Goal: Information Seeking & Learning: Learn about a topic

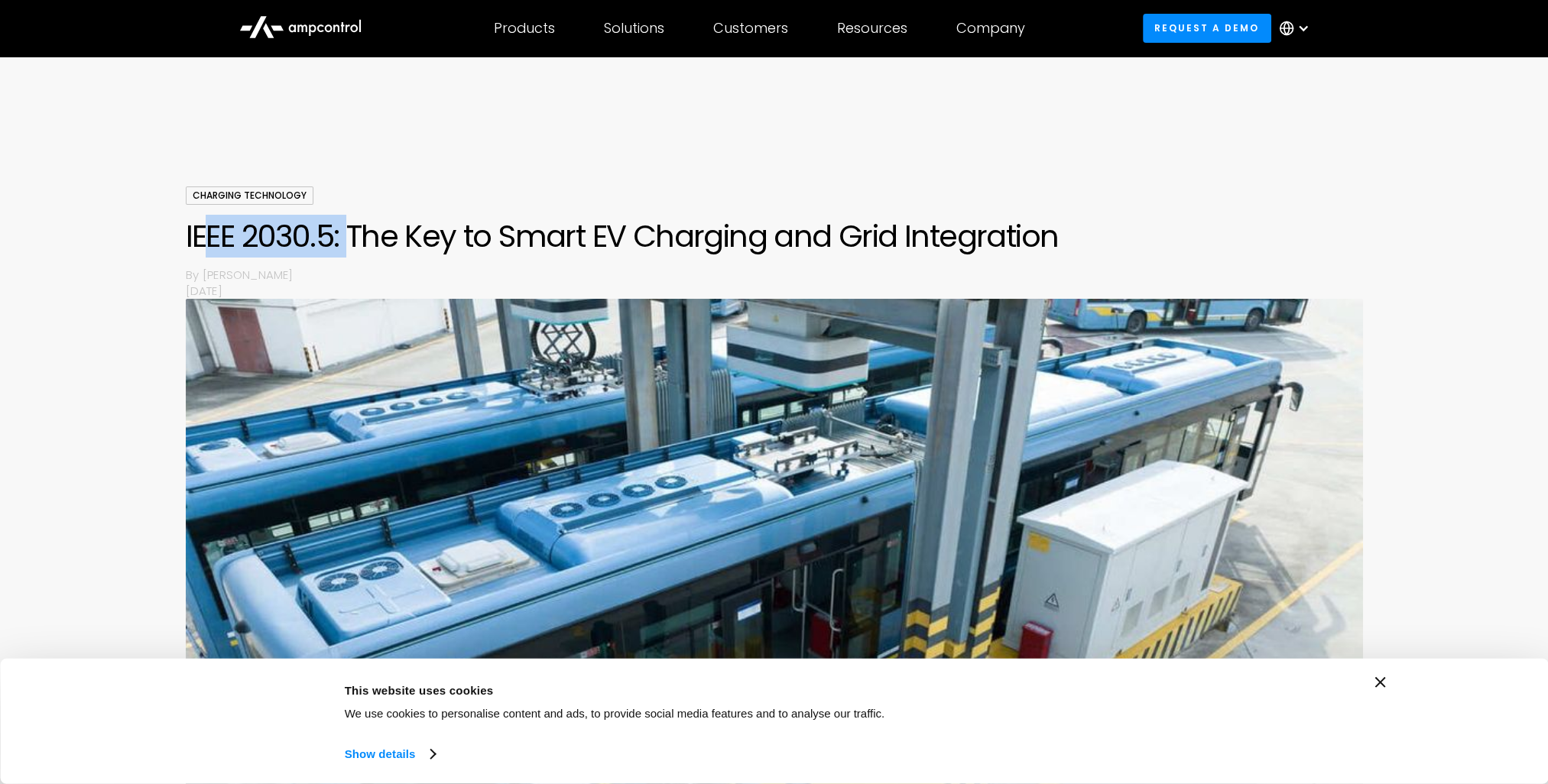
drag, startPoint x: 200, startPoint y: 234, endPoint x: 345, endPoint y: 234, distance: 145.0
click at [345, 234] on h1 "IEEE 2030.5: The Key to Smart EV Charging and Grid Integration" at bounding box center [774, 237] width 1178 height 37
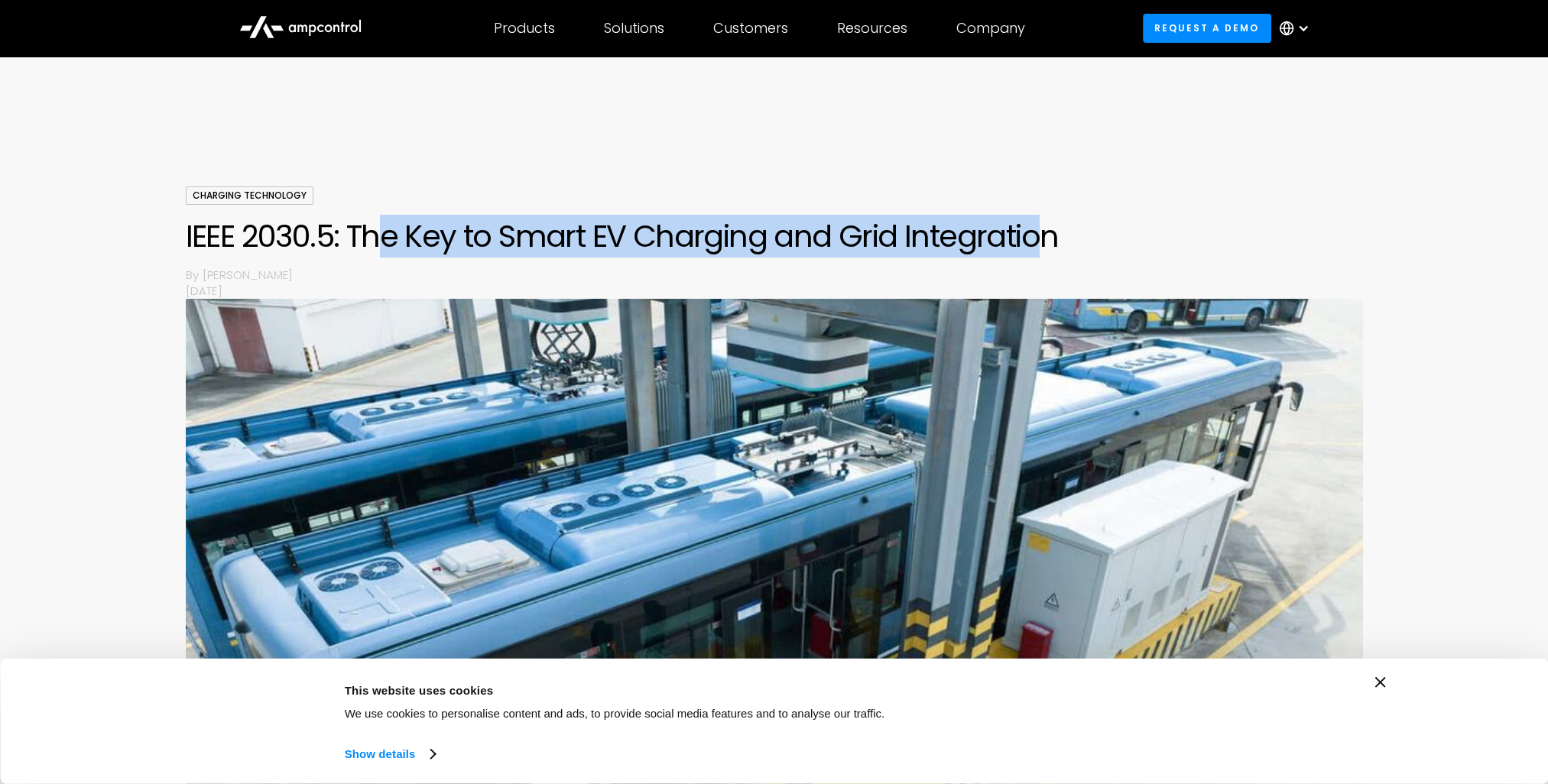
drag, startPoint x: 381, startPoint y: 234, endPoint x: 1040, endPoint y: 232, distance: 659.0
click at [1040, 232] on h1 "IEEE 2030.5: The Key to Smart EV Charging and Grid Integration" at bounding box center [774, 237] width 1178 height 37
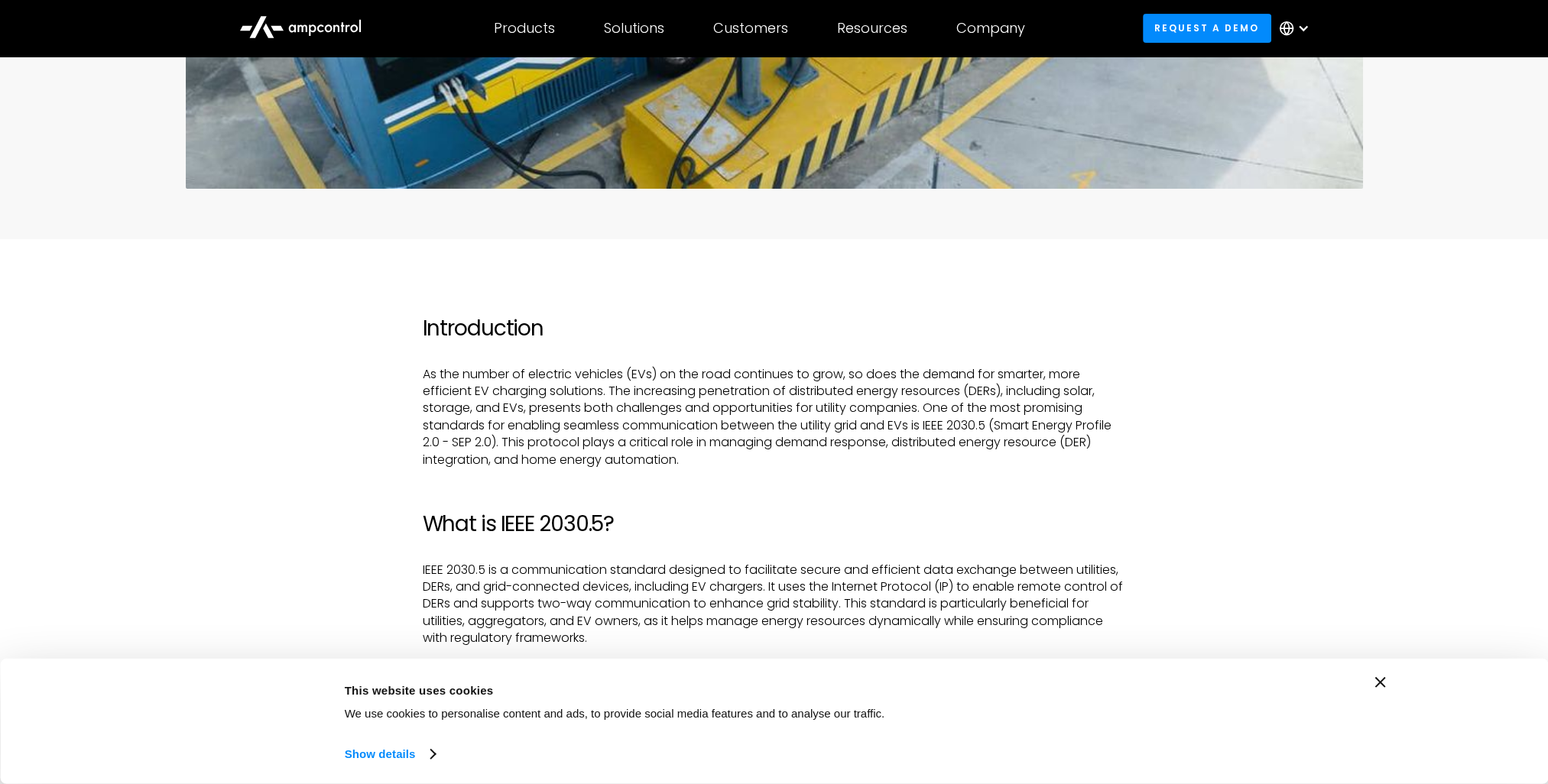
scroll to position [841, 0]
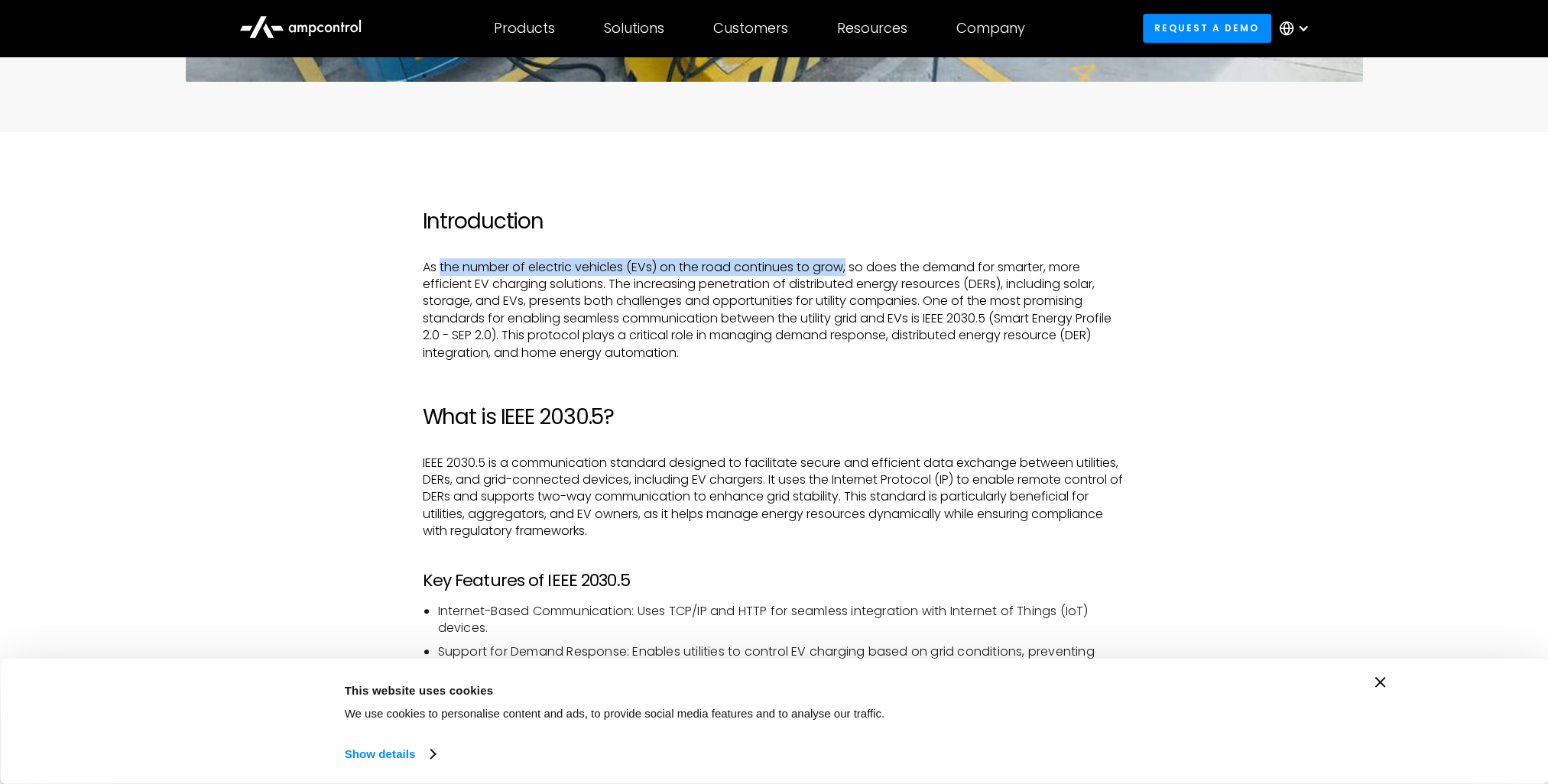
drag, startPoint x: 439, startPoint y: 261, endPoint x: 858, endPoint y: 264, distance: 419.0
click at [851, 262] on p "As the number of electric vehicles (EVs) on the road continues to grow, so does…" at bounding box center [774, 310] width 703 height 103
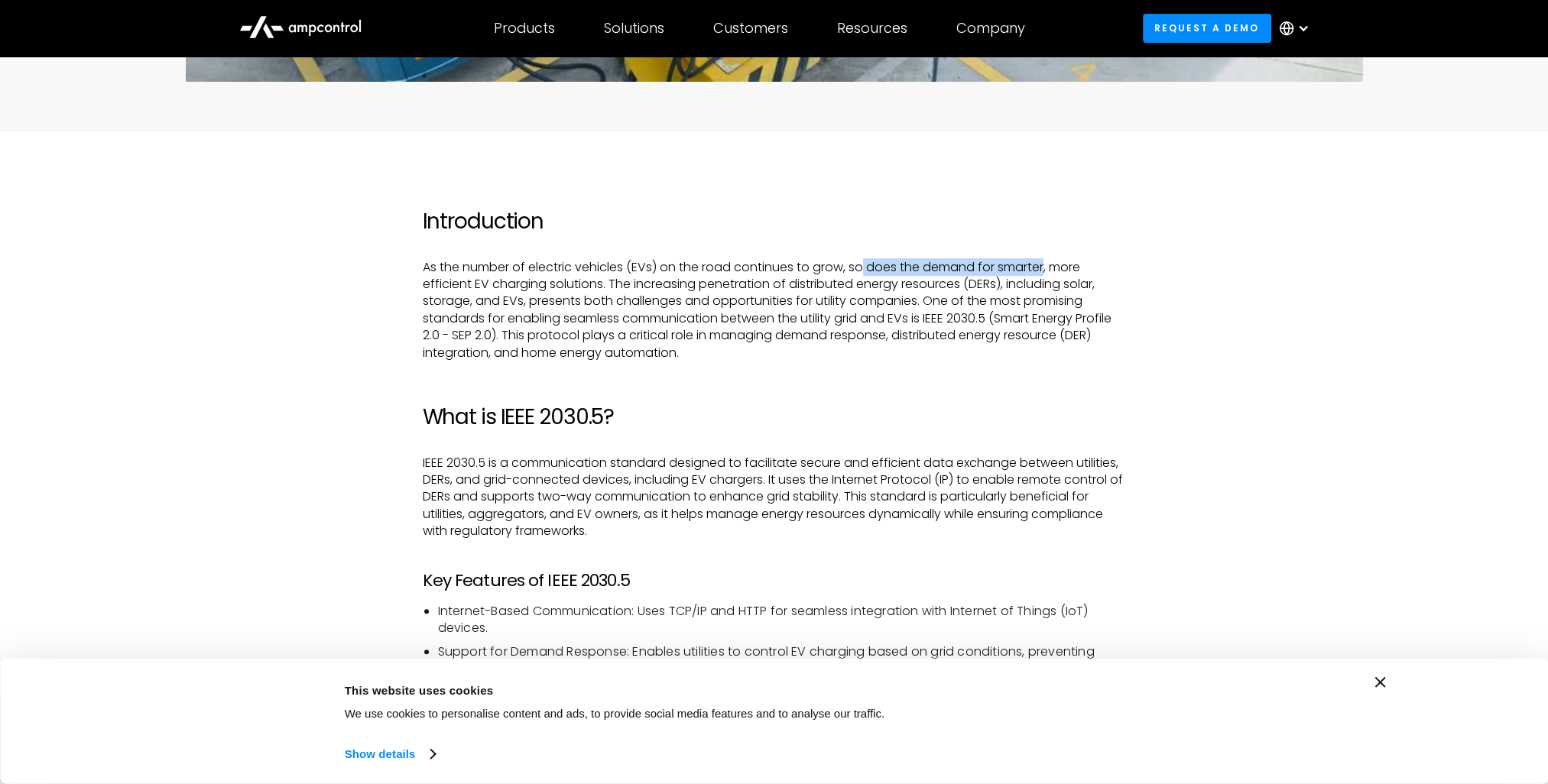
drag, startPoint x: 1037, startPoint y: 267, endPoint x: 1053, endPoint y: 265, distance: 16.1
click at [1048, 265] on p "As the number of electric vehicles (EVs) on the road continues to grow, so does…" at bounding box center [774, 310] width 703 height 103
drag, startPoint x: 1058, startPoint y: 265, endPoint x: 590, endPoint y: 291, distance: 468.7
click at [590, 291] on p "As the number of electric vehicles (EVs) on the road continues to grow, so does…" at bounding box center [774, 310] width 703 height 103
drag, startPoint x: 611, startPoint y: 287, endPoint x: 875, endPoint y: 281, distance: 264.1
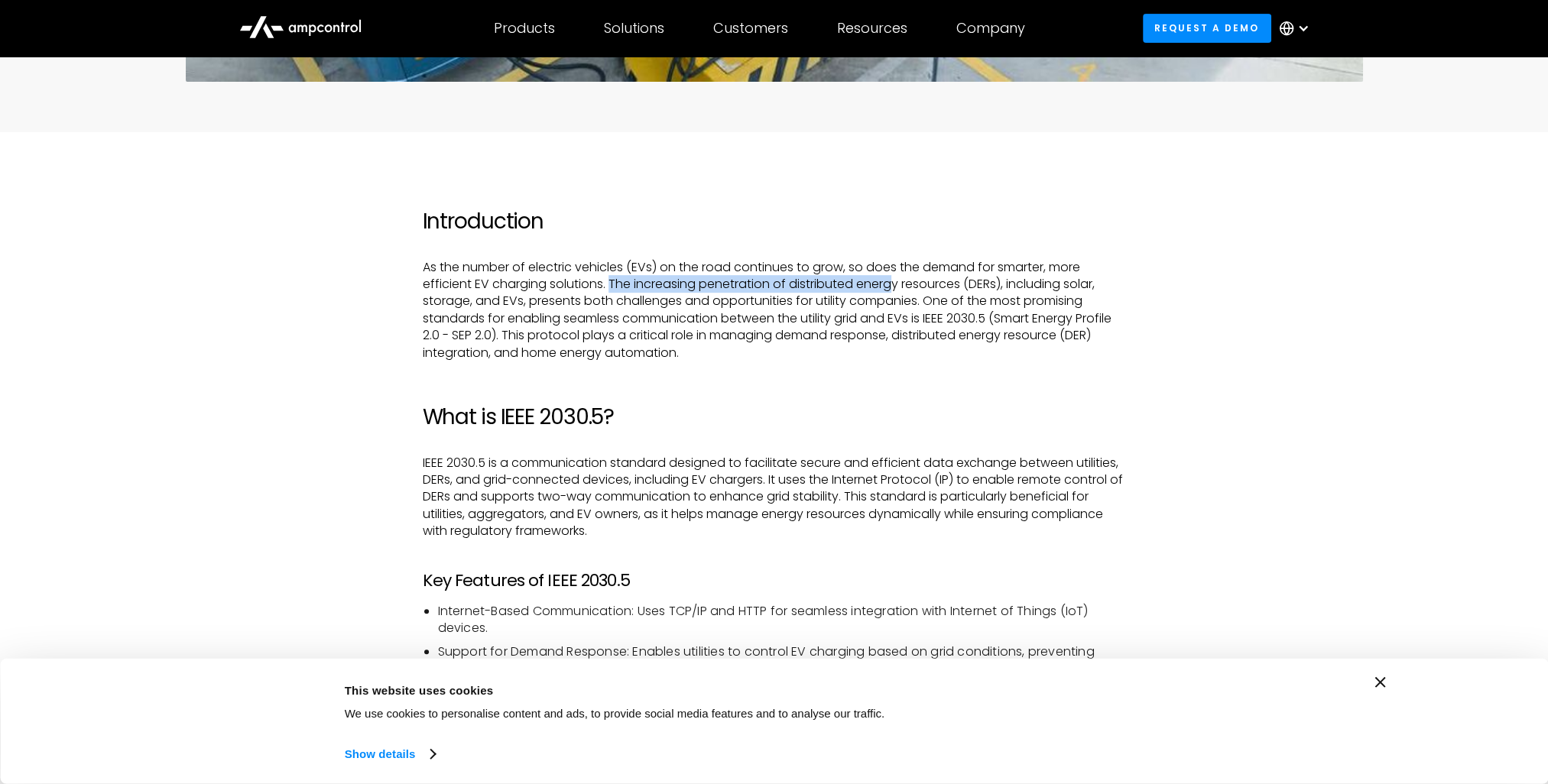
click at [893, 281] on p "As the number of electric vehicles (EVs) on the road continues to grow, so does…" at bounding box center [774, 310] width 703 height 103
drag, startPoint x: 902, startPoint y: 283, endPoint x: 1013, endPoint y: 283, distance: 111.0
click at [1013, 283] on p "As the number of electric vehicles (EVs) on the road continues to grow, so does…" at bounding box center [774, 310] width 703 height 103
drag, startPoint x: 1022, startPoint y: 283, endPoint x: 459, endPoint y: 308, distance: 563.6
click at [459, 308] on p "As the number of electric vehicles (EVs) on the road continues to grow, so does…" at bounding box center [774, 310] width 703 height 103
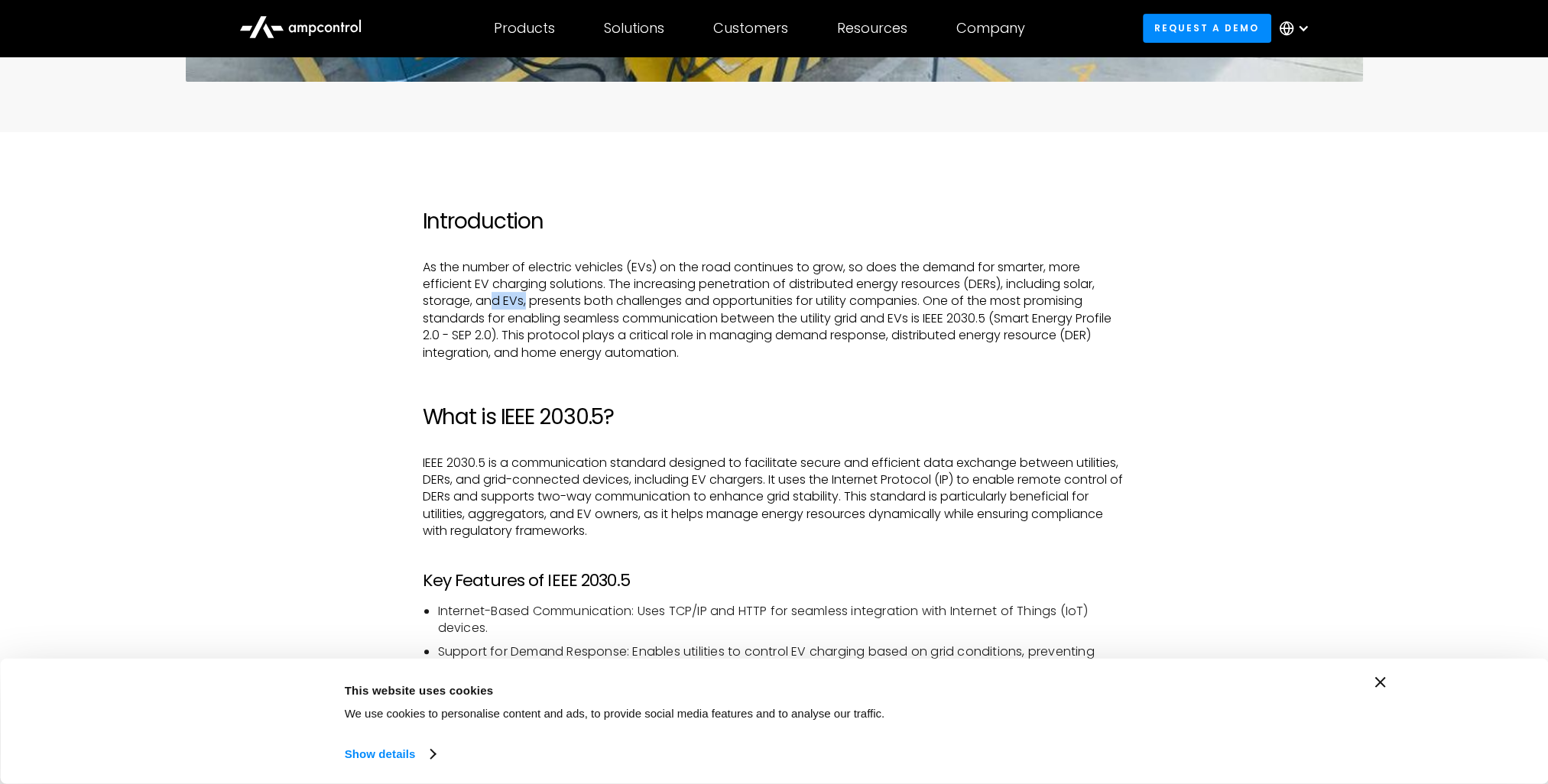
drag, startPoint x: 489, startPoint y: 308, endPoint x: 524, endPoint y: 304, distance: 35.2
click at [524, 304] on p "As the number of electric vehicles (EVs) on the road continues to grow, so does…" at bounding box center [774, 310] width 703 height 103
drag, startPoint x: 531, startPoint y: 304, endPoint x: 944, endPoint y: 301, distance: 413.0
click at [940, 303] on p "As the number of electric vehicles (EVs) on the road continues to grow, so does…" at bounding box center [774, 310] width 703 height 103
click at [963, 303] on p "As the number of electric vehicles (EVs) on the road continues to grow, so does…" at bounding box center [774, 310] width 703 height 103
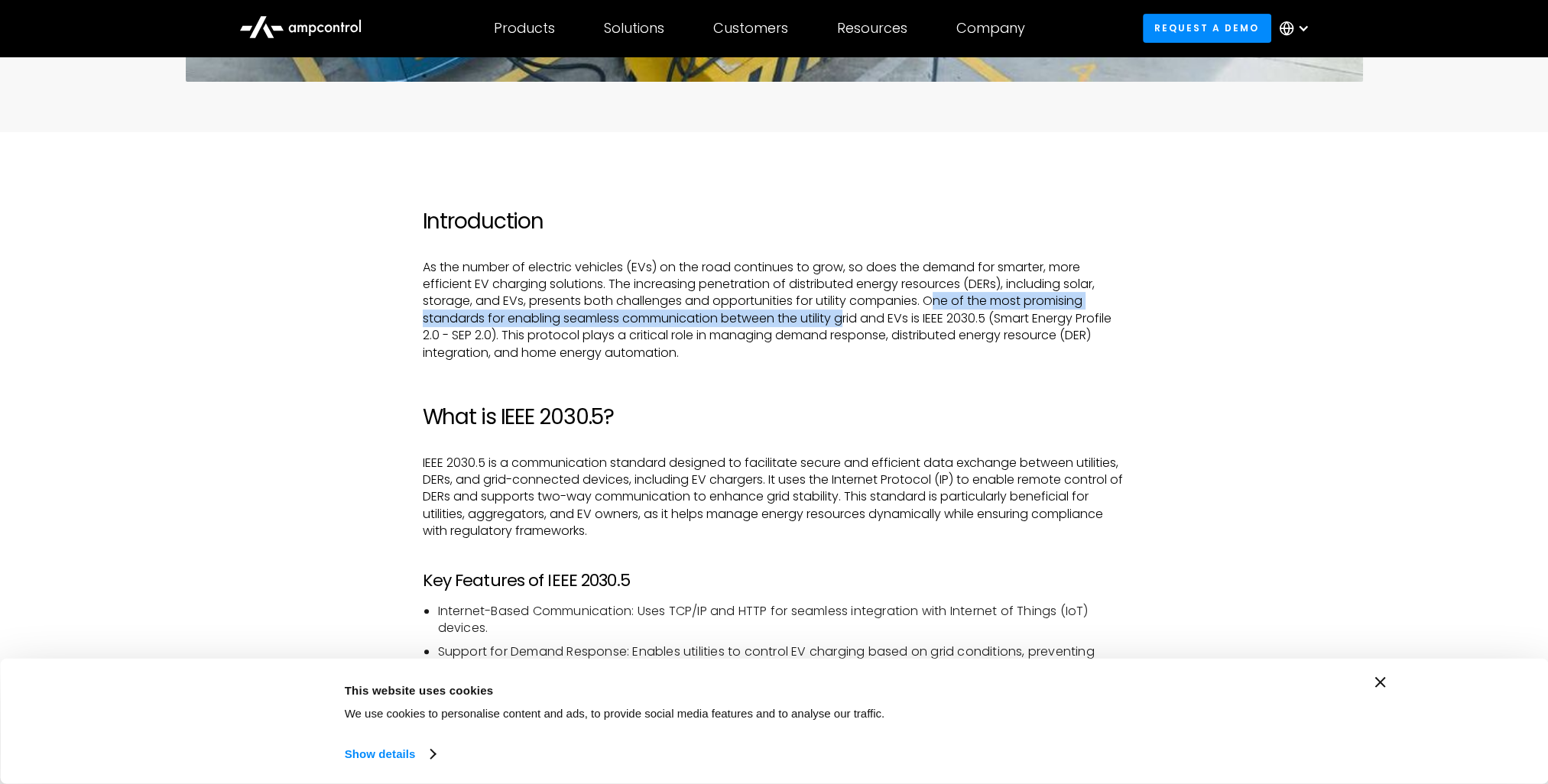
drag, startPoint x: 1076, startPoint y: 305, endPoint x: 844, endPoint y: 317, distance: 232.3
click at [844, 317] on p "As the number of electric vehicles (EVs) on the road continues to grow, so does…" at bounding box center [774, 310] width 703 height 103
click at [438, 315] on p "As the number of electric vehicles (EVs) on the road continues to grow, so does…" at bounding box center [774, 310] width 703 height 103
drag, startPoint x: 437, startPoint y: 319, endPoint x: 544, endPoint y: 323, distance: 107.1
click at [544, 323] on p "As the number of electric vehicles (EVs) on the road continues to grow, so does…" at bounding box center [774, 310] width 703 height 103
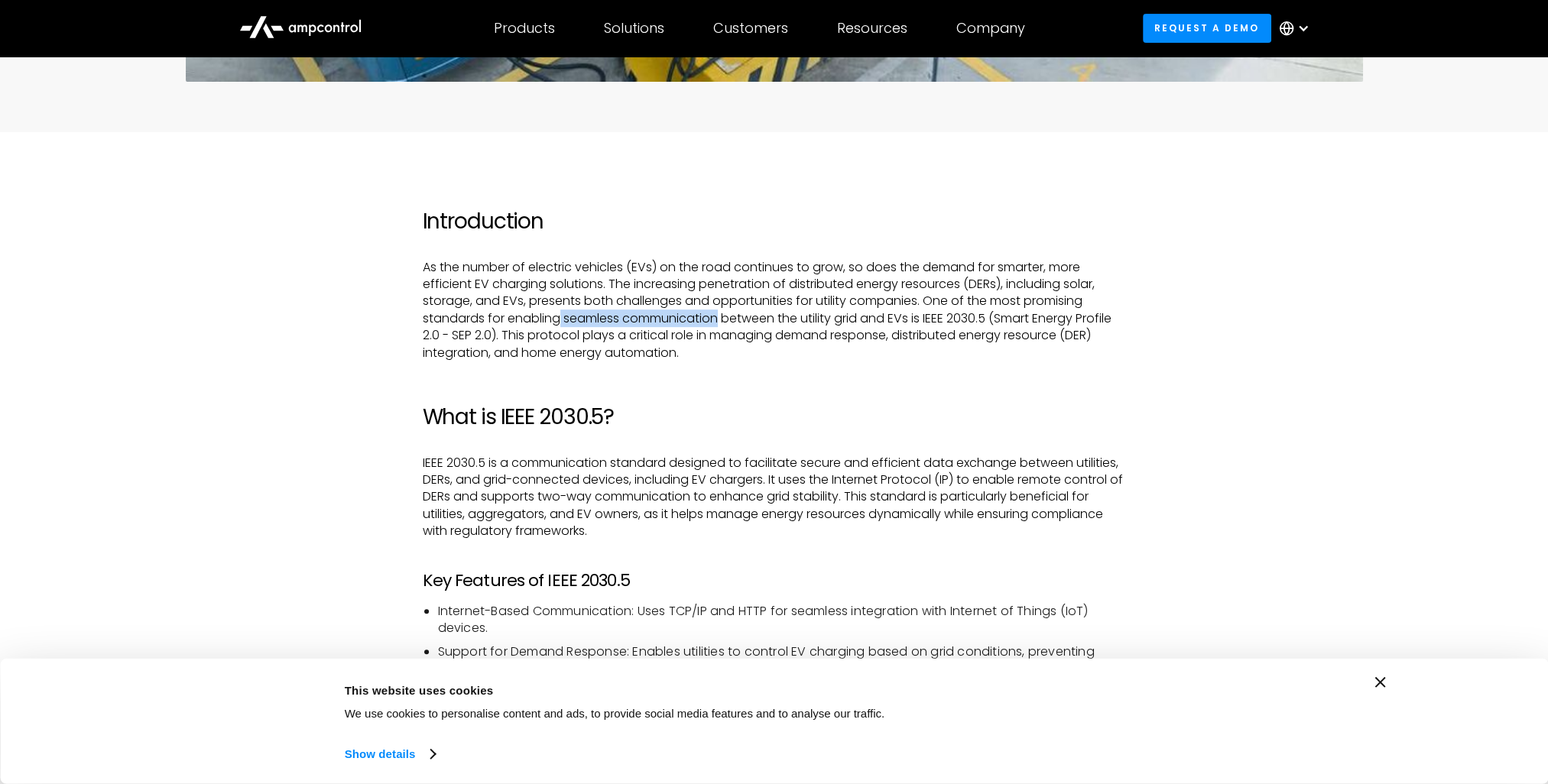
drag, startPoint x: 560, startPoint y: 323, endPoint x: 719, endPoint y: 325, distance: 159.0
click at [719, 325] on p "As the number of electric vehicles (EVs) on the road continues to grow, so does…" at bounding box center [774, 310] width 703 height 103
drag, startPoint x: 805, startPoint y: 317, endPoint x: 853, endPoint y: 317, distance: 48.0
click at [853, 317] on p "As the number of electric vehicles (EVs) on the road continues to grow, so does…" at bounding box center [774, 310] width 703 height 103
drag, startPoint x: 892, startPoint y: 316, endPoint x: 1004, endPoint y: 317, distance: 112.0
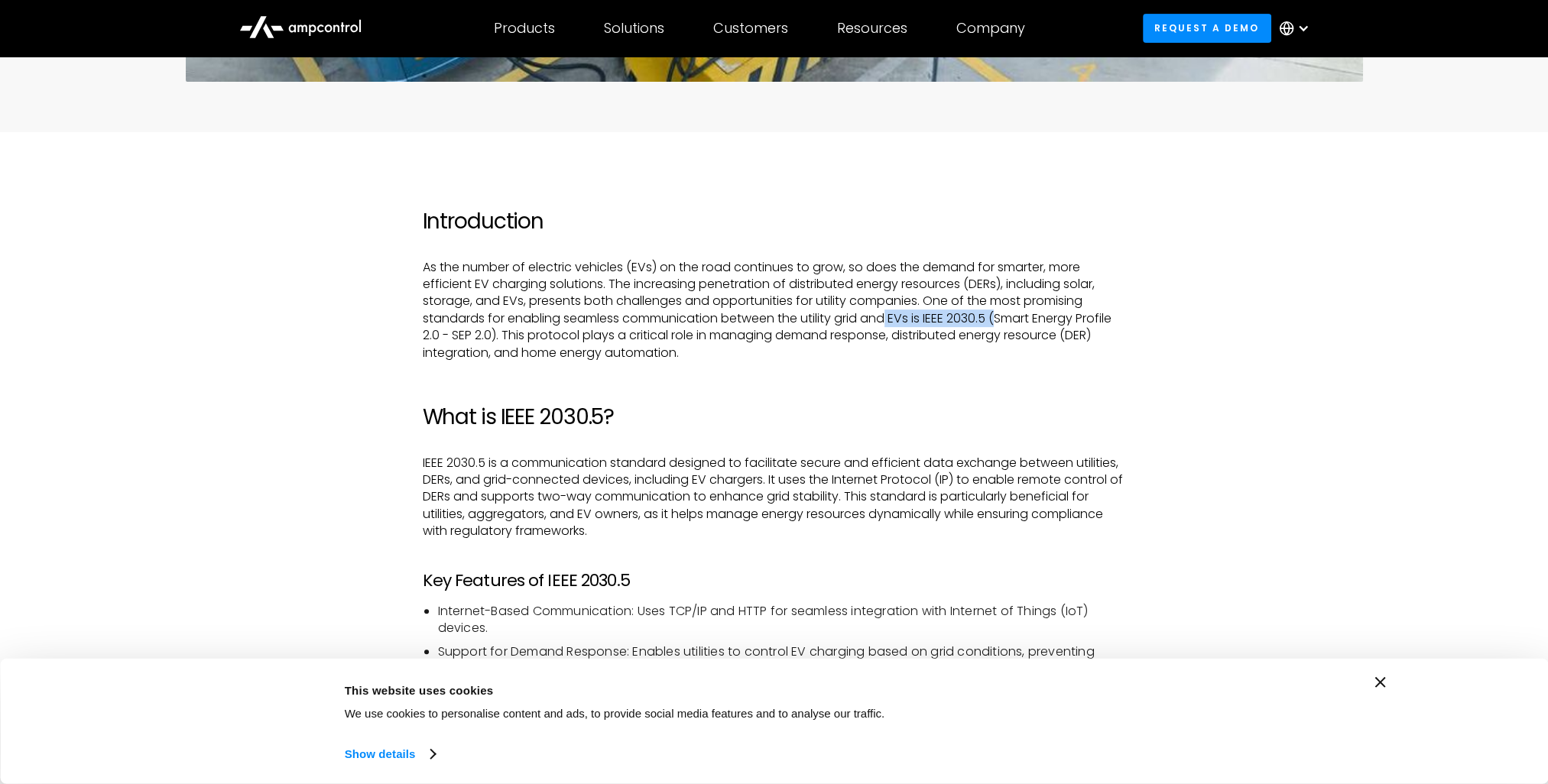
click at [1004, 317] on p "As the number of electric vehicles (EVs) on the road continues to grow, so does…" at bounding box center [774, 310] width 703 height 103
click at [1015, 319] on p "As the number of electric vehicles (EVs) on the road continues to grow, so does…" at bounding box center [774, 310] width 703 height 103
drag, startPoint x: 997, startPoint y: 318, endPoint x: 495, endPoint y: 336, distance: 502.3
click at [495, 336] on p "As the number of electric vehicles (EVs) on the road continues to grow, so does…" at bounding box center [774, 310] width 703 height 103
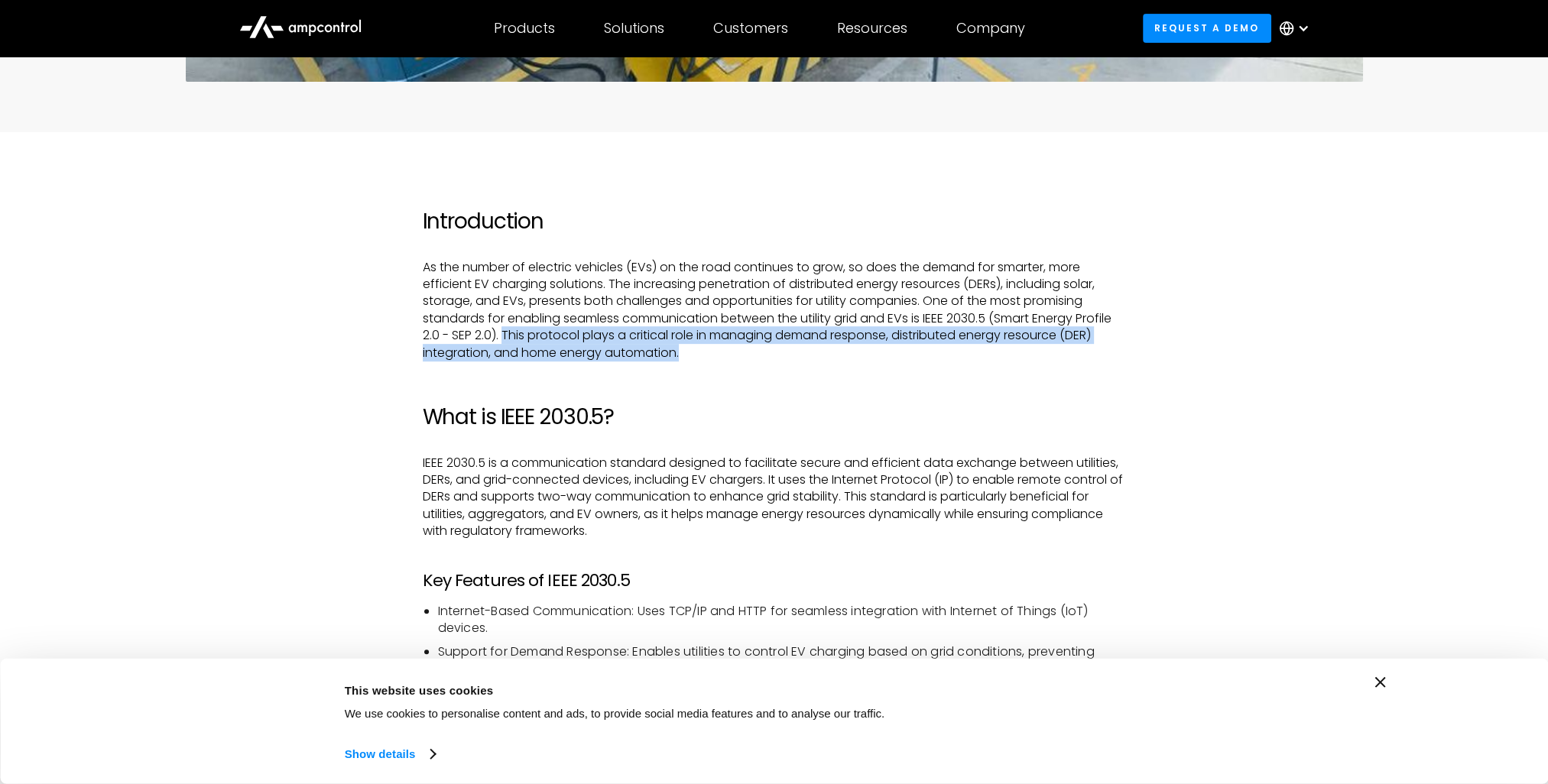
drag, startPoint x: 504, startPoint y: 339, endPoint x: 709, endPoint y: 361, distance: 206.2
click at [709, 361] on p "As the number of electric vehicles (EVs) on the road continues to grow, so does…" at bounding box center [774, 310] width 703 height 103
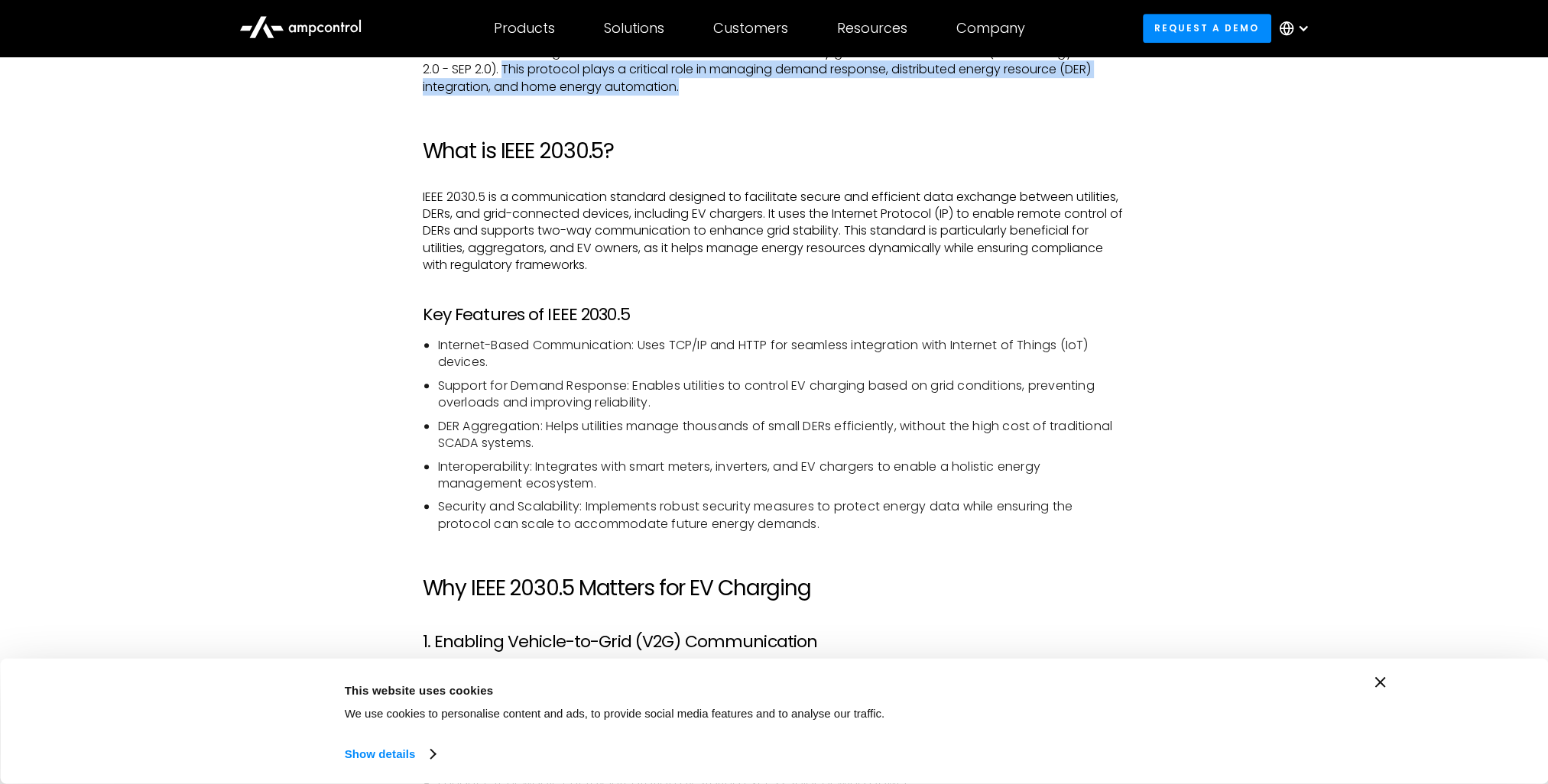
scroll to position [1223, 0]
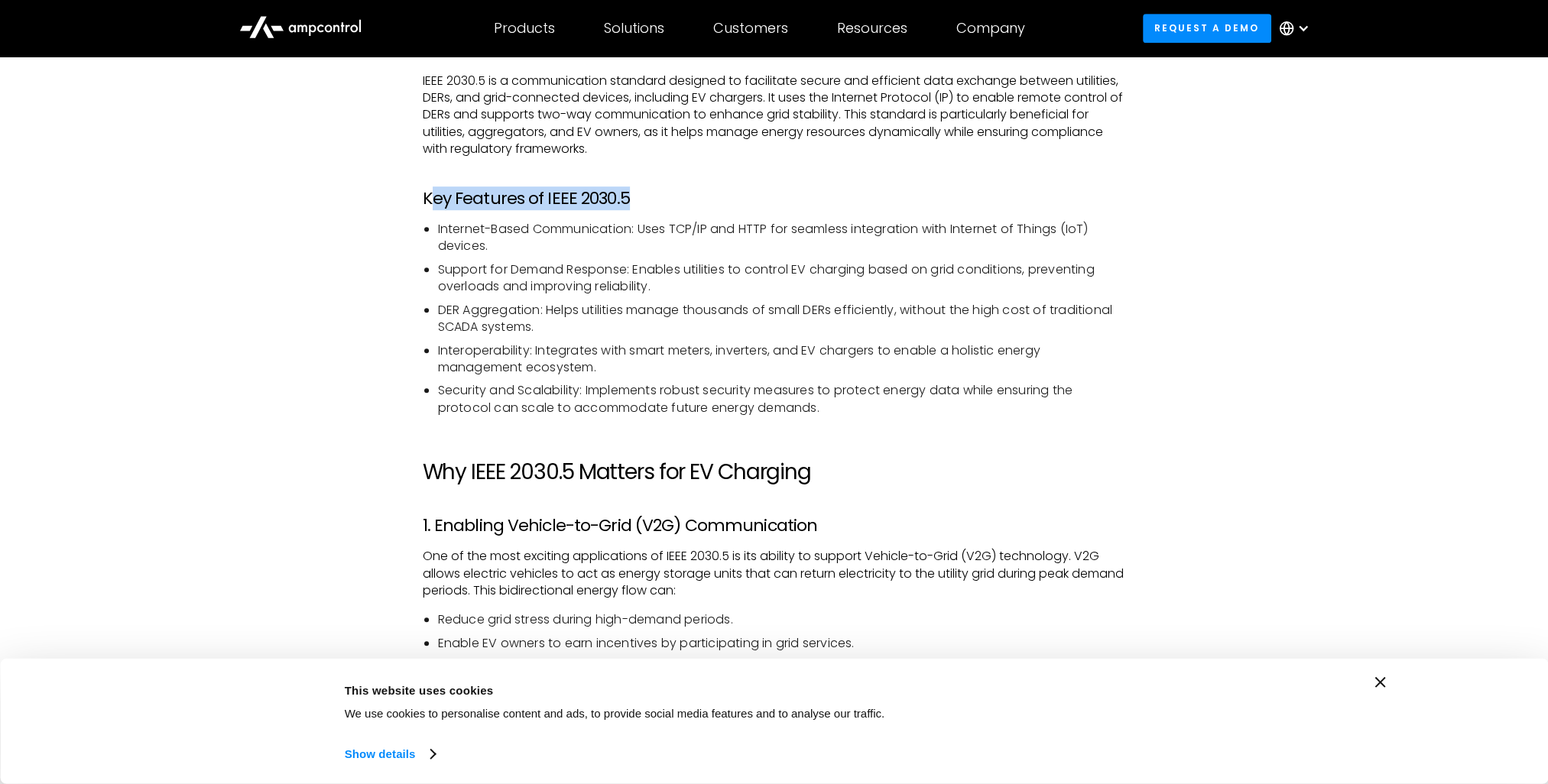
drag, startPoint x: 432, startPoint y: 196, endPoint x: 660, endPoint y: 198, distance: 228.0
click at [660, 198] on h3 "Key Features of IEEE 2030.5" at bounding box center [774, 199] width 703 height 20
drag, startPoint x: 493, startPoint y: 221, endPoint x: 630, endPoint y: 221, distance: 137.0
click at [630, 221] on li "Internet-Based Communication: Uses TCP/IP and HTTP for seamless integration wit…" at bounding box center [782, 237] width 688 height 34
drag, startPoint x: 656, startPoint y: 227, endPoint x: 710, endPoint y: 231, distance: 54.1
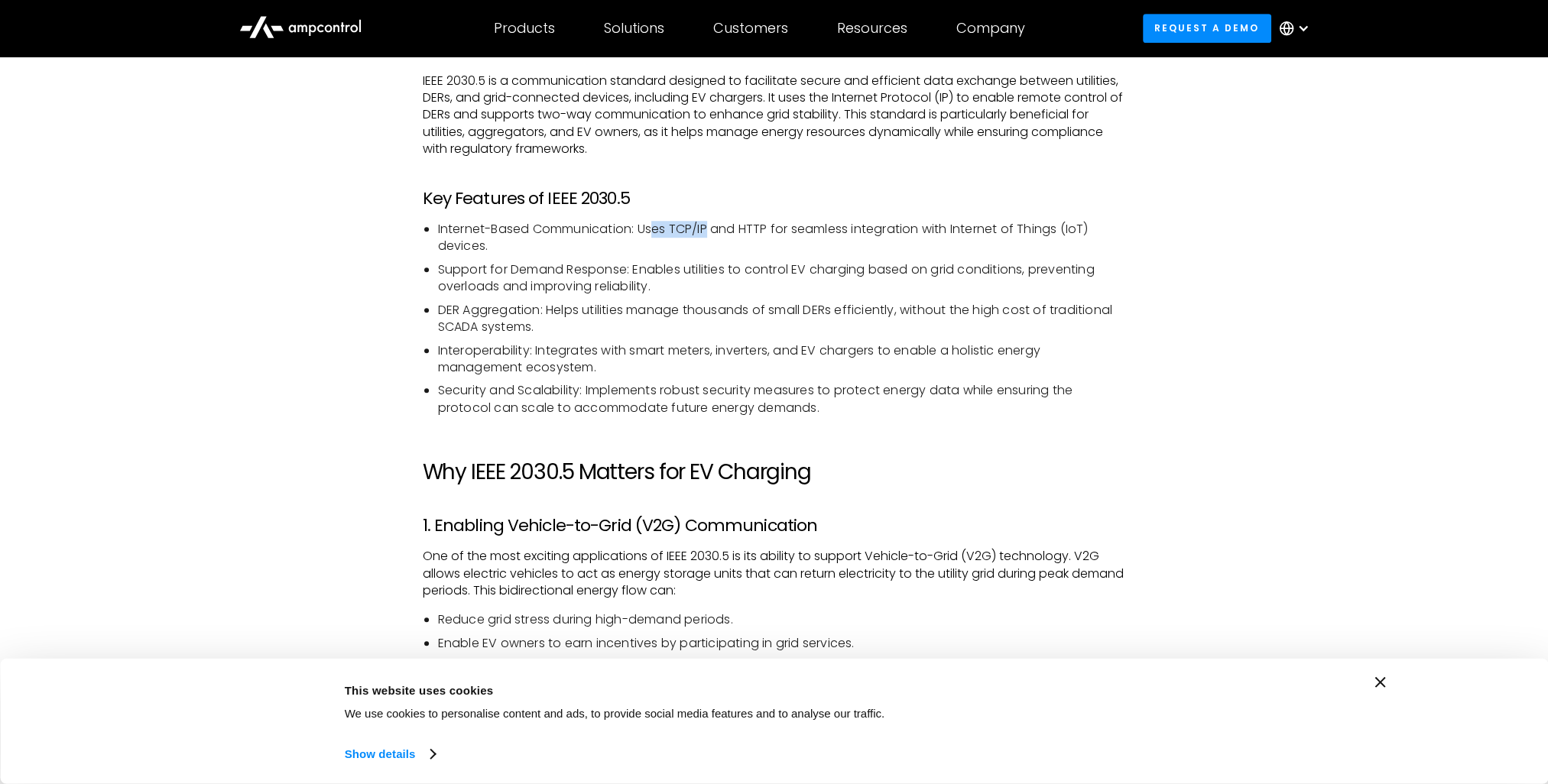
click at [710, 231] on li "Internet-Based Communication: Uses TCP/IP and HTTP for seamless integration wit…" at bounding box center [782, 237] width 688 height 34
drag, startPoint x: 743, startPoint y: 231, endPoint x: 781, endPoint y: 230, distance: 38.0
click at [769, 228] on li "Internet-Based Communication: Uses TCP/IP and HTTP for seamless integration wit…" at bounding box center [782, 237] width 688 height 34
drag, startPoint x: 896, startPoint y: 231, endPoint x: 938, endPoint y: 227, distance: 42.2
click at [938, 227] on li "Internet-Based Communication: Uses TCP/IP and HTTP for seamless integration wit…" at bounding box center [782, 237] width 688 height 34
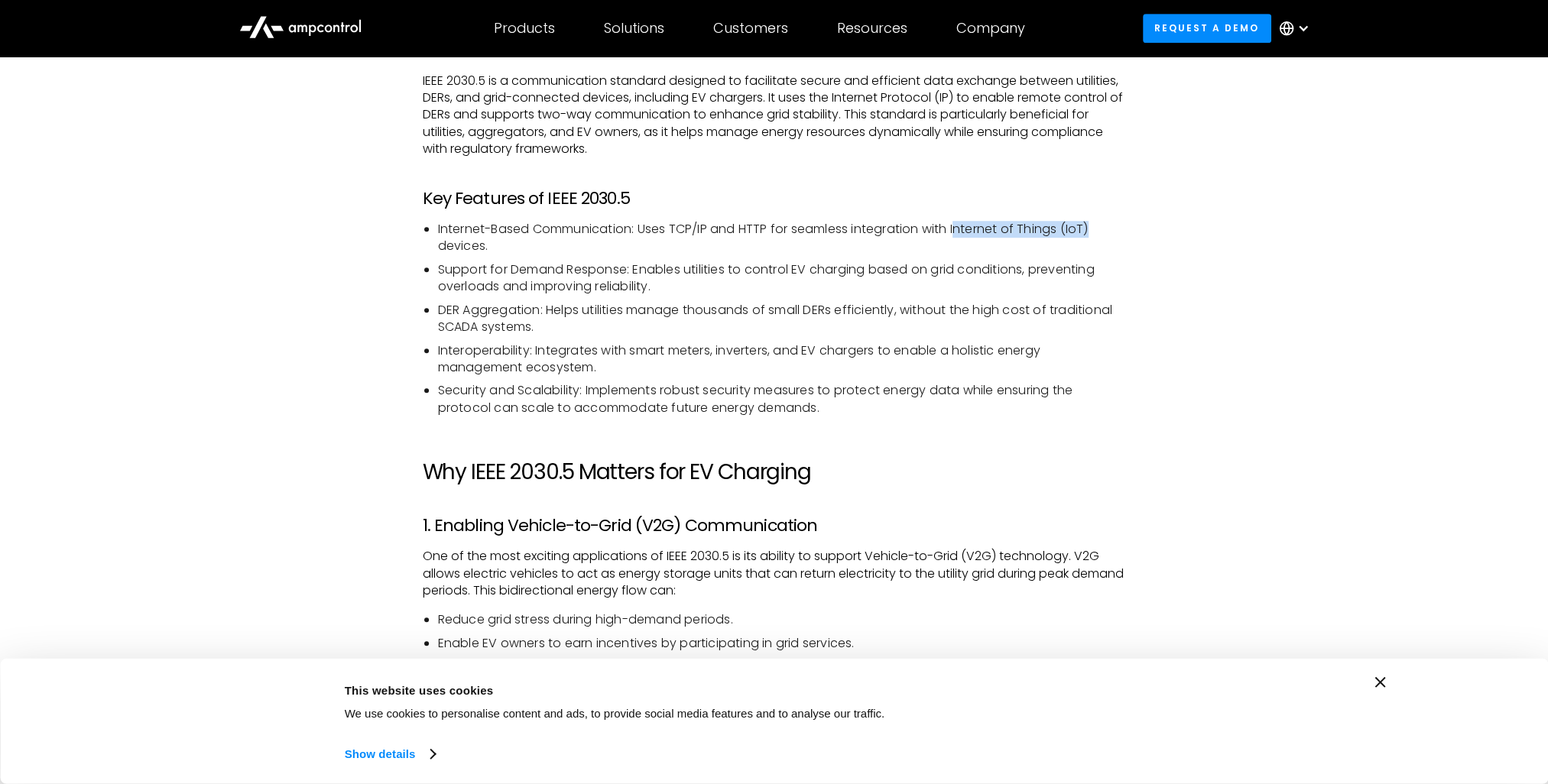
drag, startPoint x: 964, startPoint y: 227, endPoint x: 1112, endPoint y: 227, distance: 148.0
click at [1112, 227] on li "Internet-Based Communication: Uses TCP/IP and HTTP for seamless integration wit…" at bounding box center [782, 237] width 688 height 34
drag, startPoint x: 459, startPoint y: 240, endPoint x: 478, endPoint y: 248, distance: 20.6
click at [478, 248] on li "Internet-Based Communication: Uses TCP/IP and HTTP for seamless integration wit…" at bounding box center [782, 237] width 688 height 34
drag, startPoint x: 442, startPoint y: 273, endPoint x: 621, endPoint y: 266, distance: 179.1
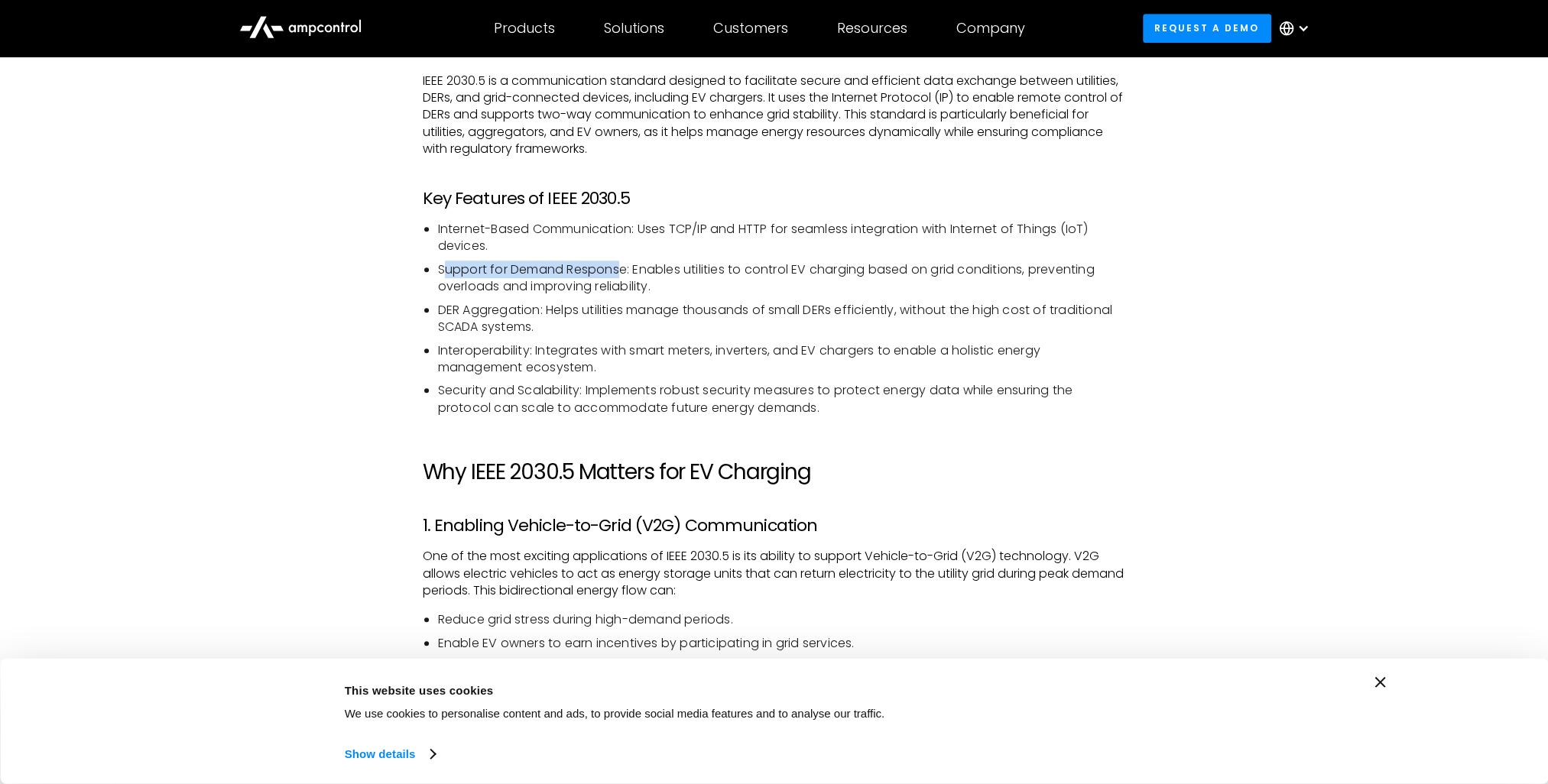
click at [621, 266] on li "Support for Demand Response: Enables utilities to control EV charging based on …" at bounding box center [782, 278] width 688 height 34
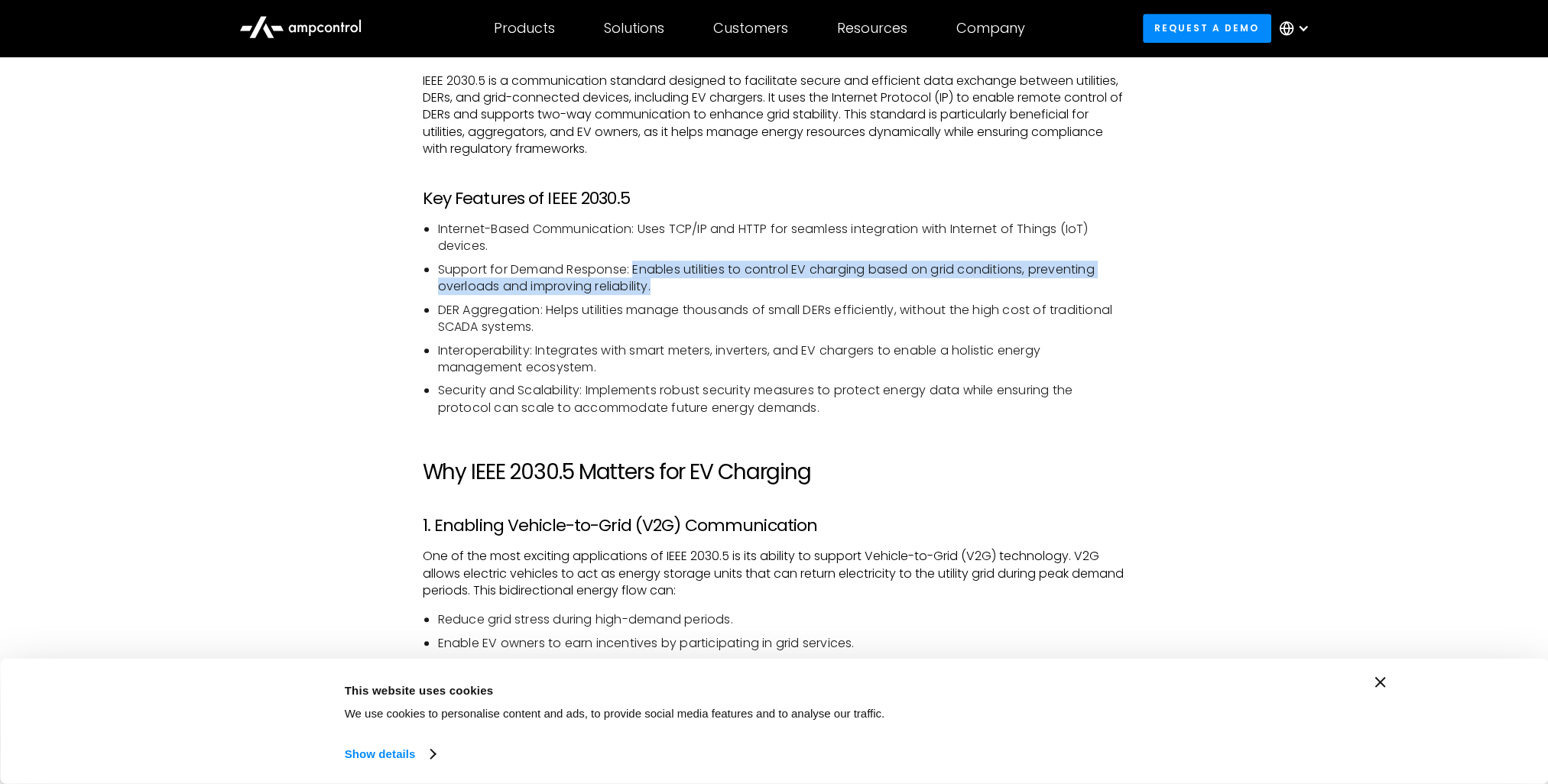
drag, startPoint x: 634, startPoint y: 269, endPoint x: 664, endPoint y: 294, distance: 39.1
click at [664, 294] on li "Support for Demand Response: Enables utilities to control EV charging based on …" at bounding box center [782, 278] width 688 height 34
click at [673, 284] on li "Support for Demand Response: Enables utilities to control EV charging based on …" at bounding box center [782, 278] width 688 height 34
drag, startPoint x: 639, startPoint y: 272, endPoint x: 652, endPoint y: 283, distance: 17.0
click at [652, 283] on li "Support for Demand Response: Enables utilities to control EV charging based on …" at bounding box center [782, 278] width 688 height 34
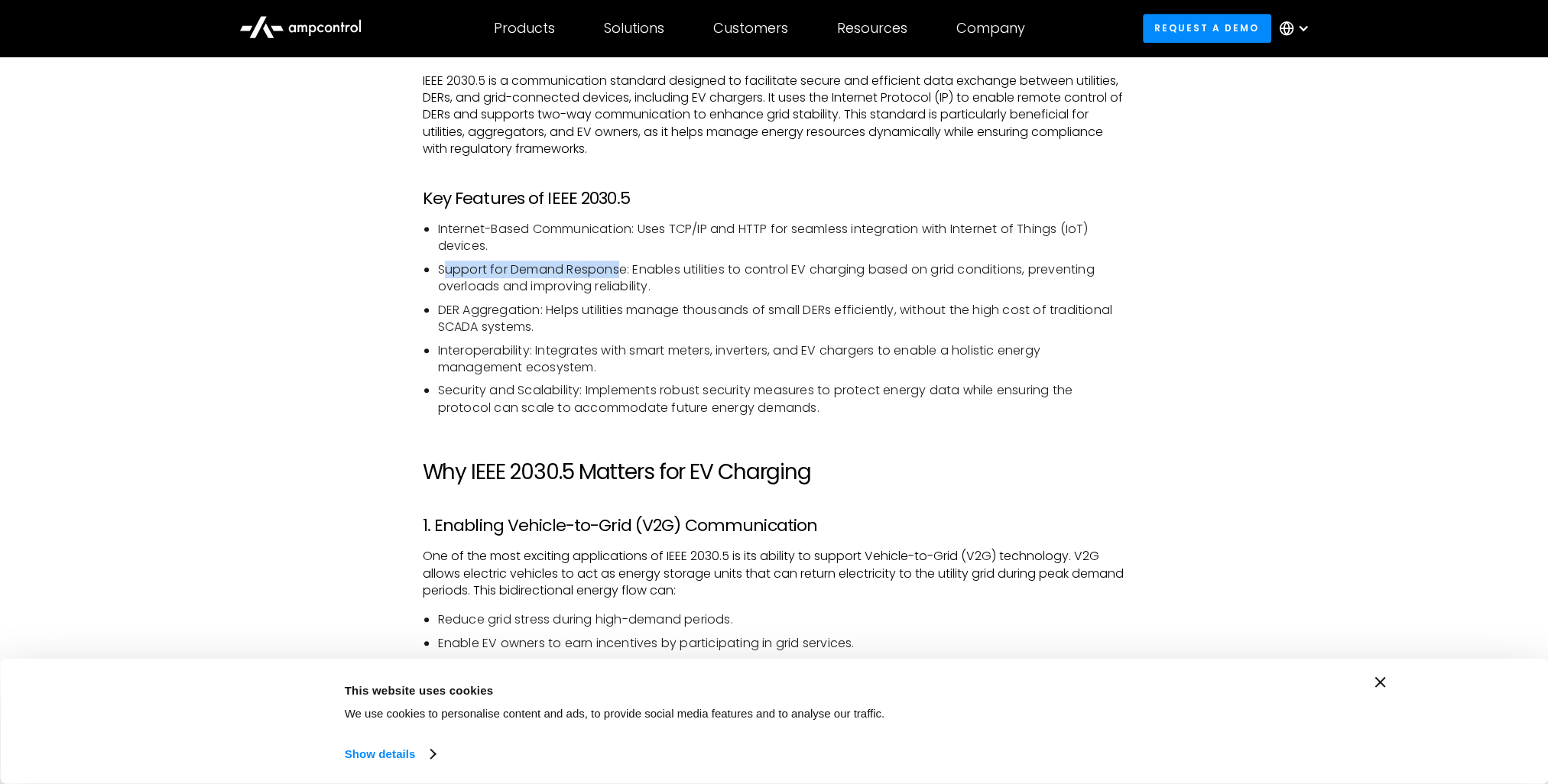
drag, startPoint x: 442, startPoint y: 273, endPoint x: 624, endPoint y: 271, distance: 182.0
click at [623, 272] on li "Support for Demand Response: Enables utilities to control EV charging based on …" at bounding box center [782, 278] width 688 height 34
click at [624, 271] on li "Support for Demand Response: Enables utilities to control EV charging based on …" at bounding box center [782, 278] width 688 height 34
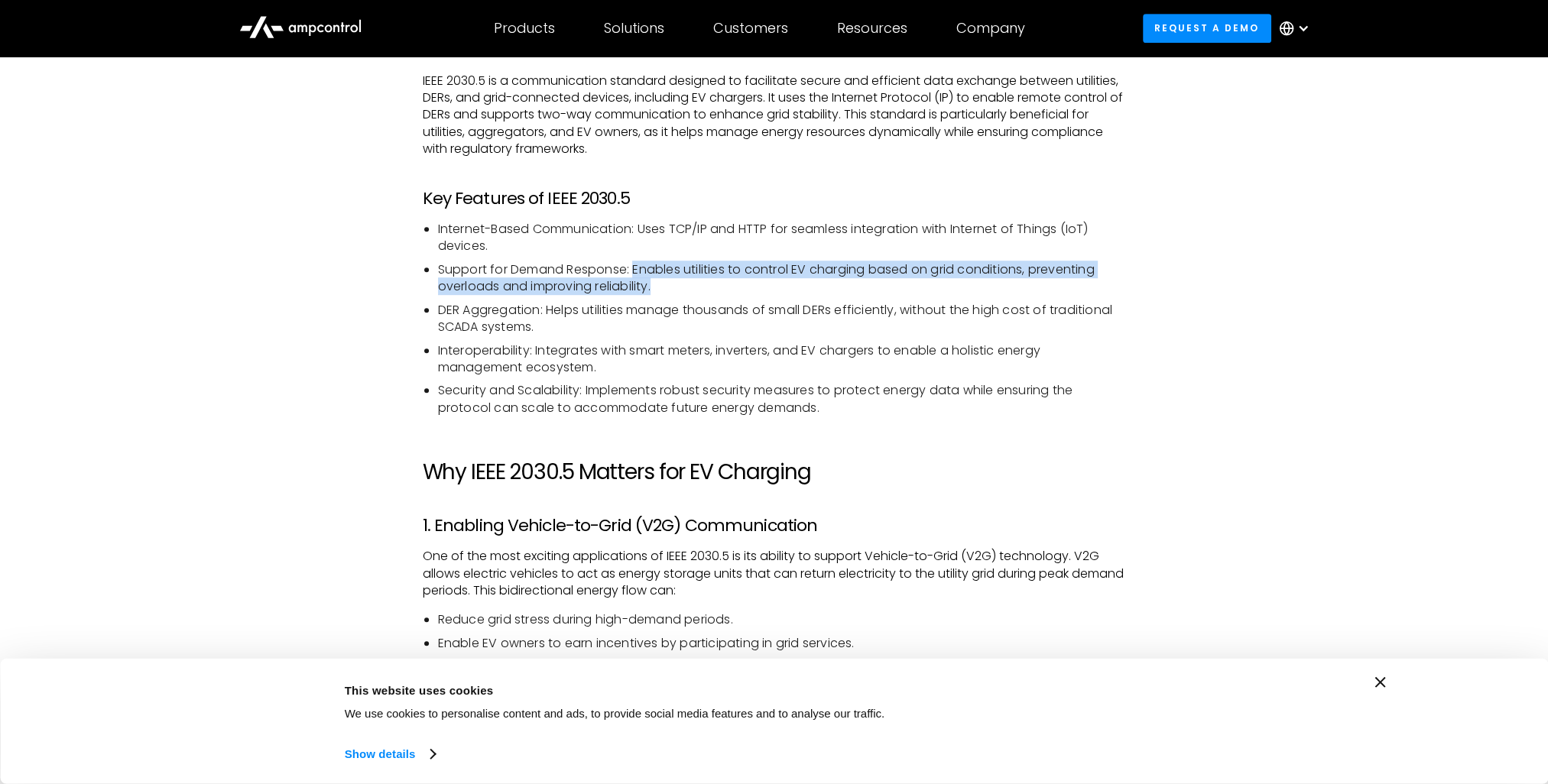
drag, startPoint x: 635, startPoint y: 272, endPoint x: 655, endPoint y: 290, distance: 26.9
click at [655, 290] on li "Support for Demand Response: Enables utilities to control EV charging based on …" at bounding box center [782, 278] width 688 height 34
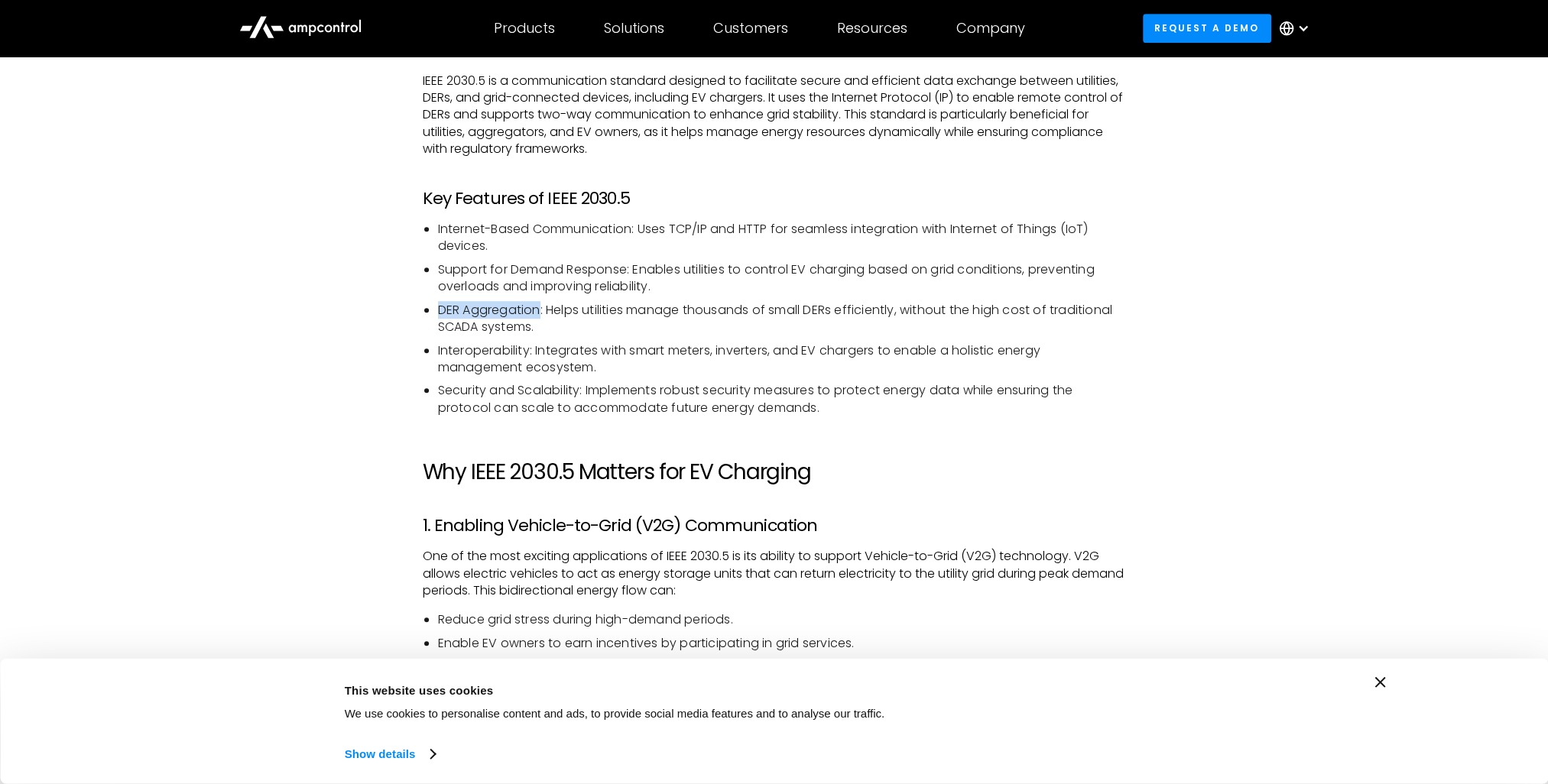
drag, startPoint x: 441, startPoint y: 313, endPoint x: 539, endPoint y: 311, distance: 98.0
click at [539, 311] on li "DER Aggregation: Helps utilities manage thousands of small DERs efficiently, wi…" at bounding box center [782, 318] width 688 height 34
drag, startPoint x: 432, startPoint y: 233, endPoint x: 634, endPoint y: 234, distance: 202.0
click at [634, 234] on ul "Internet-Based Communication: Uses TCP/IP and HTTP for seamless integration wit…" at bounding box center [774, 318] width 703 height 196
drag, startPoint x: 672, startPoint y: 231, endPoint x: 710, endPoint y: 231, distance: 38.0
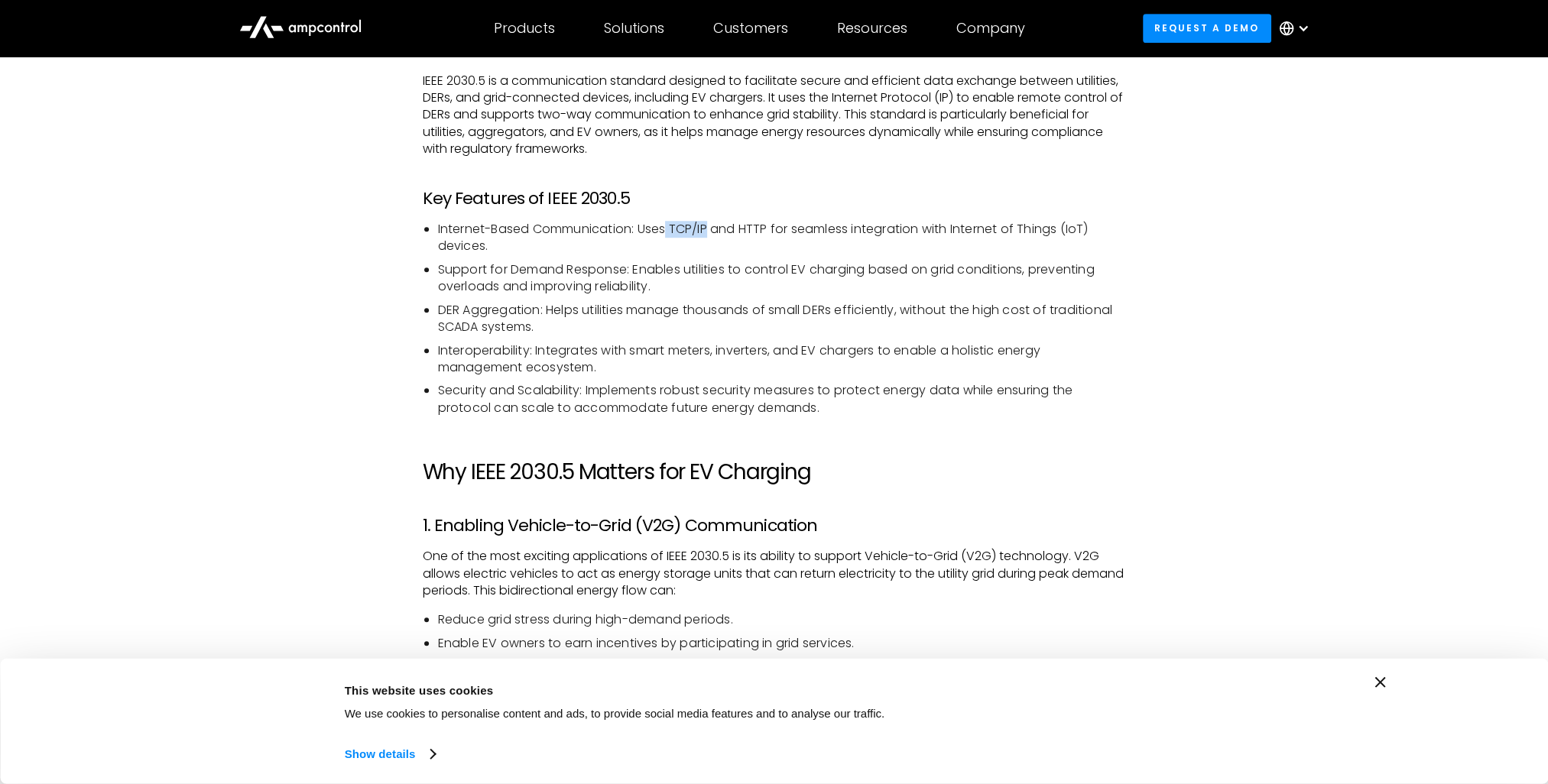
click at [710, 231] on li "Internet-Based Communication: Uses TCP/IP and HTTP for seamless integration wit…" at bounding box center [782, 237] width 688 height 34
drag, startPoint x: 740, startPoint y: 231, endPoint x: 822, endPoint y: 228, distance: 82.1
click at [822, 228] on li "Internet-Based Communication: Uses TCP/IP and HTTP for seamless integration wit…" at bounding box center [782, 237] width 688 height 34
click at [914, 225] on li "Internet-Based Communication: Uses TCP/IP and HTTP for seamless integration wit…" at bounding box center [782, 237] width 688 height 34
drag, startPoint x: 932, startPoint y: 232, endPoint x: 1049, endPoint y: 235, distance: 117.0
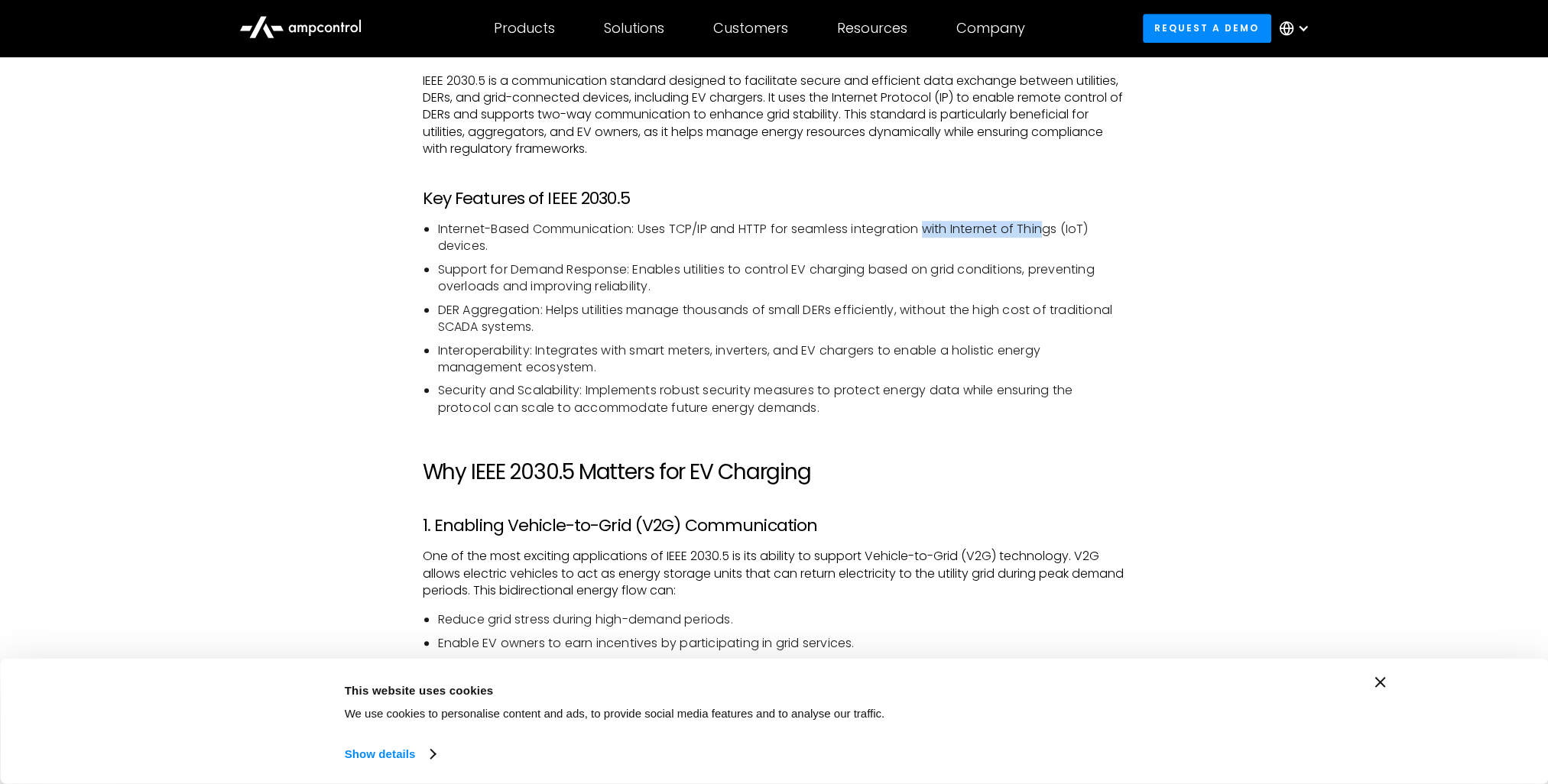
click at [1055, 235] on li "Internet-Based Communication: Uses TCP/IP and HTTP for seamless integration wit…" at bounding box center [782, 237] width 688 height 34
drag, startPoint x: 432, startPoint y: 271, endPoint x: 633, endPoint y: 272, distance: 201.0
click at [633, 272] on ul "Internet-Based Communication: Uses TCP/IP and HTTP for seamless integration wit…" at bounding box center [774, 318] width 703 height 196
drag, startPoint x: 646, startPoint y: 272, endPoint x: 778, endPoint y: 272, distance: 132.0
click at [778, 272] on li "Support for Demand Response: Enables utilities to control EV charging based on …" at bounding box center [782, 278] width 688 height 34
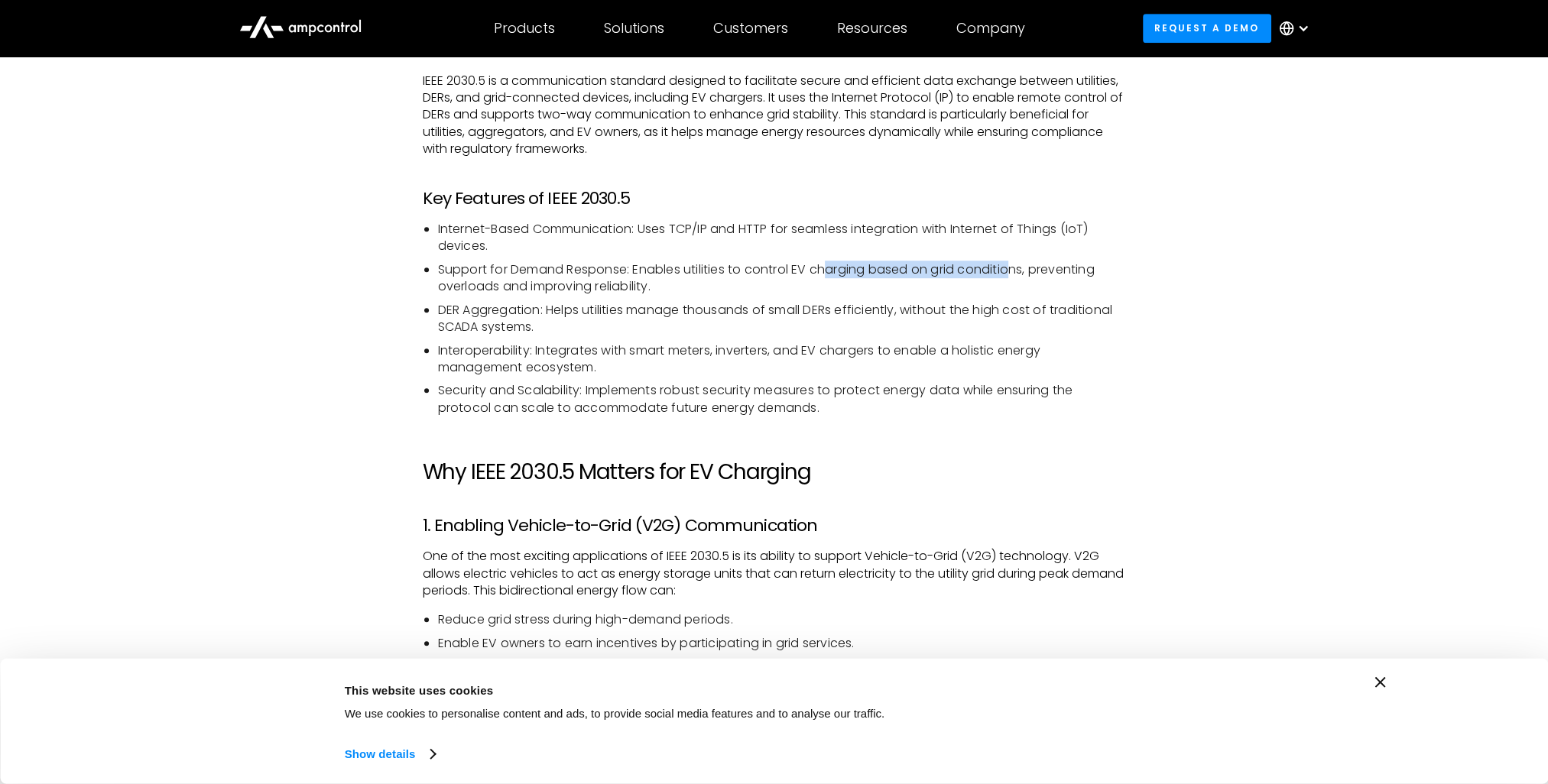
drag, startPoint x: 879, startPoint y: 272, endPoint x: 1015, endPoint y: 272, distance: 136.0
click at [1015, 272] on li "Support for Demand Response: Enables utilities to control EV charging based on …" at bounding box center [782, 278] width 688 height 34
click at [785, 276] on li "Support for Demand Response: Enables utilities to control EV charging based on …" at bounding box center [782, 278] width 688 height 34
drag, startPoint x: 743, startPoint y: 275, endPoint x: 890, endPoint y: 275, distance: 147.0
click at [890, 275] on li "Support for Demand Response: Enables utilities to control EV charging based on …" at bounding box center [782, 278] width 688 height 34
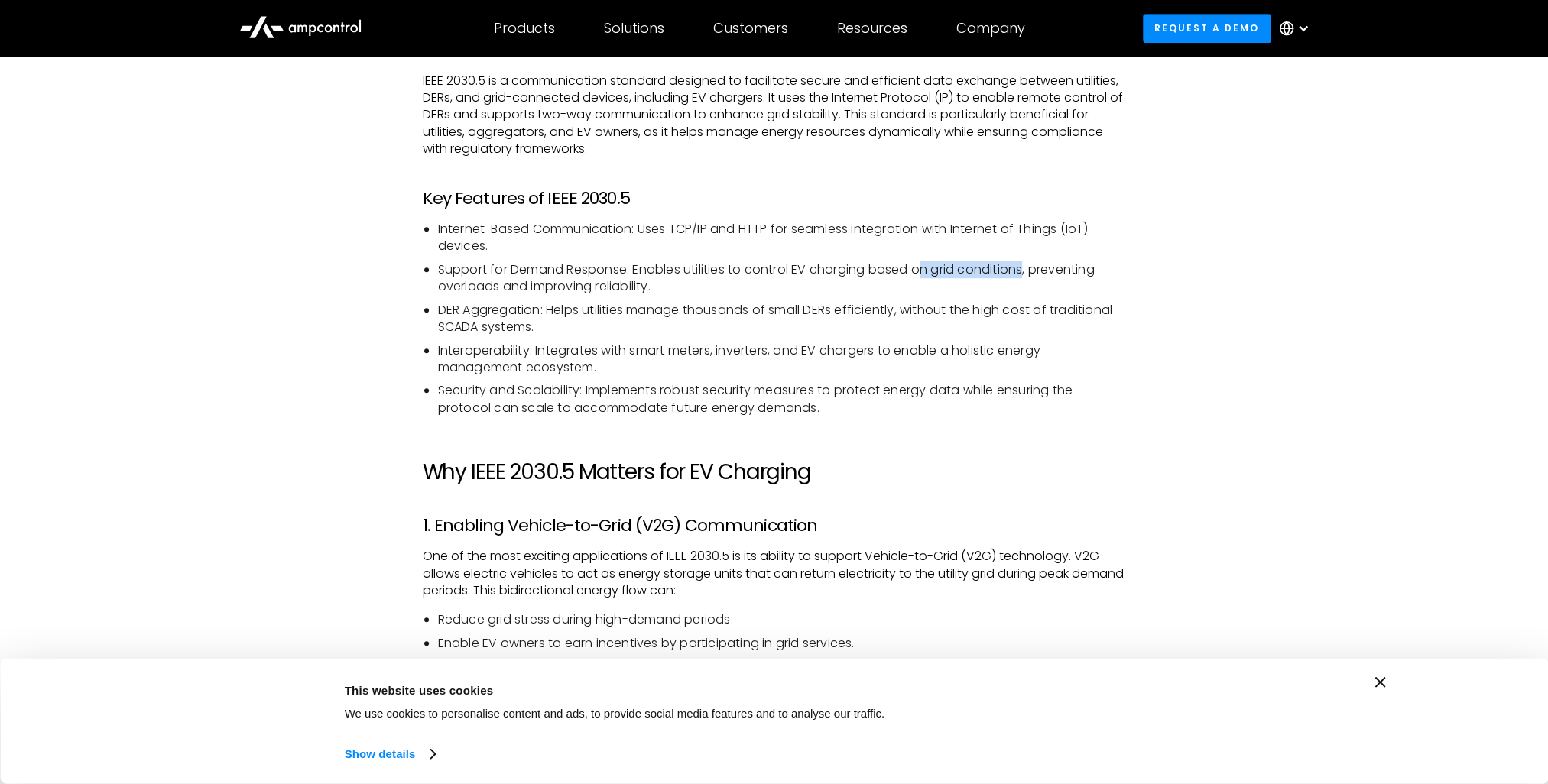
drag, startPoint x: 927, startPoint y: 275, endPoint x: 1024, endPoint y: 276, distance: 97.0
click at [1024, 276] on li "Support for Demand Response: Enables utilities to control EV charging based on …" at bounding box center [782, 278] width 688 height 34
drag, startPoint x: 1063, startPoint y: 276, endPoint x: 516, endPoint y: 281, distance: 547.0
click at [516, 281] on li "Support for Demand Response: Enables utilities to control EV charging based on …" at bounding box center [782, 278] width 688 height 34
drag, startPoint x: 539, startPoint y: 280, endPoint x: 662, endPoint y: 280, distance: 123.0
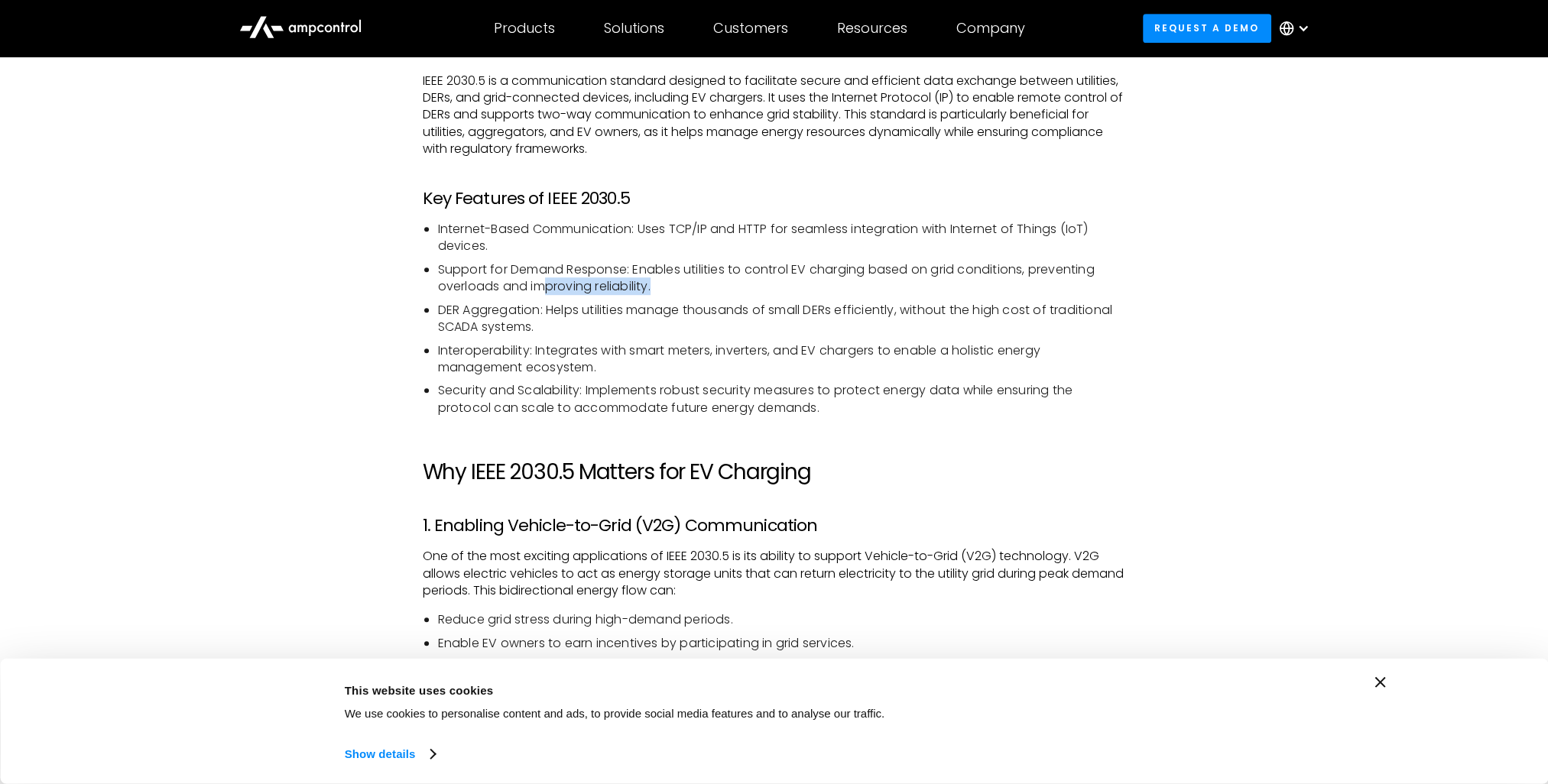
click at [662, 280] on li "Support for Demand Response: Enables utilities to control EV charging based on …" at bounding box center [782, 278] width 688 height 34
drag, startPoint x: 439, startPoint y: 308, endPoint x: 537, endPoint y: 313, distance: 98.1
click at [537, 313] on li "DER Aggregation: Helps utilities manage thousands of small DERs efficiently, wi…" at bounding box center [782, 318] width 688 height 34
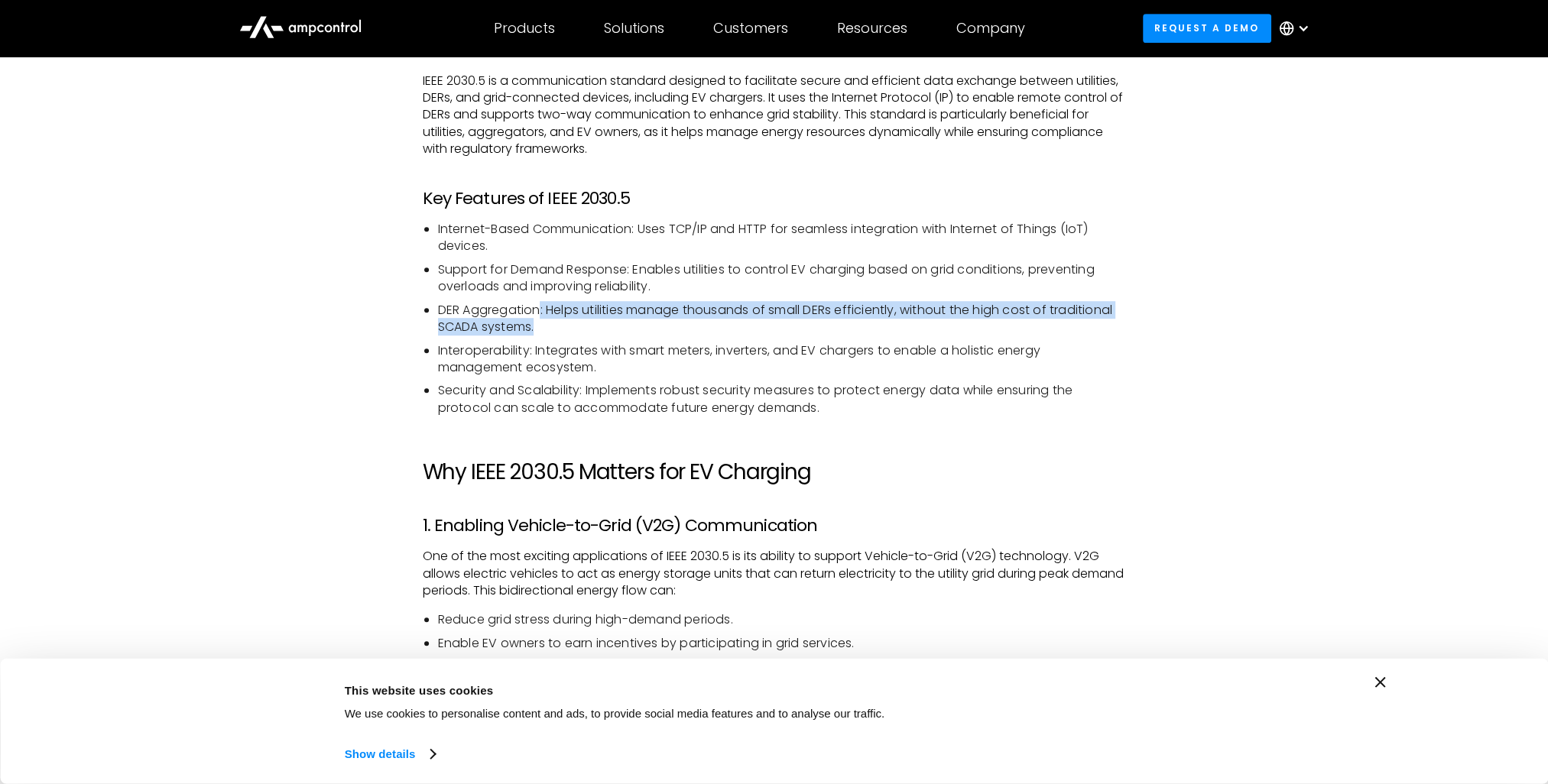
drag, startPoint x: 541, startPoint y: 313, endPoint x: 548, endPoint y: 327, distance: 15.7
click at [548, 327] on li "DER Aggregation: Helps utilities manage thousands of small DERs efficiently, wi…" at bounding box center [782, 318] width 688 height 34
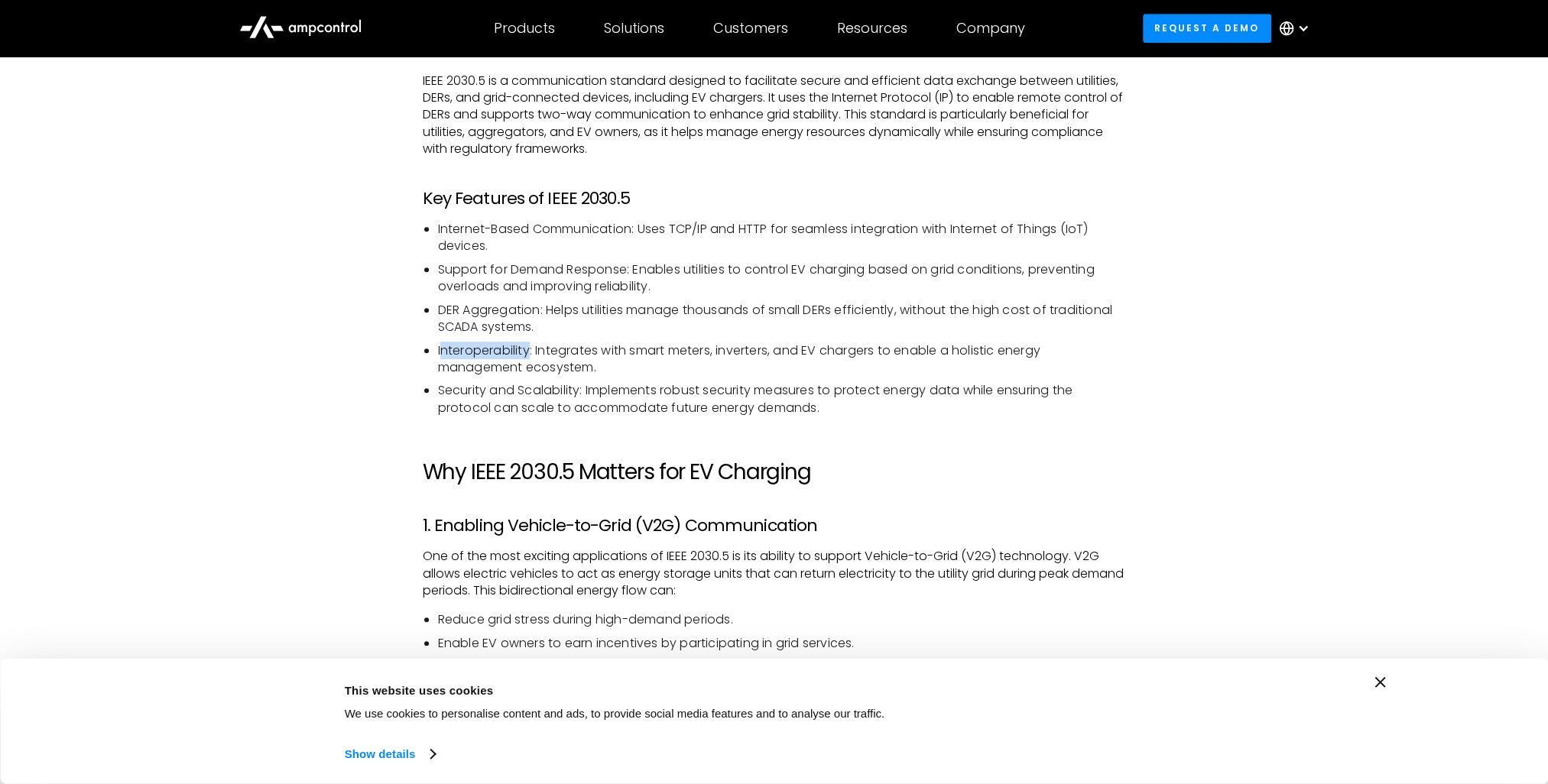
drag, startPoint x: 439, startPoint y: 354, endPoint x: 531, endPoint y: 353, distance: 92.0
click at [531, 353] on li "Interoperability: Integrates with smart meters, inverters, and EV chargers to e…" at bounding box center [782, 359] width 688 height 34
drag, startPoint x: 554, startPoint y: 353, endPoint x: 721, endPoint y: 353, distance: 167.0
click at [721, 353] on li "Interoperability: Integrates with smart meters, inverters, and EV chargers to e…" at bounding box center [782, 359] width 688 height 34
drag, startPoint x: 744, startPoint y: 351, endPoint x: 835, endPoint y: 352, distance: 91.0
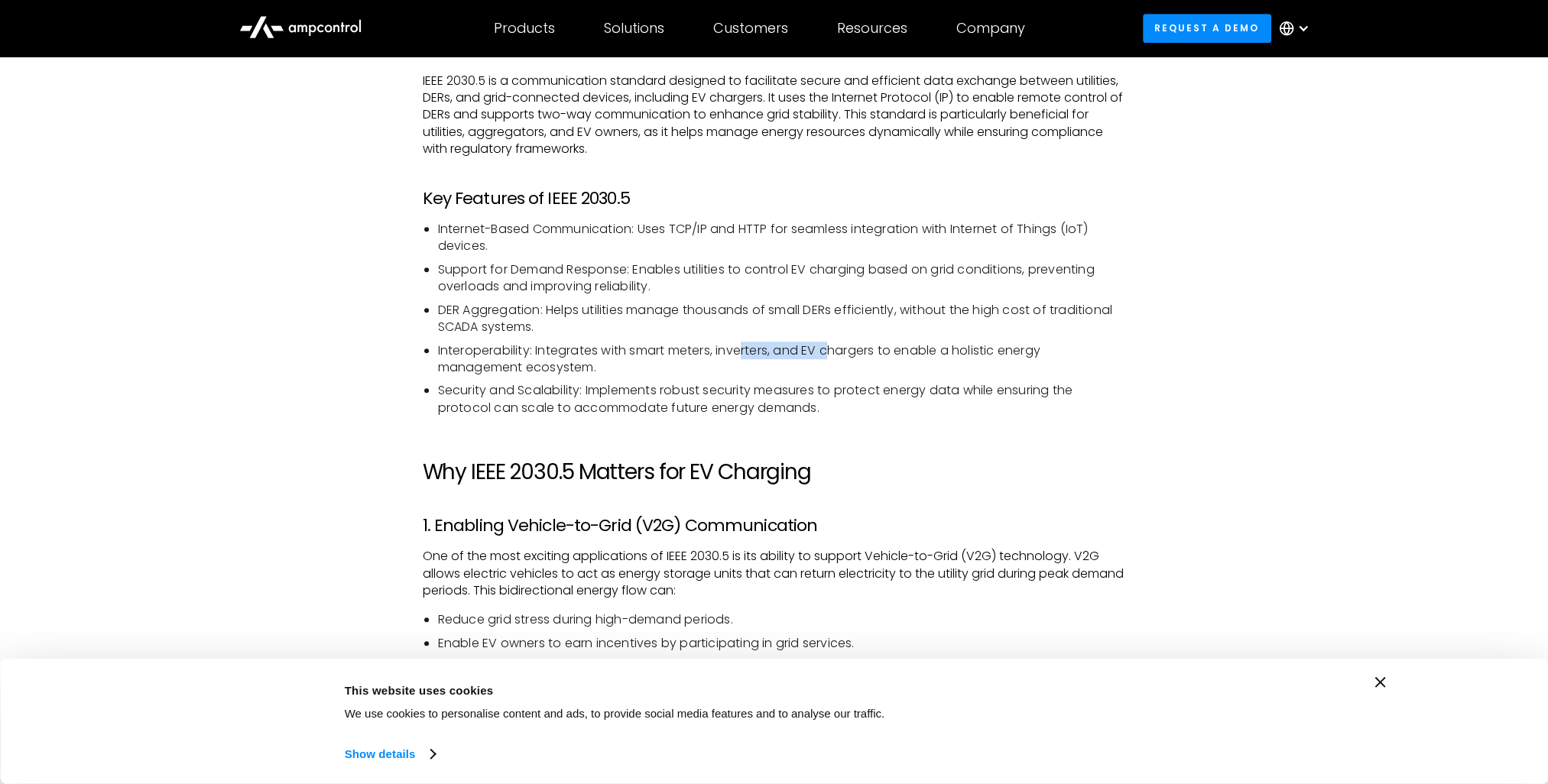
click at [835, 352] on li "Interoperability: Integrates with smart meters, inverters, and EV chargers to e…" at bounding box center [782, 359] width 688 height 34
drag, startPoint x: 854, startPoint y: 351, endPoint x: 997, endPoint y: 351, distance: 143.0
click at [988, 351] on li "Interoperability: Integrates with smart meters, inverters, and EV chargers to e…" at bounding box center [782, 359] width 688 height 34
drag, startPoint x: 432, startPoint y: 369, endPoint x: 590, endPoint y: 364, distance: 158.1
click at [589, 364] on ul "Internet-Based Communication: Uses TCP/IP and HTTP for seamless integration wit…" at bounding box center [774, 318] width 703 height 196
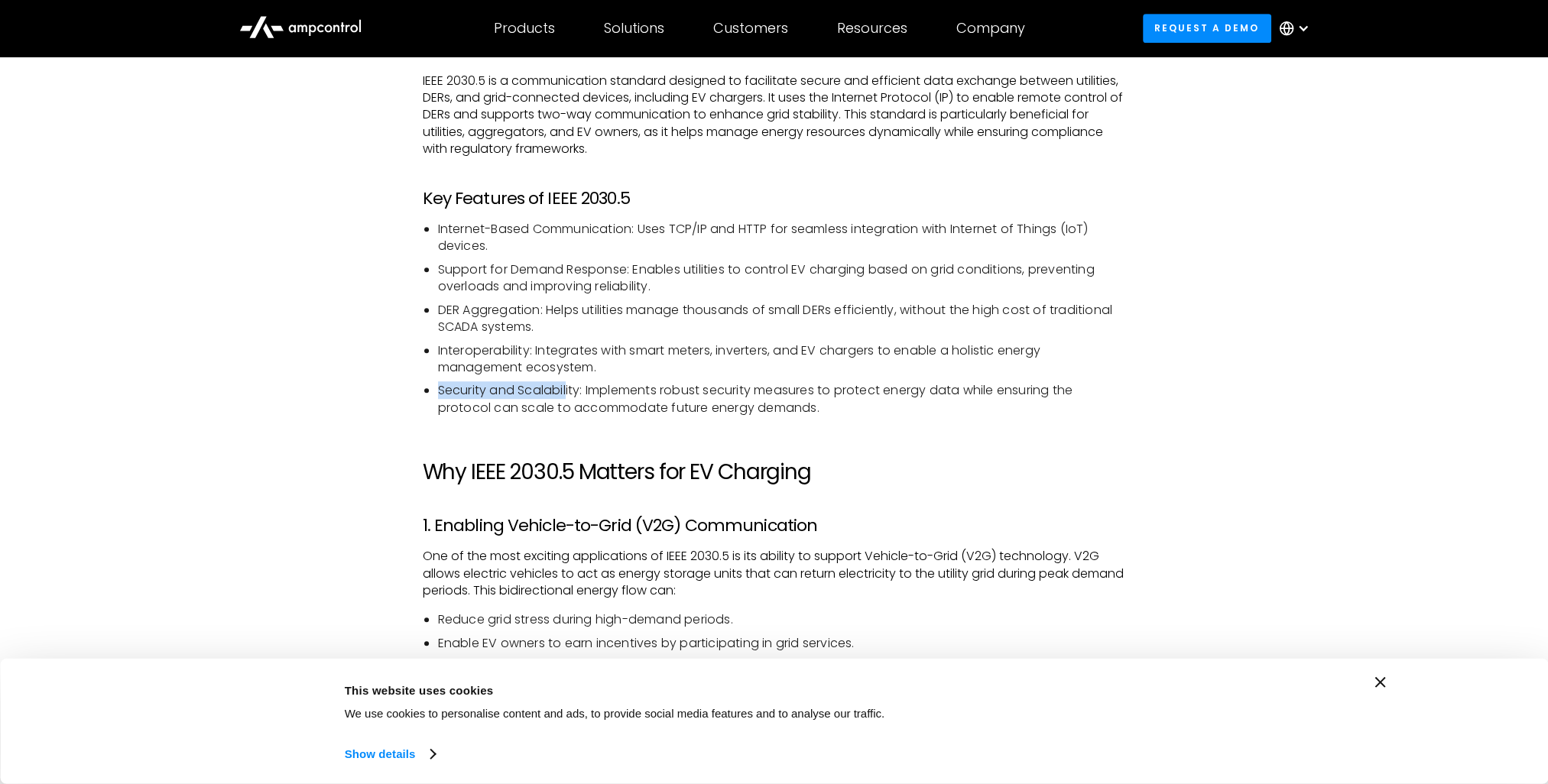
drag, startPoint x: 432, startPoint y: 390, endPoint x: 569, endPoint y: 388, distance: 137.0
click at [569, 388] on ul "Internet-Based Communication: Uses TCP/IP and HTTP for seamless integration wit…" at bounding box center [774, 318] width 703 height 196
drag, startPoint x: 456, startPoint y: 370, endPoint x: 590, endPoint y: 367, distance: 134.0
click at [590, 367] on li "Interoperability: Integrates with smart meters, inverters, and EV chargers to e…" at bounding box center [782, 359] width 688 height 34
drag, startPoint x: 554, startPoint y: 393, endPoint x: 585, endPoint y: 393, distance: 31.0
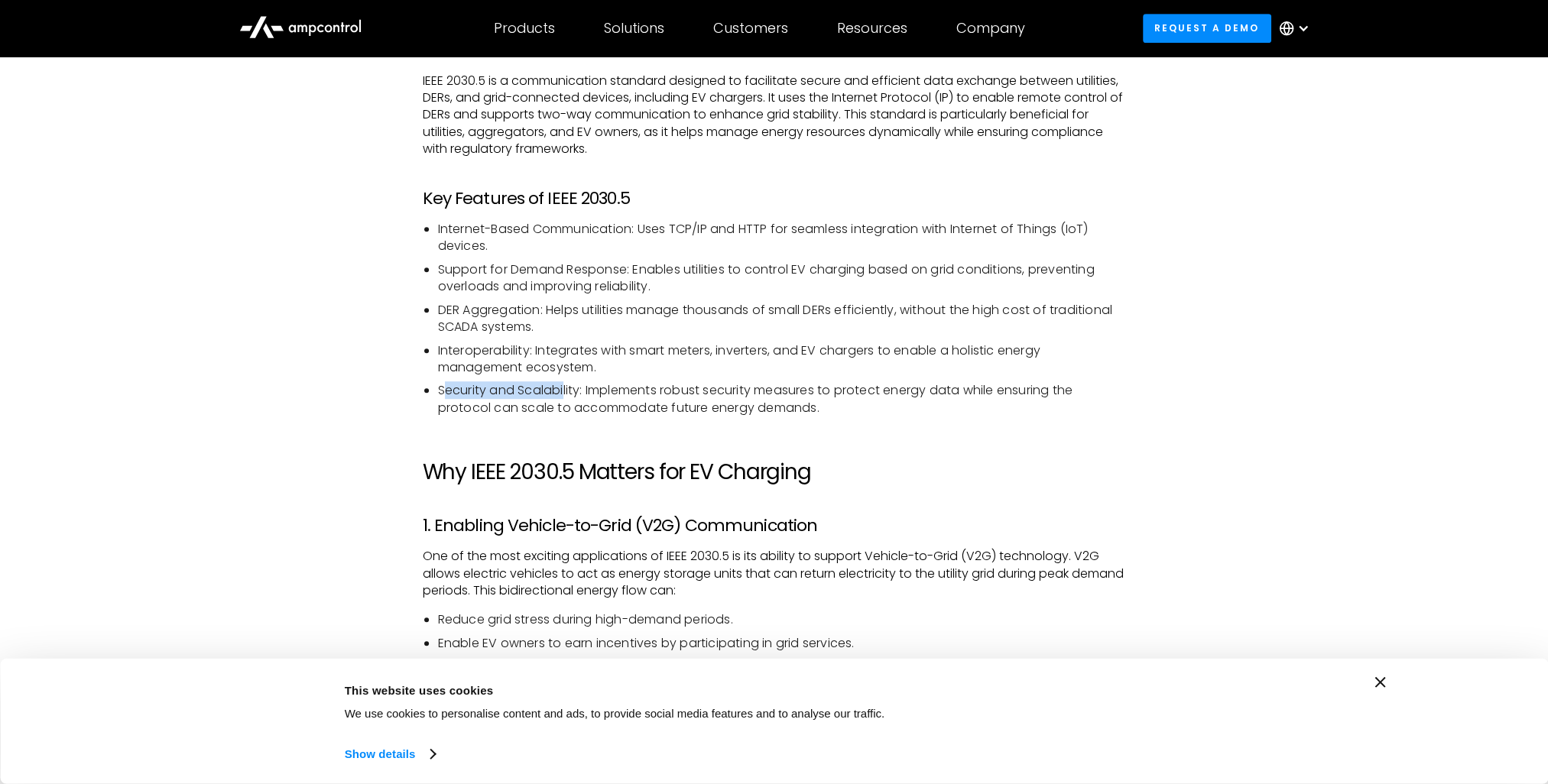
click at [585, 393] on li "Security and Scalability: Implements robust security measures to protect energy…" at bounding box center [782, 399] width 688 height 34
drag, startPoint x: 612, startPoint y: 393, endPoint x: 776, endPoint y: 395, distance: 164.0
click at [773, 395] on li "Security and Scalability: Implements robust security measures to protect energy…" at bounding box center [782, 399] width 688 height 34
drag, startPoint x: 811, startPoint y: 397, endPoint x: 978, endPoint y: 395, distance: 167.0
click at [978, 395] on li "Security and Scalability: Implements robust security measures to protect energy…" at bounding box center [782, 399] width 688 height 34
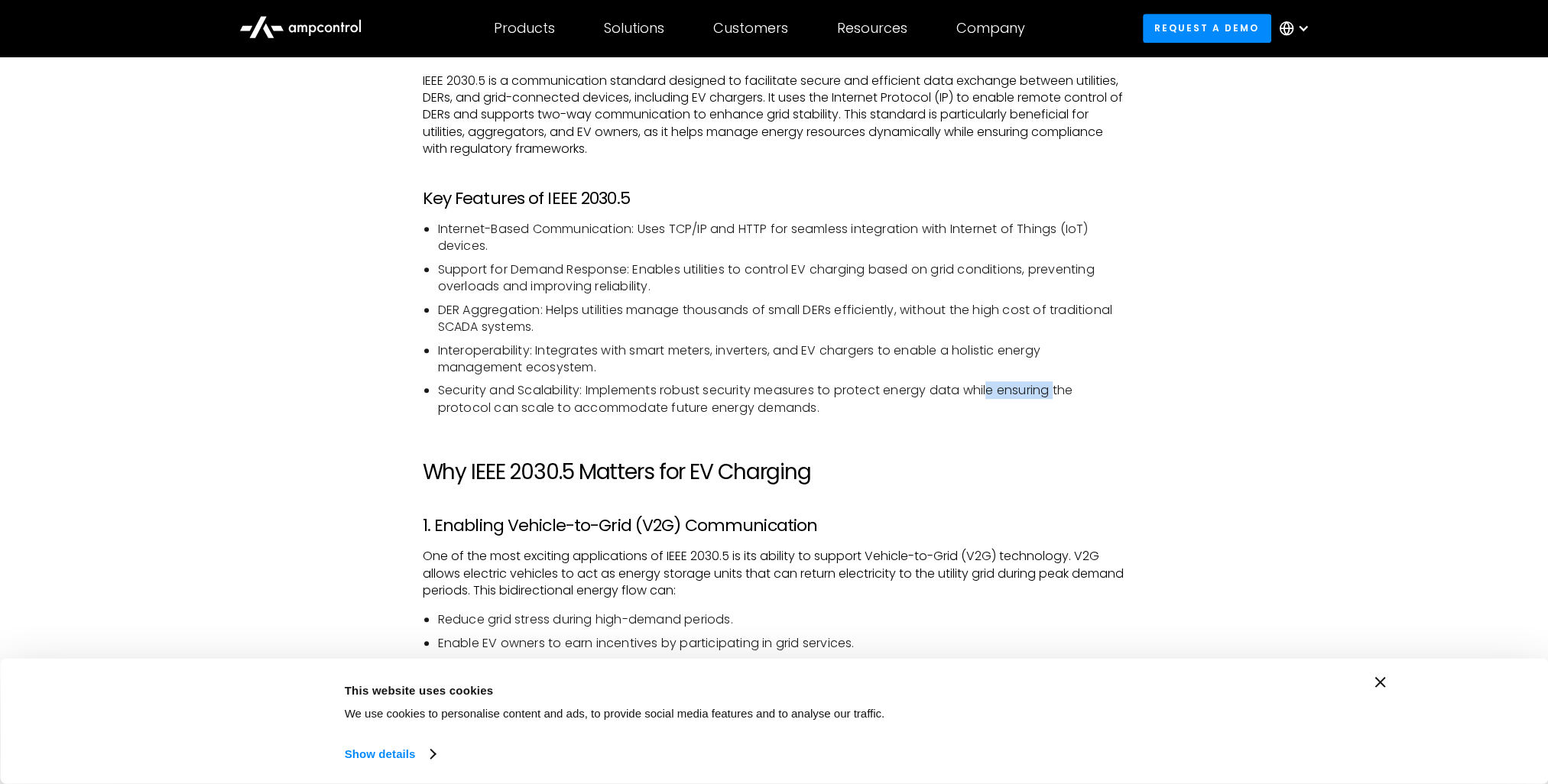
drag, startPoint x: 1034, startPoint y: 395, endPoint x: 1064, endPoint y: 395, distance: 30.0
click at [1064, 395] on li "Security and Scalability: Implements robust security measures to protect energy…" at bounding box center [782, 399] width 688 height 34
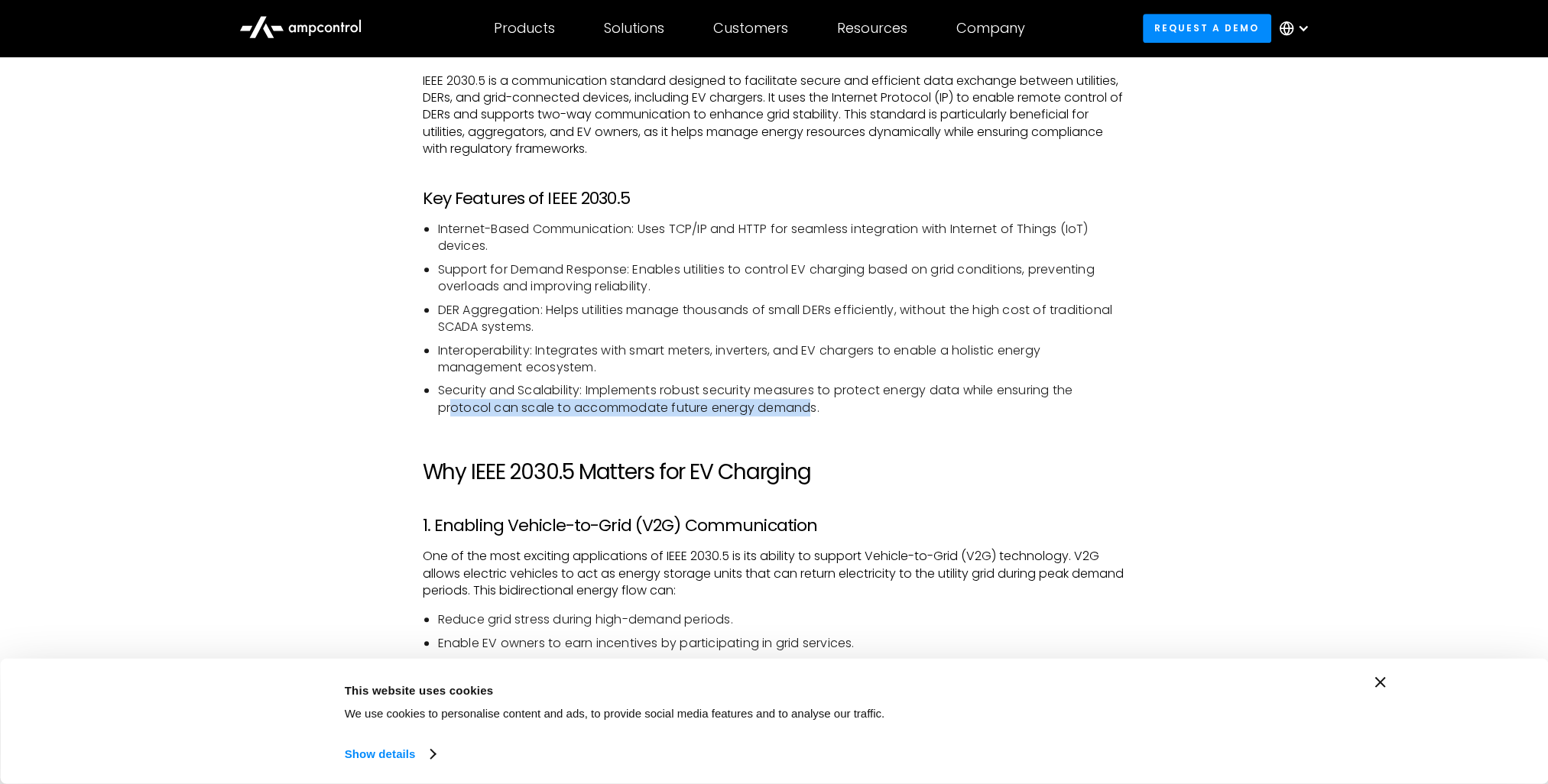
drag, startPoint x: 529, startPoint y: 409, endPoint x: 810, endPoint y: 412, distance: 281.0
click at [810, 412] on li "Security and Scalability: Implements robust security measures to protect energy…" at bounding box center [782, 399] width 688 height 34
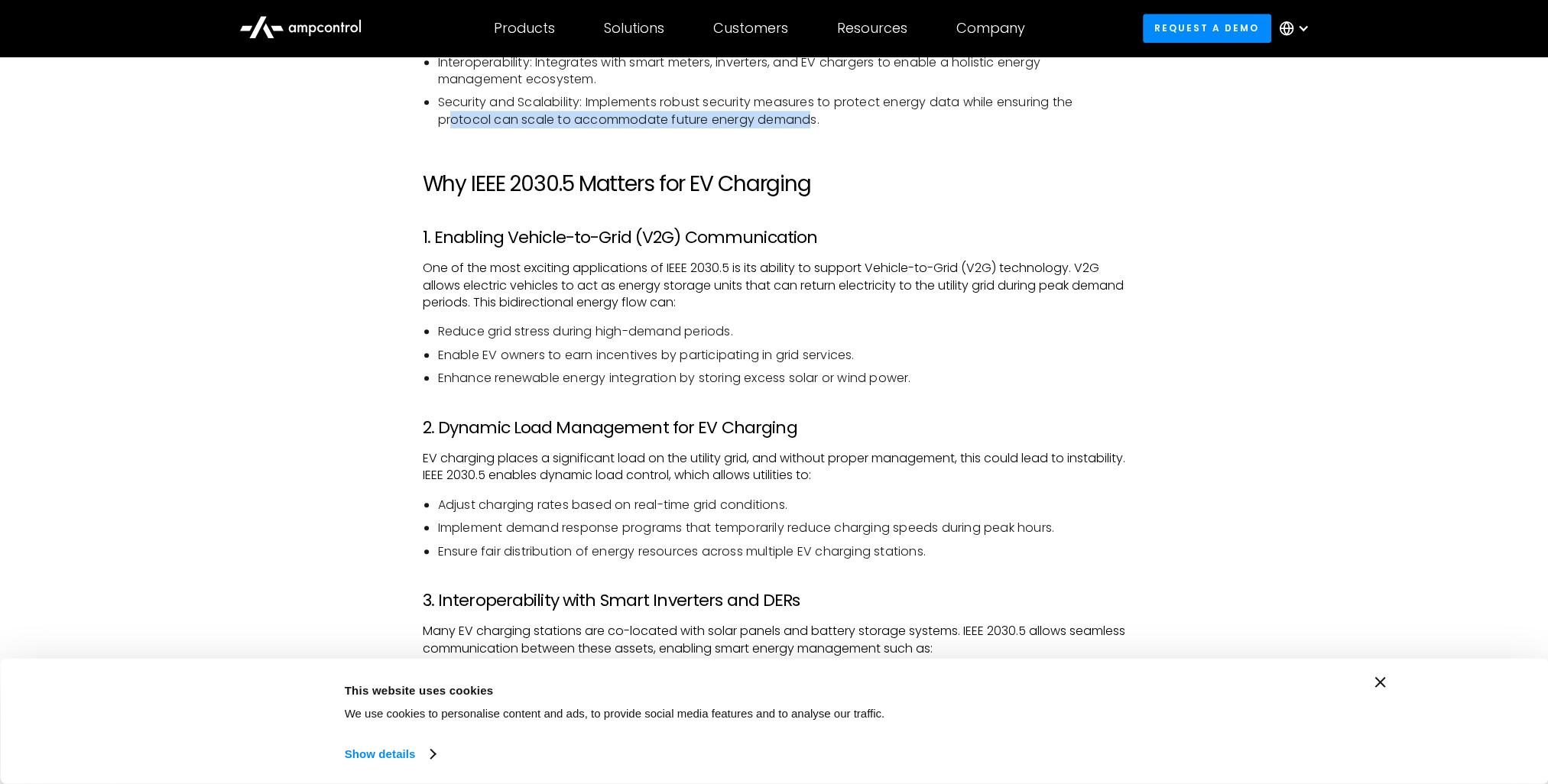
scroll to position [1529, 0]
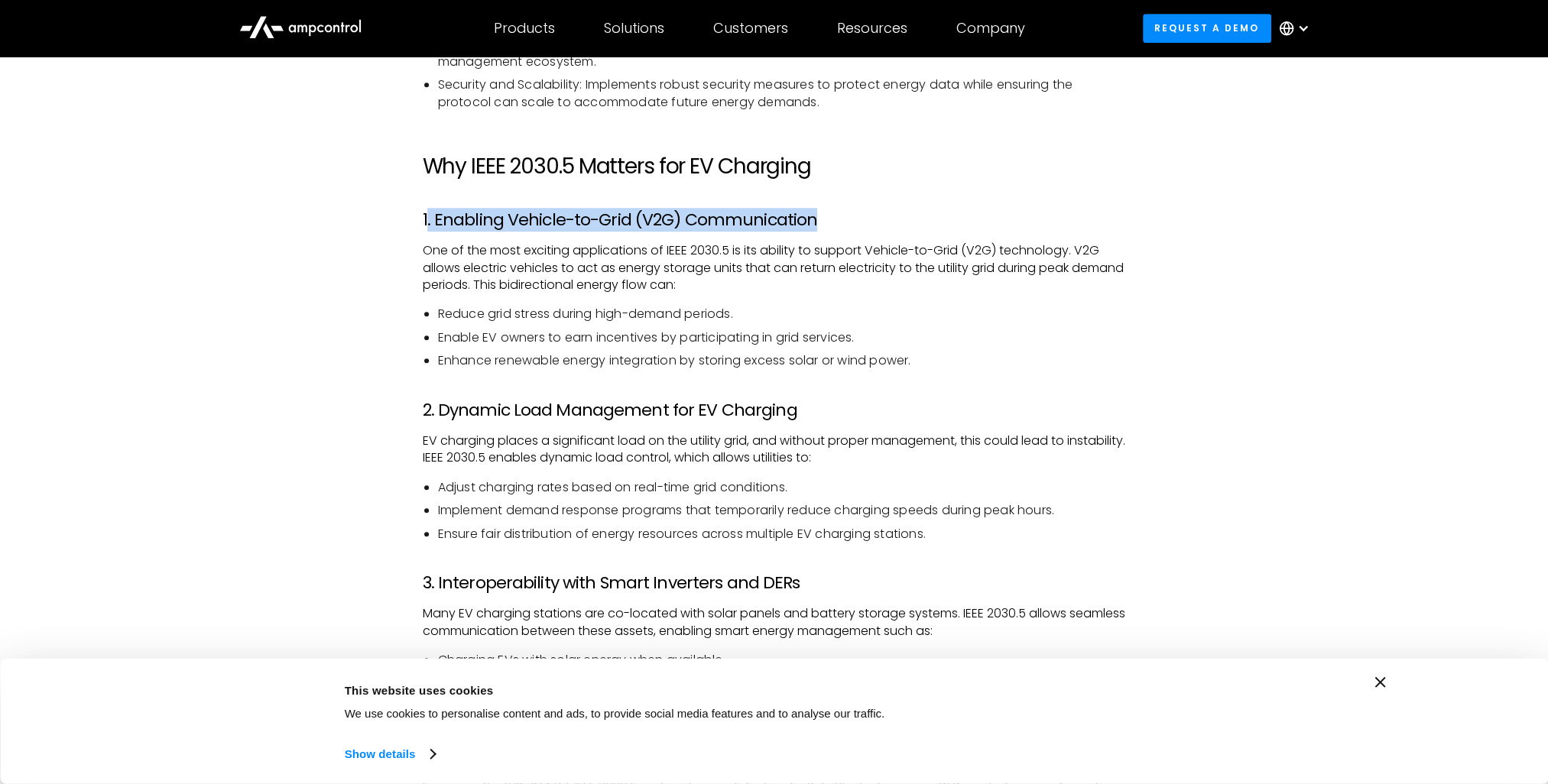
drag, startPoint x: 428, startPoint y: 222, endPoint x: 806, endPoint y: 212, distance: 378.1
click at [806, 212] on h3 "1. Enabling Vehicle-to-Grid (V2G) Communication" at bounding box center [774, 220] width 703 height 20
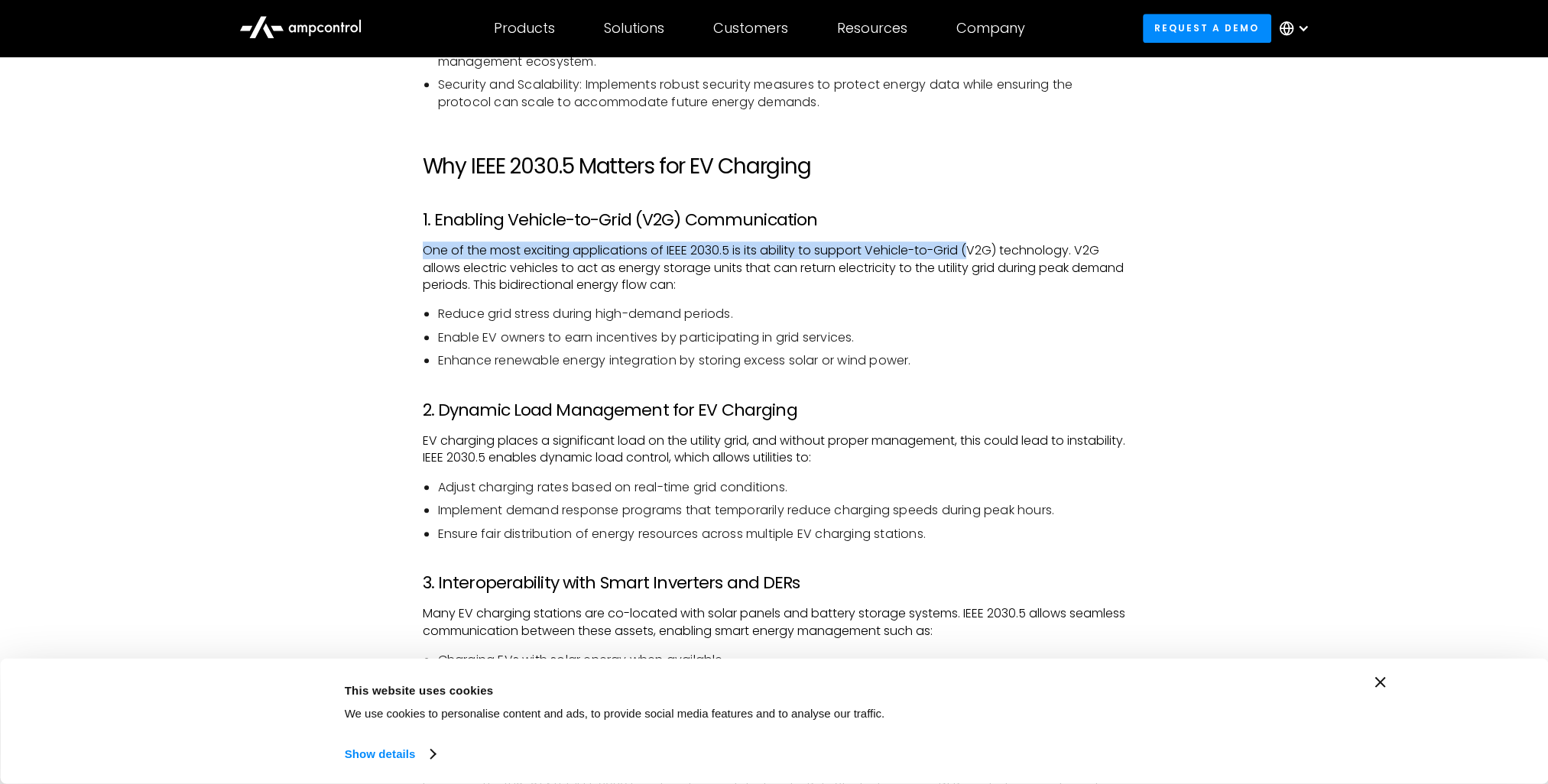
drag, startPoint x: 419, startPoint y: 256, endPoint x: 975, endPoint y: 247, distance: 556.1
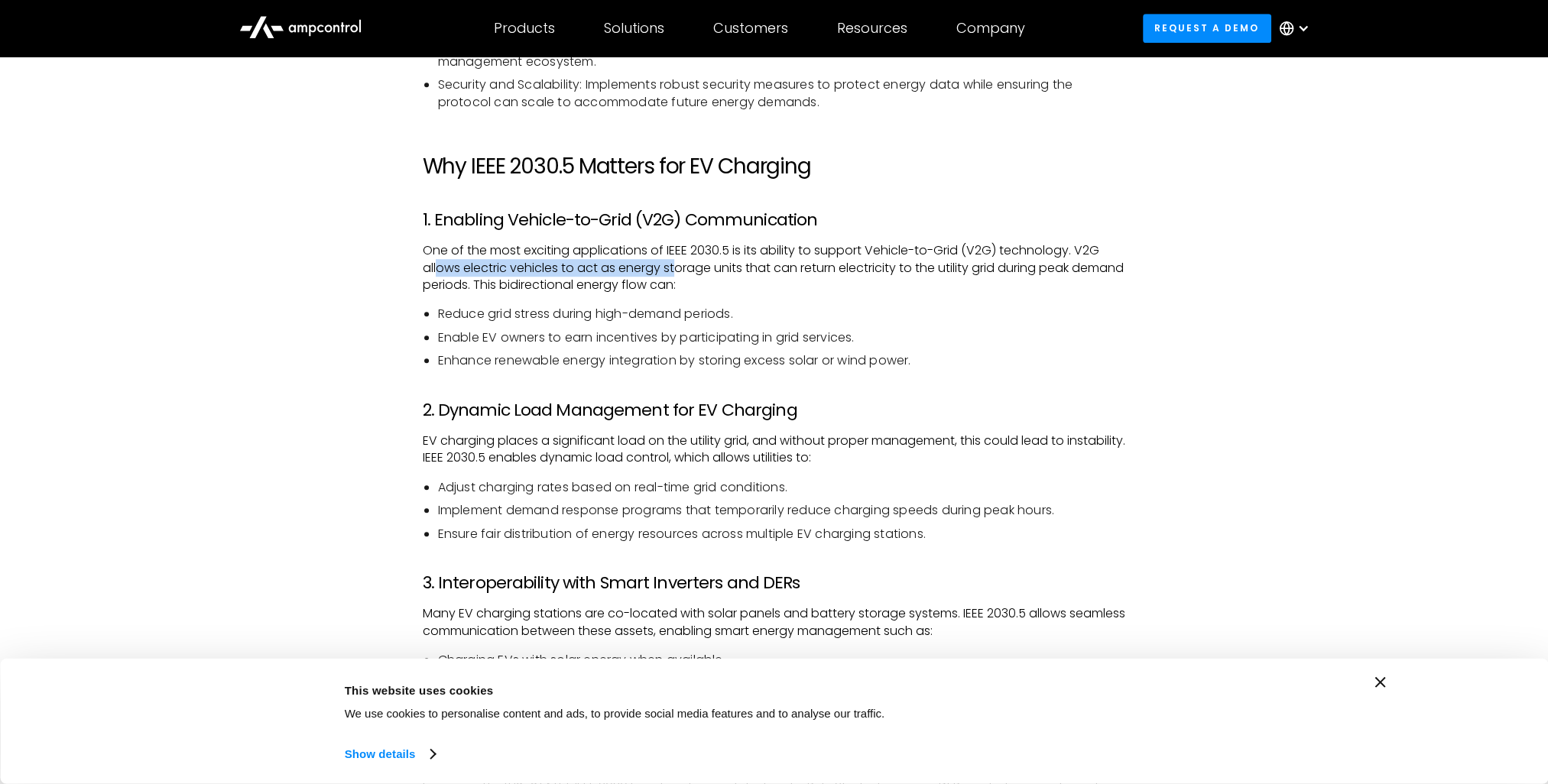
drag, startPoint x: 435, startPoint y: 272, endPoint x: 677, endPoint y: 266, distance: 242.1
click at [677, 266] on p "One of the most exciting applications of IEEE 2030.5 is its ability to support …" at bounding box center [774, 267] width 703 height 51
click at [607, 267] on p "One of the most exciting applications of IEEE 2030.5 is its ability to support …" at bounding box center [774, 267] width 703 height 51
drag, startPoint x: 479, startPoint y: 267, endPoint x: 712, endPoint y: 267, distance: 233.0
click at [708, 267] on p "One of the most exciting applications of IEEE 2030.5 is its ability to support …" at bounding box center [774, 267] width 703 height 51
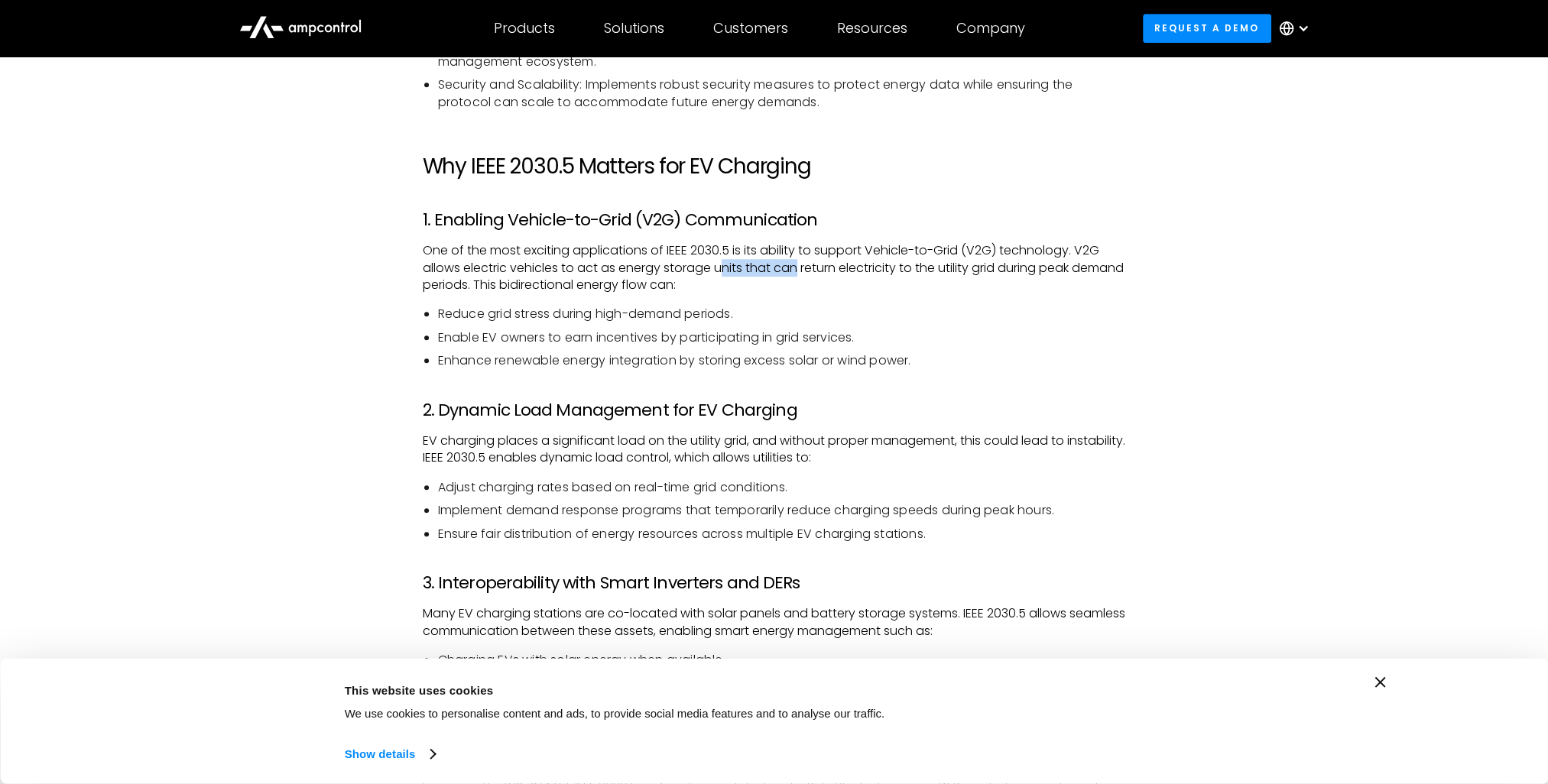
drag, startPoint x: 723, startPoint y: 267, endPoint x: 799, endPoint y: 271, distance: 76.1
click at [799, 271] on p "One of the most exciting applications of IEEE 2030.5 is its ability to support …" at bounding box center [774, 267] width 703 height 51
drag
click at [978, 267] on p "One of the most exciting applications of IEEE 2030.5 is its ability to support …" at bounding box center [774, 267] width 703 height 51
click at [520, 289] on p "One of the most exciting applications of IEEE 2030.5 is its ability to support …" at bounding box center [774, 267] width 703 height 51
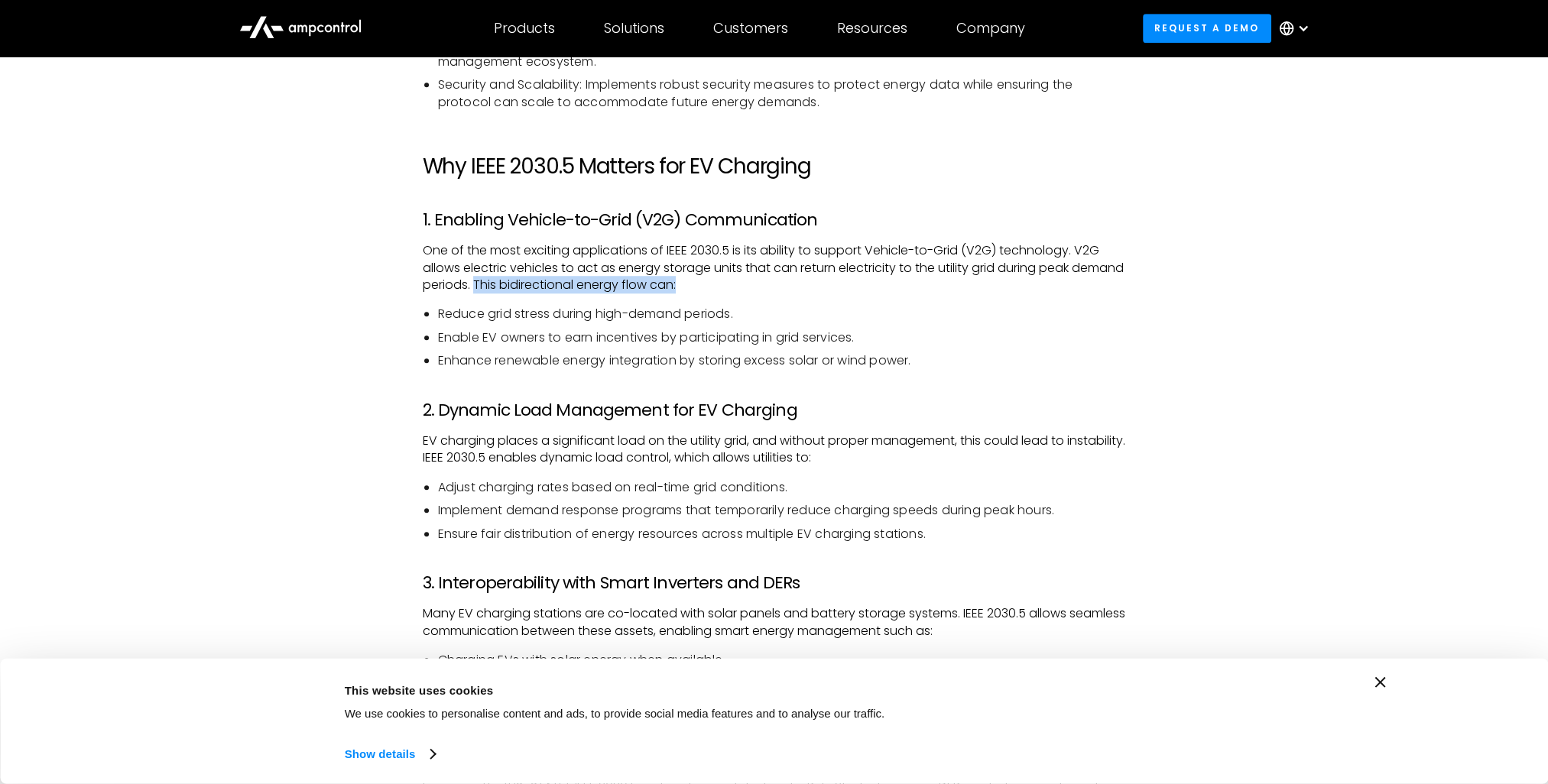
click at [734, 289] on p "One of the most exciting applications of IEEE 2030.5 is its ability to support …" at bounding box center [774, 267] width 703 height 51
click at [538, 315] on li "Reduce grid stress during high-demand periods." at bounding box center [782, 314] width 688 height 17
click at [745, 314] on li "Reduce grid stress during high-demand periods." at bounding box center [782, 314] width 688 height 17
click at [754, 312] on li "Reduce grid stress during high-demand periods." at bounding box center [782, 314] width 688 height 17
click at [522, 320] on li "Reduce grid stress during high-demand periods." at bounding box center [782, 314] width 688 height 17
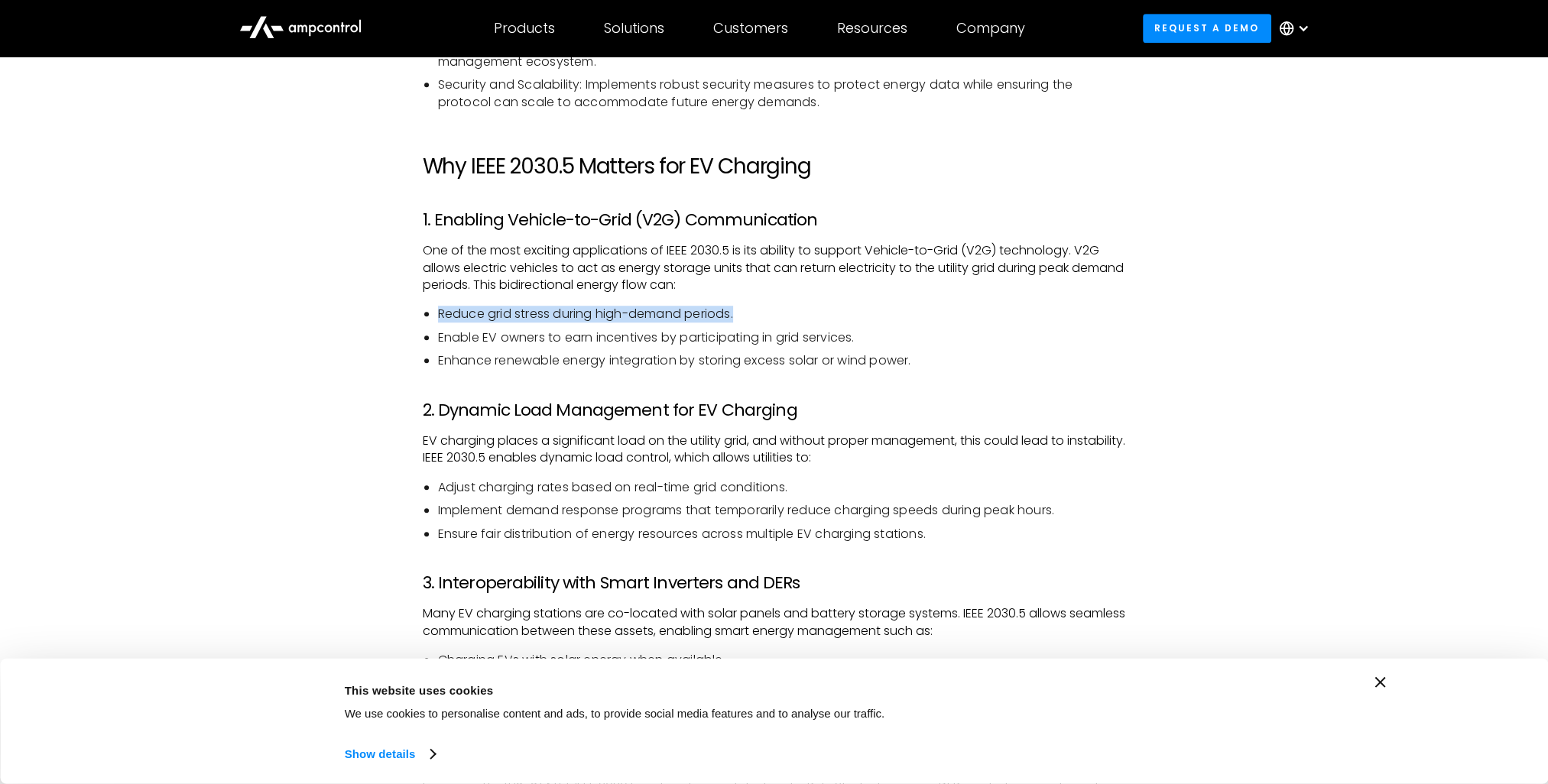
click at [423, 313] on ul "Reduce grid stress during high-demand periods. Enable EV owners to earn incenti…" at bounding box center [774, 338] width 703 height 64
click at [748, 313] on li "Reduce grid stress during high-demand periods." at bounding box center [782, 314] width 688 height 17
click at [435, 315] on ul "Reduce grid stress during high-demand periods. Enable EV owners to earn incenti…" at bounding box center [774, 338] width 703 height 64
drag, startPoint x: 438, startPoint y: 315, endPoint x: 481, endPoint y: 317, distance: 43.0
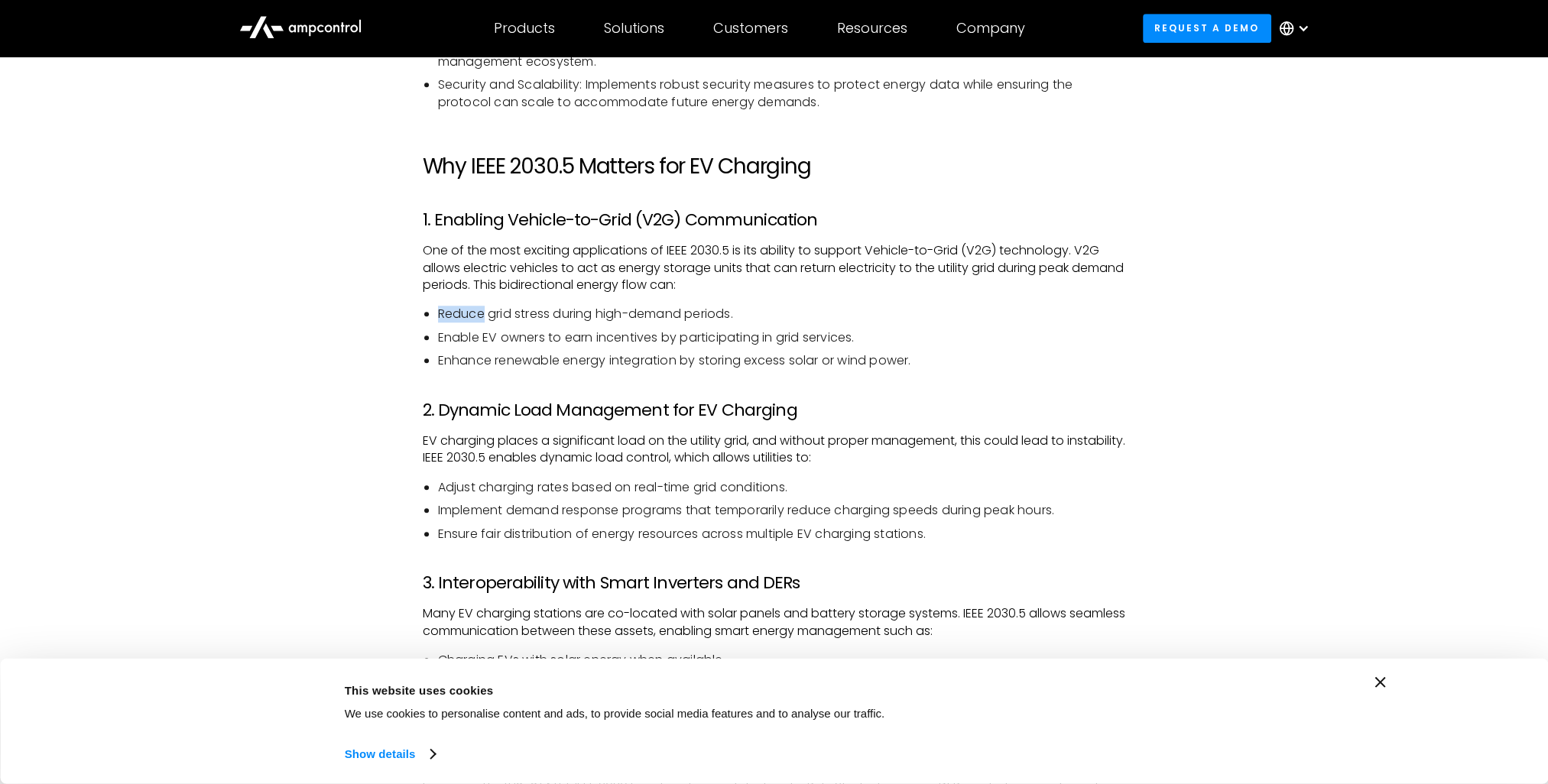
click at [481, 317] on li "Reduce grid stress during high-demand periods." at bounding box center [782, 314] width 688 height 17
drag, startPoint x: 490, startPoint y: 317, endPoint x: 550, endPoint y: 316, distance: 60.0
click at [550, 316] on li "Reduce grid stress during high-demand periods." at bounding box center [782, 314] width 688 height 17
drag, startPoint x: 599, startPoint y: 313, endPoint x: 759, endPoint y: 311, distance: 160.0
click at [759, 311] on li "Reduce grid stress during high-demand periods." at bounding box center [782, 314] width 688 height 17
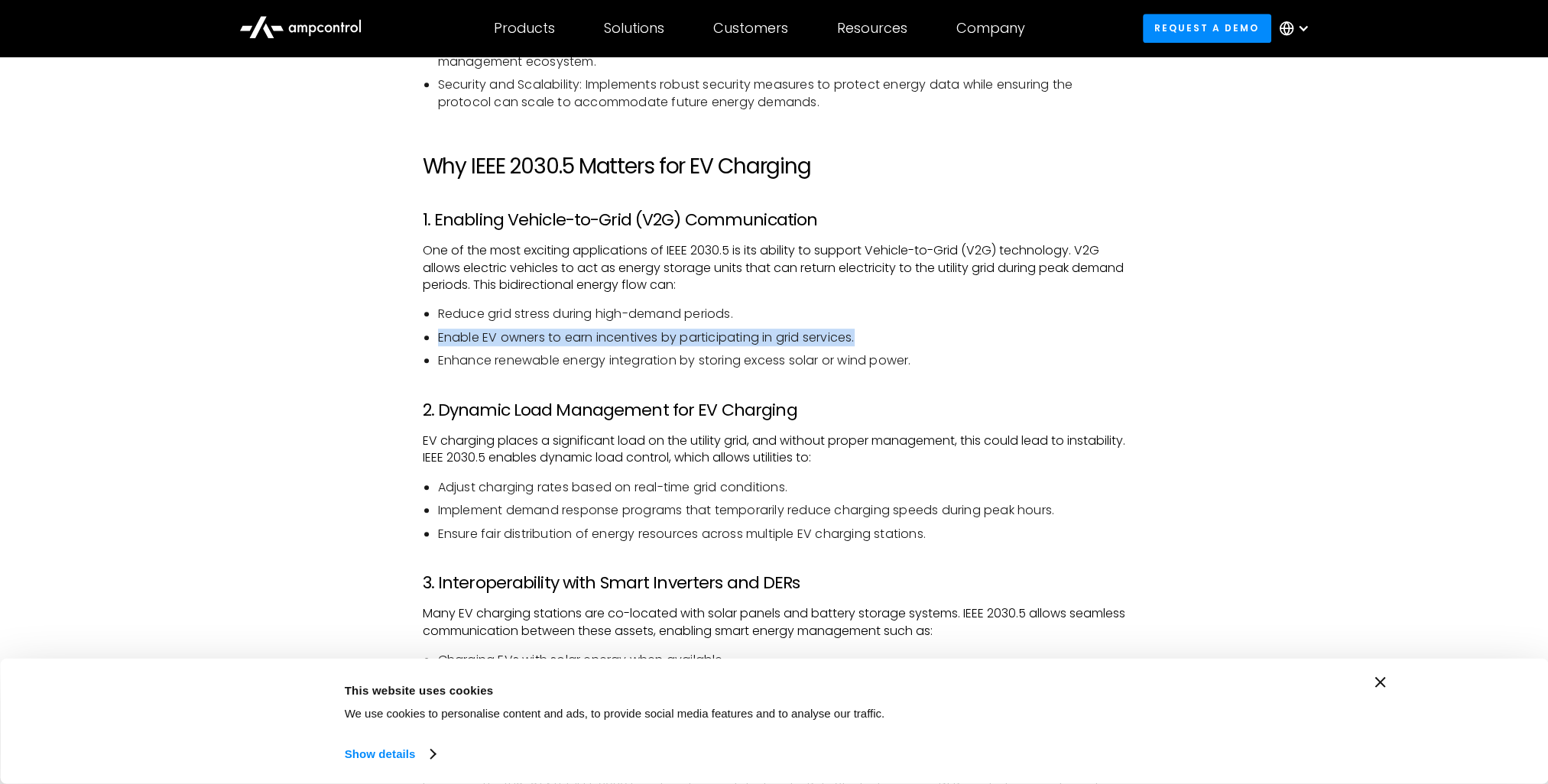
drag, startPoint x: 440, startPoint y: 344, endPoint x: 861, endPoint y: 339, distance: 421.0
click at [861, 339] on li "Enable EV owners to earn incentives by participating in grid services." at bounding box center [782, 338] width 688 height 17
drag, startPoint x: 491, startPoint y: 362, endPoint x: 553, endPoint y: 362, distance: 62.0
click at [553, 362] on li "Enhance renewable energy integration by storing excess solar or wind power." at bounding box center [782, 360] width 688 height 17
click at [565, 359] on li "Enhance renewable energy integration by storing excess solar or wind power." at bounding box center [782, 360] width 688 height 17
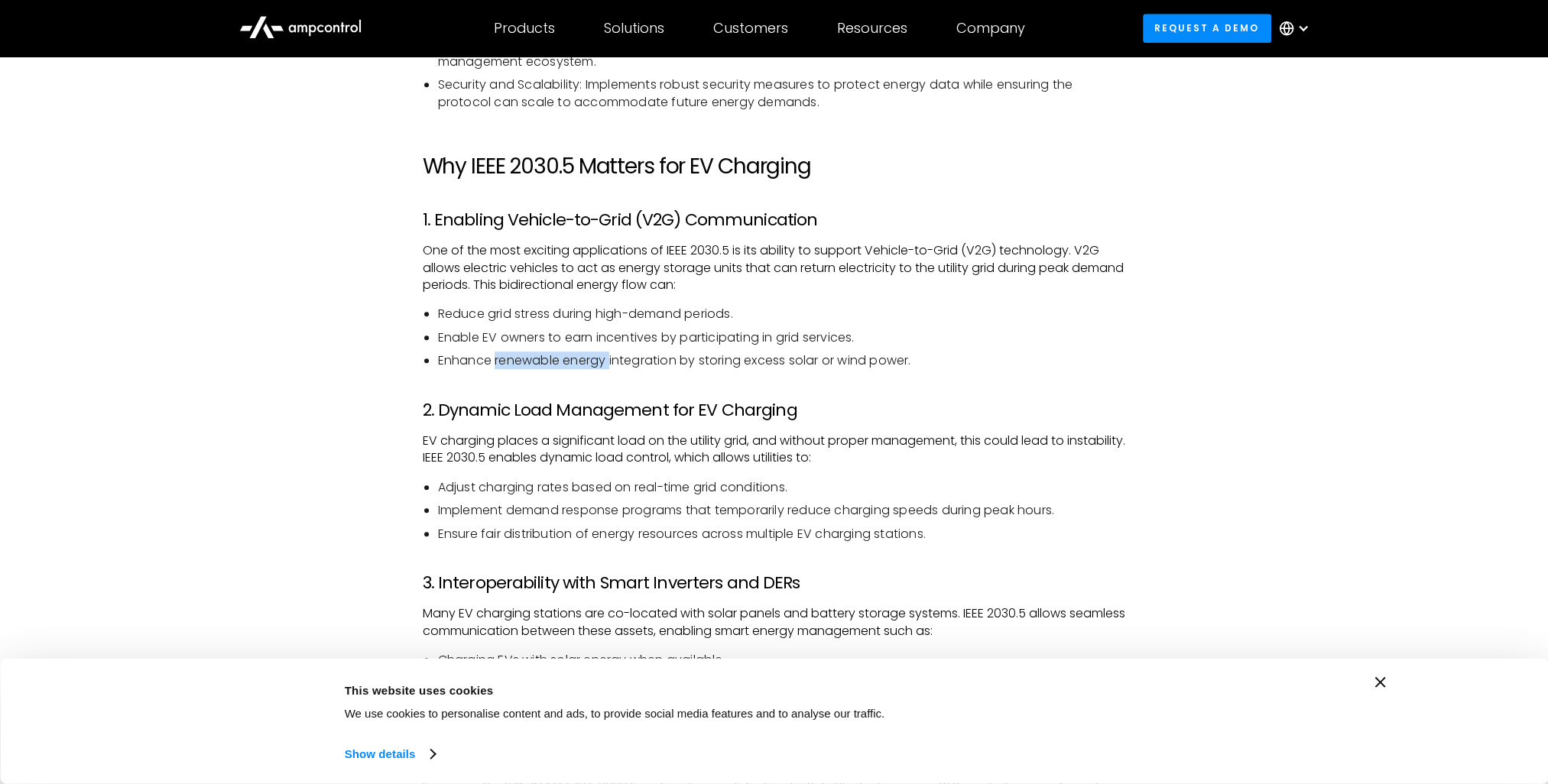
drag, startPoint x: 493, startPoint y: 362, endPoint x: 610, endPoint y: 361, distance: 117.0
click at [610, 361] on li "Enhance renewable energy integration by storing excess solar or wind power." at bounding box center [782, 360] width 688 height 17
drag, startPoint x: 626, startPoint y: 361, endPoint x: 692, endPoint y: 361, distance: 66.0
click at [692, 361] on li "Enhance renewable energy integration by storing excess solar or wind power." at bounding box center [782, 360] width 688 height 17
drag, startPoint x: 703, startPoint y: 362, endPoint x: 923, endPoint y: 362, distance: 220.0
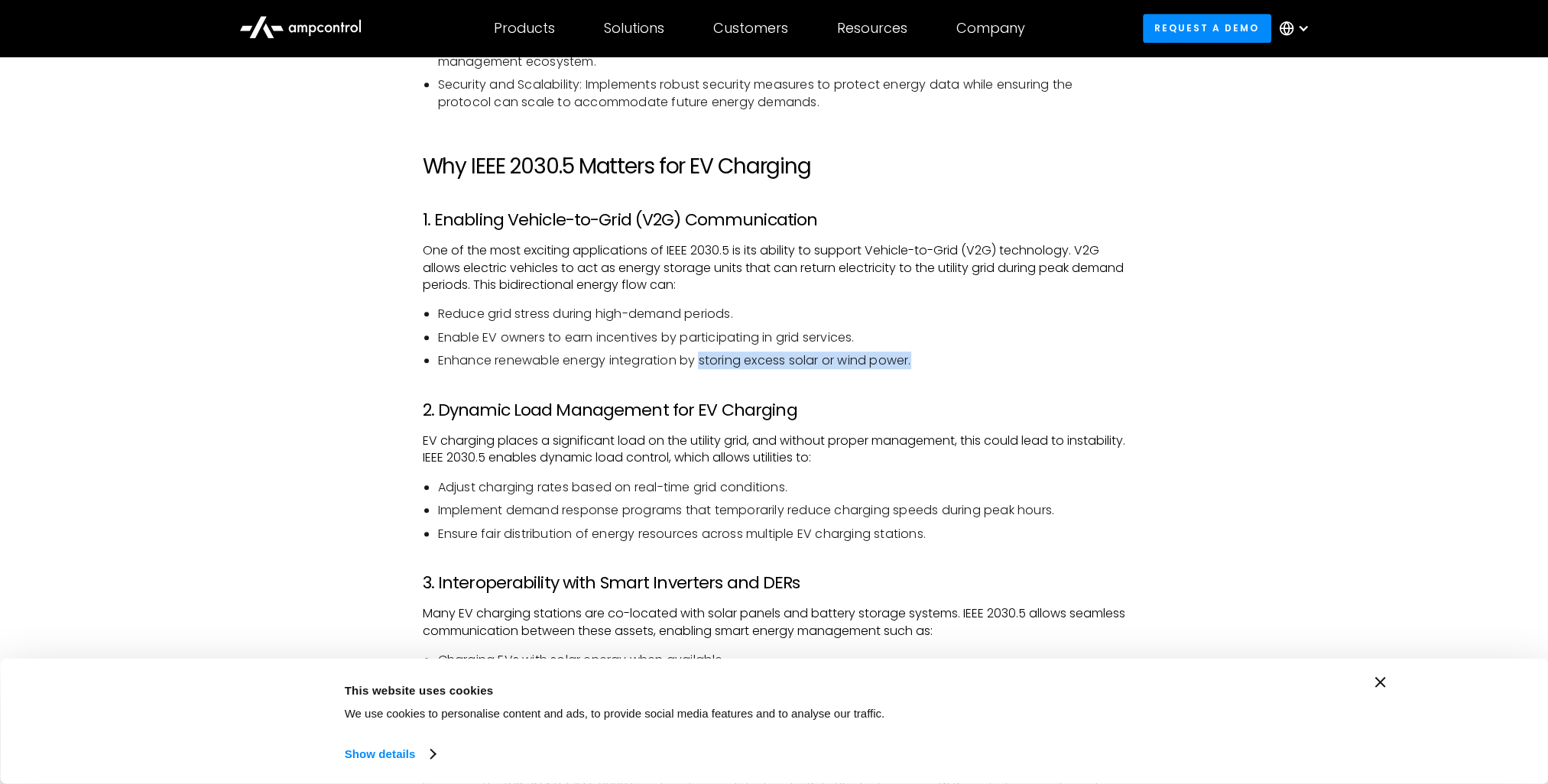
click at [923, 362] on li "Enhance renewable energy integration by storing excess solar or wind power." at bounding box center [782, 360] width 688 height 17
drag, startPoint x: 432, startPoint y: 359, endPoint x: 673, endPoint y: 362, distance: 241.0
click at [673, 362] on ul "Reduce grid stress during high-demand periods. Enable EV owners to earn incenti…" at bounding box center [774, 338] width 703 height 64
drag, startPoint x: 695, startPoint y: 359, endPoint x: 827, endPoint y: 360, distance: 132.0
click at [827, 360] on li "Enhance renewable energy integration by storing excess solar or wind power." at bounding box center [782, 360] width 688 height 17
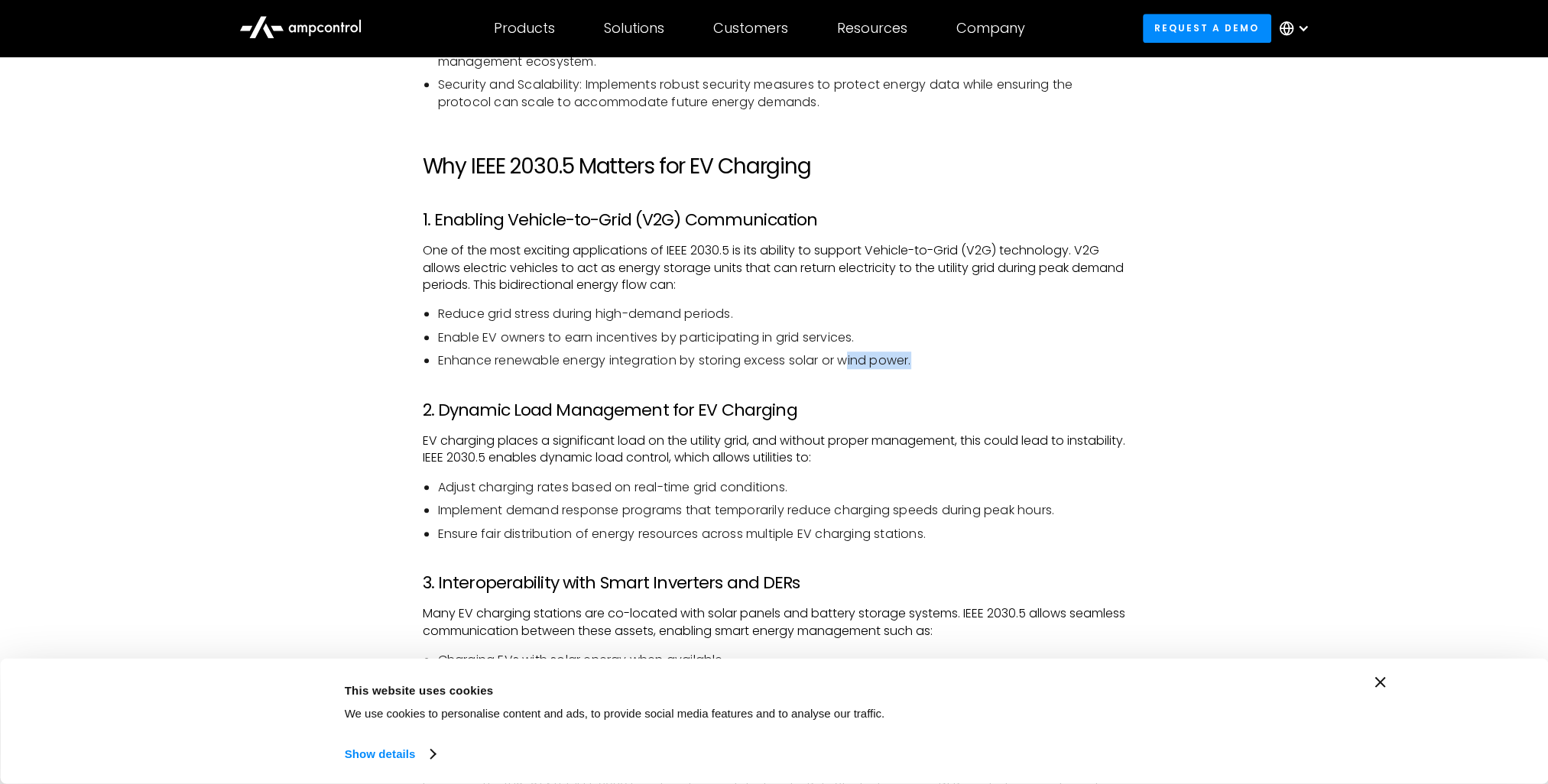
drag, startPoint x: 848, startPoint y: 360, endPoint x: 946, endPoint y: 360, distance: 98.0
click at [946, 360] on li "Enhance renewable energy integration by storing excess solar or wind power." at bounding box center [782, 360] width 688 height 17
click at [820, 362] on li "Enhance renewable energy integration by storing excess solar or wind power." at bounding box center [782, 360] width 688 height 17
drag, startPoint x: 445, startPoint y: 357, endPoint x: 679, endPoint y: 354, distance: 234.0
click at [679, 354] on li "Enhance renewable energy integration by storing excess solar or wind power." at bounding box center [782, 360] width 688 height 17
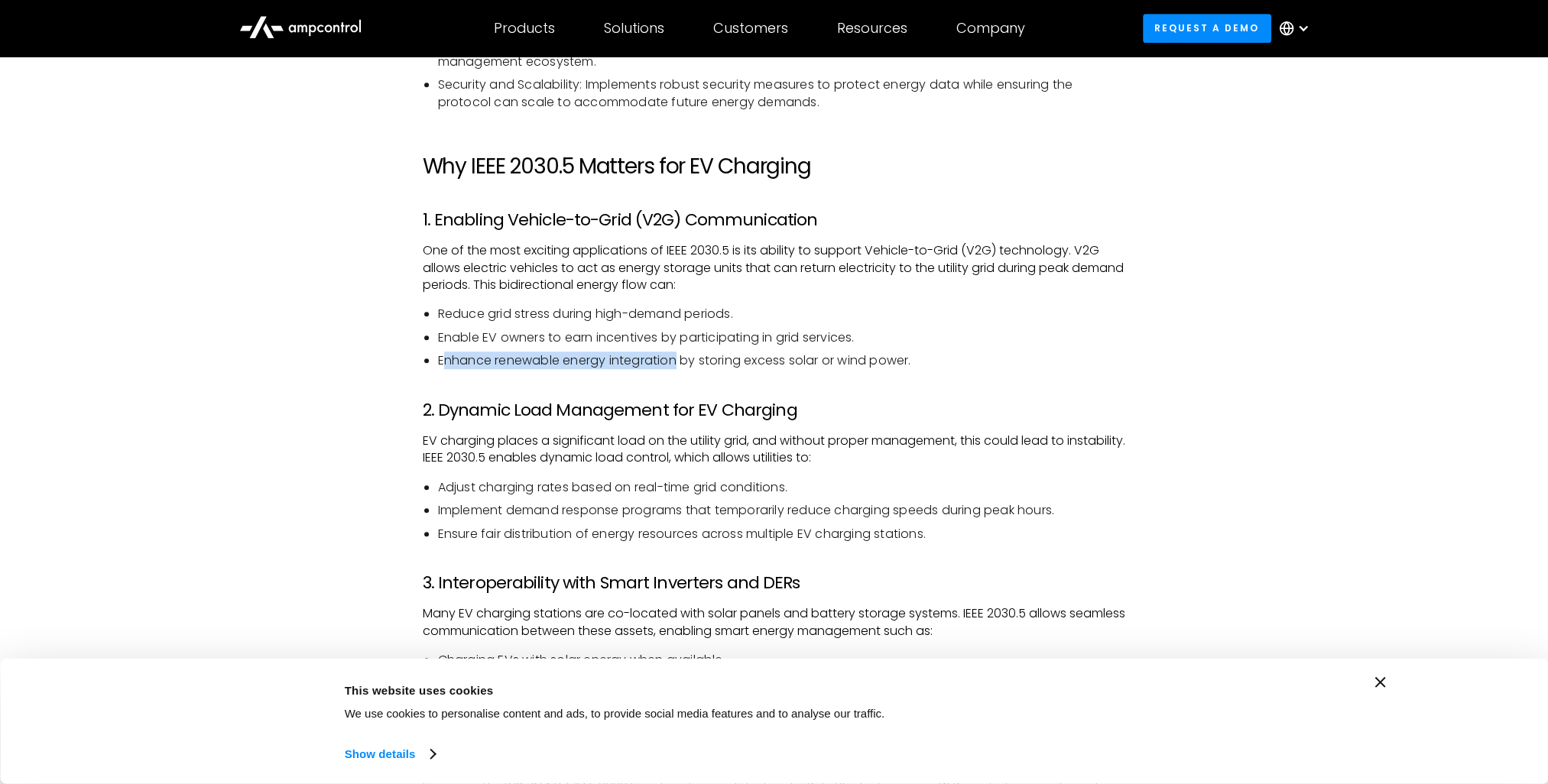
scroll to position [1681, 0]
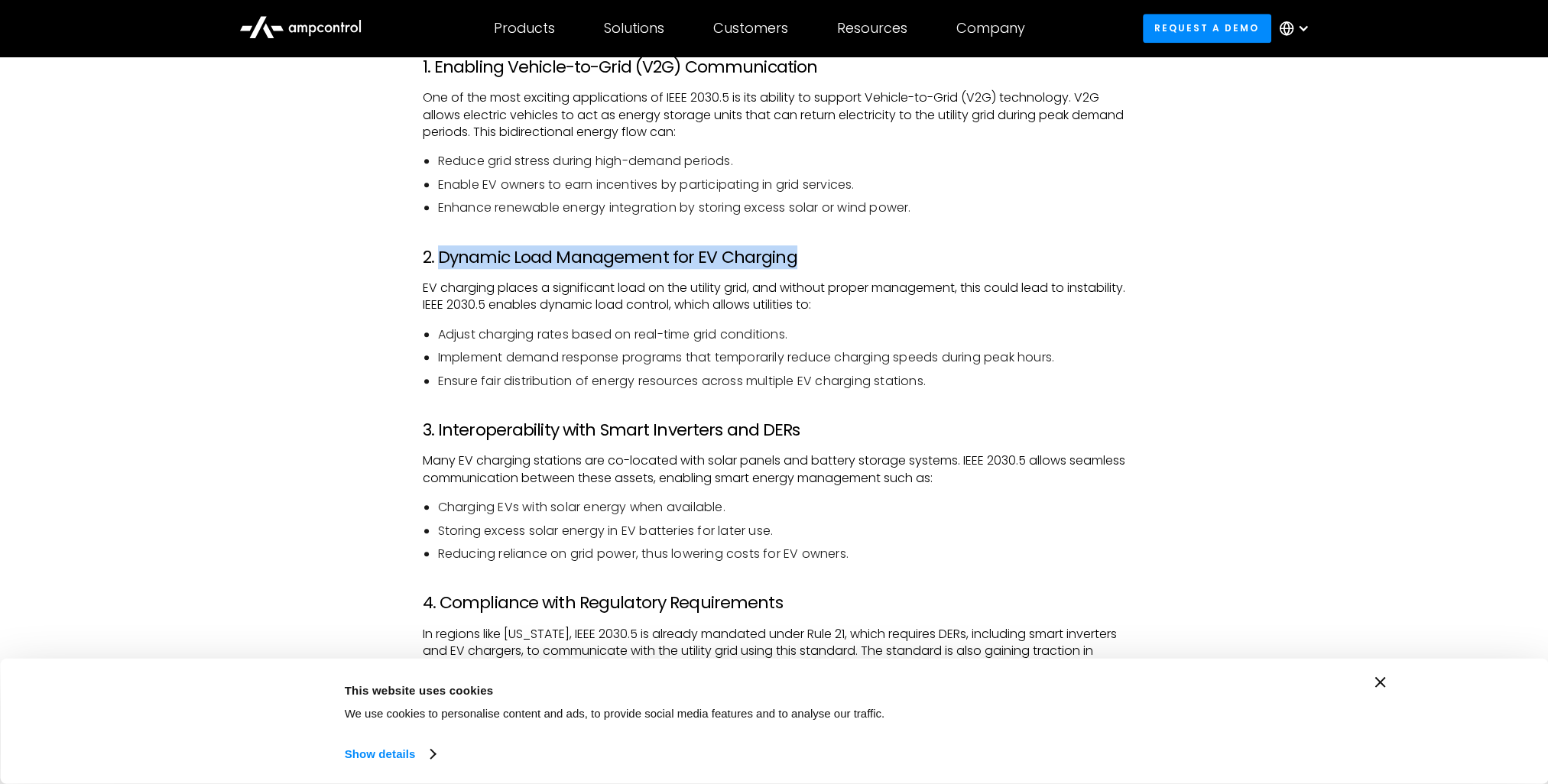
drag, startPoint x: 488, startPoint y: 255, endPoint x: 792, endPoint y: 255, distance: 304.0
click at [792, 255] on h3 "2. Dynamic Load Management for EV Charging" at bounding box center [774, 257] width 703 height 20
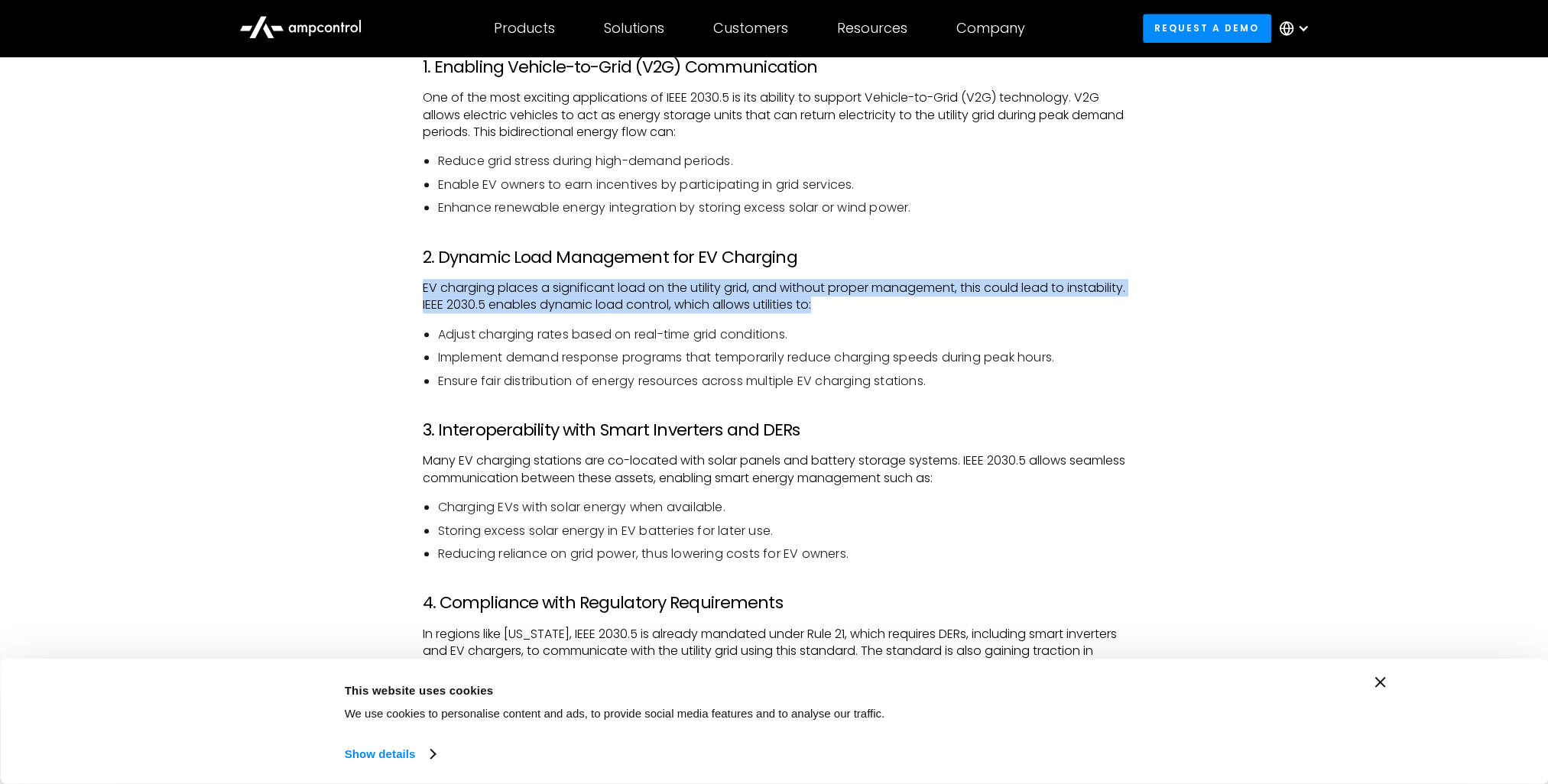
drag, startPoint x: 406, startPoint y: 285, endPoint x: 880, endPoint y: 304, distance: 474.4
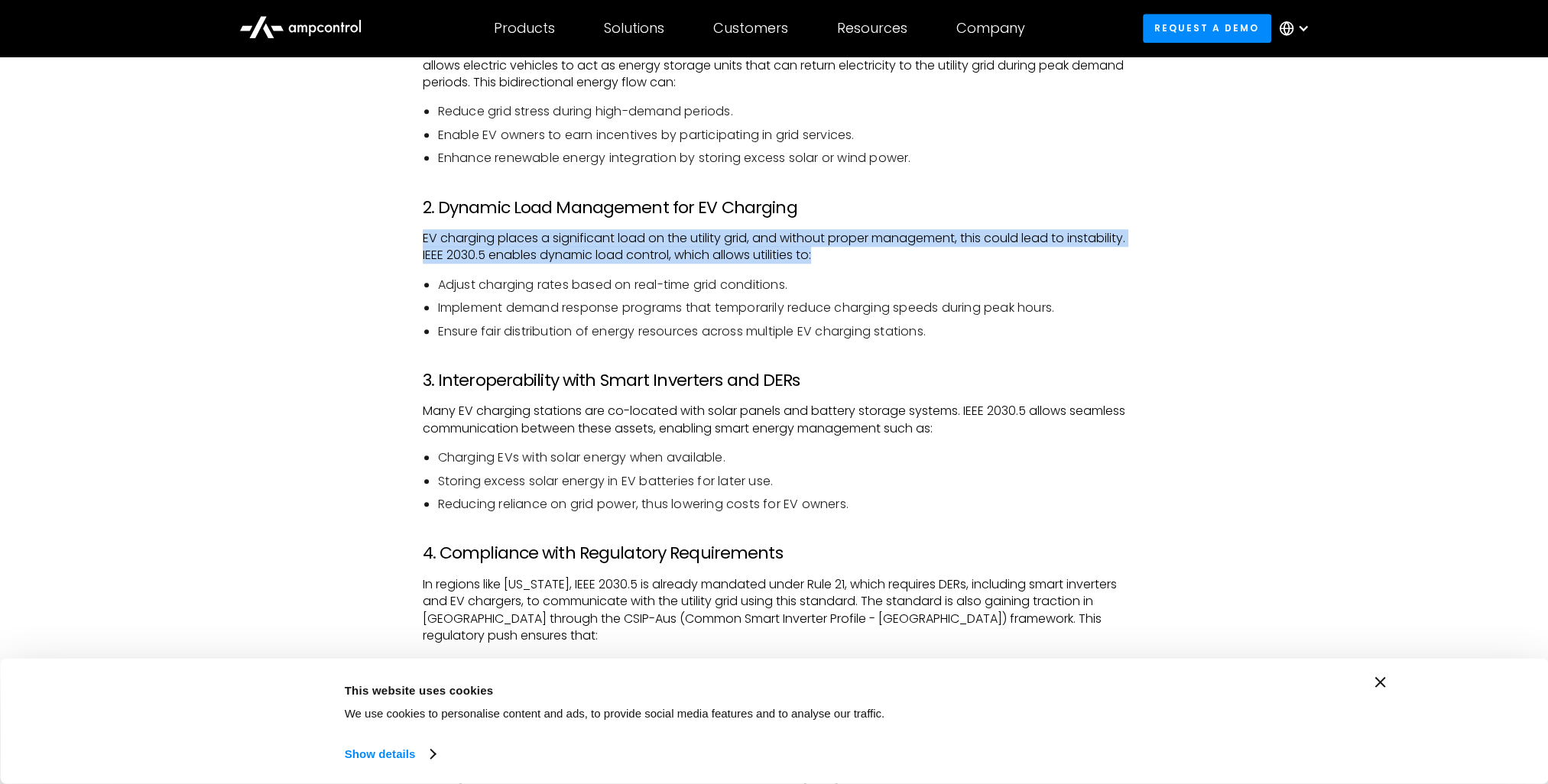
scroll to position [1758, 0]
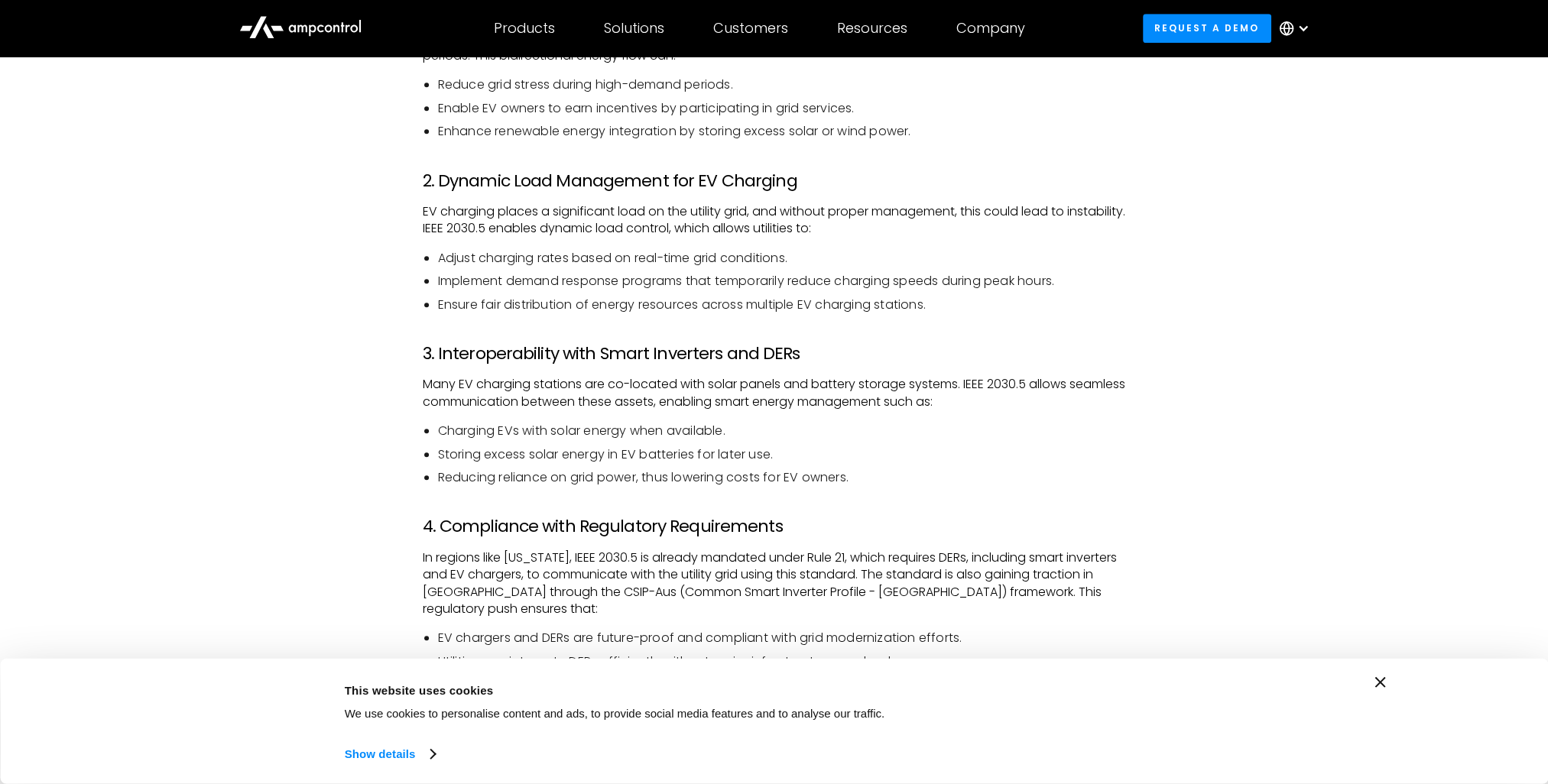
click at [416, 181] on div "Introduction As the number of electric vehicles (EVs) on the road continues to …" at bounding box center [774, 731] width 734 height 2879
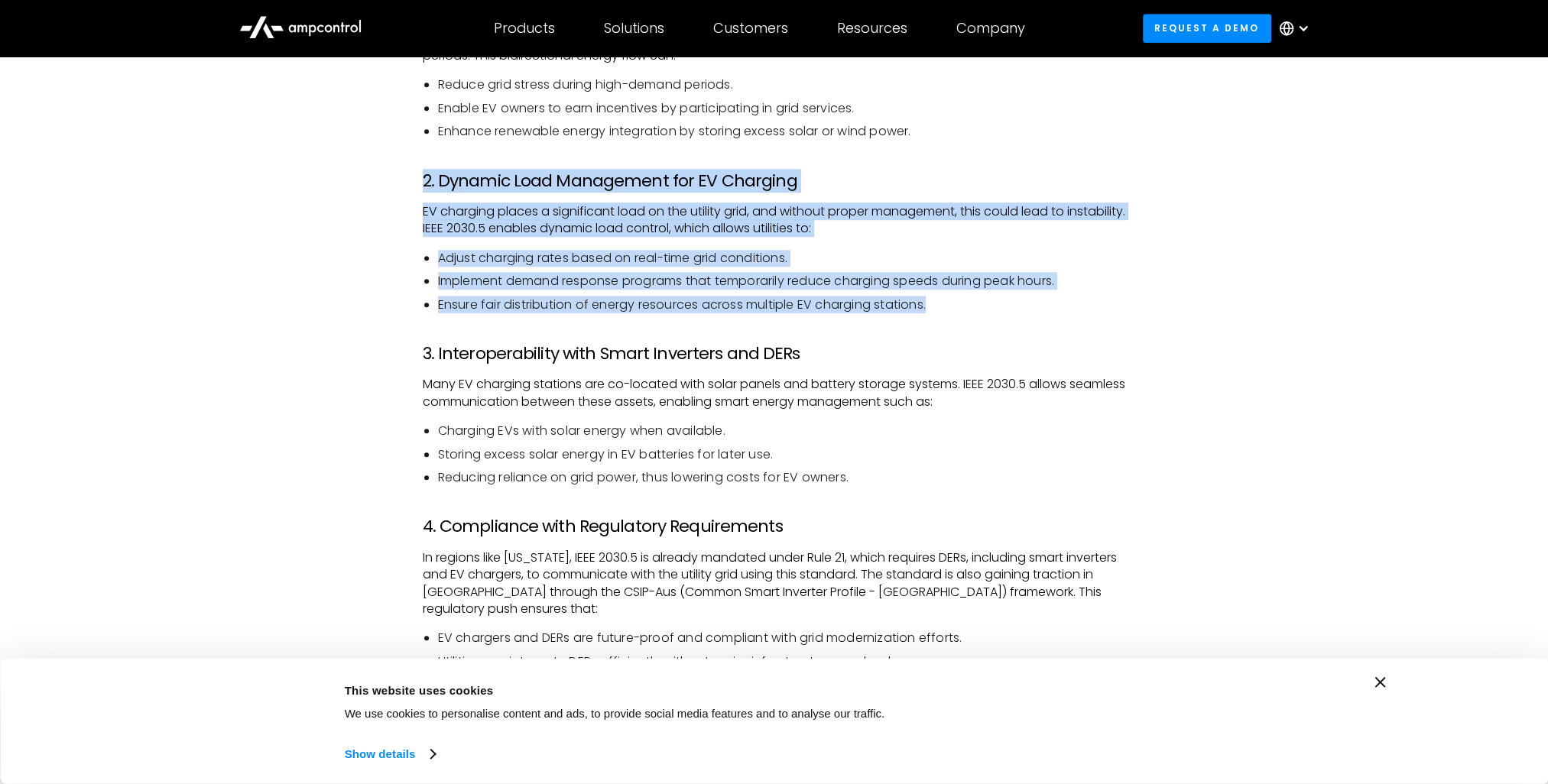
drag, startPoint x: 419, startPoint y: 181, endPoint x: 980, endPoint y: 304, distance: 574.3
click at [980, 304] on div "Introduction As the number of electric vehicles (EVs) on the road continues to …" at bounding box center [774, 731] width 734 height 2879
click at [465, 210] on p "EV charging places a significant load on the utility grid, and without proper m…" at bounding box center [774, 220] width 703 height 34
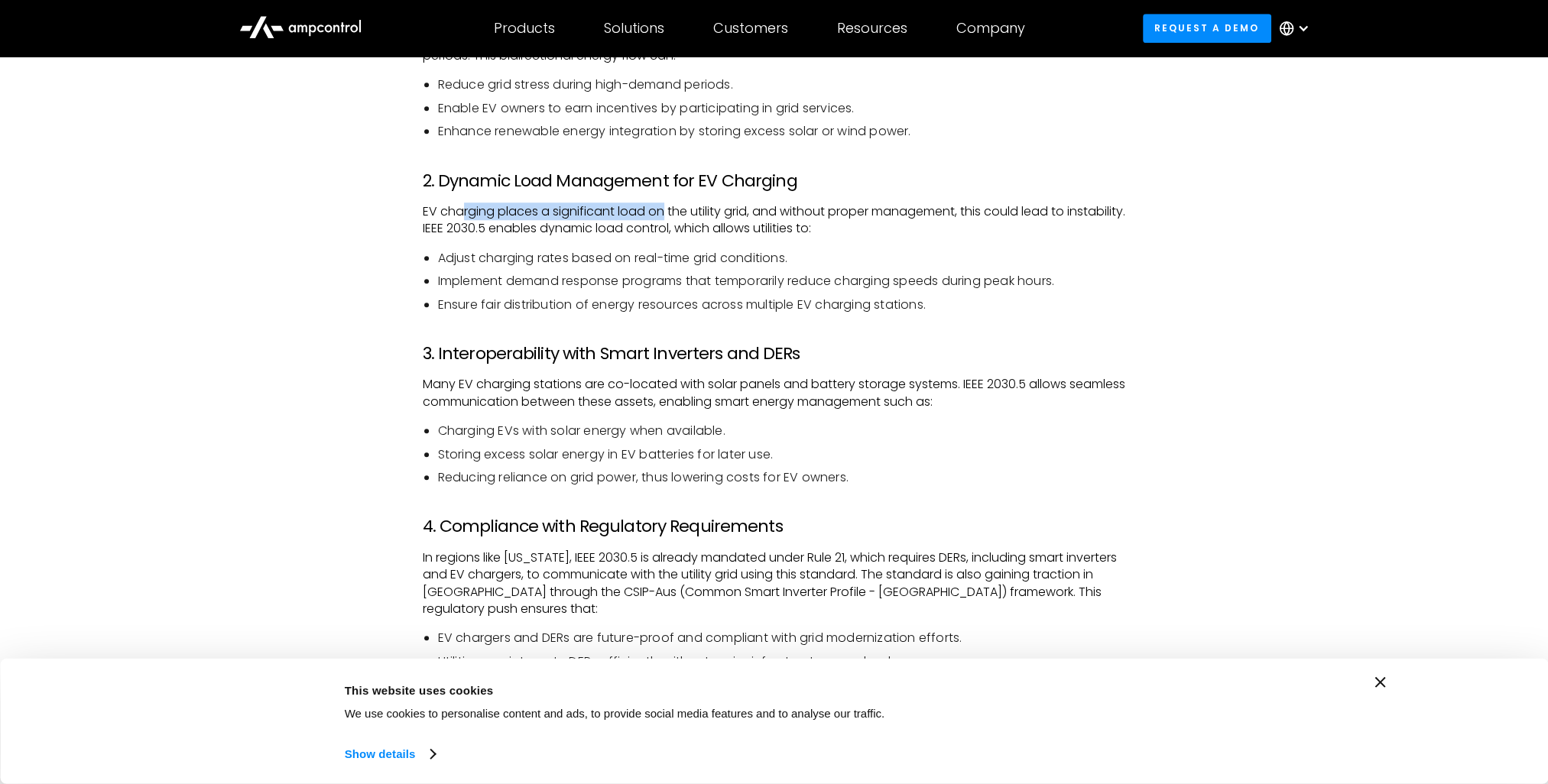
drag, startPoint x: 465, startPoint y: 210, endPoint x: 663, endPoint y: 210, distance: 198.0
click at [663, 210] on p "EV charging places a significant load on the utility grid, and without proper m…" at bounding box center [774, 220] width 703 height 34
click at [583, 215] on p "EV charging places a significant load on the utility grid, and without proper m…" at bounding box center [774, 220] width 703 height 34
click at [1376, 685] on icon "Close banner" at bounding box center [1381, 682] width 11 height 11
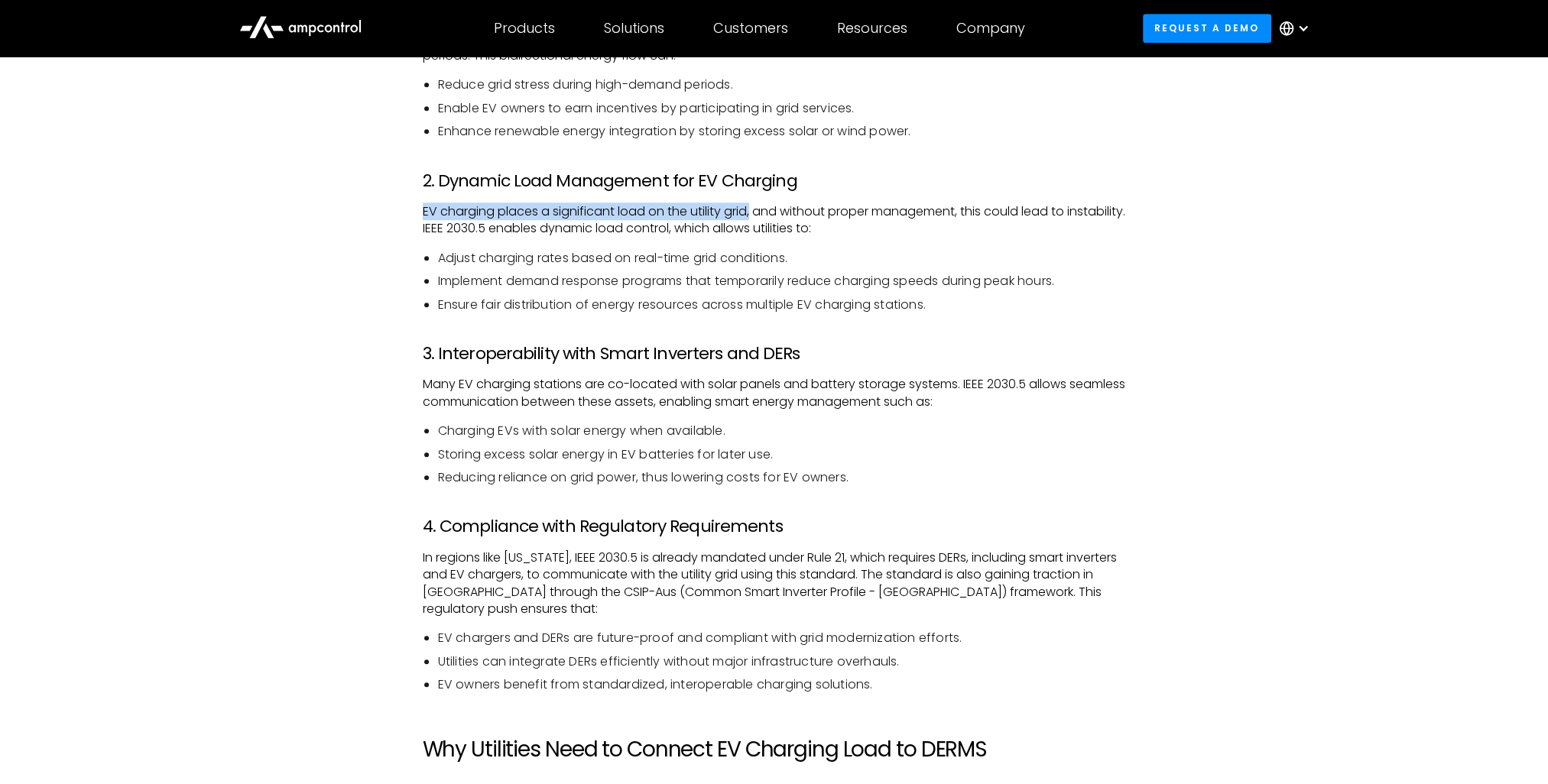
drag, startPoint x: 416, startPoint y: 213, endPoint x: 753, endPoint y: 205, distance: 337.1
click at [753, 205] on div "Introduction As the number of electric vehicles (EVs) on the road continues to …" at bounding box center [774, 731] width 734 height 2879
drag, startPoint x: 766, startPoint y: 206, endPoint x: 937, endPoint y: 209, distance: 171.0
click at [937, 209] on p "EV charging places a significant load on the utility grid, and without proper m…" at bounding box center [774, 220] width 703 height 34
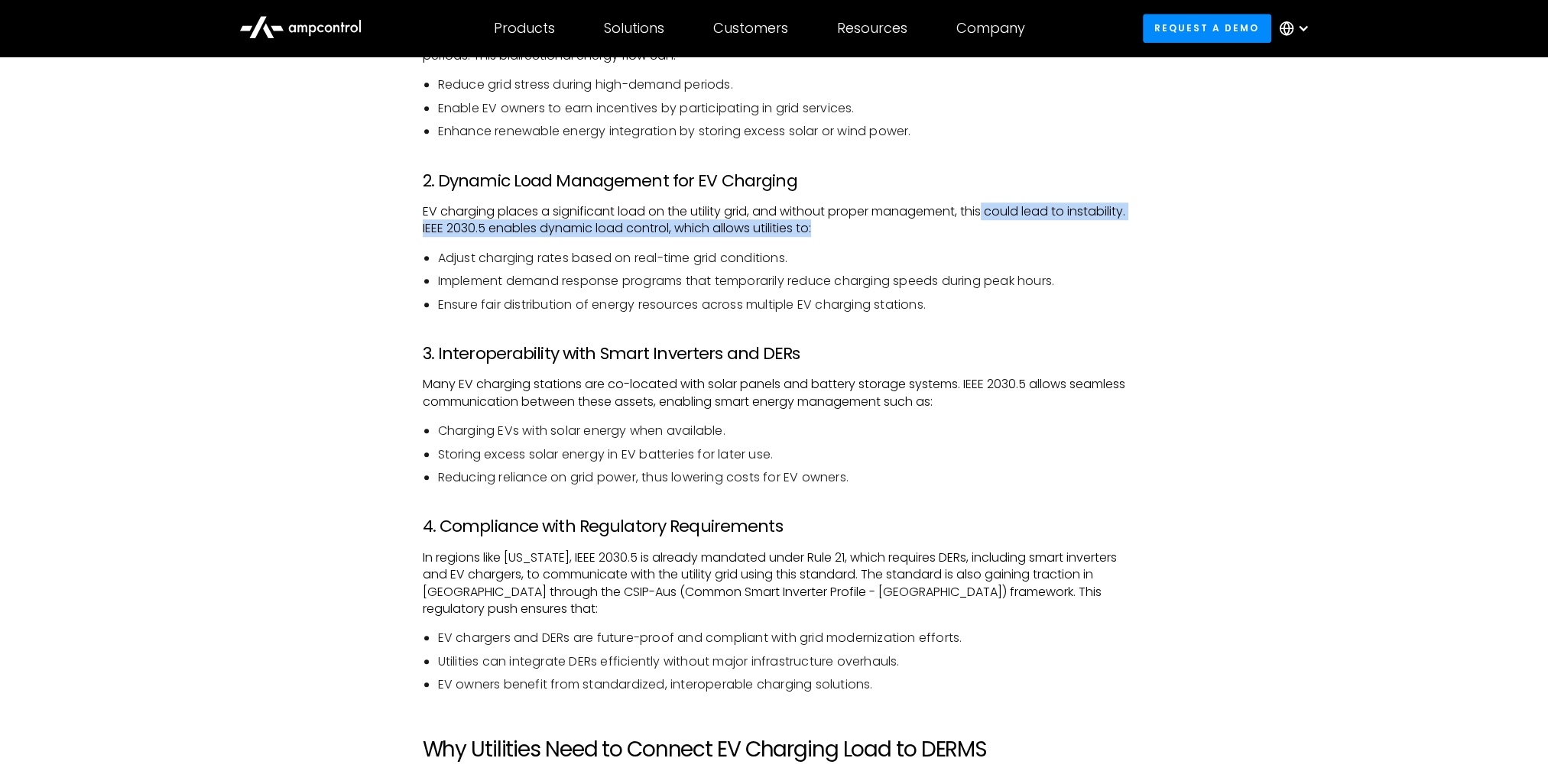
drag, startPoint x: 988, startPoint y: 210, endPoint x: 968, endPoint y: 235, distance: 32.0
click at [968, 235] on p "EV charging places a significant load on the utility grid, and without proper m…" at bounding box center [774, 220] width 703 height 34
click at [563, 244] on div "Introduction As the number of electric vehicles (EVs) on the road continues to …" at bounding box center [774, 731] width 703 height 2879
drag, startPoint x: 561, startPoint y: 233, endPoint x: 739, endPoint y: 235, distance: 178.0
click at [877, 228] on p "EV charging places a significant load on the utility grid, and without proper m…" at bounding box center [774, 220] width 703 height 34
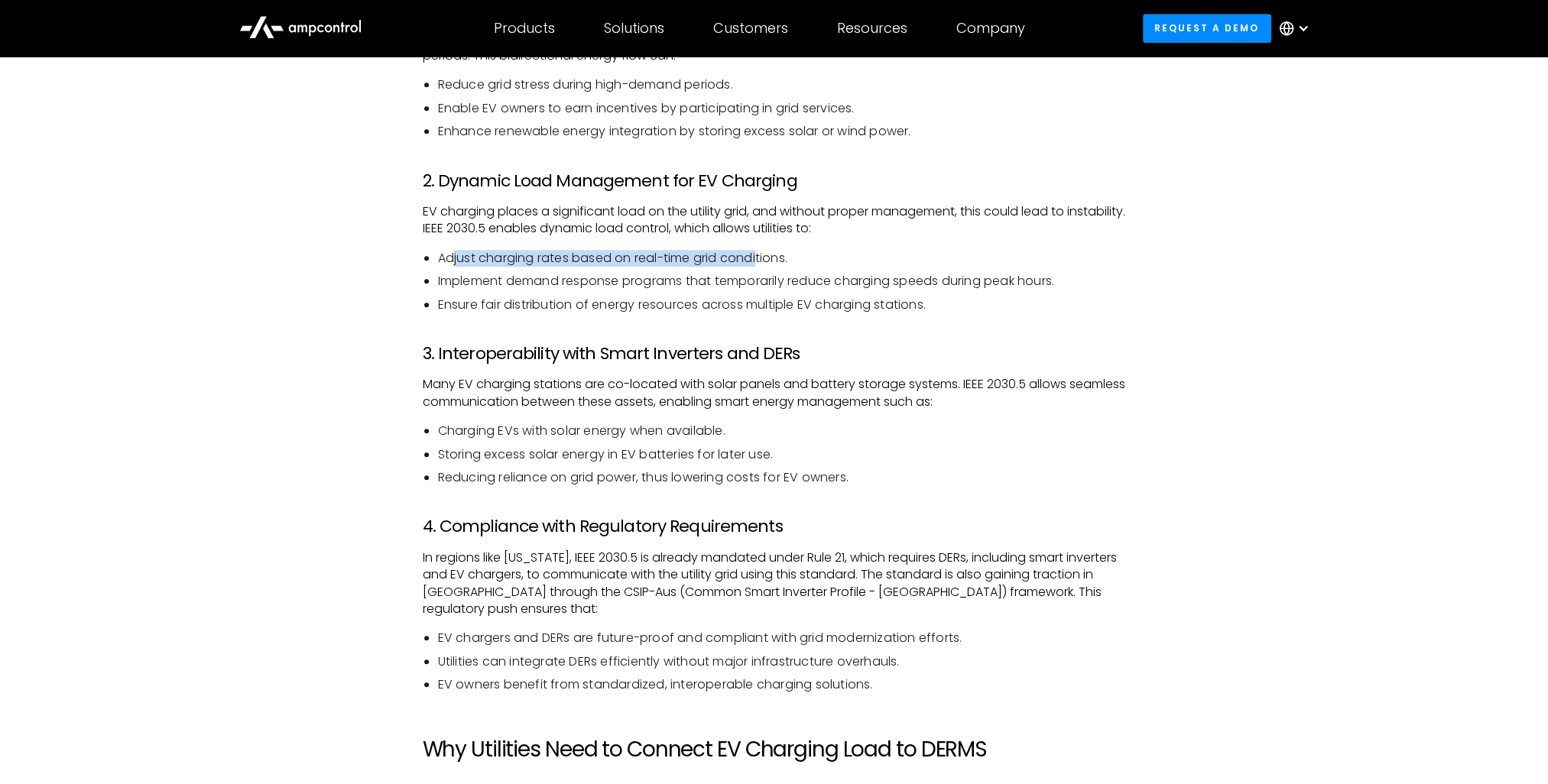
drag, startPoint x: 451, startPoint y: 262, endPoint x: 762, endPoint y: 257, distance: 311.0
click at [762, 257] on li "Adjust charging rates based on real-time grid conditions." at bounding box center [782, 258] width 688 height 17
drag, startPoint x: 446, startPoint y: 278, endPoint x: 517, endPoint y: 278, distance: 71.0
click at [517, 278] on li "Implement demand response programs that temporarily reduce charging speeds duri…" at bounding box center [782, 281] width 688 height 17
click at [529, 283] on li "Implement demand response programs that temporarily reduce charging speeds duri…" at bounding box center [782, 281] width 688 height 17
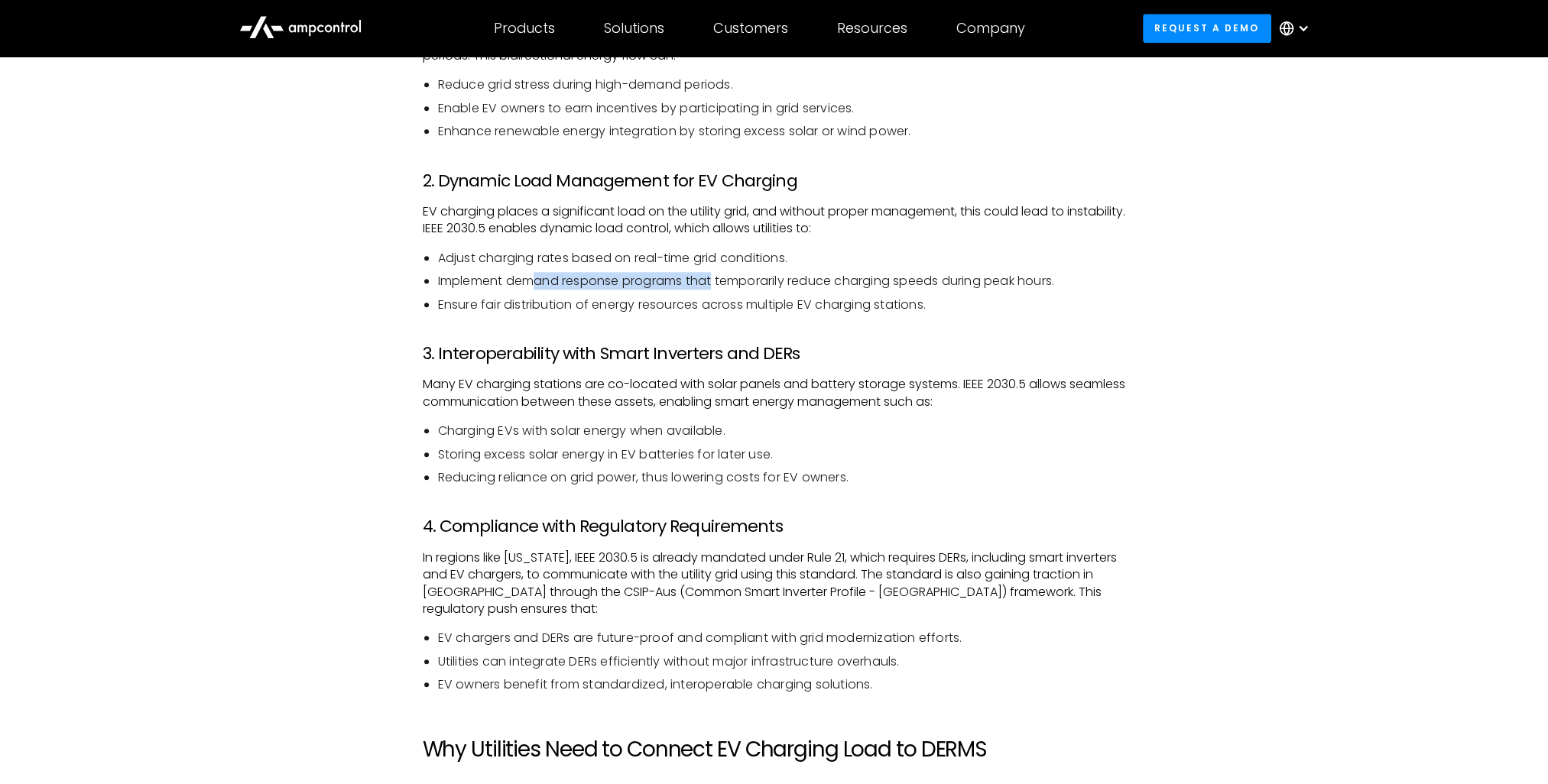
drag, startPoint x: 536, startPoint y: 280, endPoint x: 716, endPoint y: 281, distance: 180.0
click at [716, 281] on li "Implement demand response programs that temporarily reduce charging speeds duri…" at bounding box center [782, 281] width 688 height 17
drag, startPoint x: 744, startPoint y: 281, endPoint x: 907, endPoint y: 282, distance: 163.0
click at [907, 282] on li "Implement demand response programs that temporarily reduce charging speeds duri…" at bounding box center [782, 281] width 688 height 17
drag, startPoint x: 926, startPoint y: 282, endPoint x: 1063, endPoint y: 283, distance: 137.0
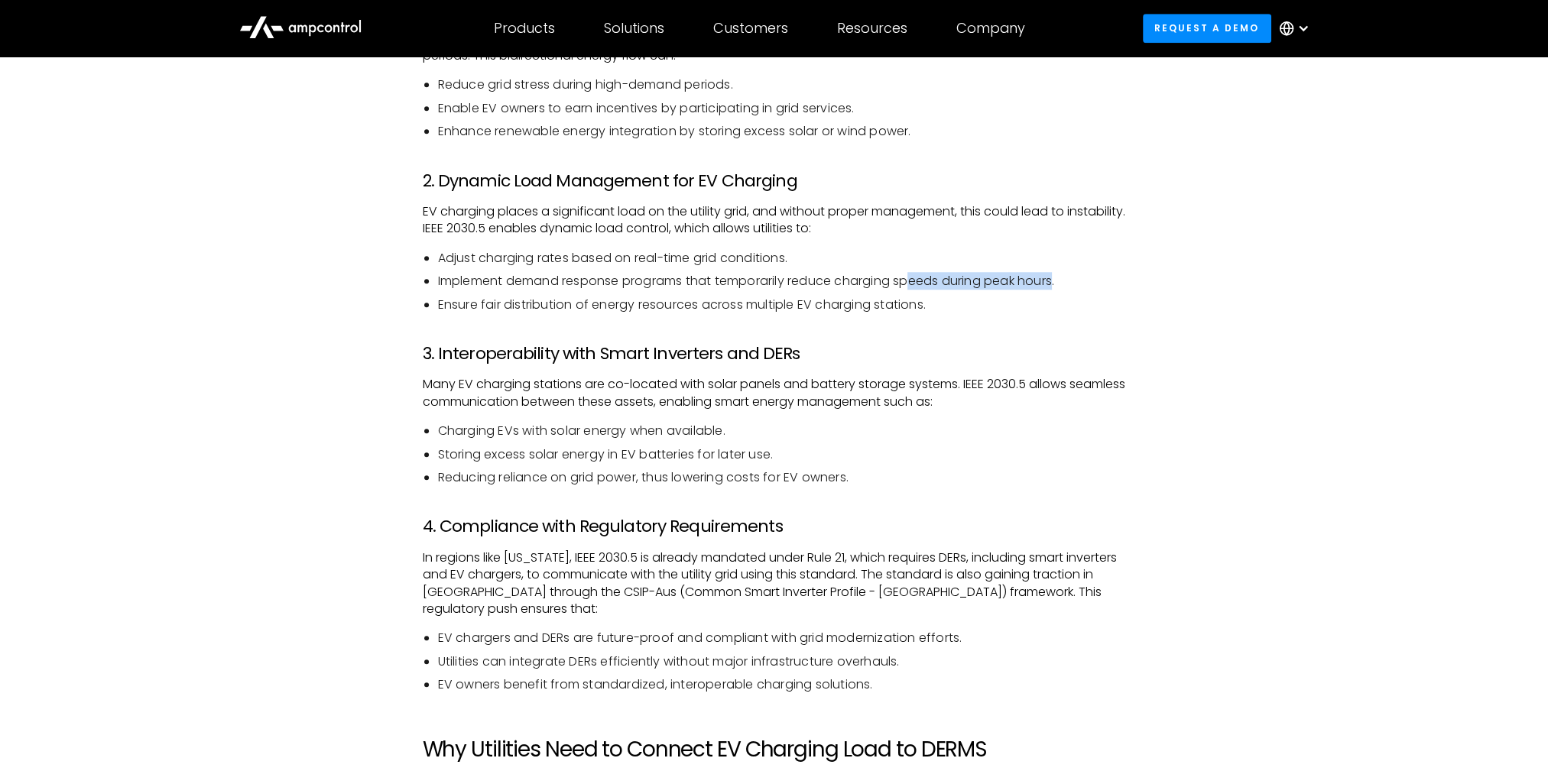
click at [1063, 283] on li "Implement demand response programs that temporarily reduce charging speeds duri…" at bounding box center [782, 281] width 688 height 17
drag, startPoint x: 469, startPoint y: 302, endPoint x: 585, endPoint y: 299, distance: 116.0
click at [585, 299] on li "Ensure fair distribution of energy resources across multiple EV charging statio…" at bounding box center [782, 305] width 688 height 17
drag, startPoint x: 622, startPoint y: 299, endPoint x: 845, endPoint y: 298, distance: 223.0
click at [844, 299] on li "Ensure fair distribution of energy resources across multiple EV charging statio…" at bounding box center [782, 305] width 688 height 17
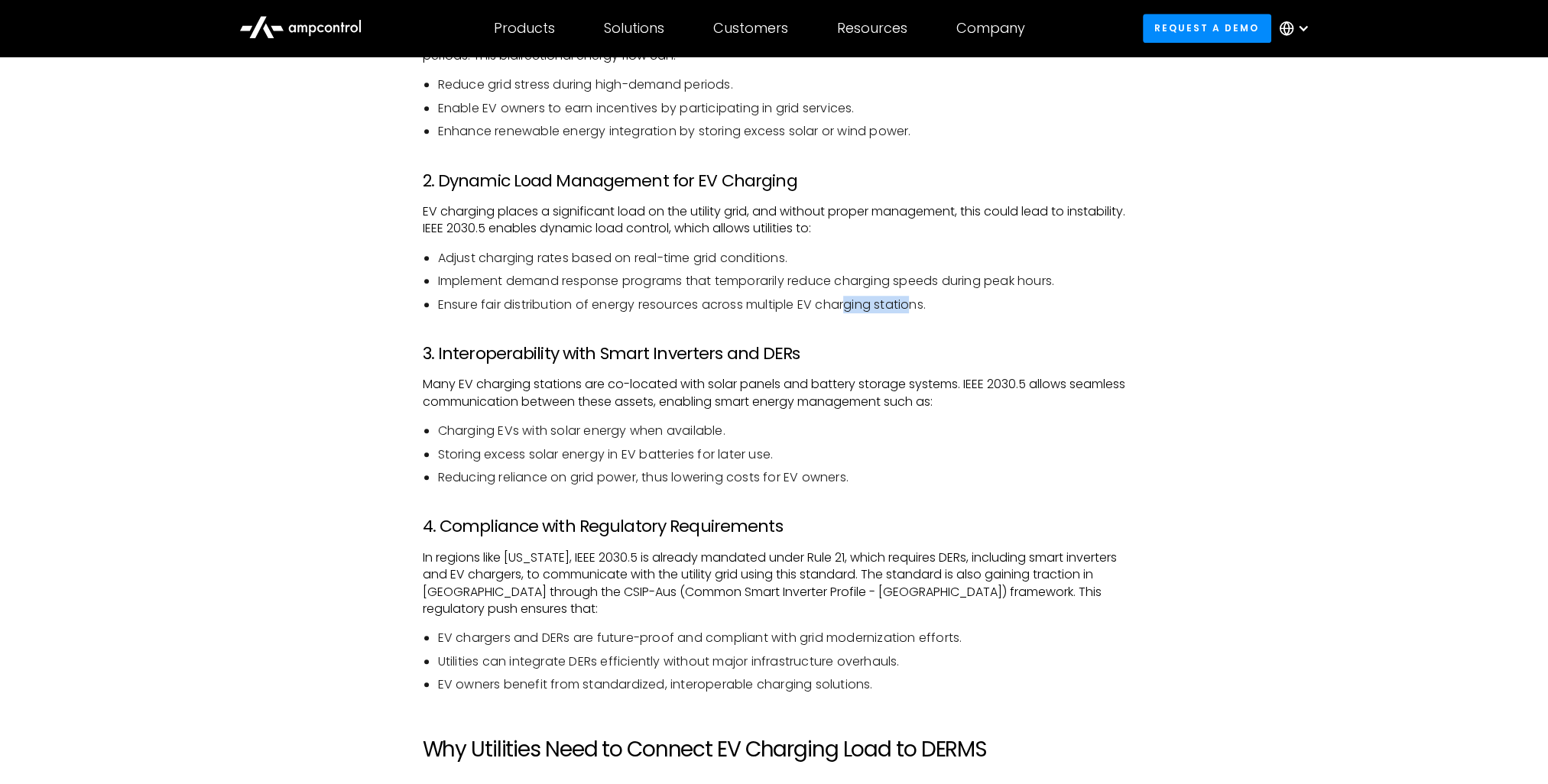
drag, startPoint x: 853, startPoint y: 301, endPoint x: 920, endPoint y: 307, distance: 67.3
click at [920, 307] on li "Ensure fair distribution of energy resources across multiple EV charging statio…" at bounding box center [782, 305] width 688 height 17
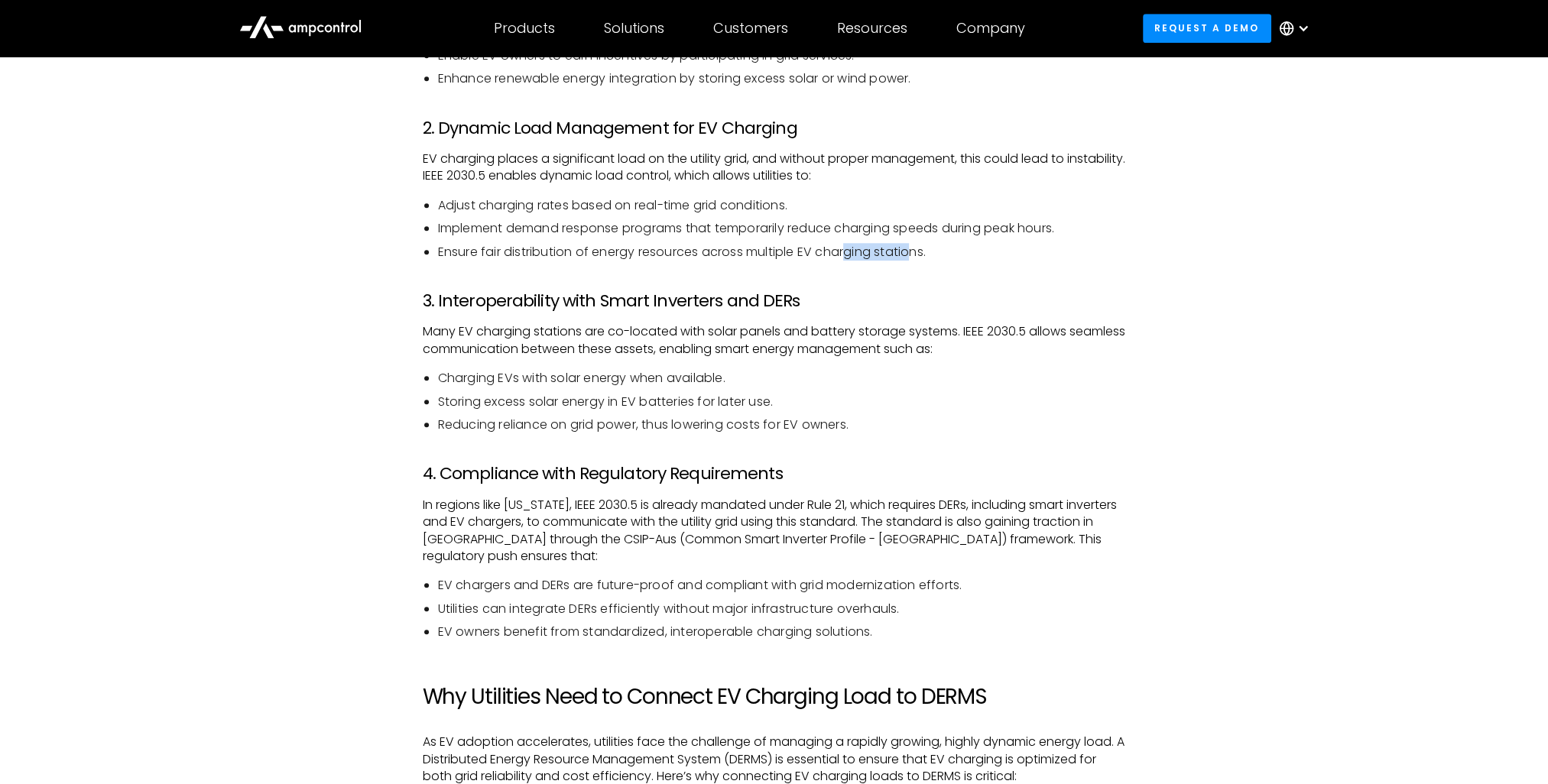
scroll to position [1834, 0]
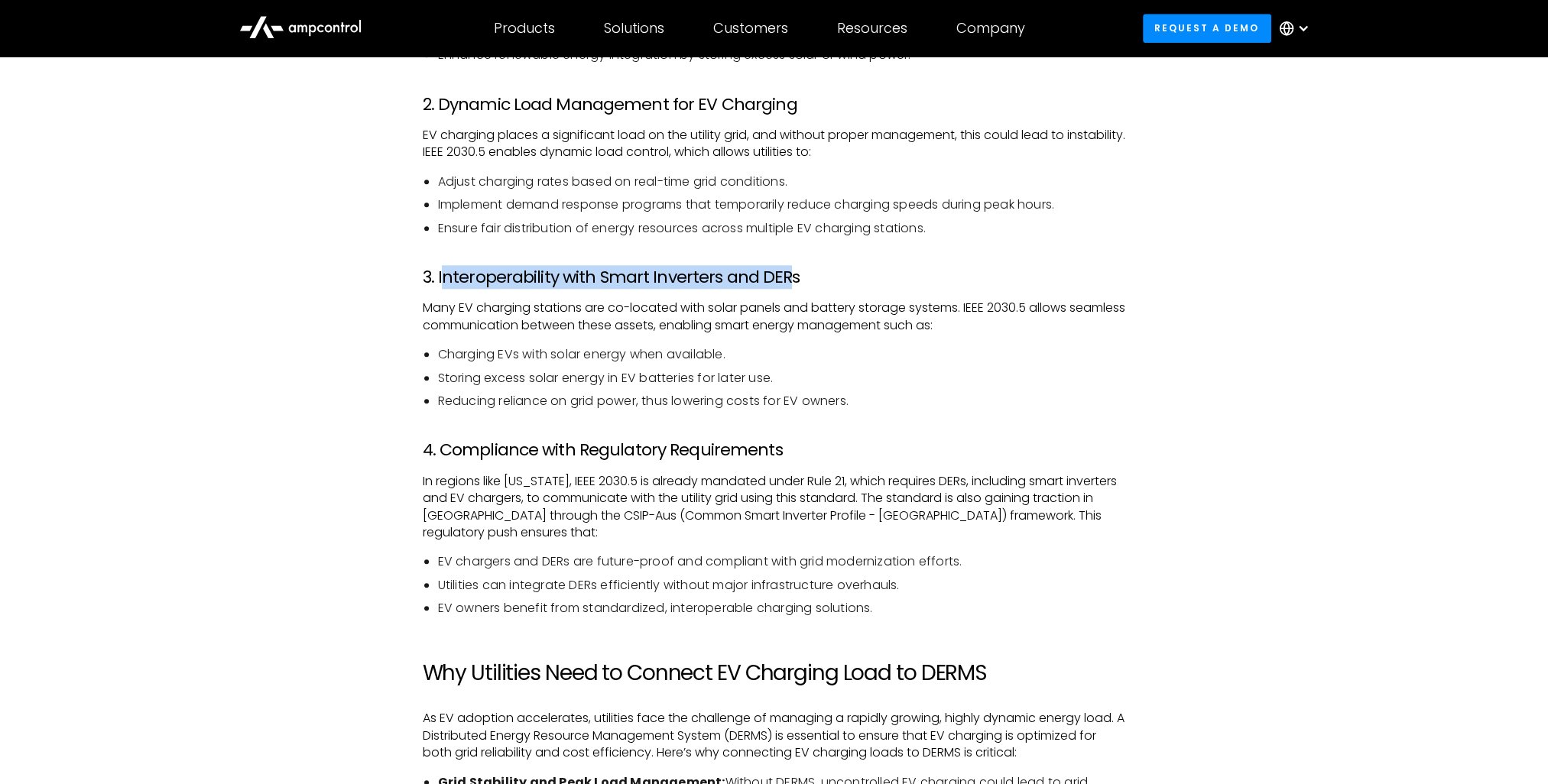
drag, startPoint x: 443, startPoint y: 282, endPoint x: 780, endPoint y: 281, distance: 337.0
click at [780, 280] on h3 "3. Interoperability with Smart Inverters and DERs" at bounding box center [774, 277] width 703 height 20
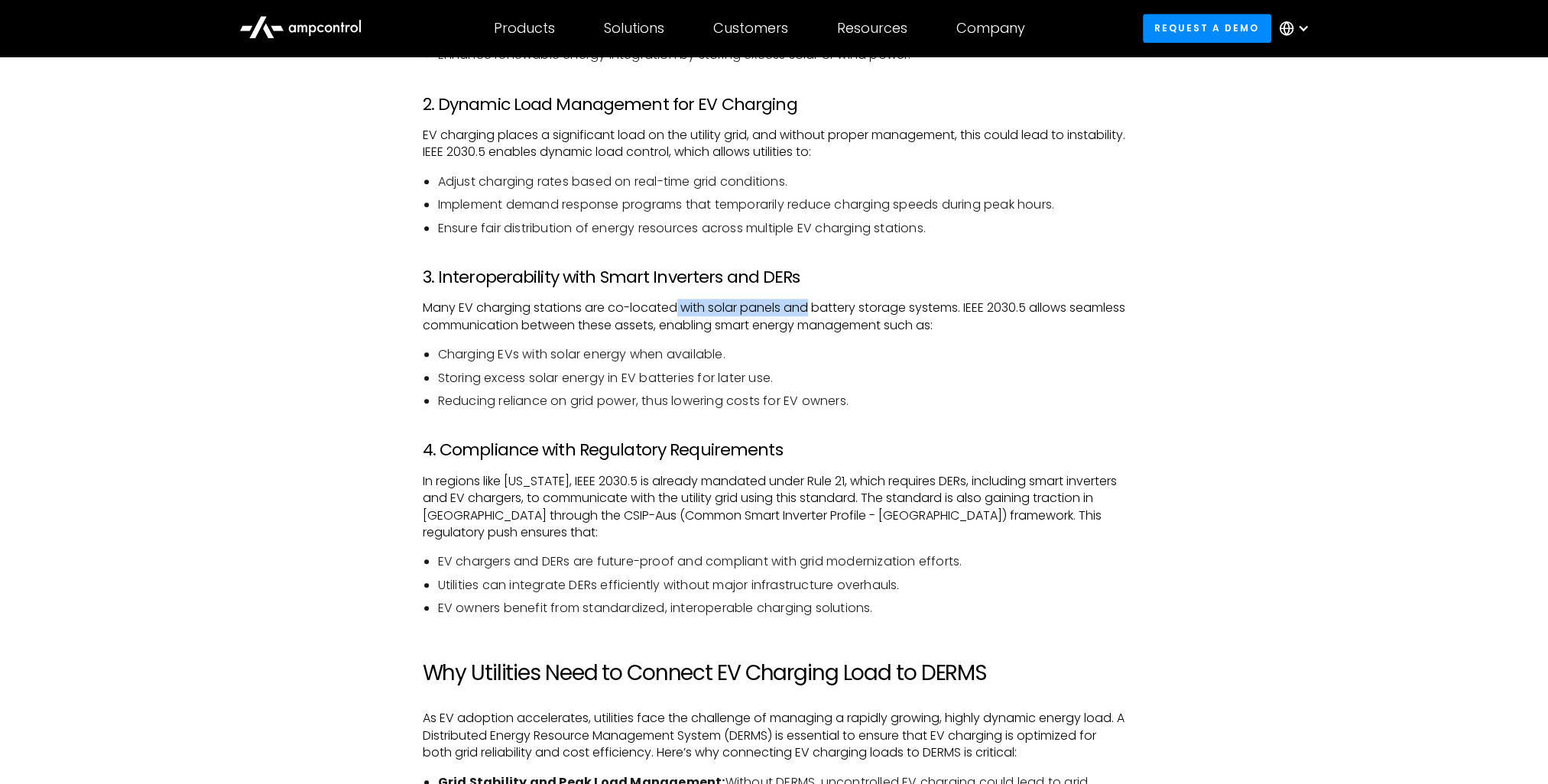
drag, startPoint x: 678, startPoint y: 304, endPoint x: 812, endPoint y: 314, distance: 134.4
click at [812, 314] on p "Many EV charging stations are co-located with solar panels and battery storage …" at bounding box center [774, 316] width 703 height 34
drag, startPoint x: 634, startPoint y: 303, endPoint x: 877, endPoint y: 304, distance: 243.0
click at [877, 304] on p "Many EV charging stations are co-located with solar panels and battery storage …" at bounding box center [774, 316] width 703 height 34
click at [960, 308] on p "Many EV charging stations are co-located with solar panels and battery storage …" at bounding box center [774, 316] width 703 height 34
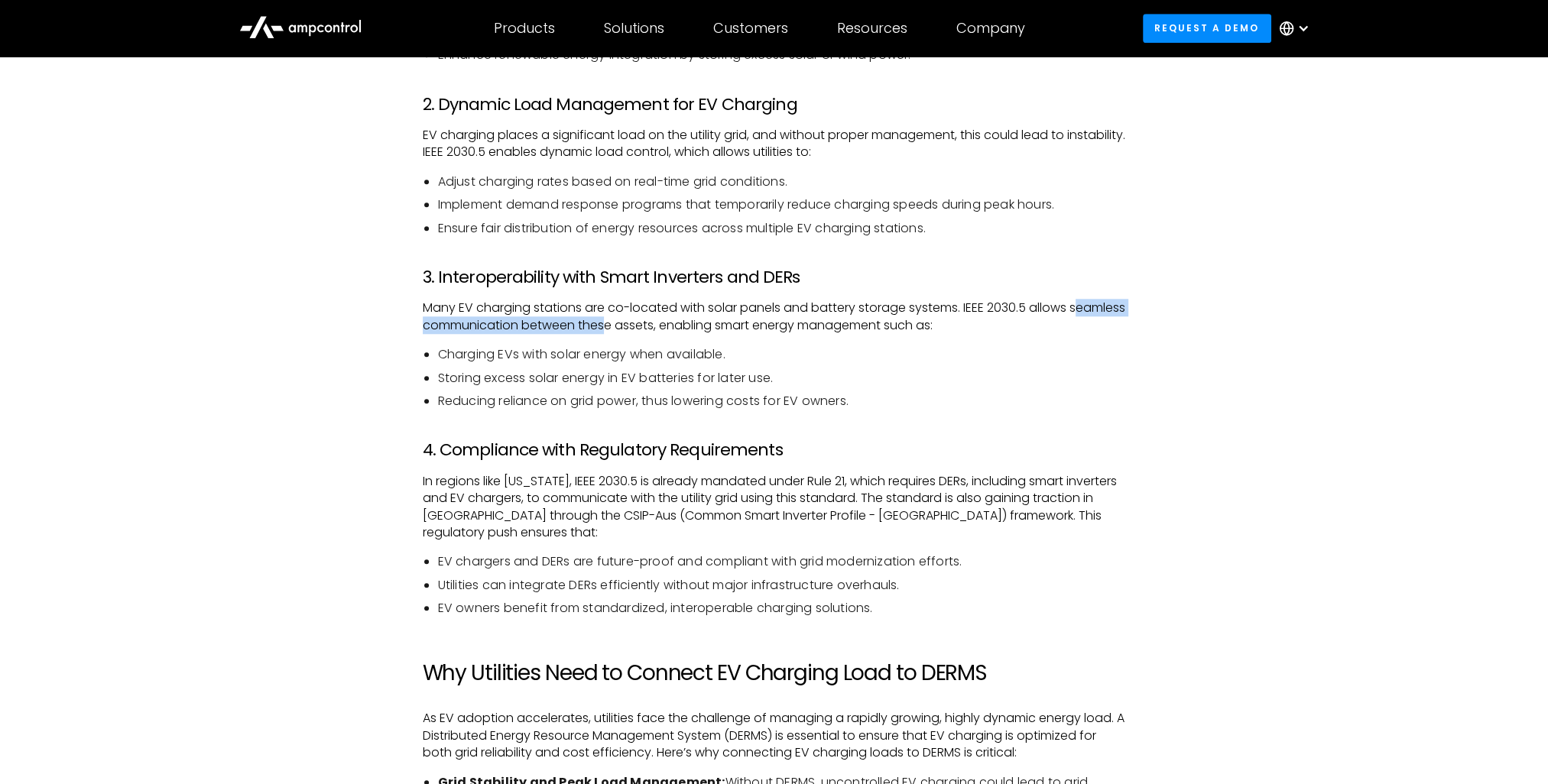
drag, startPoint x: 442, startPoint y: 320, endPoint x: 666, endPoint y: 324, distance: 224.0
click at [666, 324] on p "Many EV charging stations are co-located with solar panels and battery storage …" at bounding box center [774, 316] width 703 height 34
drag, startPoint x: 737, startPoint y: 326, endPoint x: 1002, endPoint y: 328, distance: 265.0
click at [1002, 328] on p "Many EV charging stations are co-located with solar panels and battery storage …" at bounding box center [774, 316] width 703 height 34
drag, startPoint x: 447, startPoint y: 354, endPoint x: 638, endPoint y: 354, distance: 191.0
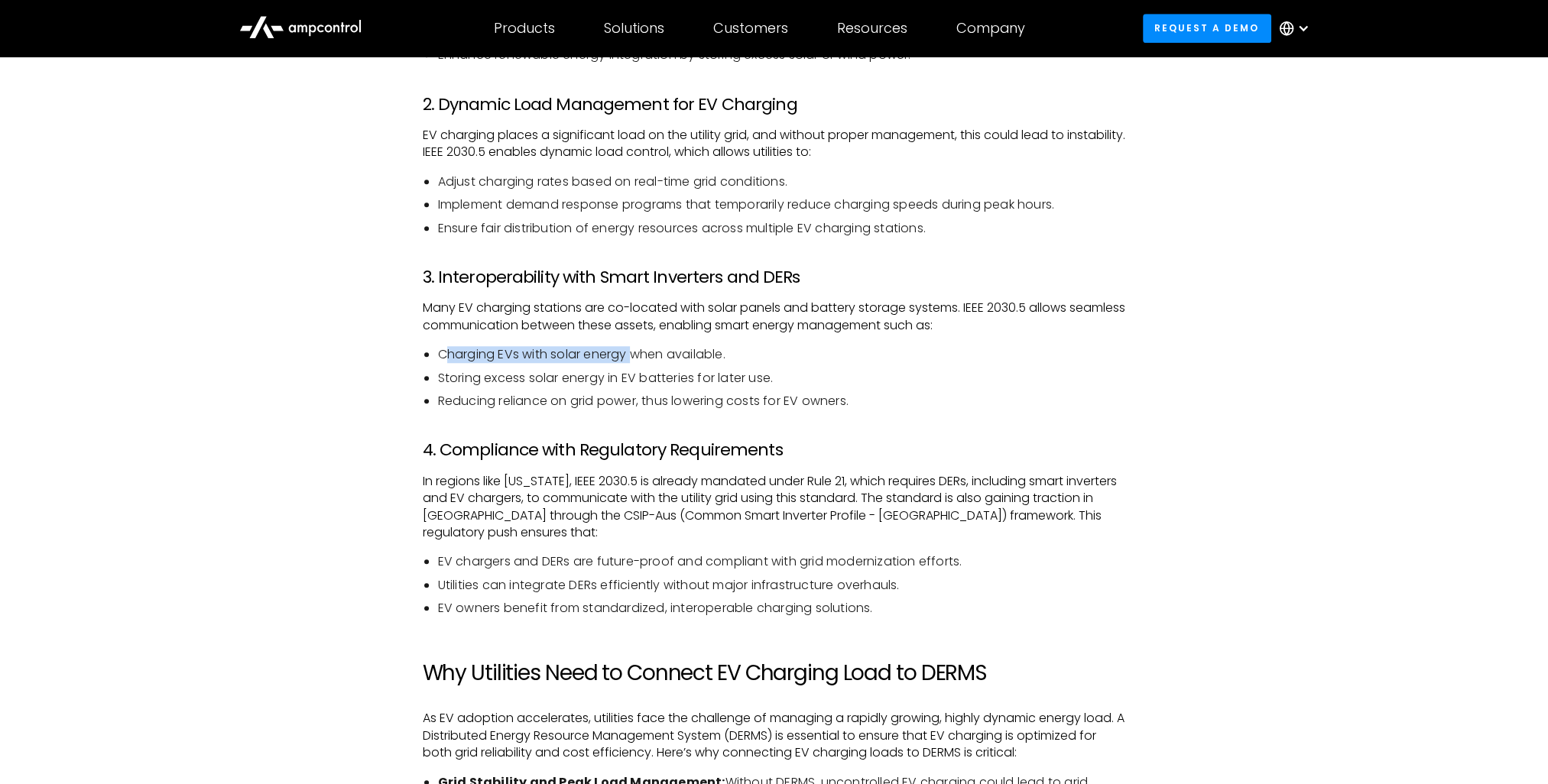
click at [638, 354] on li "Charging EVs with solar energy when available." at bounding box center [782, 354] width 688 height 17
drag, startPoint x: 656, startPoint y: 354, endPoint x: 713, endPoint y: 358, distance: 57.1
click at [738, 354] on li "Charging EVs with solar energy when available." at bounding box center [782, 354] width 688 height 17
drag, startPoint x: 435, startPoint y: 378, endPoint x: 786, endPoint y: 373, distance: 351.0
click at [786, 373] on ul "Charging EVs with solar energy when available. Storing excess solar energy in E…" at bounding box center [774, 378] width 703 height 64
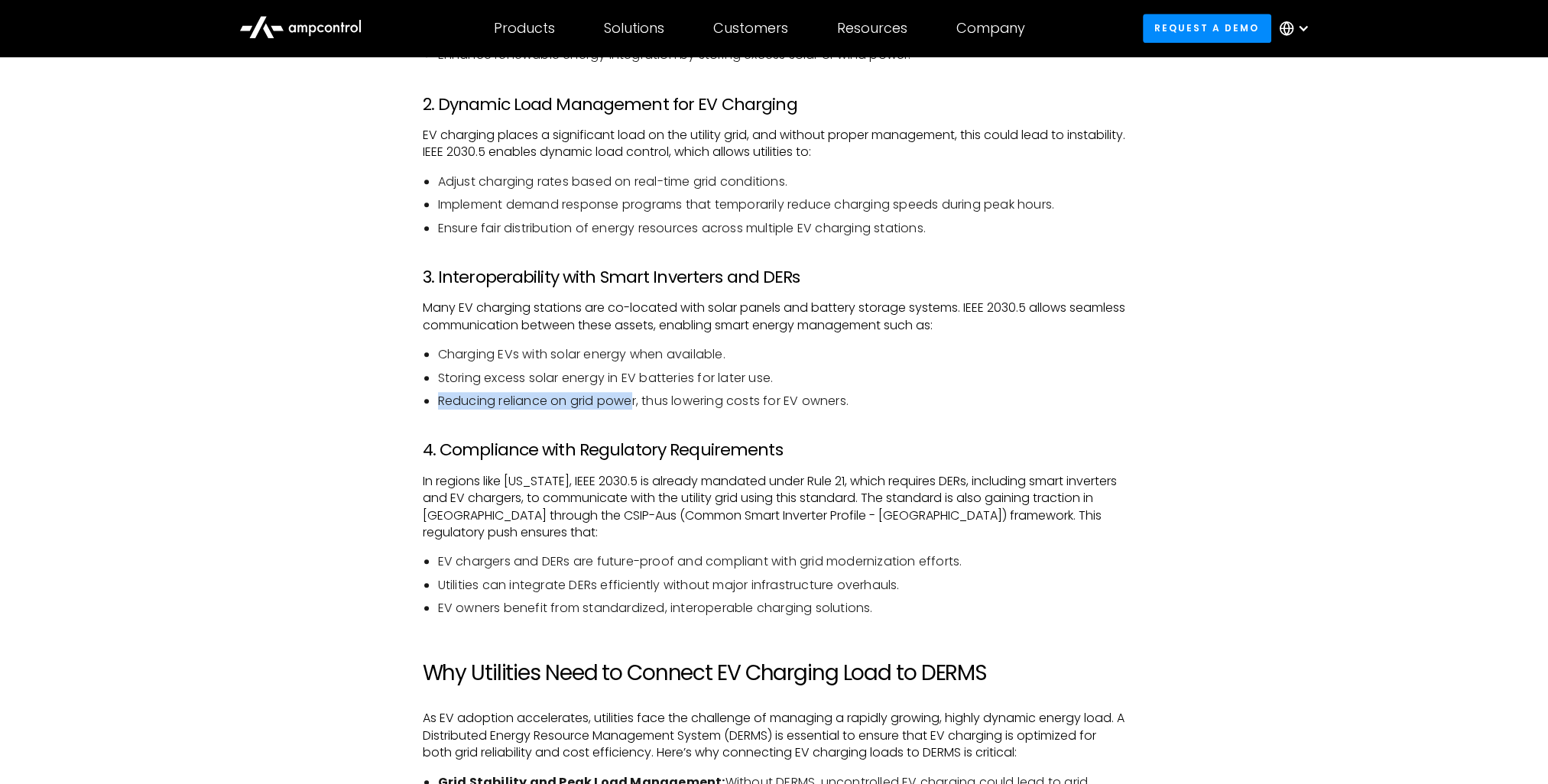
drag, startPoint x: 436, startPoint y: 405, endPoint x: 636, endPoint y: 409, distance: 200.0
click at [636, 409] on ul "Charging EVs with solar energy when available. Storing excess solar energy in E…" at bounding box center [774, 378] width 703 height 64
drag, startPoint x: 653, startPoint y: 406, endPoint x: 893, endPoint y: 405, distance: 240.0
click at [893, 405] on li "Reducing reliance on grid power, thus lowering costs for EV owners." at bounding box center [782, 401] width 688 height 17
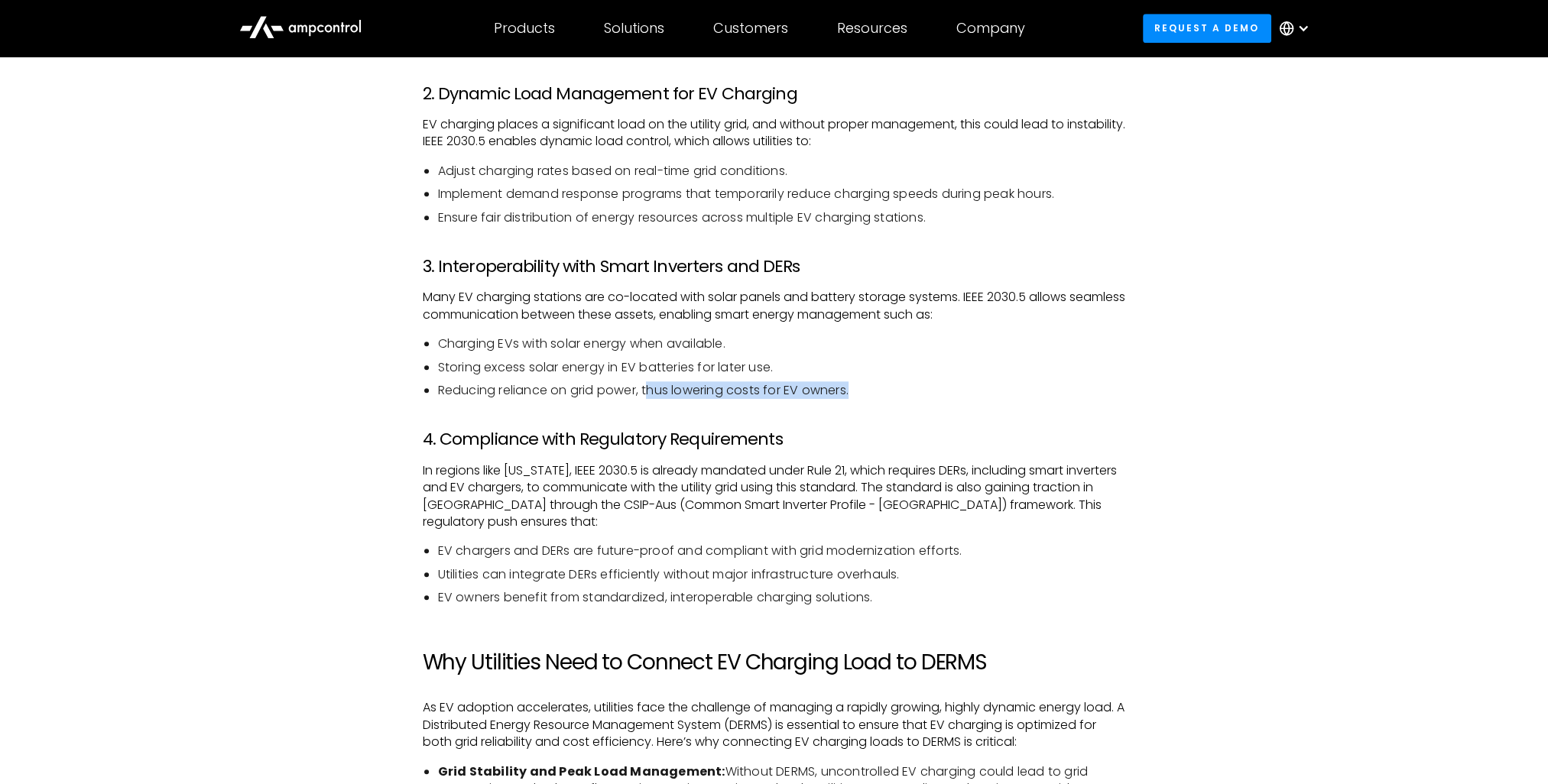
scroll to position [1911, 0]
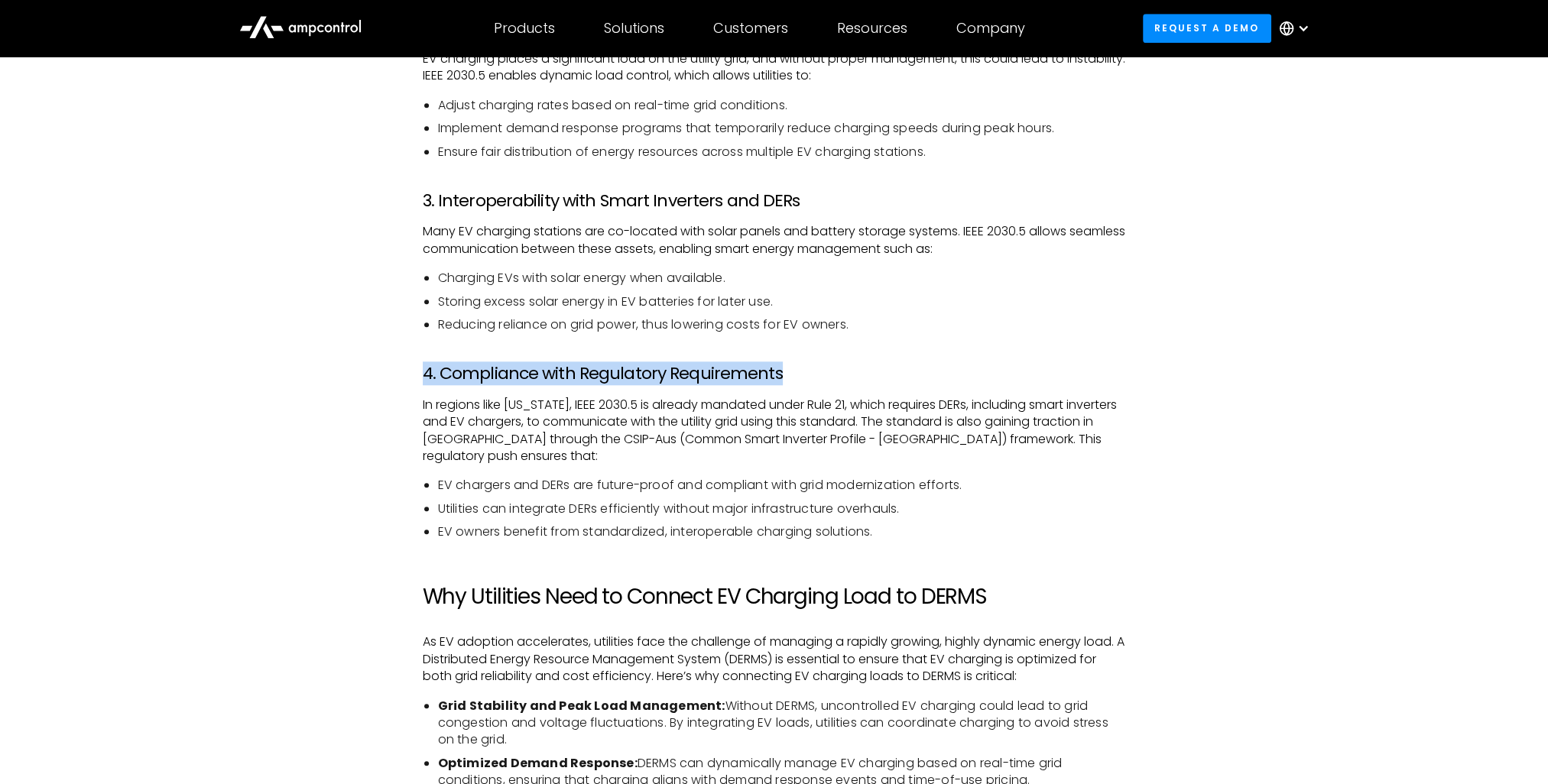
drag, startPoint x: 427, startPoint y: 369, endPoint x: 807, endPoint y: 371, distance: 380.0
click at [807, 371] on h3 "4. Compliance with Regulatory Requirements" at bounding box center [774, 374] width 703 height 20
drag, startPoint x: 575, startPoint y: 405, endPoint x: 642, endPoint y: 405, distance: 67.0
click at [642, 405] on p "In regions like [US_STATE], IEEE 2030.5 is already mandated under Rule 21, whic…" at bounding box center [774, 431] width 703 height 69
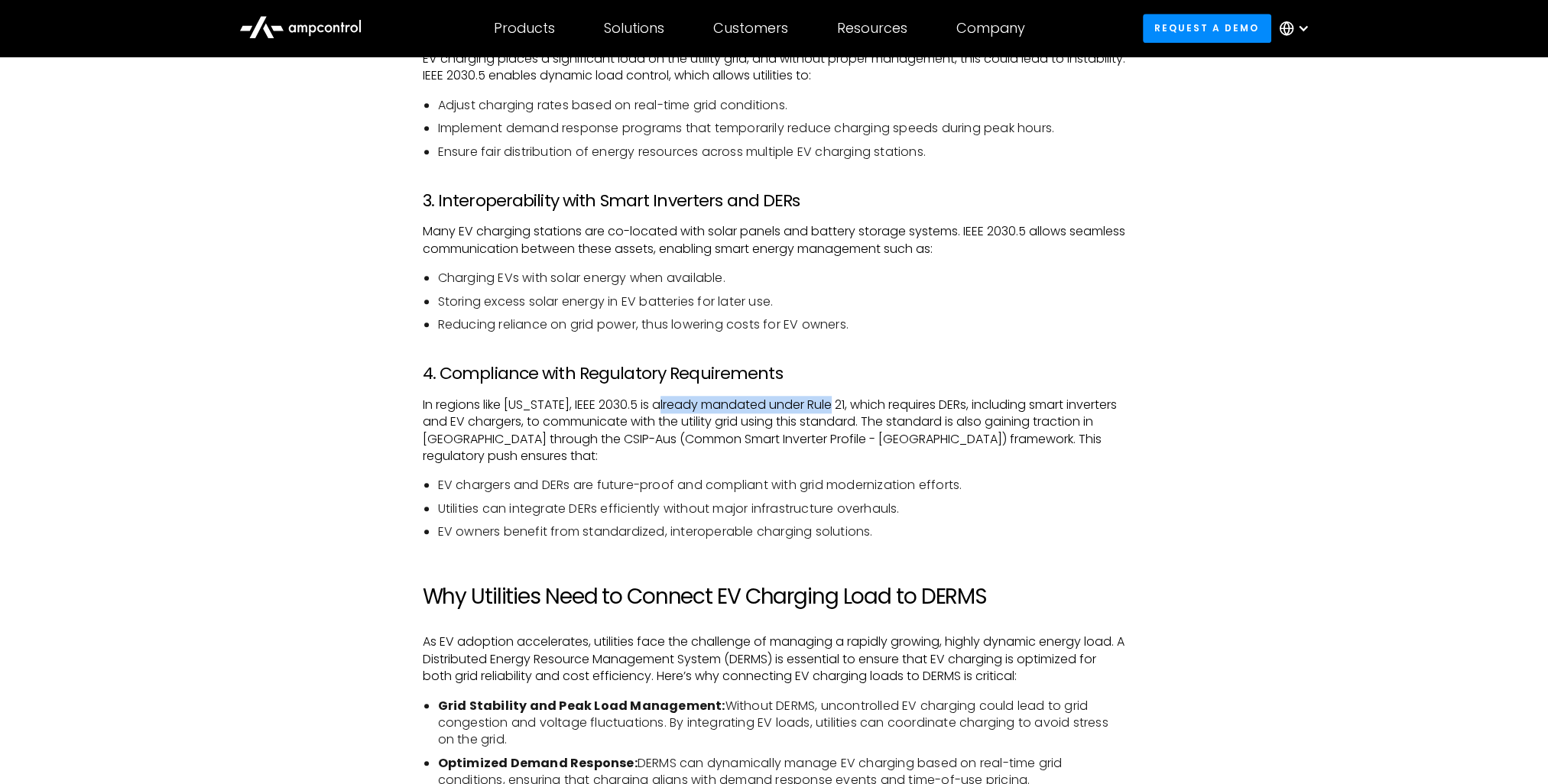
drag, startPoint x: 658, startPoint y: 406, endPoint x: 830, endPoint y: 407, distance: 172.0
click at [830, 407] on p "In regions like [US_STATE], IEEE 2030.5 is already mandated under Rule 21, whic…" at bounding box center [774, 431] width 703 height 69
drag, startPoint x: 836, startPoint y: 407, endPoint x: 852, endPoint y: 406, distance: 16.0
click at [846, 407] on p "In regions like [US_STATE], IEEE 2030.5 is already mandated under Rule 21, whic…" at bounding box center [774, 431] width 703 height 69
drag, startPoint x: 866, startPoint y: 406, endPoint x: 1058, endPoint y: 406, distance: 192.0
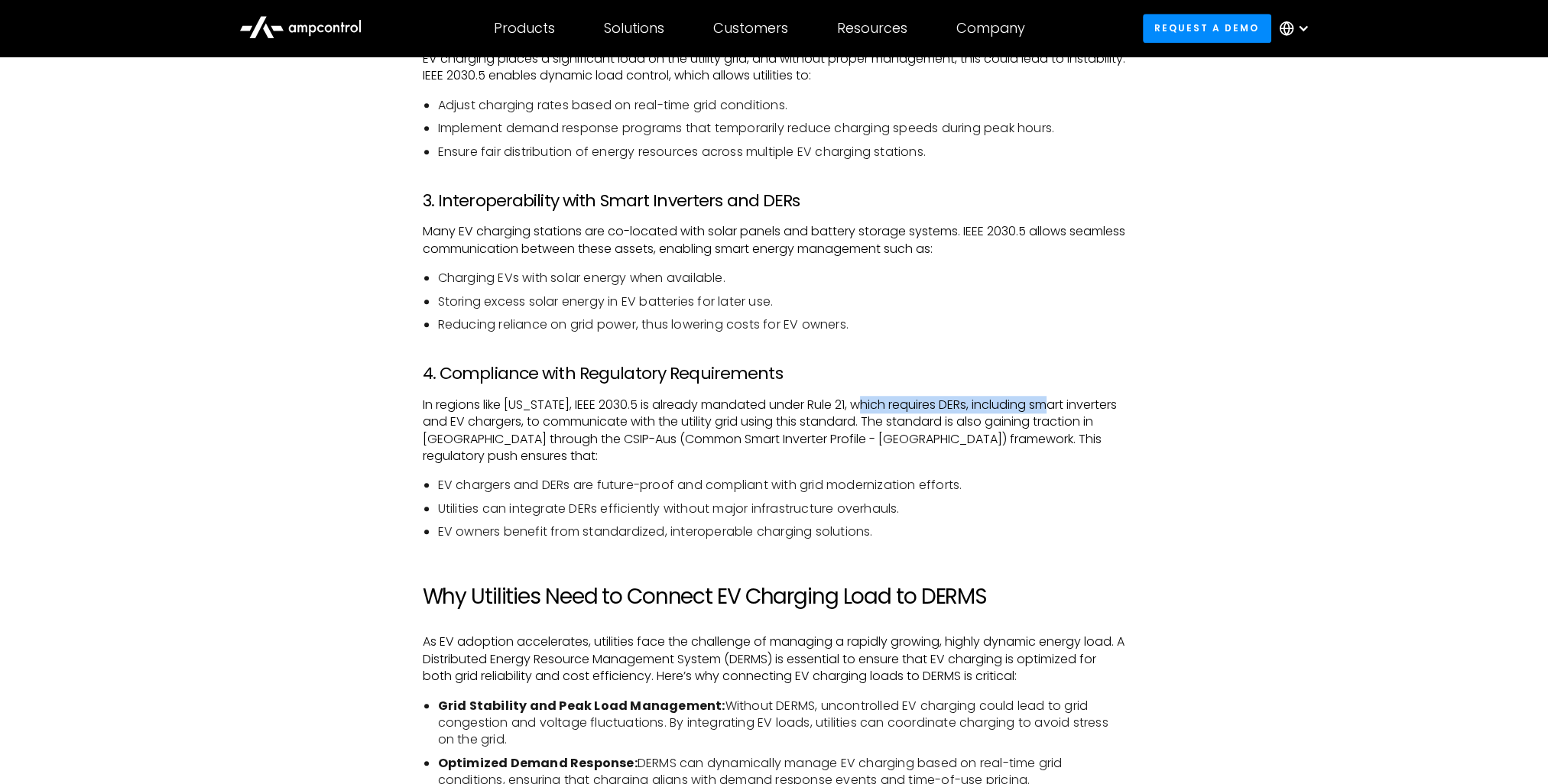
click at [1058, 406] on p "In regions like [US_STATE], IEEE 2030.5 is already mandated under Rule 21, whic…" at bounding box center [774, 431] width 703 height 69
click at [977, 408] on p "In regions like [US_STATE], IEEE 2030.5 is already mandated under Rule 21, whic…" at bounding box center [774, 431] width 703 height 69
drag, startPoint x: 982, startPoint y: 403, endPoint x: 479, endPoint y: 417, distance: 503.2
click at [479, 417] on p "In regions like [US_STATE], IEEE 2030.5 is already mandated under Rule 21, whic…" at bounding box center [774, 431] width 703 height 69
drag, startPoint x: 495, startPoint y: 420, endPoint x: 581, endPoint y: 421, distance: 86.0
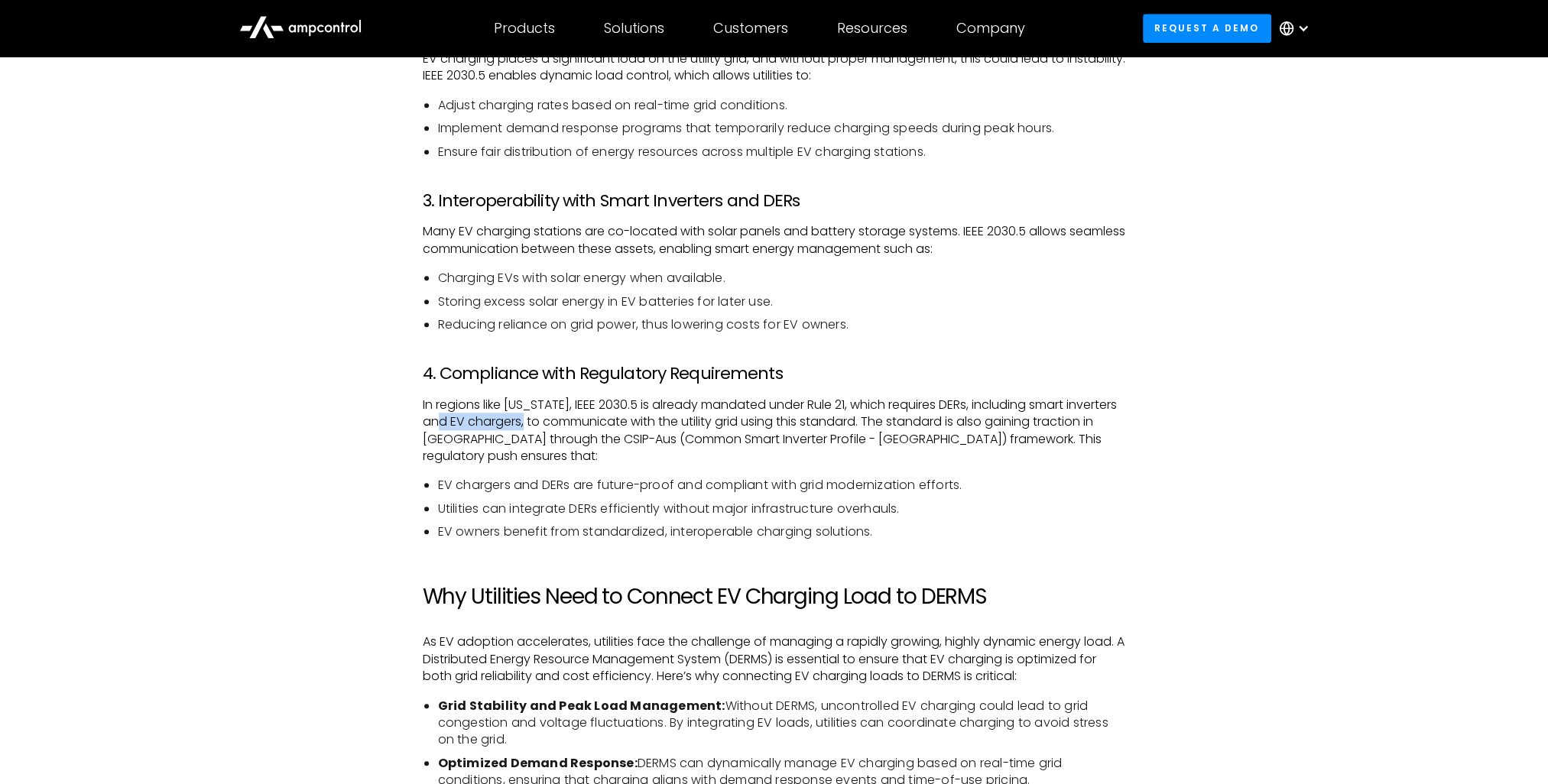
click at [580, 420] on p "In regions like [US_STATE], IEEE 2030.5 is already mandated under Rule 21, whic…" at bounding box center [774, 431] width 703 height 69
drag, startPoint x: 585, startPoint y: 421, endPoint x: 805, endPoint y: 424, distance: 220.0
click at [805, 424] on p "In regions like [US_STATE], IEEE 2030.5 is already mandated under Rule 21, whic…" at bounding box center [774, 431] width 703 height 69
click at [921, 422] on p "In regions like [US_STATE], IEEE 2030.5 is already mandated under Rule 21, whic…" at bounding box center [774, 431] width 703 height 69
click at [670, 445] on p "In regions like [US_STATE], IEEE 2030.5 is already mandated under Rule 21, whic…" at bounding box center [774, 431] width 703 height 69
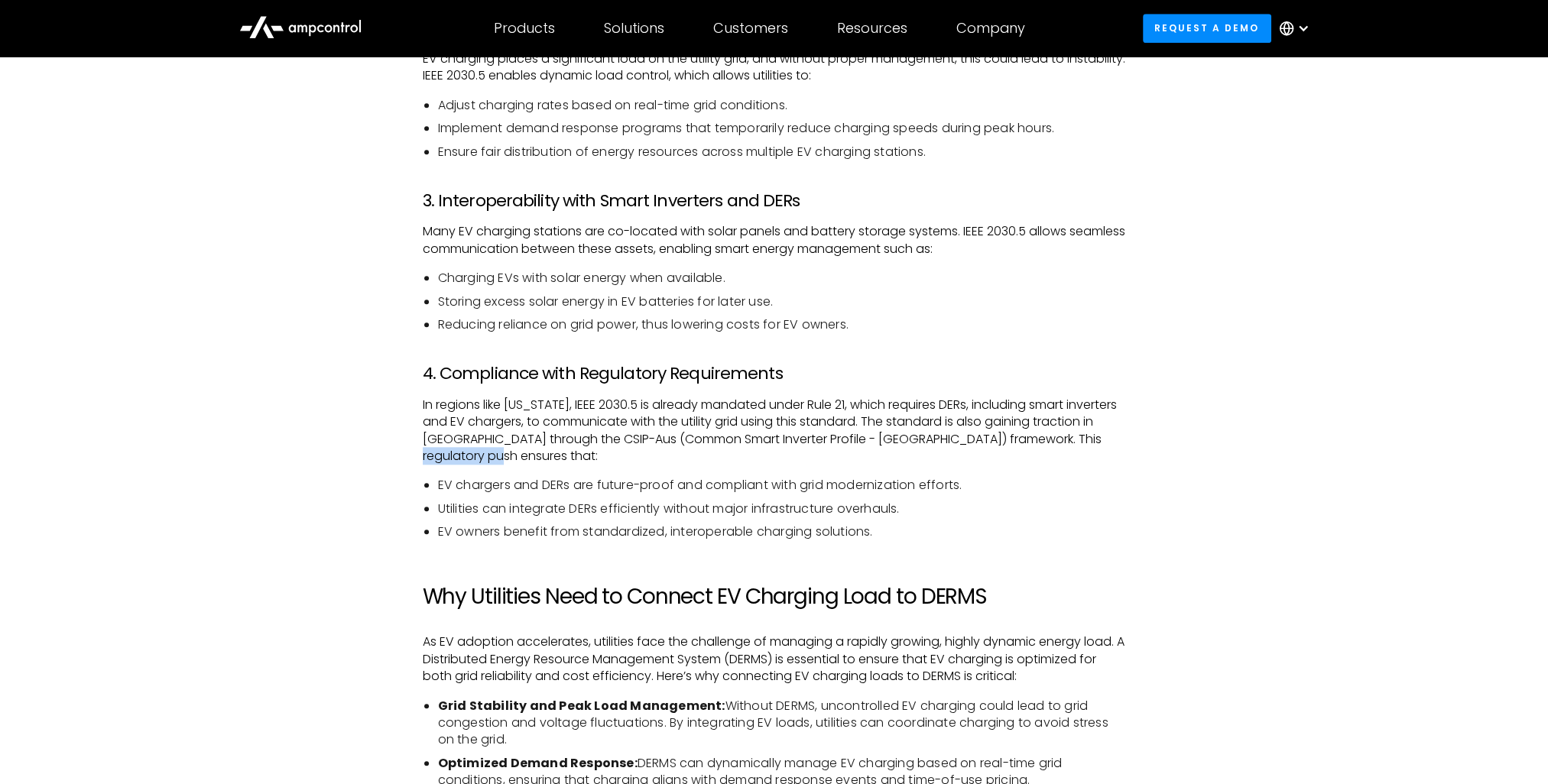
click at [539, 454] on p "In regions like [US_STATE], IEEE 2030.5 is already mandated under Rule 21, whic…" at bounding box center [774, 431] width 703 height 69
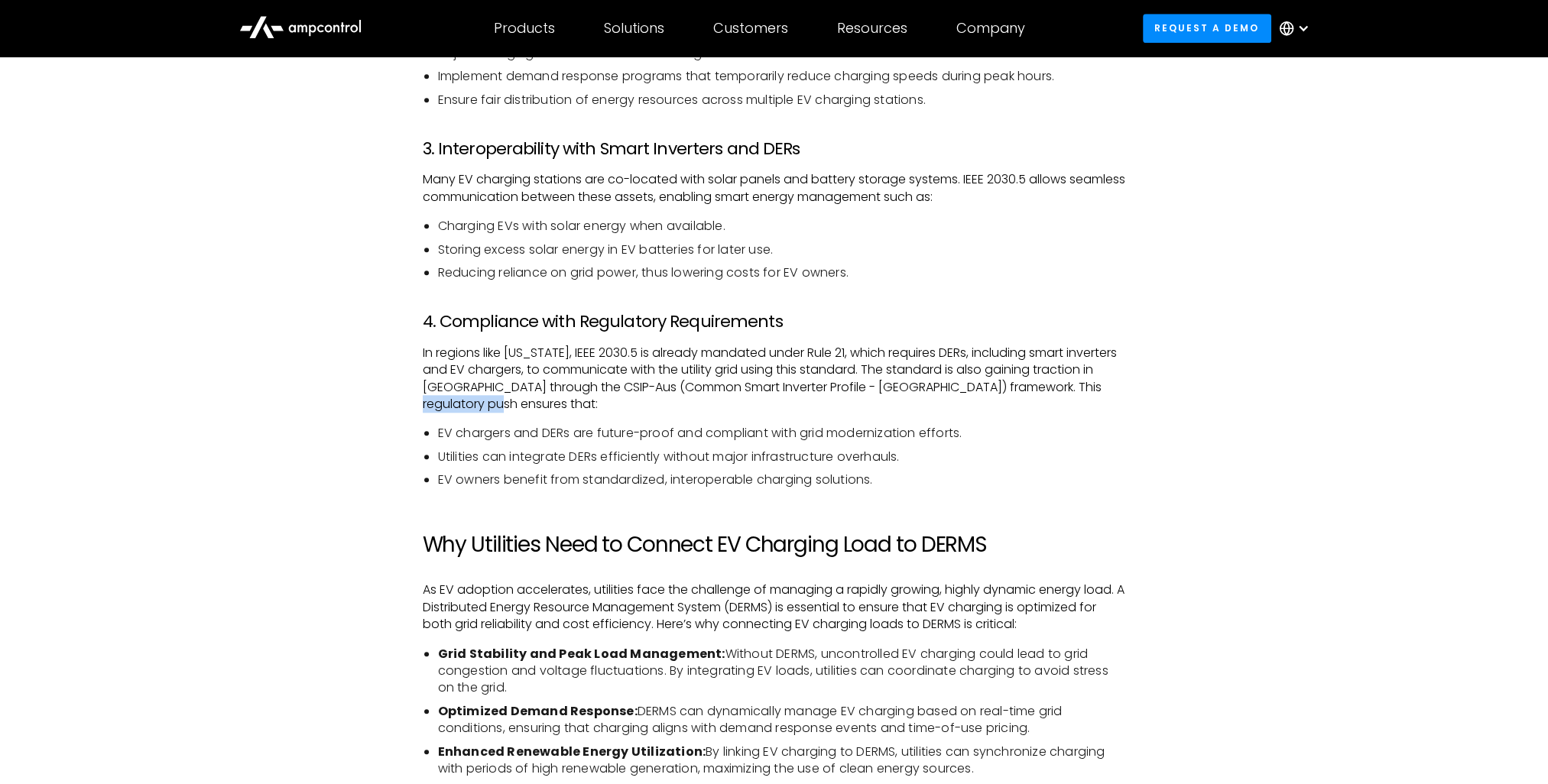
scroll to position [2064, 0]
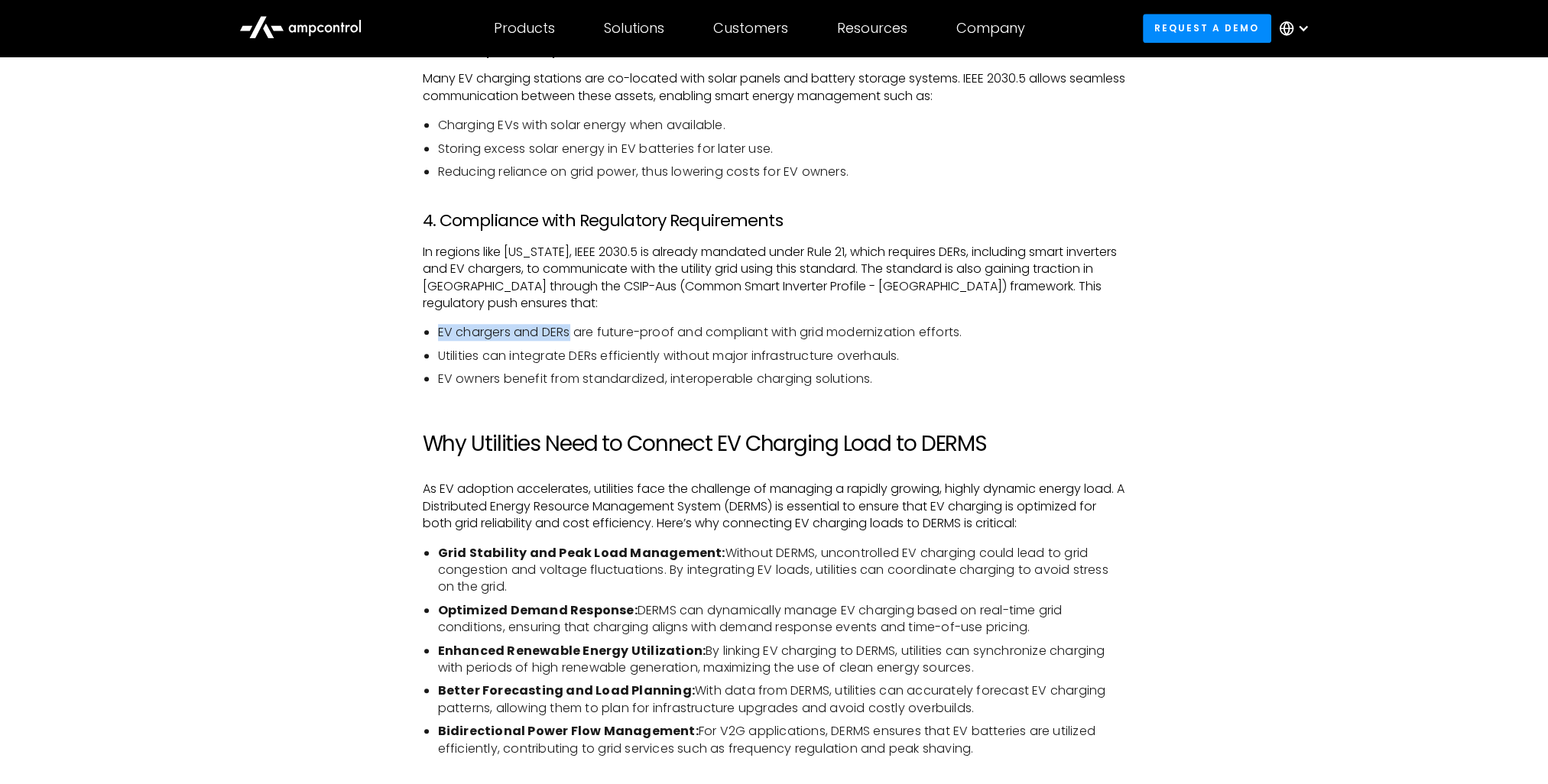
click at [572, 330] on ul "EV chargers and DERs are future-proof and compliant with grid modernization eff…" at bounding box center [774, 356] width 703 height 64
click at [685, 329] on li "EV chargers and DERs are future-proof and compliant with grid modernization eff…" at bounding box center [782, 333] width 688 height 17
click at [963, 334] on li "EV chargers and DERs are future-proof and compliant with grid modernization eff…" at bounding box center [782, 333] width 688 height 17
click at [948, 361] on li "Utilities can integrate DERs efficiently without major infrastructure overhauls." at bounding box center [782, 356] width 688 height 17
click at [437, 353] on ul "EV chargers and DERs are future-proof and compliant with grid modernization eff…" at bounding box center [774, 356] width 703 height 64
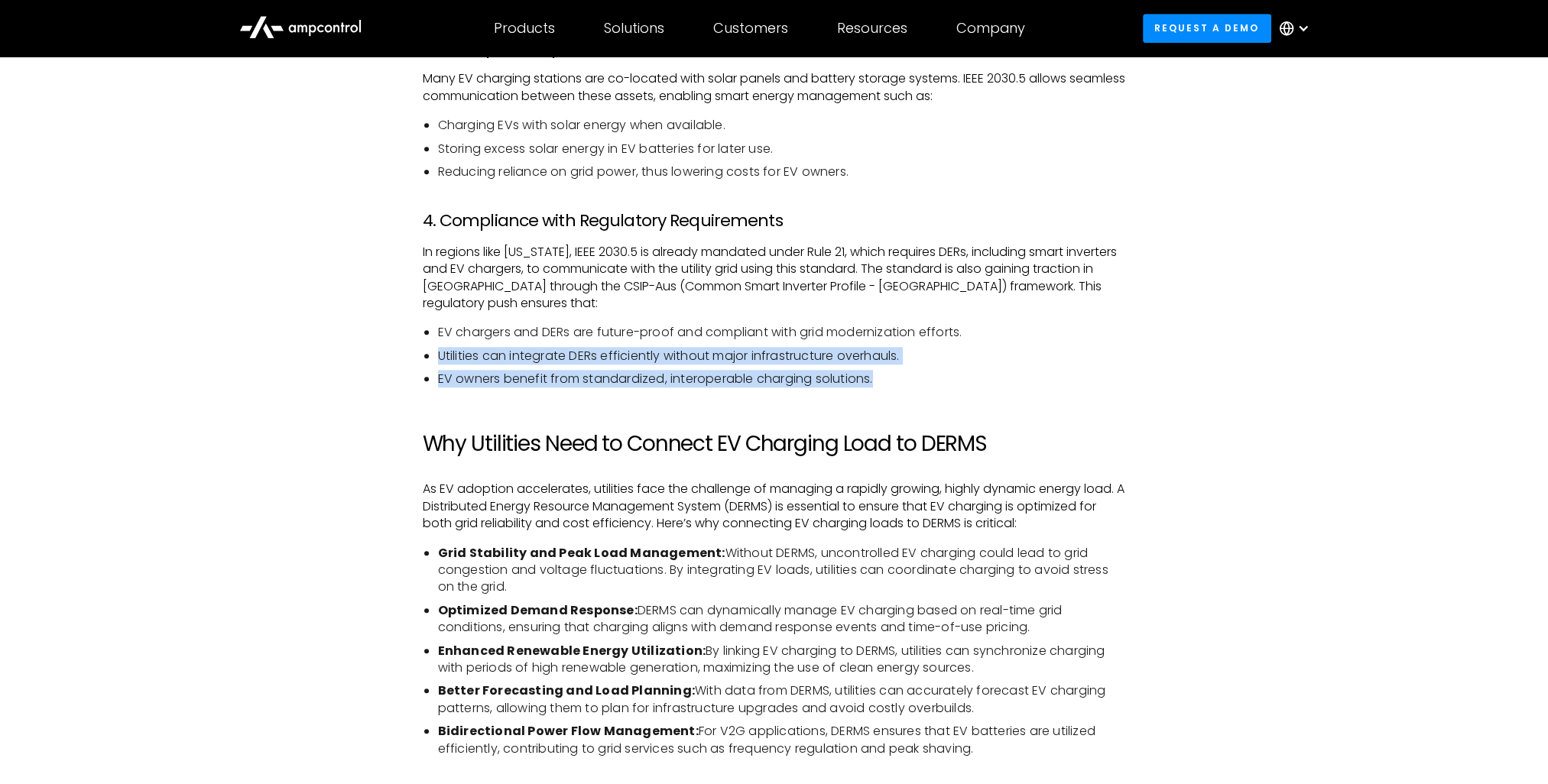
click at [972, 378] on ul "EV chargers and DERs are future-proof and compliant with grid modernization eff…" at bounding box center [774, 356] width 703 height 64
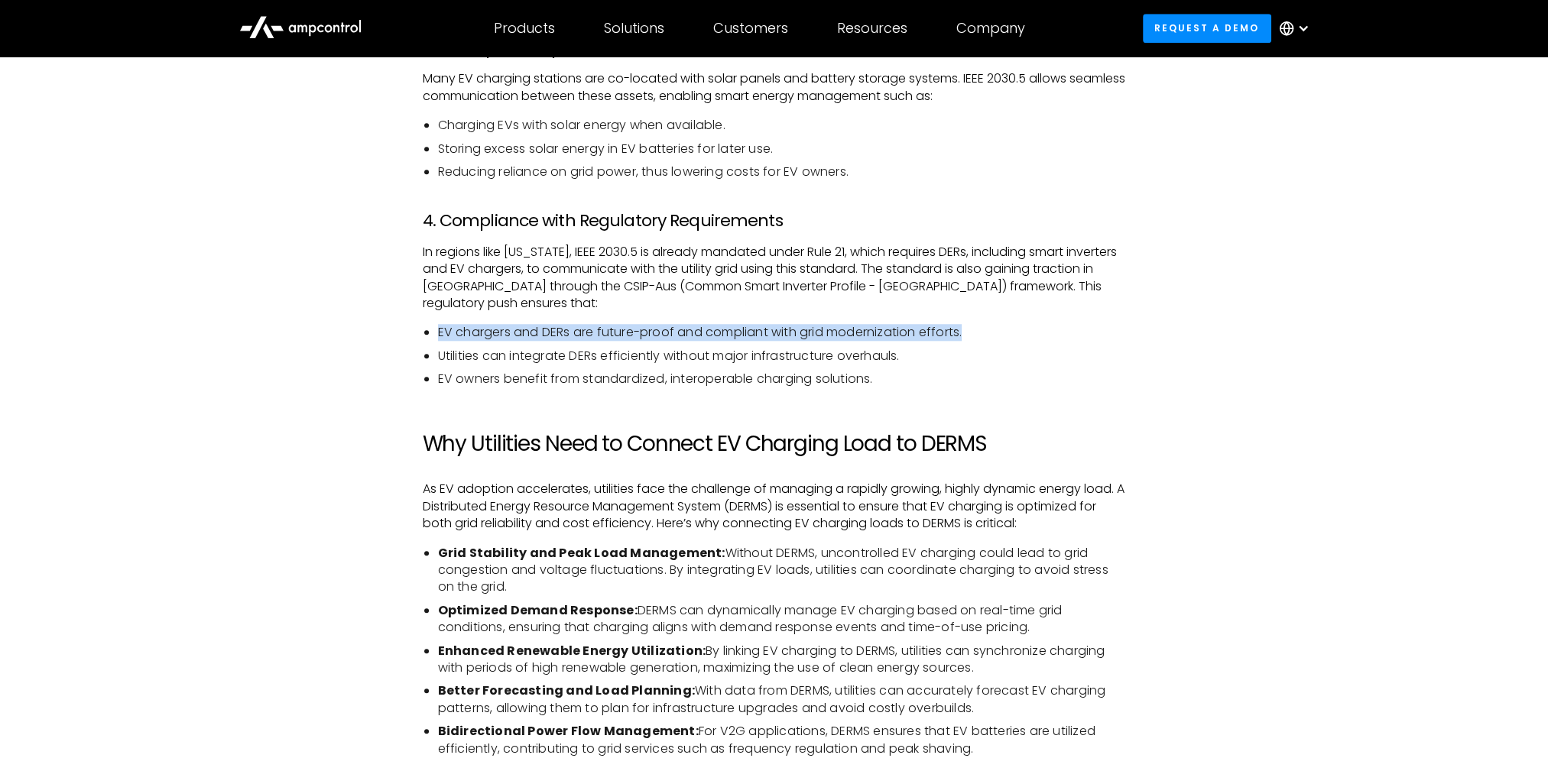
drag, startPoint x: 436, startPoint y: 328, endPoint x: 977, endPoint y: 321, distance: 541.0
click at [977, 321] on div "Introduction As the number of electric vehicles (EVs) on the road continues to …" at bounding box center [774, 425] width 703 height 2879
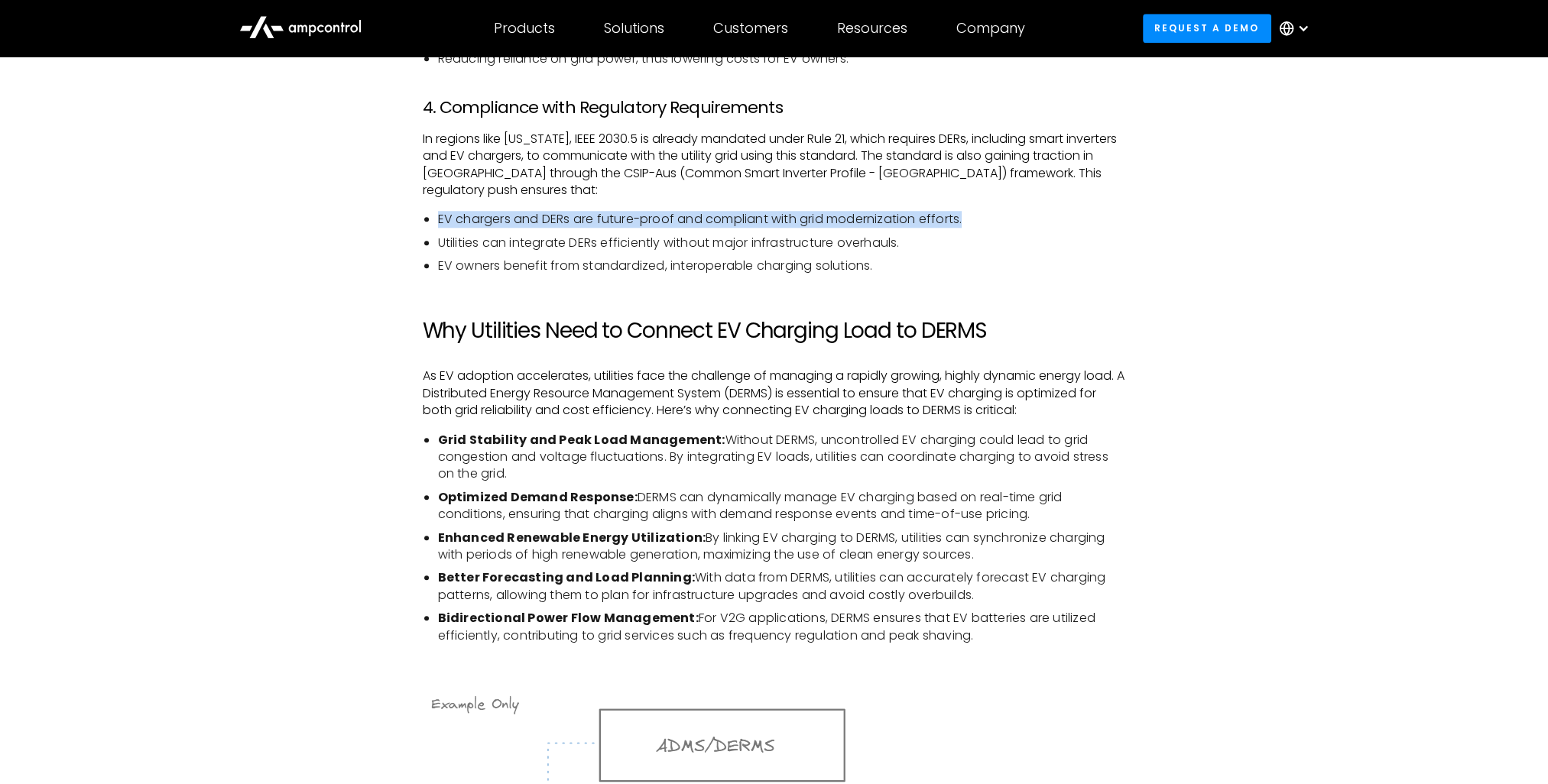
scroll to position [2140, 0]
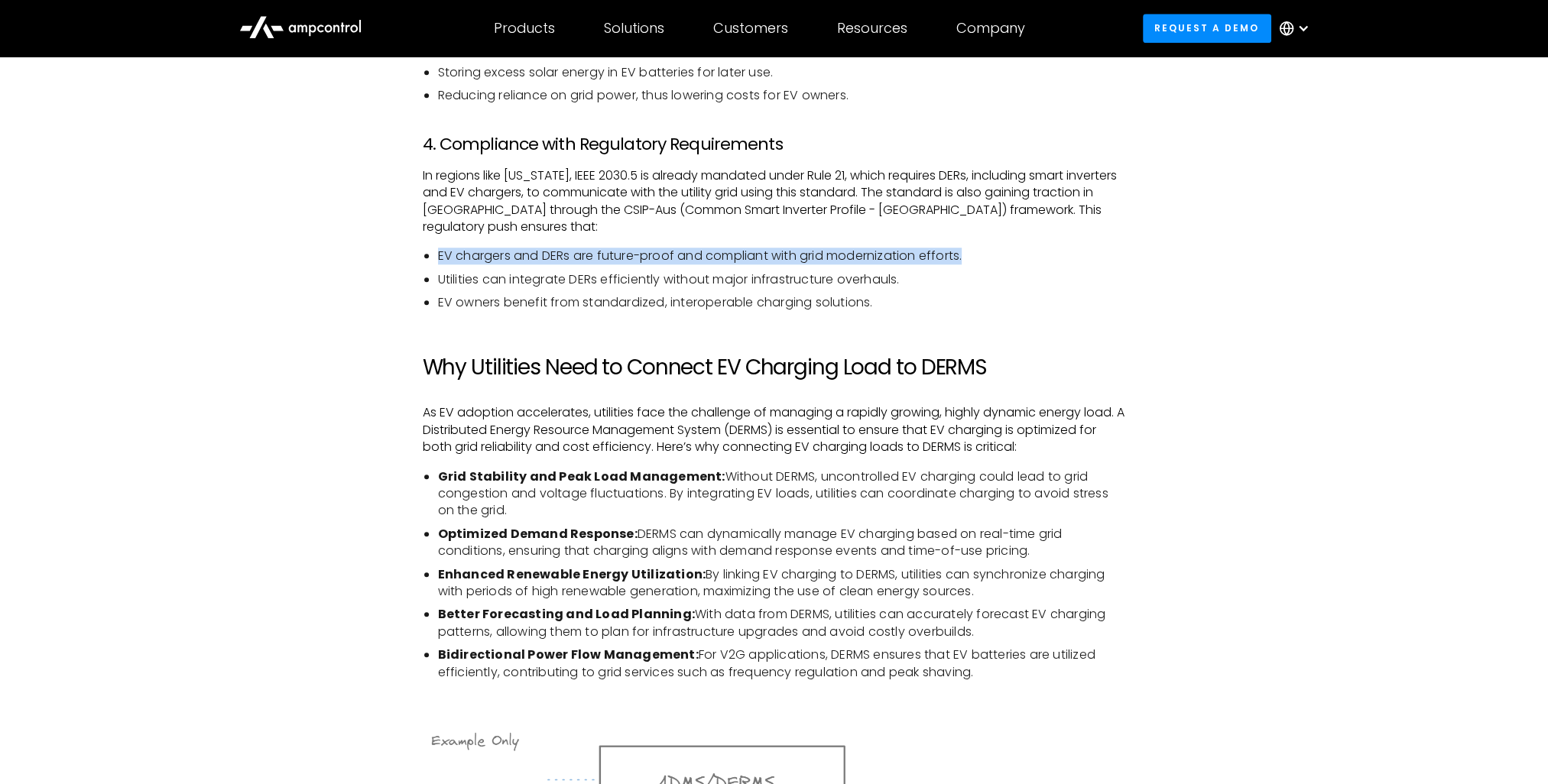
click at [508, 252] on li "EV chargers and DERs are future-proof and compliant with grid modernization eff…" at bounding box center [782, 256] width 688 height 17
drag, startPoint x: 508, startPoint y: 256, endPoint x: 382, endPoint y: 258, distance: 126.0
click at [382, 258] on div "Introduction As the number of electric vehicles (EVs) on the road continues to …" at bounding box center [774, 364] width 1101 height 2910
drag, startPoint x: 543, startPoint y: 255, endPoint x: 573, endPoint y: 260, distance: 30.4
click at [573, 260] on li "EV chargers and DERs are future-proof and compliant with grid modernization eff…" at bounding box center [782, 256] width 688 height 17
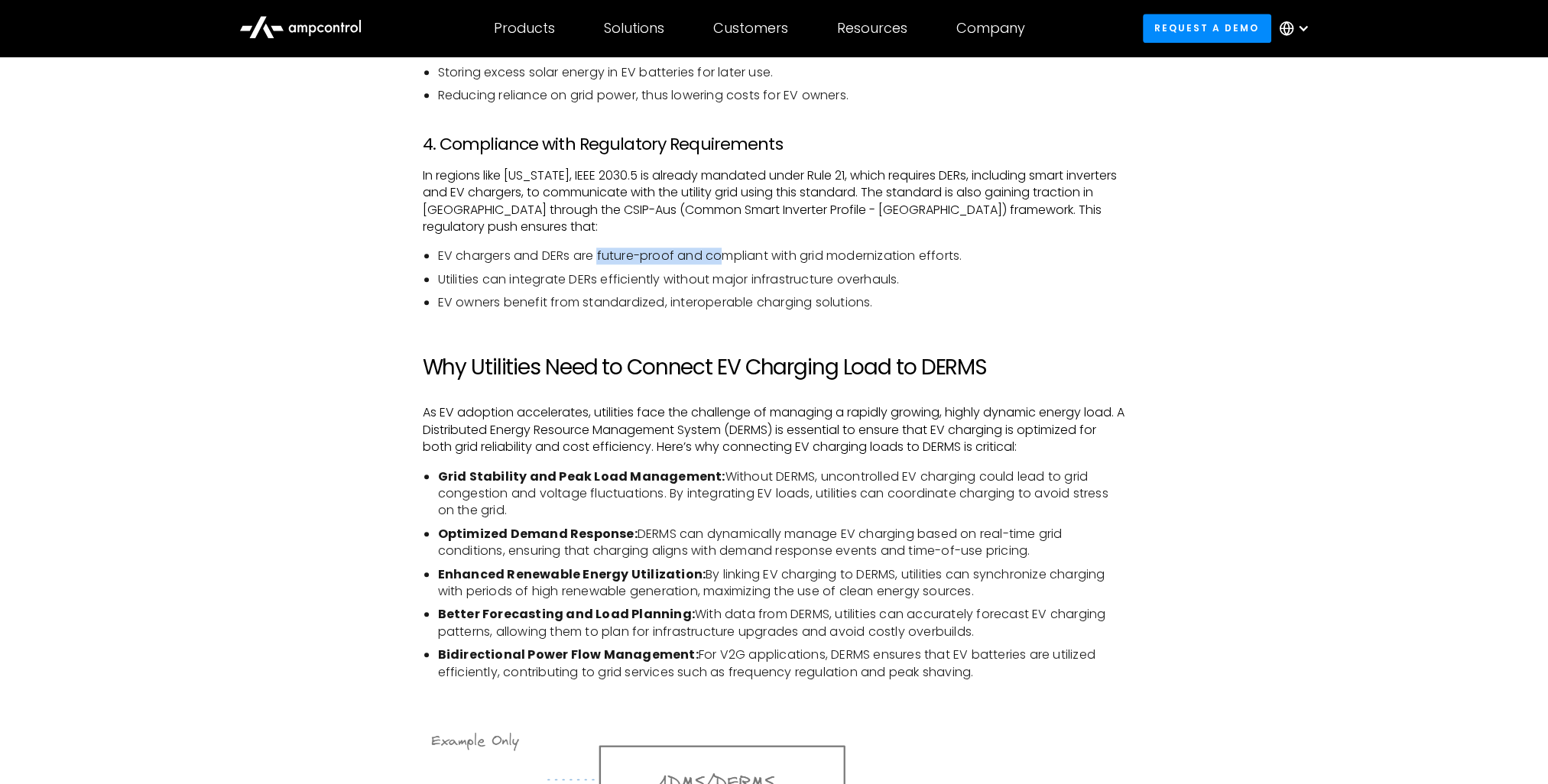
drag, startPoint x: 600, startPoint y: 258, endPoint x: 724, endPoint y: 257, distance: 124.0
click at [724, 257] on li "EV chargers and DERs are future-proof and compliant with grid modernization eff…" at bounding box center [782, 256] width 688 height 17
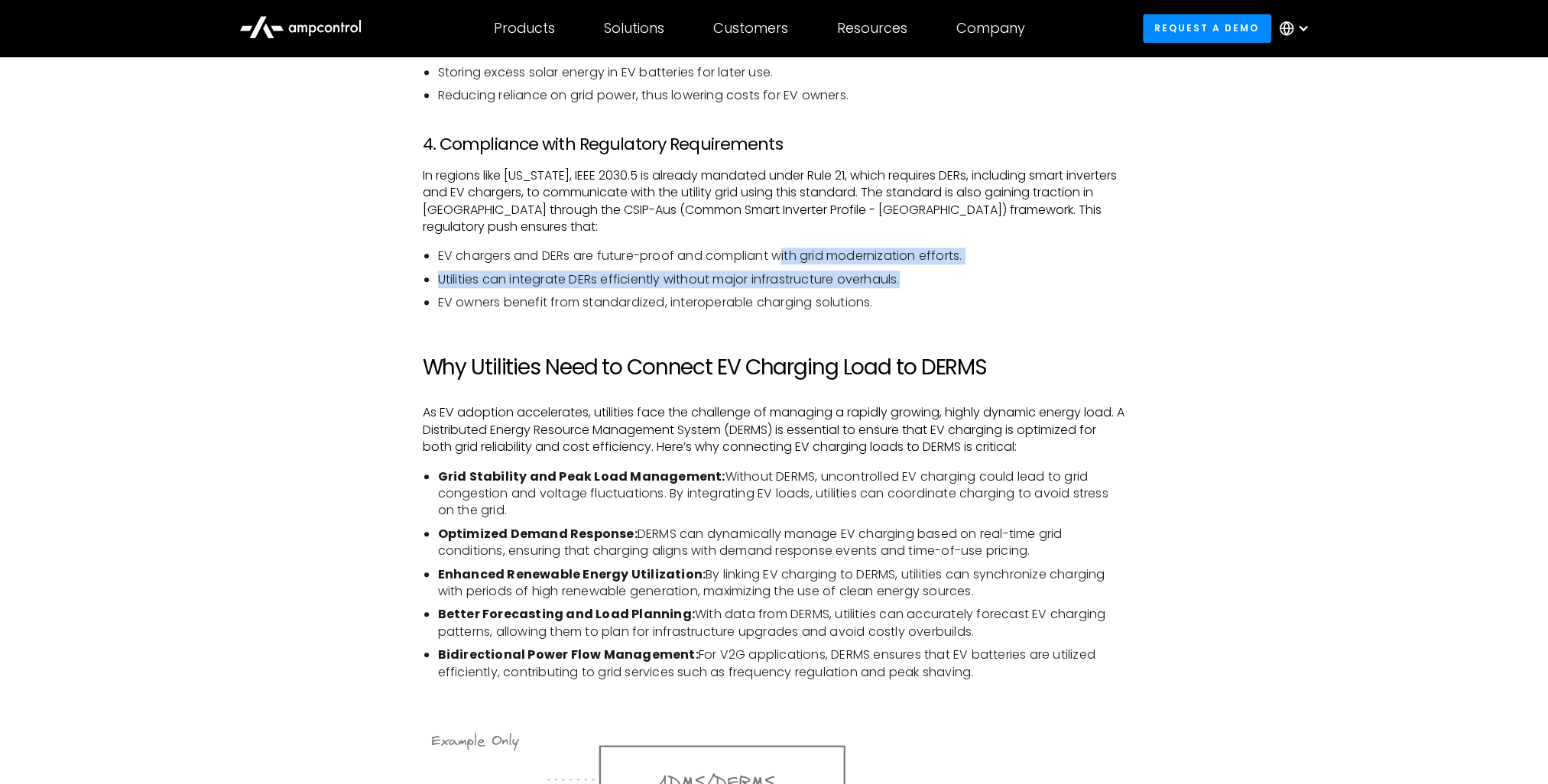
drag, startPoint x: 784, startPoint y: 262, endPoint x: 960, endPoint y: 271, distance: 176.2
click at [985, 271] on ul "EV chargers and DERs are future-proof and compliant with grid modernization eff…" at bounding box center [774, 279] width 703 height 64
click at [532, 281] on li "Utilities can integrate DERs efficiently without major infrastructure overhauls." at bounding box center [782, 280] width 688 height 17
drag, startPoint x: 462, startPoint y: 278, endPoint x: 534, endPoint y: 278, distance: 72.0
click at [534, 278] on li "Utilities can integrate DERs efficiently without major infrastructure overhauls." at bounding box center [782, 280] width 688 height 17
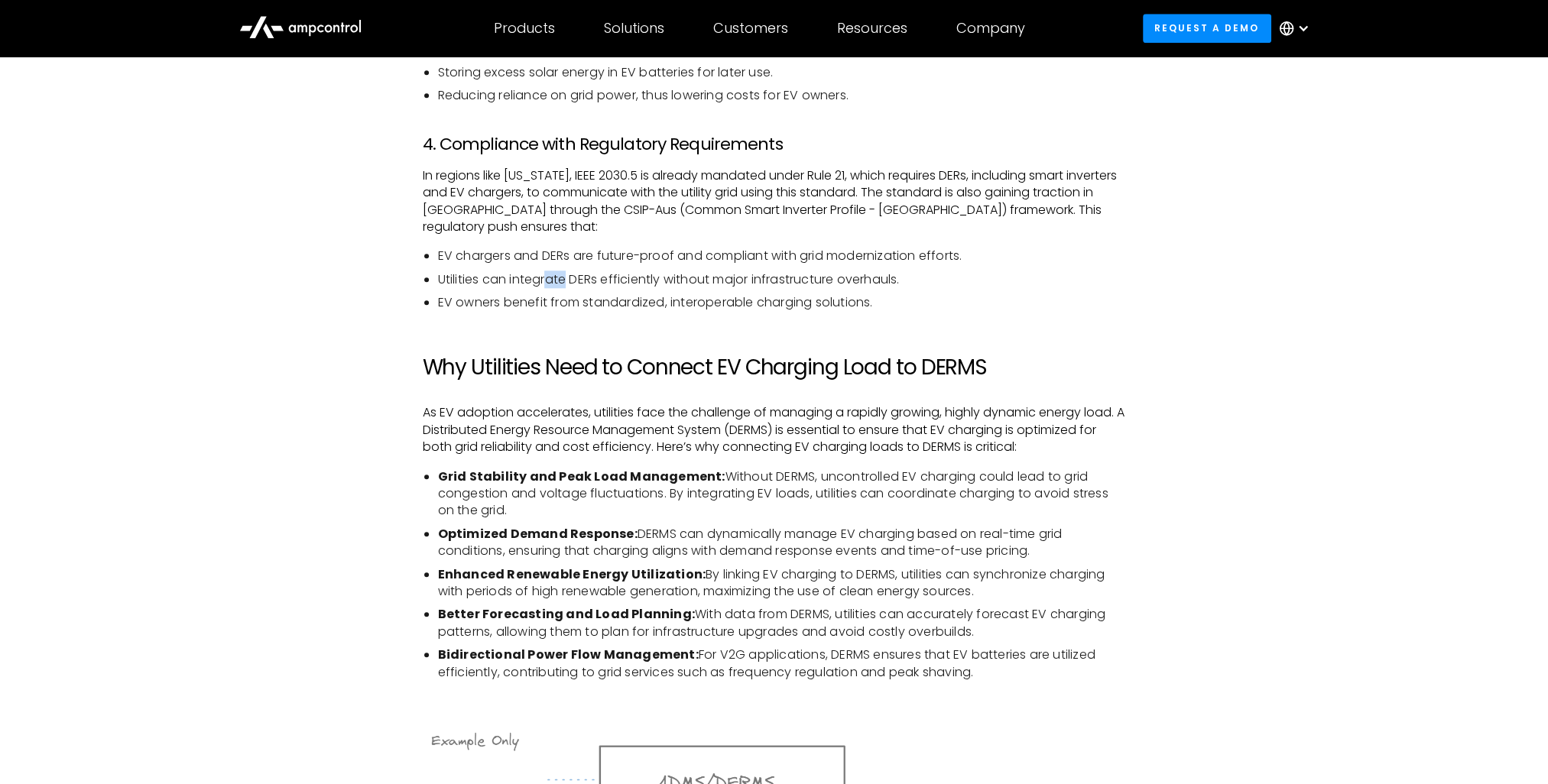
drag, startPoint x: 549, startPoint y: 280, endPoint x: 566, endPoint y: 282, distance: 17.1
click at [566, 282] on li "Utilities can integrate DERs efficiently without major infrastructure overhauls." at bounding box center [782, 280] width 688 height 17
drag, startPoint x: 576, startPoint y: 283, endPoint x: 662, endPoint y: 281, distance: 86.0
click at [662, 281] on li "Utilities can integrate DERs efficiently without major infrastructure overhauls." at bounding box center [782, 280] width 688 height 17
drag, startPoint x: 434, startPoint y: 277, endPoint x: 664, endPoint y: 286, distance: 230.2
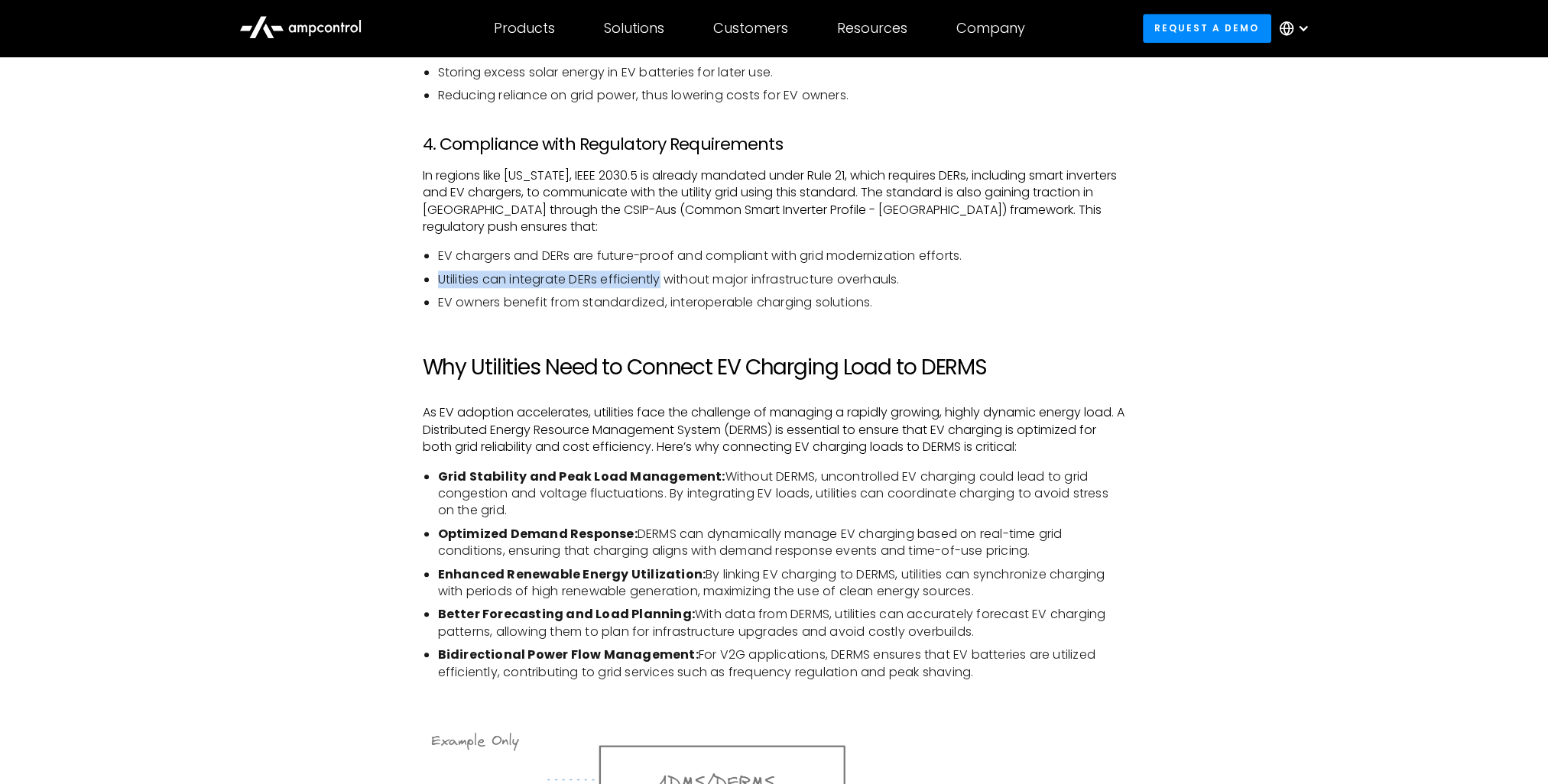
click at [664, 286] on ul "EV chargers and DERs are future-proof and compliant with grid modernization eff…" at bounding box center [774, 279] width 703 height 64
drag, startPoint x: 682, startPoint y: 277, endPoint x: 932, endPoint y: 281, distance: 250.0
click at [932, 281] on li "Utilities can integrate DERs efficiently without major infrastructure overhauls." at bounding box center [782, 280] width 688 height 17
drag, startPoint x: 438, startPoint y: 280, endPoint x: 478, endPoint y: 279, distance: 40.0
click at [478, 279] on li "Utilities can integrate DERs efficiently without major infrastructure overhauls." at bounding box center [782, 280] width 688 height 17
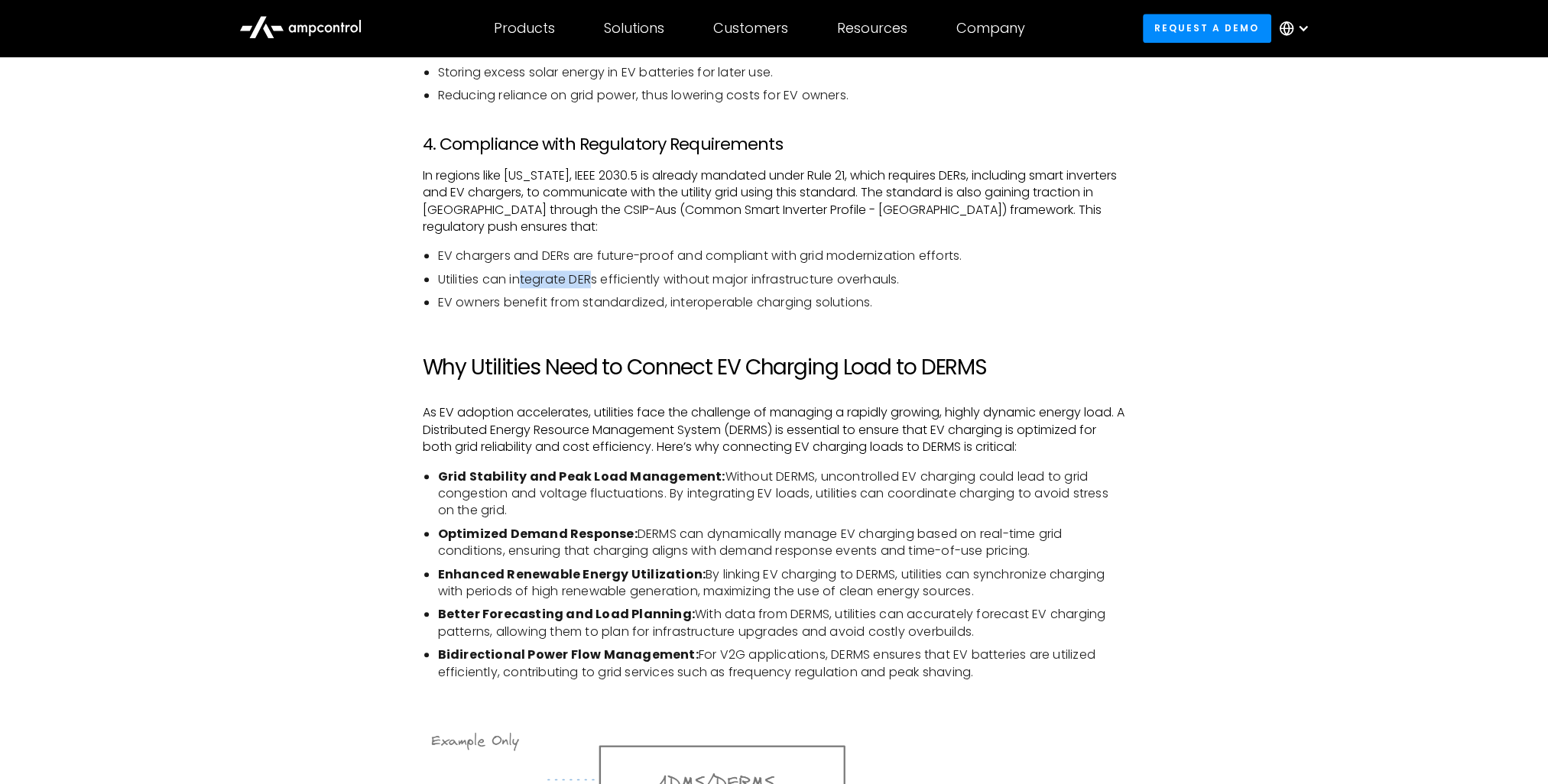
drag, startPoint x: 520, startPoint y: 279, endPoint x: 603, endPoint y: 279, distance: 83.0
click at [603, 279] on li "Utilities can integrate DERs efficiently without major infrastructure overhauls." at bounding box center [782, 280] width 688 height 17
drag, startPoint x: 653, startPoint y: 281, endPoint x: 604, endPoint y: 280, distance: 49.0
click at [604, 280] on li "Utilities can integrate DERs efficiently without major infrastructure overhauls." at bounding box center [782, 280] width 688 height 17
drag, startPoint x: 667, startPoint y: 281, endPoint x: 921, endPoint y: 271, distance: 254.2
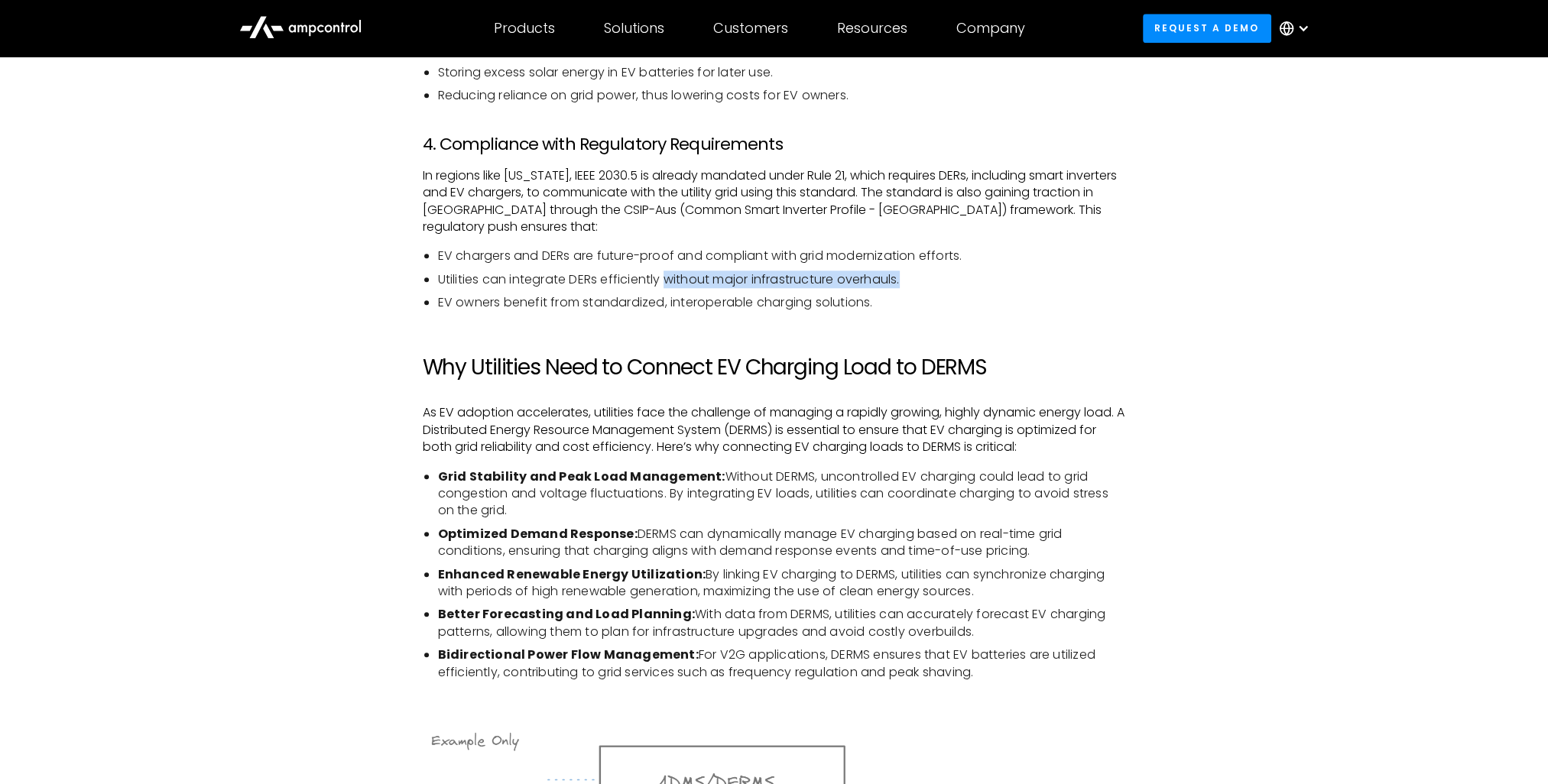
click at [921, 271] on ul "EV chargers and DERs are future-proof and compliant with grid modernization eff…" at bounding box center [774, 279] width 703 height 64
click at [442, 303] on li "EV owners benefit from standardized, interoperable charging solutions." at bounding box center [782, 303] width 688 height 17
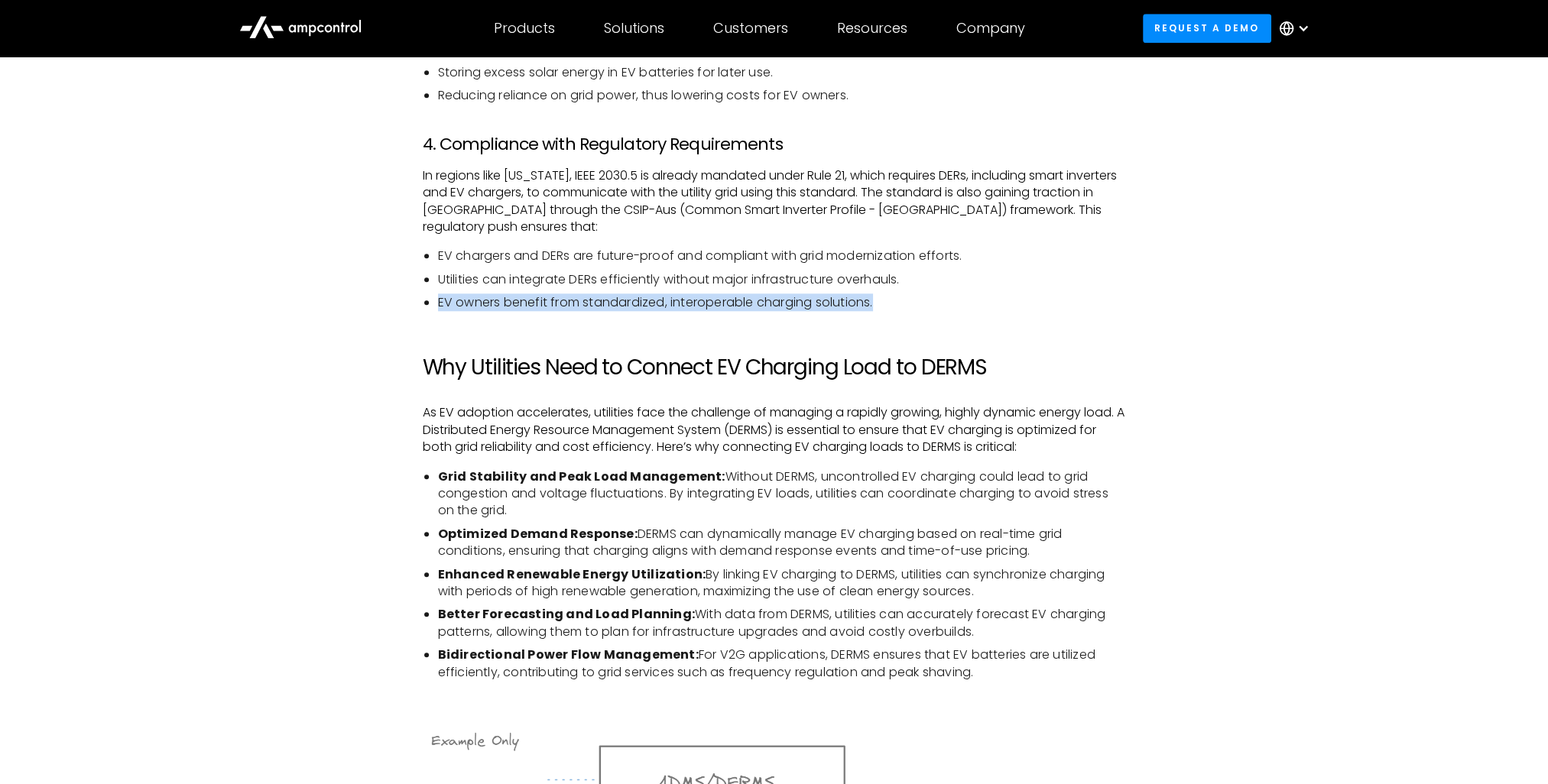
drag, startPoint x: 436, startPoint y: 304, endPoint x: 978, endPoint y: 304, distance: 542.0
click at [978, 304] on ul "EV chargers and DERs are future-proof and compliant with grid modernization eff…" at bounding box center [774, 279] width 703 height 64
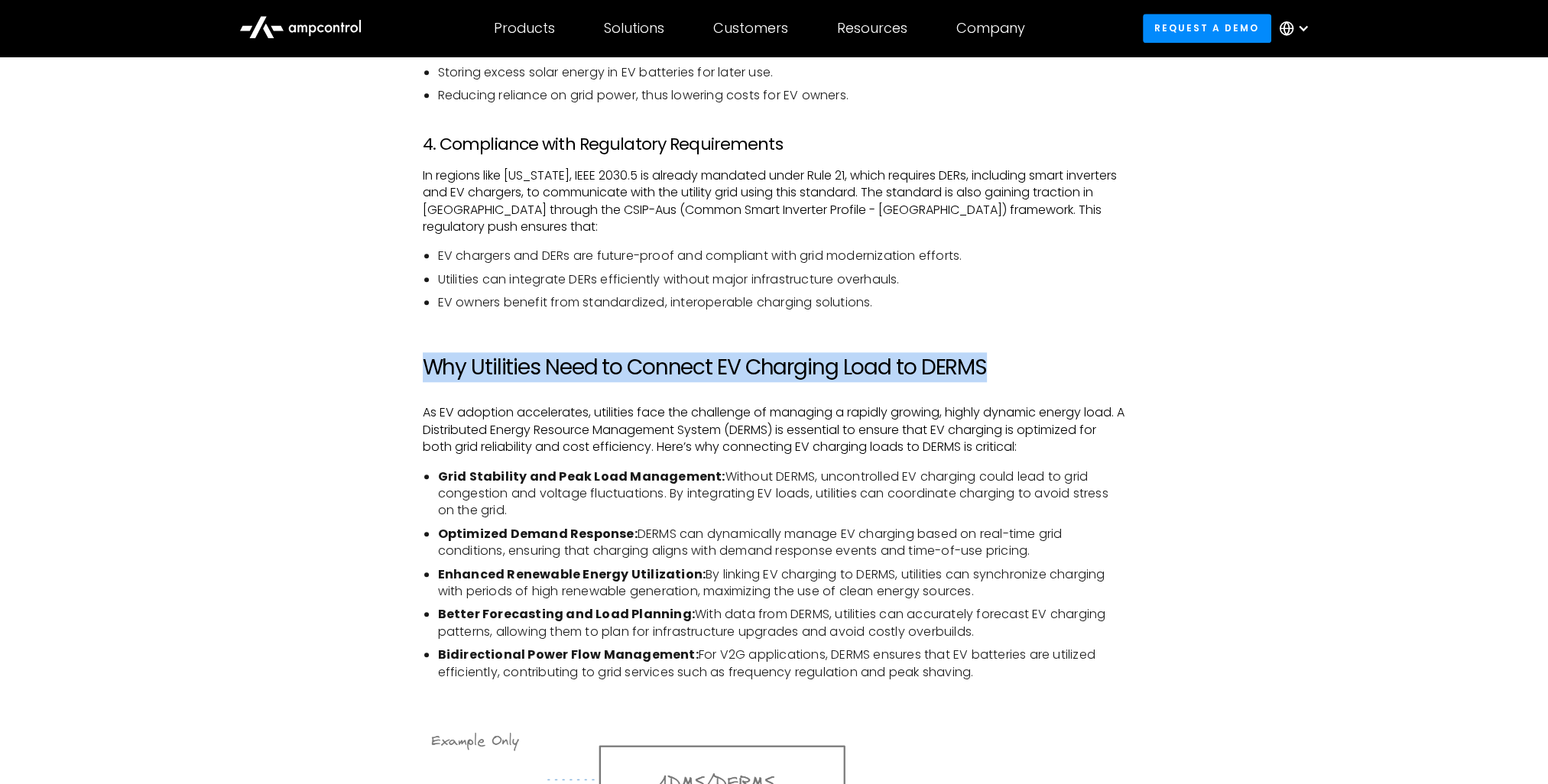
drag, startPoint x: 422, startPoint y: 369, endPoint x: 1051, endPoint y: 361, distance: 629.1
click at [1051, 361] on h2 "Why Utilities Need to Connect EV Charging Load to DERMS" at bounding box center [774, 367] width 703 height 26
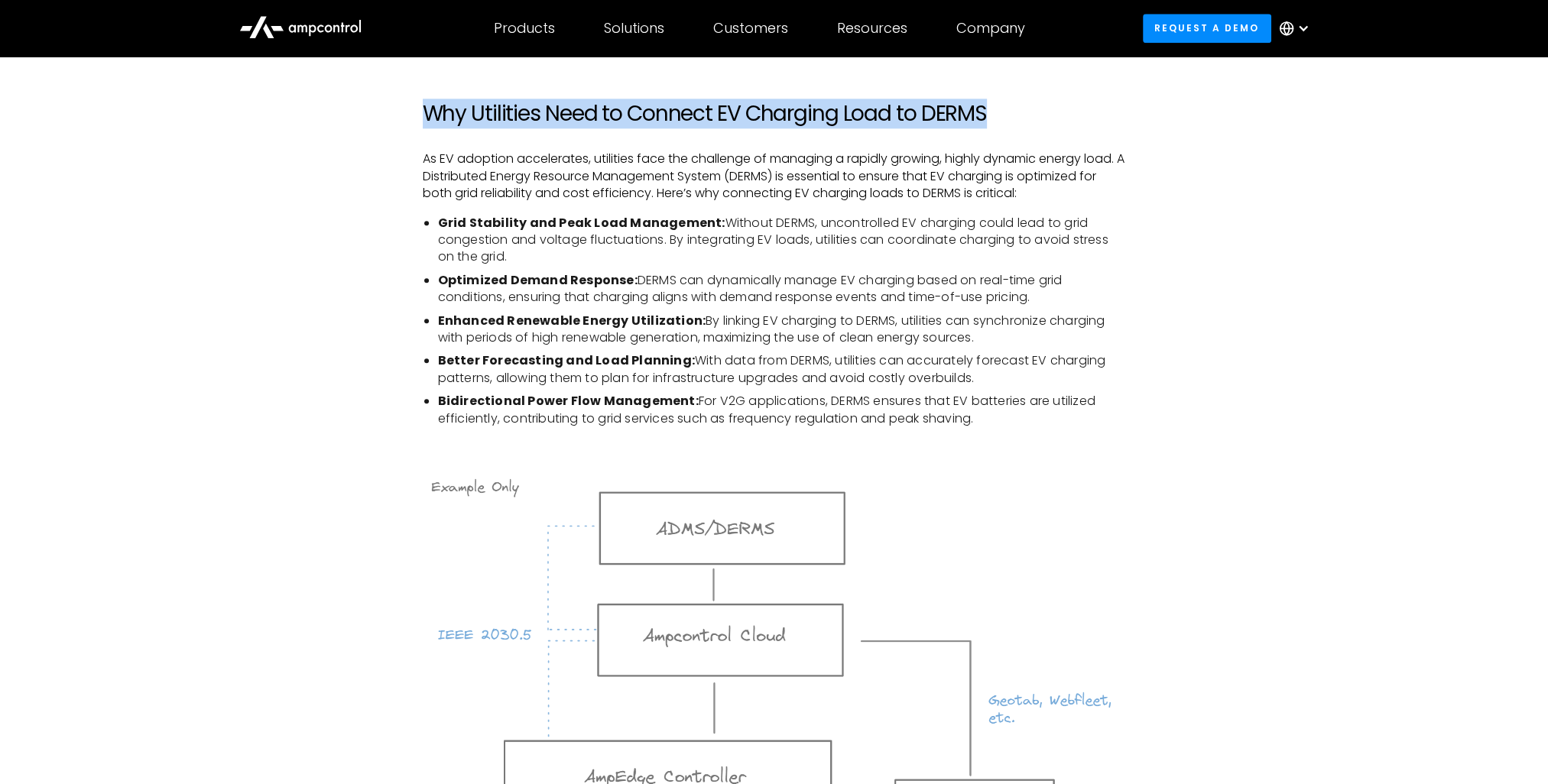
scroll to position [2293, 0]
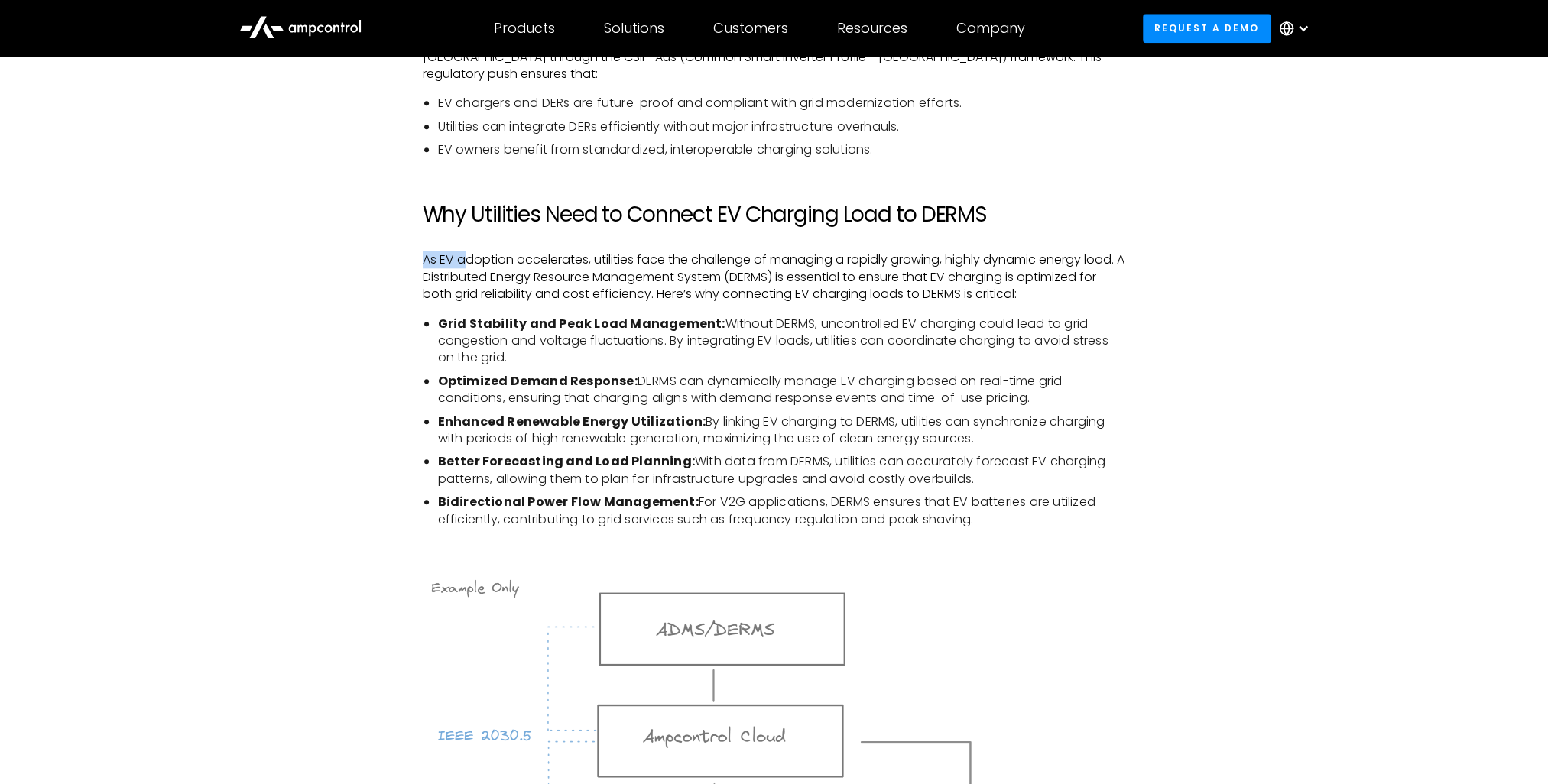
drag, startPoint x: 413, startPoint y: 261, endPoint x: 468, endPoint y: 258, distance: 55.1
click at [468, 258] on div "Introduction As the number of electric vehicles (EVs) on the road continues to …" at bounding box center [774, 196] width 734 height 2879
drag, startPoint x: 491, startPoint y: 258, endPoint x: 585, endPoint y: 254, distance: 94.1
click at [585, 254] on p "As EV adoption accelerates, utilities face the challenge of managing a rapidly …" at bounding box center [774, 277] width 703 height 51
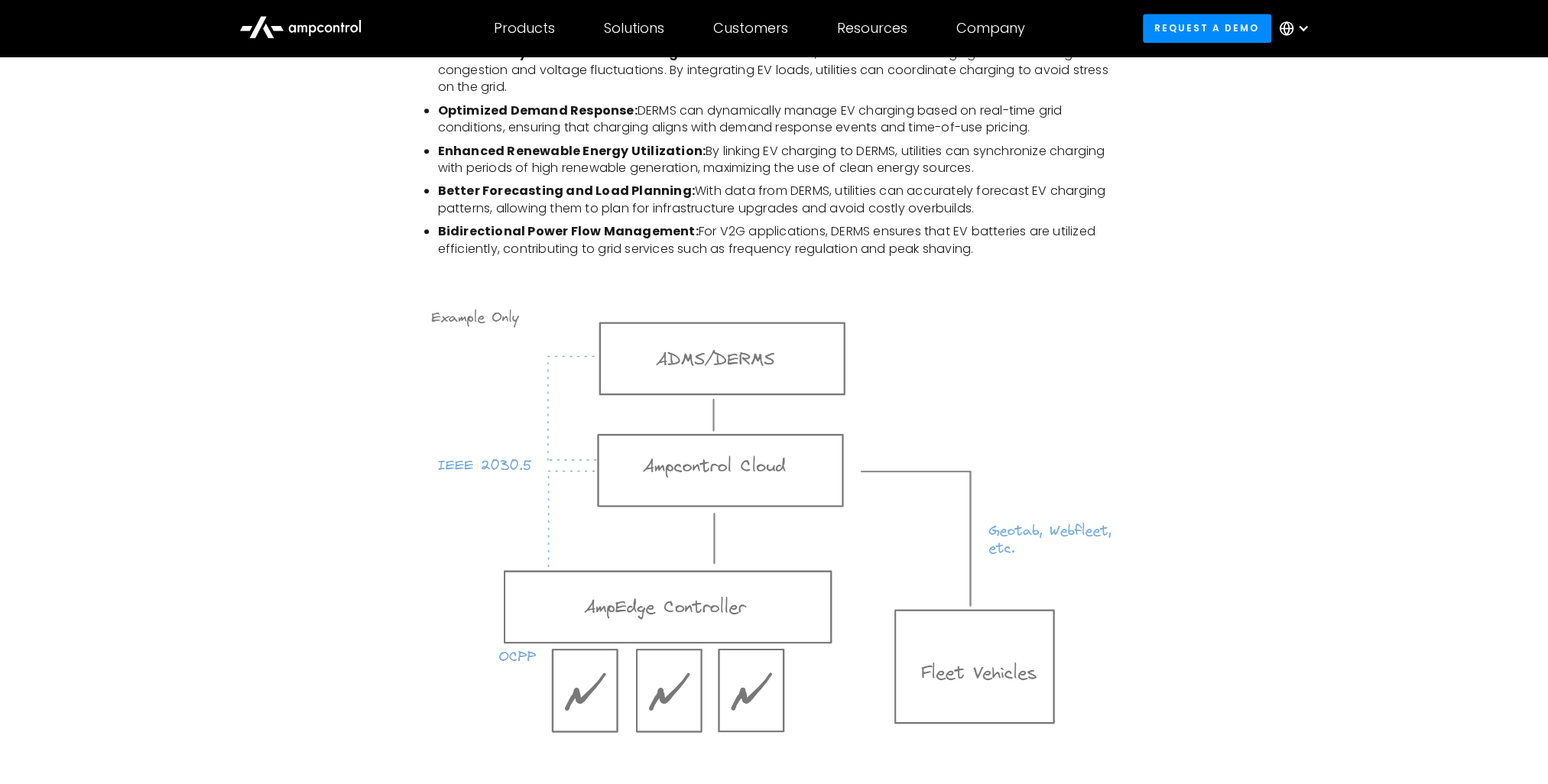
scroll to position [2446, 0]
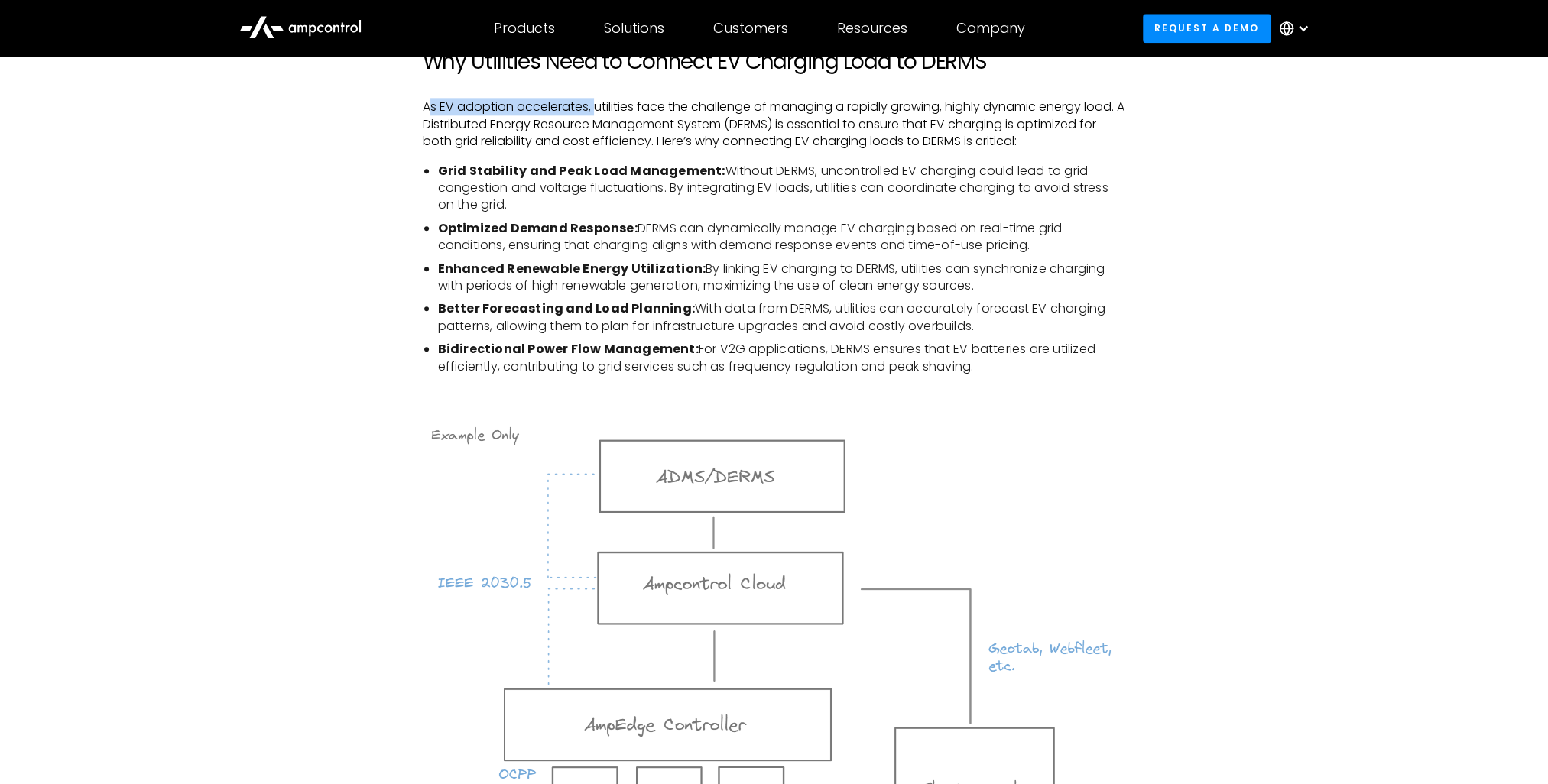
drag, startPoint x: 427, startPoint y: 105, endPoint x: 593, endPoint y: 99, distance: 166.1
click at [593, 99] on p "As EV adoption accelerates, utilities face the challenge of managing a rapidly …" at bounding box center [774, 124] width 703 height 51
click at [638, 108] on p "As EV adoption accelerates, utilities face the challenge of managing a rapidly …" at bounding box center [774, 124] width 703 height 51
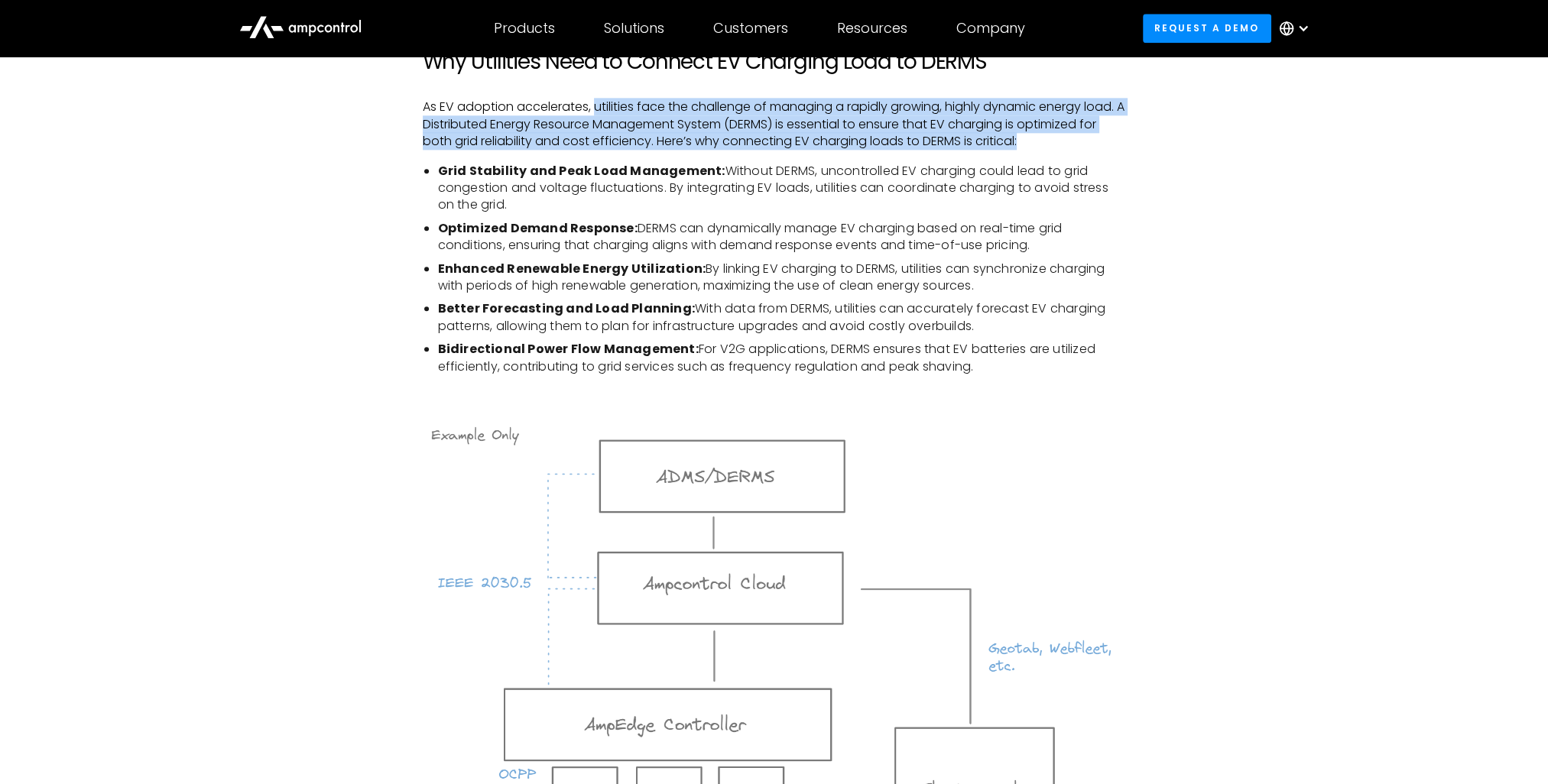
drag, startPoint x: 594, startPoint y: 106, endPoint x: 1056, endPoint y: 147, distance: 463.8
click at [1056, 147] on p "As EV adoption accelerates, utilities face the challenge of managing a rapidly …" at bounding box center [774, 124] width 703 height 51
drag, startPoint x: 419, startPoint y: 107, endPoint x: 1066, endPoint y: 141, distance: 647.9
click at [1066, 141] on div "Introduction As the number of electric vehicles (EVs) on the road continues to …" at bounding box center [774, 43] width 734 height 2879
click at [805, 107] on p "As EV adoption accelerates, utilities face the challenge of managing a rapidly …" at bounding box center [774, 124] width 703 height 51
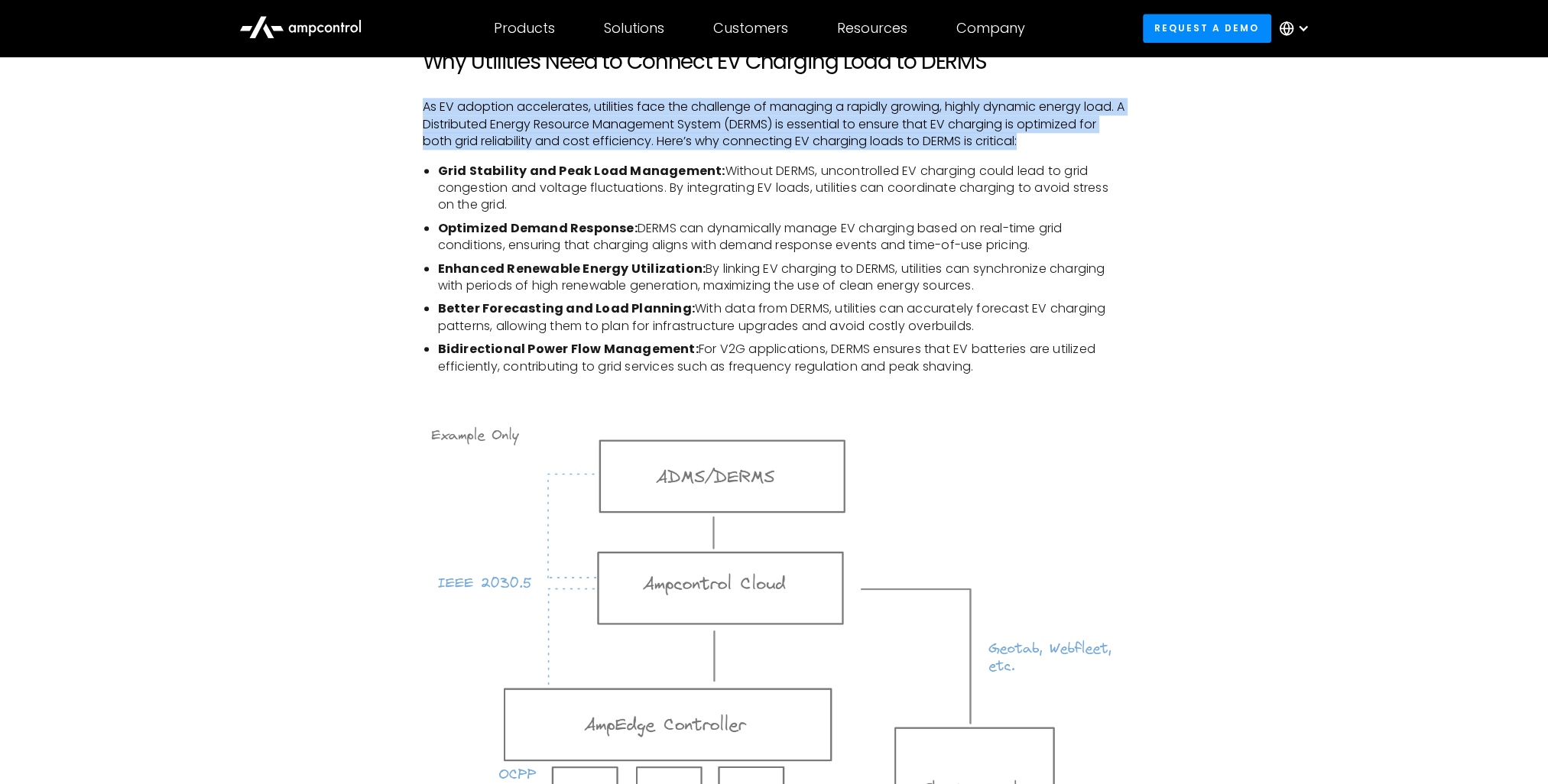
drag, startPoint x: 419, startPoint y: 105, endPoint x: 1077, endPoint y: 147, distance: 659.3
click at [1077, 147] on div "Introduction As the number of electric vehicles (EVs) on the road continues to …" at bounding box center [774, 43] width 734 height 2879
click at [528, 113] on p "As EV adoption accelerates, utilities face the challenge of managing a rapidly …" at bounding box center [774, 124] width 703 height 51
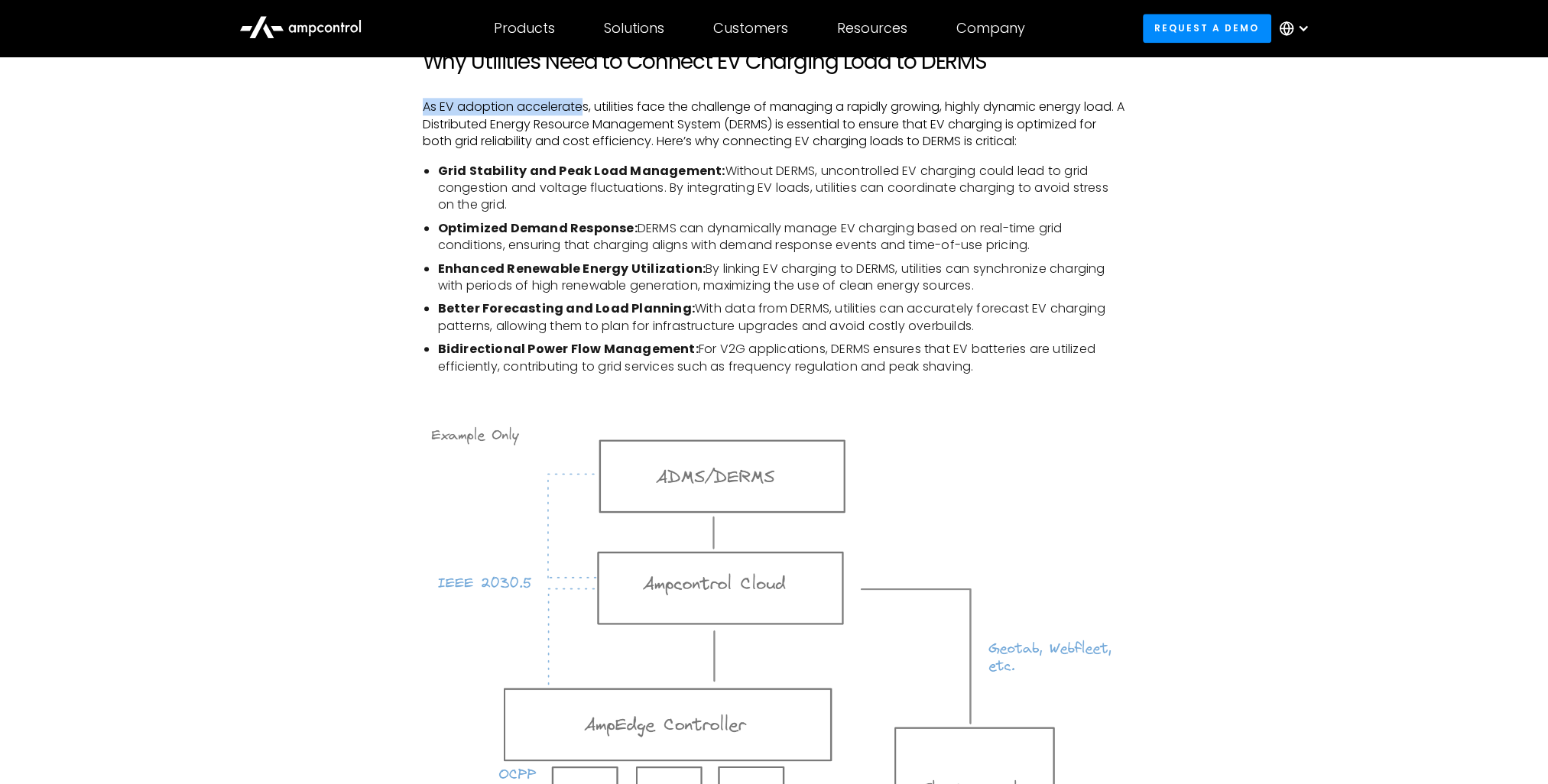
drag, startPoint x: 414, startPoint y: 109, endPoint x: 583, endPoint y: 94, distance: 169.7
click at [583, 94] on div "Introduction As the number of electric vehicles (EVs) on the road continues to …" at bounding box center [774, 43] width 734 height 2879
drag, startPoint x: 585, startPoint y: 94, endPoint x: 591, endPoint y: 104, distance: 11.7
click at [586, 94] on div "Introduction As the number of electric vehicles (EVs) on the road continues to …" at bounding box center [774, 43] width 703 height 2879
drag, startPoint x: 591, startPoint y: 105, endPoint x: 401, endPoint y: 108, distance: 190.0
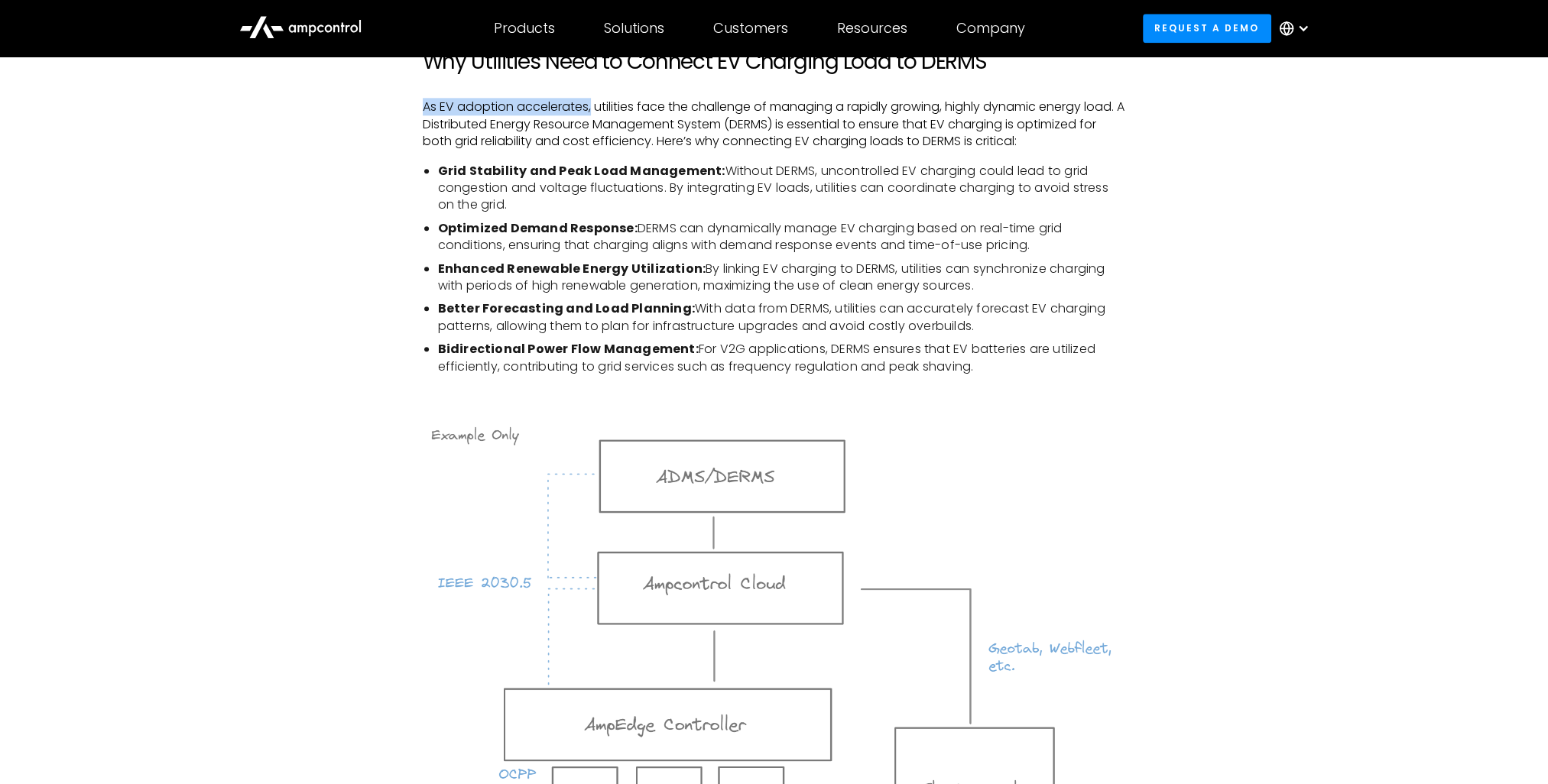
click at [401, 108] on div "Introduction As the number of electric vehicles (EVs) on the road continues to …" at bounding box center [774, 59] width 1101 height 2910
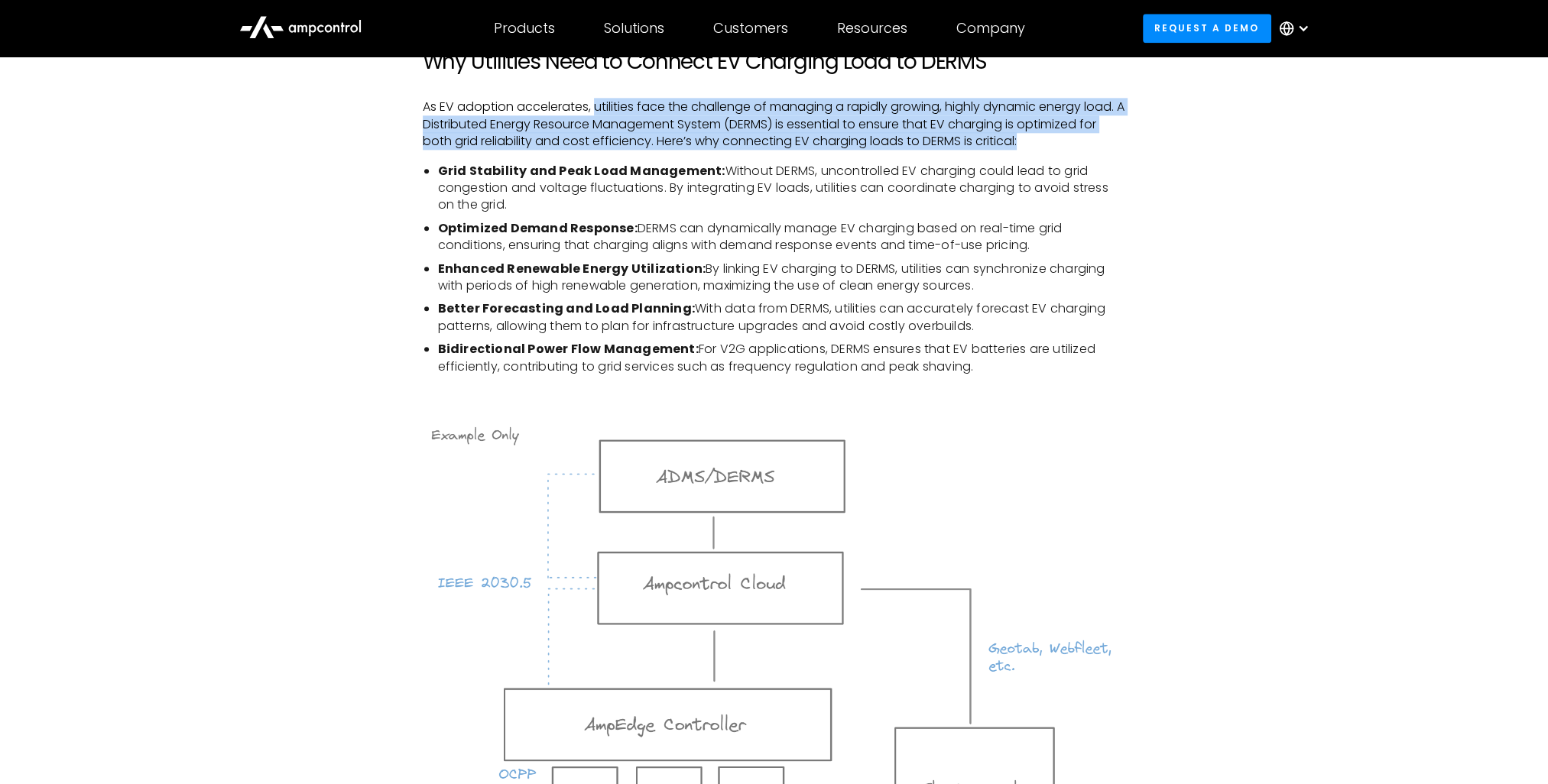
drag, startPoint x: 593, startPoint y: 104, endPoint x: 1132, endPoint y: 135, distance: 539.9
click at [1132, 135] on div "Introduction As the number of electric vehicles (EVs) on the road continues to …" at bounding box center [774, 43] width 734 height 2879
click at [639, 124] on p "As EV adoption accelerates, utilities face the challenge of managing a rapidly …" at bounding box center [774, 124] width 703 height 51
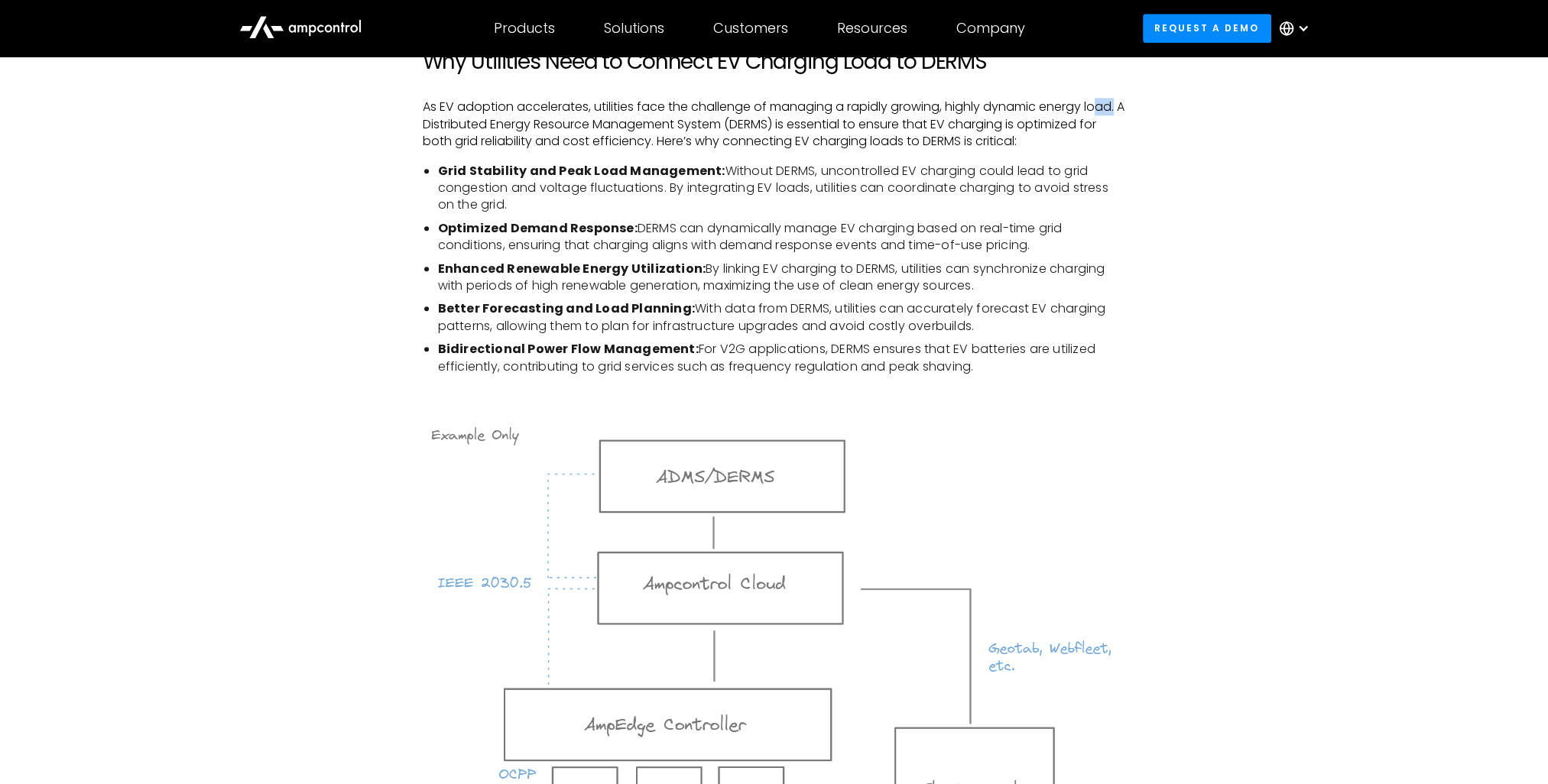
click at [1134, 96] on div "Introduction As the number of electric vehicles (EVs) on the road continues to …" at bounding box center [774, 43] width 734 height 2879
drag, startPoint x: 429, startPoint y: 130, endPoint x: 804, endPoint y: 120, distance: 375.1
click at [803, 120] on p "As EV adoption accelerates, utilities face the challenge of managing a rapidly …" at bounding box center [774, 124] width 703 height 51
drag, startPoint x: 816, startPoint y: 125, endPoint x: 1028, endPoint y: 121, distance: 212.0
click at [1028, 121] on p "As EV adoption accelerates, utilities face the challenge of managing a rapidly …" at bounding box center [774, 124] width 703 height 51
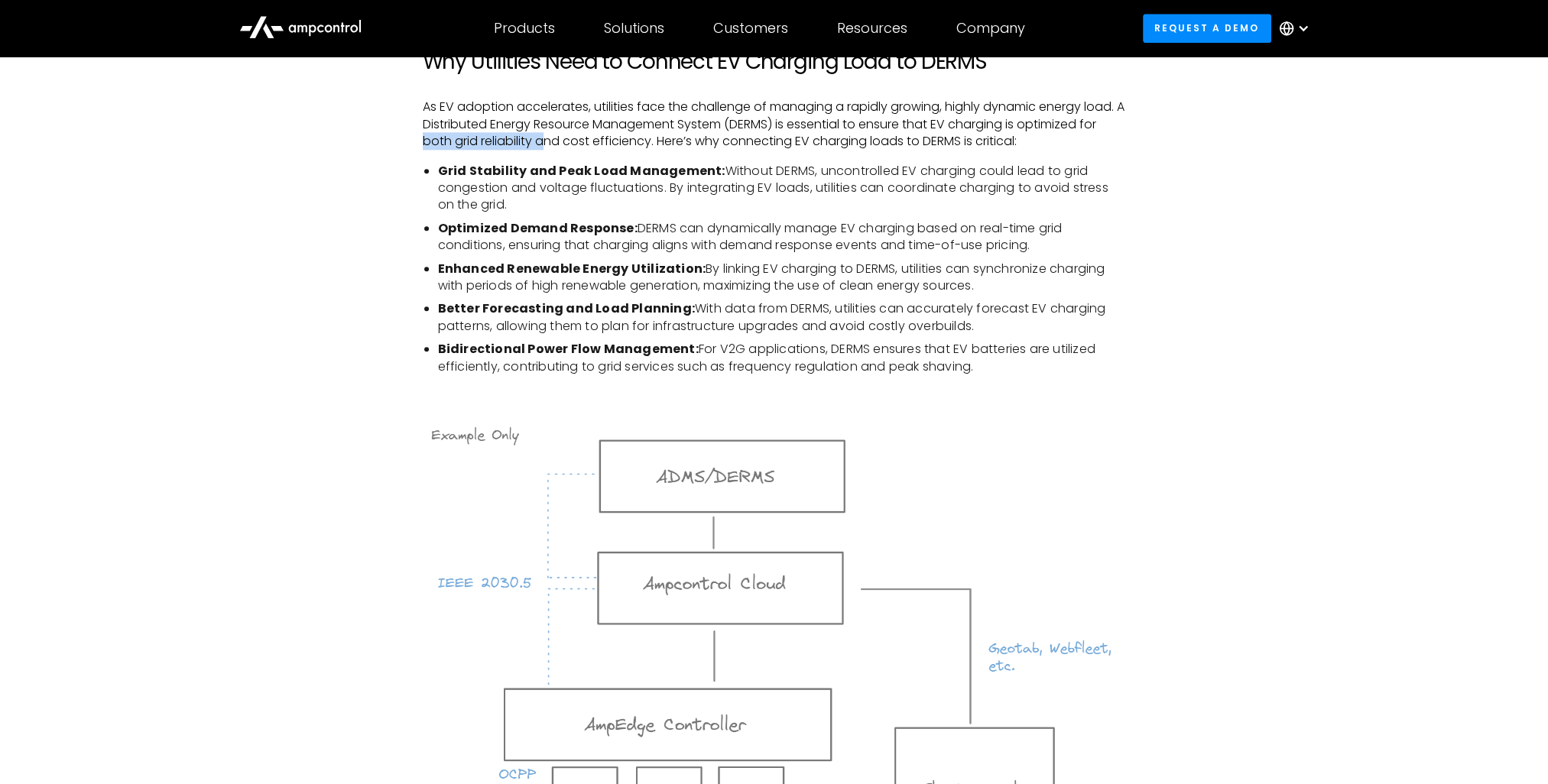
drag, startPoint x: 404, startPoint y: 140, endPoint x: 549, endPoint y: 136, distance: 145.1
click at [549, 136] on div "Introduction As the number of electric vehicles (EVs) on the road continues to …" at bounding box center [774, 59] width 1101 height 2910
drag, startPoint x: 575, startPoint y: 136, endPoint x: 702, endPoint y: 136, distance: 127.0
click at [702, 136] on p "As EV adoption accelerates, utilities face the challenge of managing a rapidly …" at bounding box center [774, 124] width 703 height 51
drag, startPoint x: 748, startPoint y: 136, endPoint x: 1009, endPoint y: 130, distance: 261.1
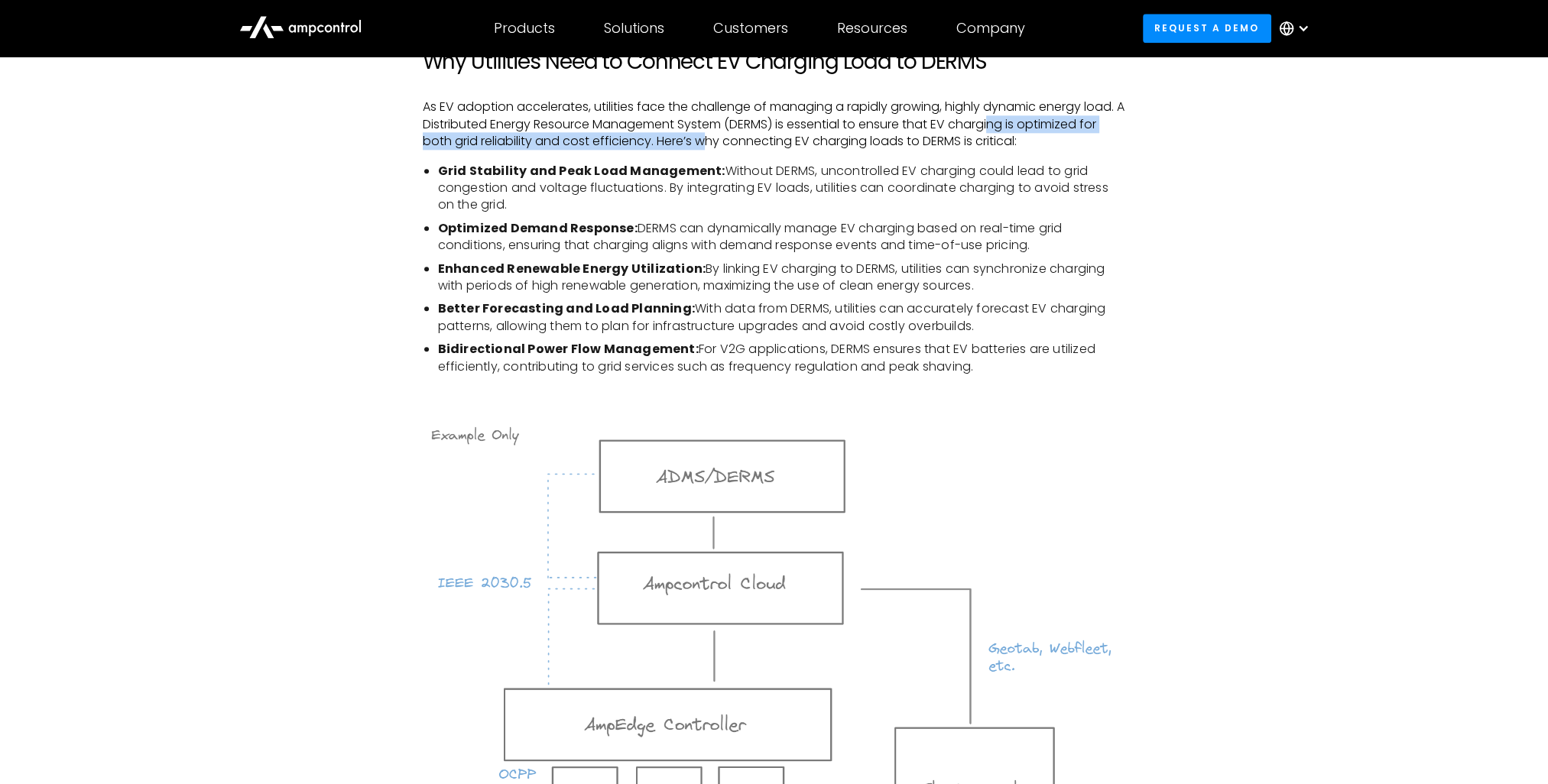
click at [1009, 130] on p "As EV adoption accelerates, utilities face the challenge of managing a rapidly …" at bounding box center [774, 124] width 703 height 51
click at [759, 149] on p "As EV adoption accelerates, utilities face the challenge of managing a rapidly …" at bounding box center [774, 124] width 703 height 51
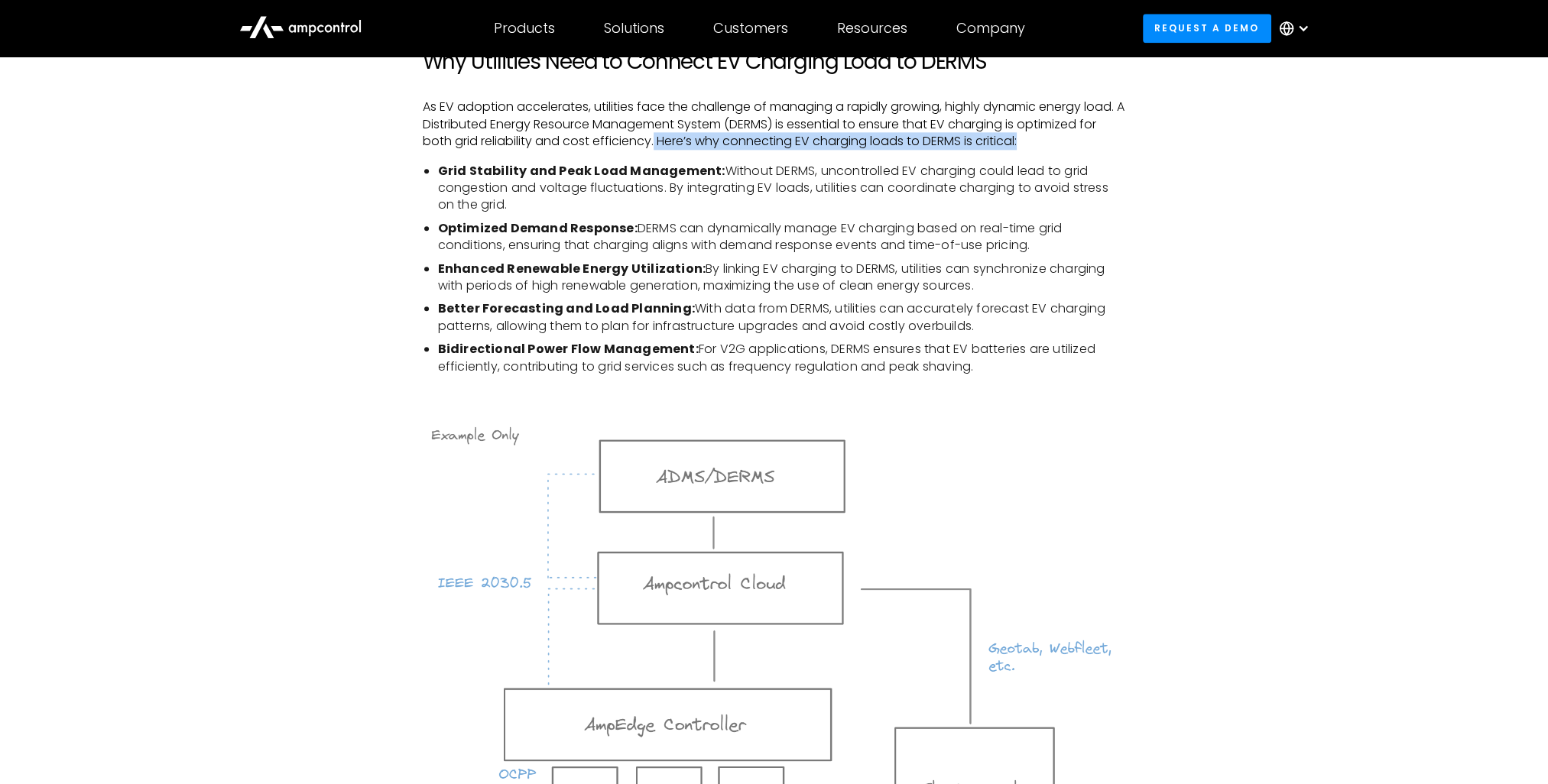
drag, startPoint x: 689, startPoint y: 140, endPoint x: 1077, endPoint y: 147, distance: 388.1
click at [1077, 147] on p "As EV adoption accelerates, utilities face the challenge of managing a rapidly …" at bounding box center [774, 124] width 703 height 51
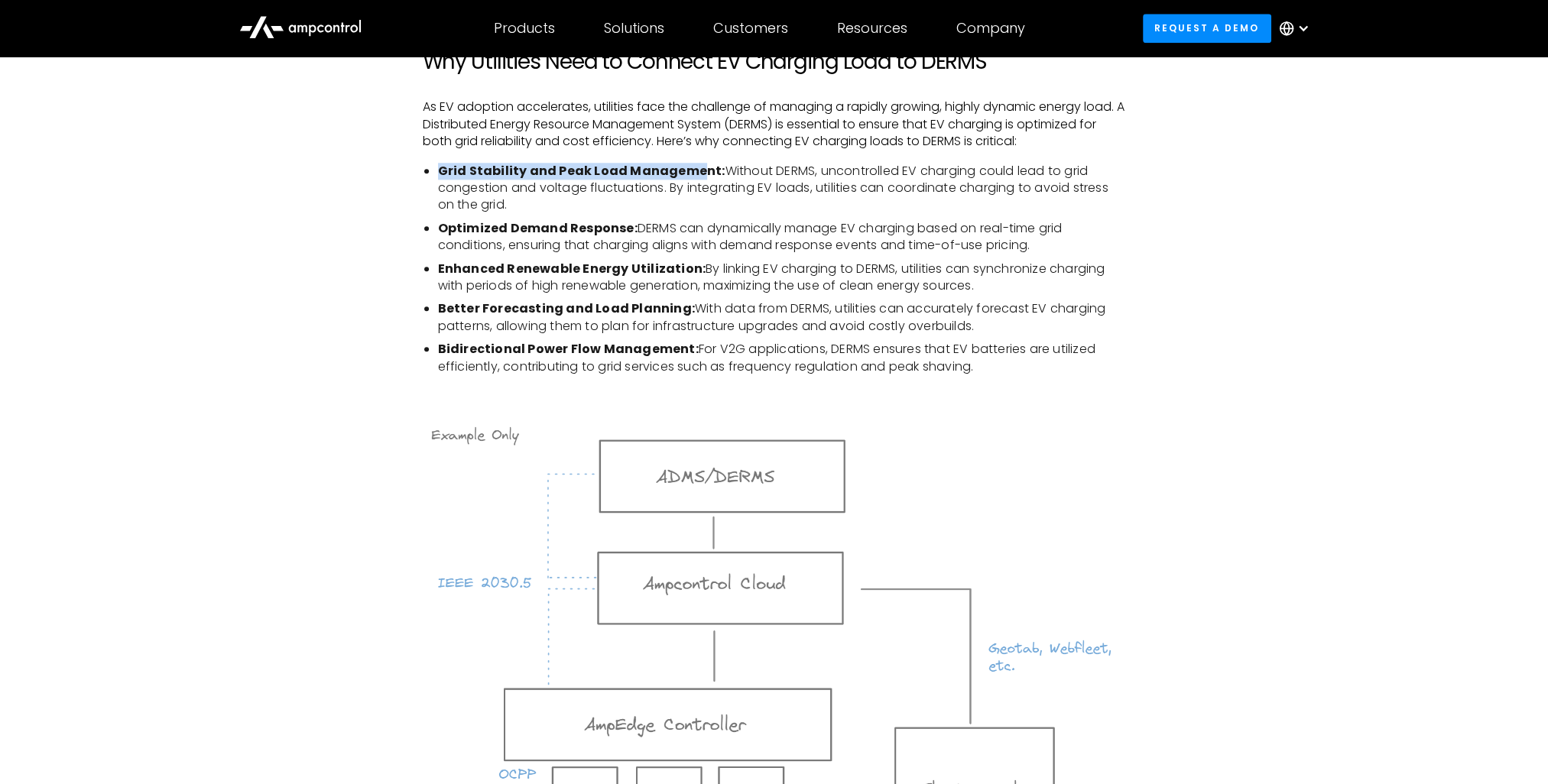
drag, startPoint x: 438, startPoint y: 175, endPoint x: 692, endPoint y: 169, distance: 254.1
click at [692, 169] on strong "Grid Stability and Peak Load Management:" at bounding box center [582, 171] width 288 height 18
drag, startPoint x: 737, startPoint y: 169, endPoint x: 815, endPoint y: 171, distance: 78.0
click at [804, 170] on li "Grid Stability and Peak Load Management: Without DERMS, uncontrolled EV chargin…" at bounding box center [782, 188] width 688 height 51
drag, startPoint x: 912, startPoint y: 170, endPoint x: 1075, endPoint y: 160, distance: 163.3
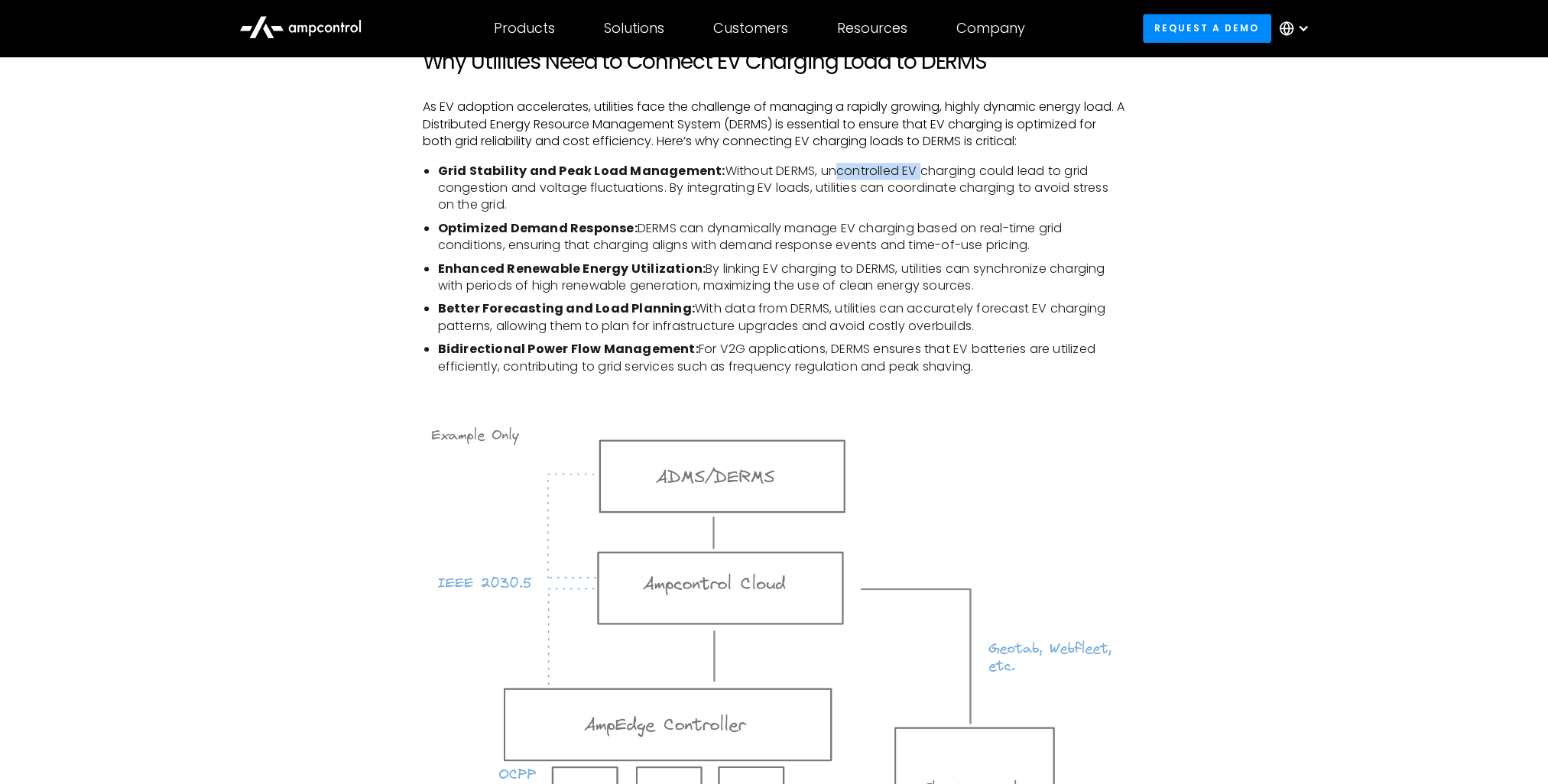
click at [1079, 168] on li "Grid Stability and Peak Load Management: Without DERMS, uncontrolled EV chargin…" at bounding box center [782, 188] width 688 height 51
drag, startPoint x: 437, startPoint y: 183, endPoint x: 657, endPoint y: 187, distance: 220.0
click at [657, 187] on li "Grid Stability and Peak Load Management: Without DERMS, uncontrolled EV chargin…" at bounding box center [782, 188] width 688 height 51
drag, startPoint x: 672, startPoint y: 191, endPoint x: 751, endPoint y: 210, distance: 81.3
click at [751, 210] on li "Grid Stability and Peak Load Management: Without DERMS, uncontrolled EV chargin…" at bounding box center [782, 188] width 688 height 51
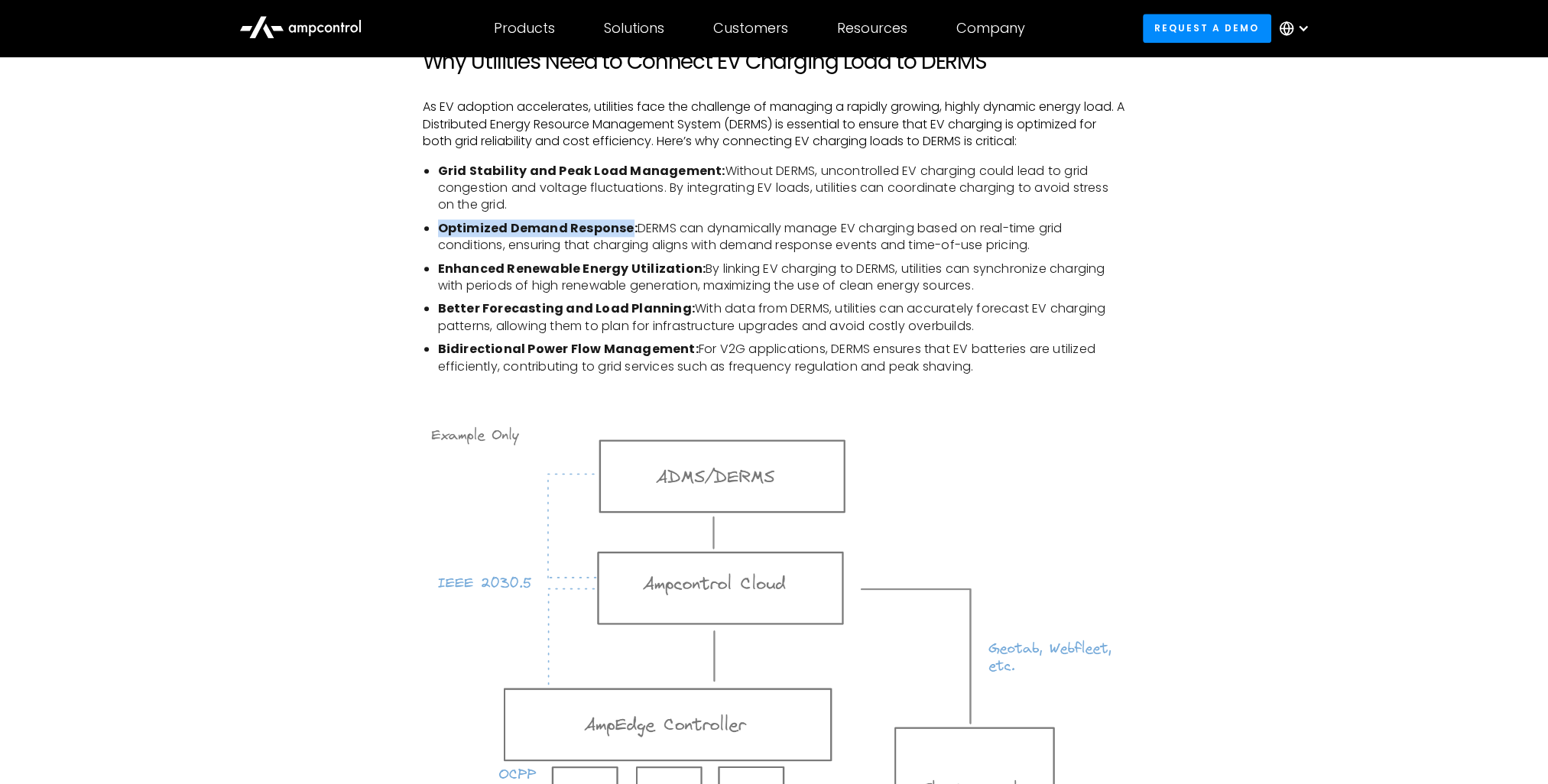
drag, startPoint x: 434, startPoint y: 224, endPoint x: 626, endPoint y: 228, distance: 192.0
click at [626, 228] on ul "Grid Stability and Peak Load Management: Without DERMS, uncontrolled EV chargin…" at bounding box center [774, 269] width 703 height 212
drag, startPoint x: 636, startPoint y: 228, endPoint x: 1095, endPoint y: 242, distance: 459.2
click at [1095, 242] on li "Optimized Demand Response: DERMS can dynamically manage EV charging based on re…" at bounding box center [782, 237] width 688 height 34
click at [576, 247] on li "Optimized Demand Response: DERMS can dynamically manage EV charging based on re…" at bounding box center [782, 237] width 688 height 34
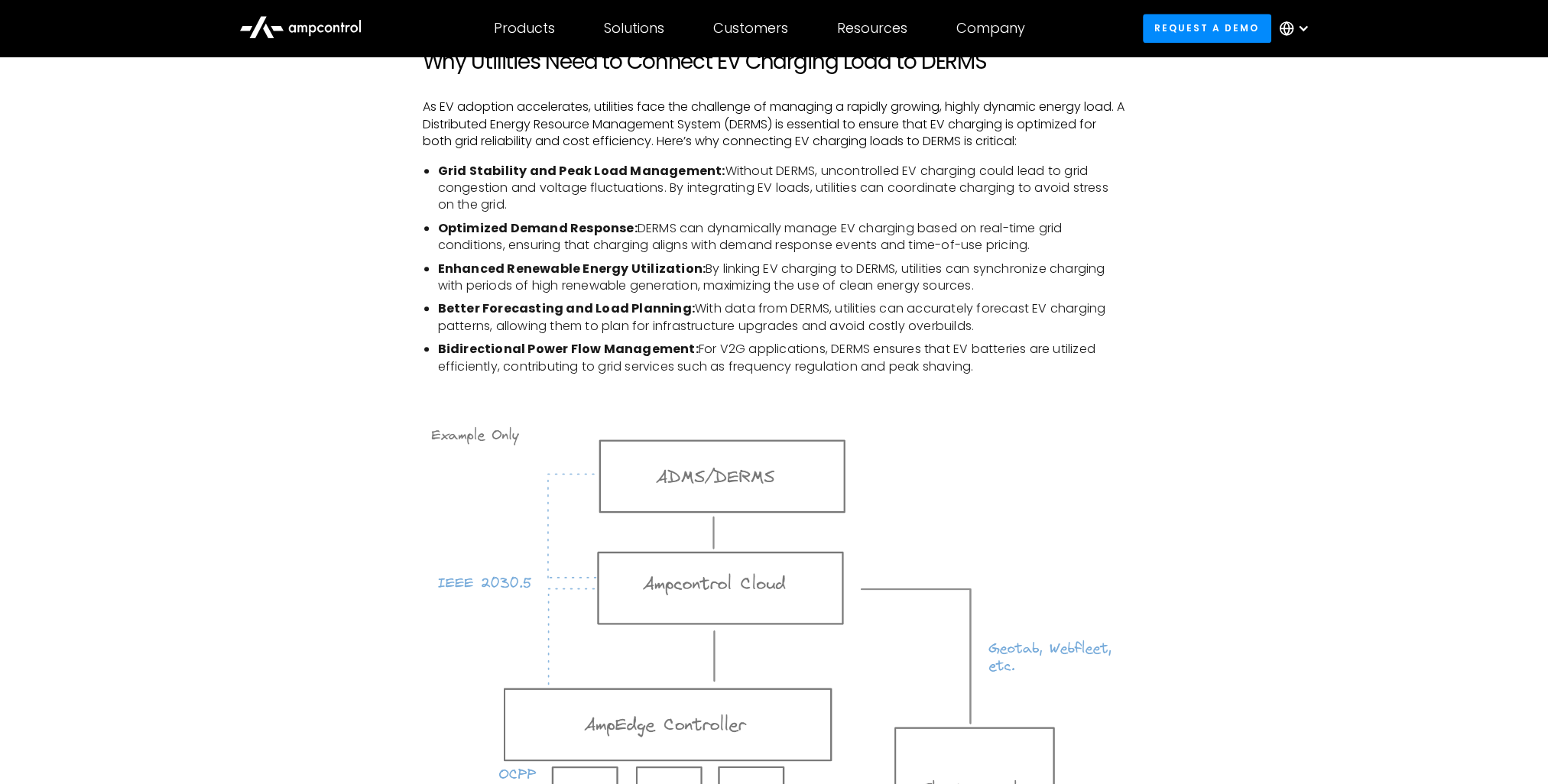
click at [734, 262] on li "Enhanced Renewable Energy Utilization: By linking EV charging to DERMS, utiliti…" at bounding box center [782, 277] width 688 height 34
drag, startPoint x: 633, startPoint y: 230, endPoint x: 1050, endPoint y: 246, distance: 417.3
click at [1050, 246] on li "Optimized Demand Response: DERMS can dynamically manage EV charging based on re…" at bounding box center [782, 237] width 688 height 34
drag, startPoint x: 435, startPoint y: 267, endPoint x: 682, endPoint y: 259, distance: 247.1
click at [682, 259] on ul "Grid Stability and Peak Load Management: Without DERMS, uncontrolled EV chargin…" at bounding box center [774, 269] width 703 height 212
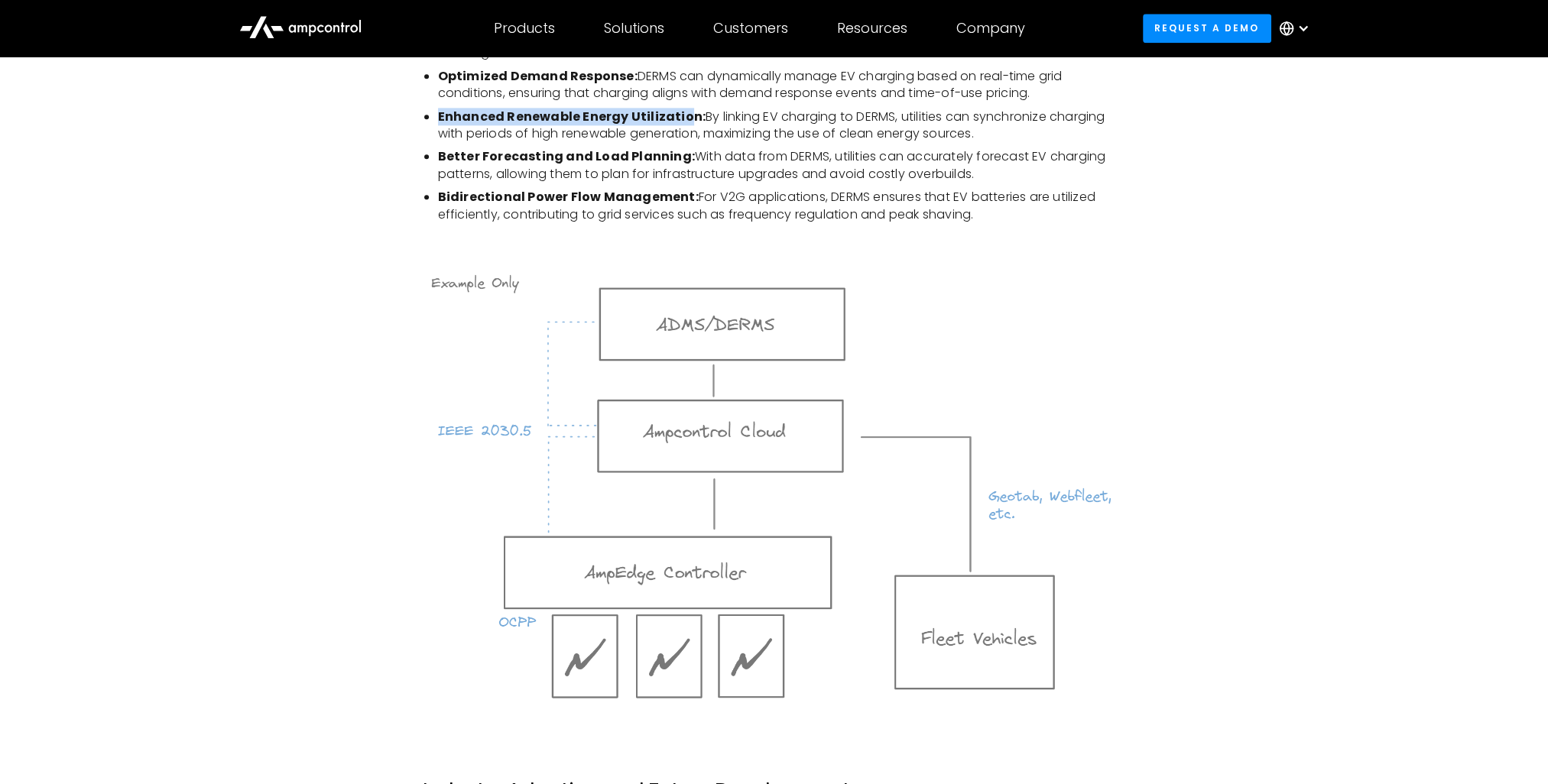
scroll to position [2599, 0]
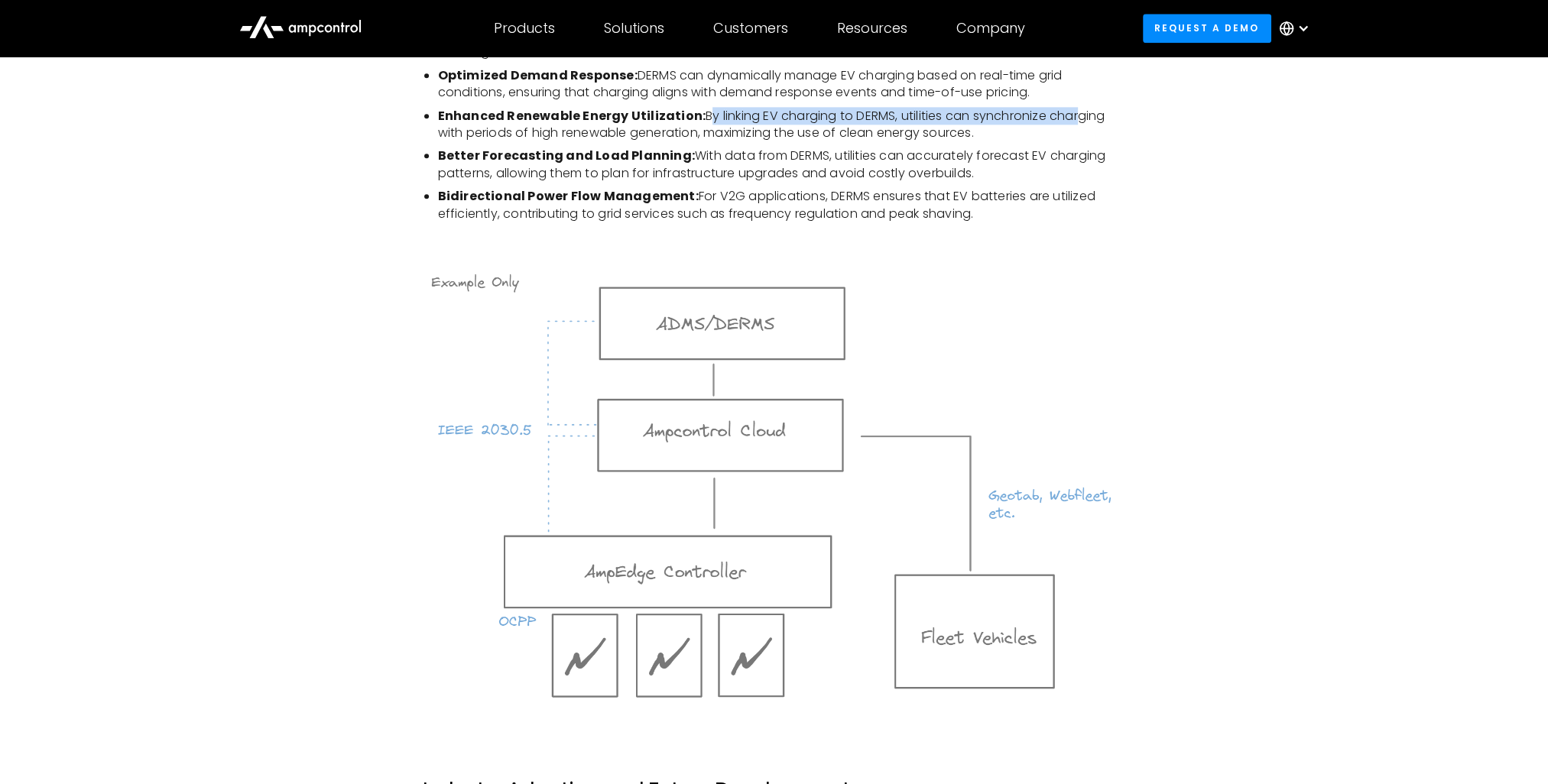
drag, startPoint x: 701, startPoint y: 111, endPoint x: 1074, endPoint y: 109, distance: 373.0
click at [1074, 109] on li "Enhanced Renewable Energy Utilization: By linking EV charging to DERMS, utiliti…" at bounding box center [782, 125] width 688 height 34
drag, startPoint x: 441, startPoint y: 135, endPoint x: 1006, endPoint y: 124, distance: 565.1
click at [1006, 124] on li "Enhanced Renewable Energy Utilization: By linking EV charging to DERMS, utiliti…" at bounding box center [782, 125] width 688 height 34
drag, startPoint x: 486, startPoint y: 136, endPoint x: 676, endPoint y: 123, distance: 190.4
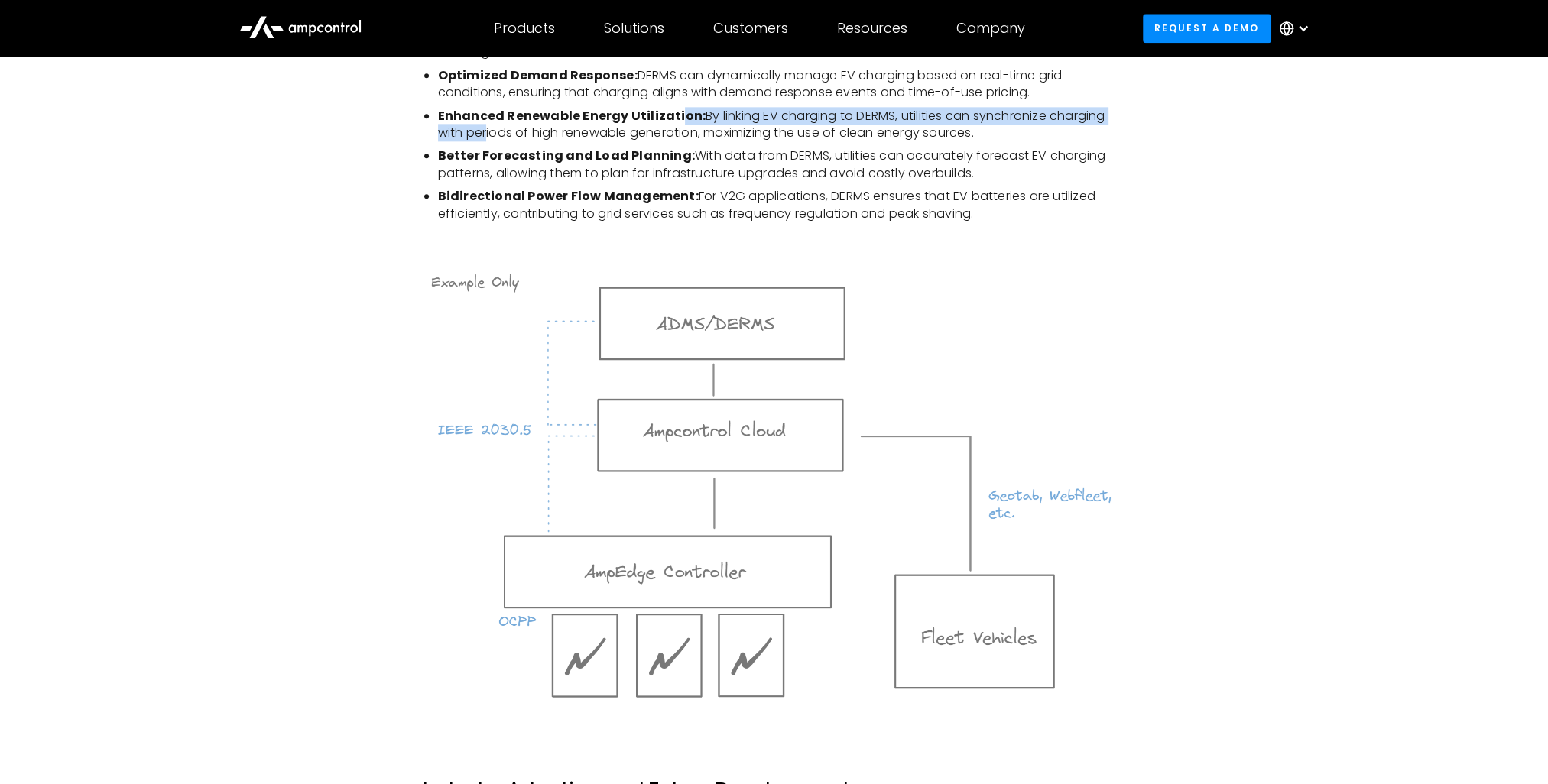
click at [676, 123] on li "Enhanced Renewable Energy Utilization: By linking EV charging to DERMS, utiliti…" at bounding box center [782, 125] width 688 height 34
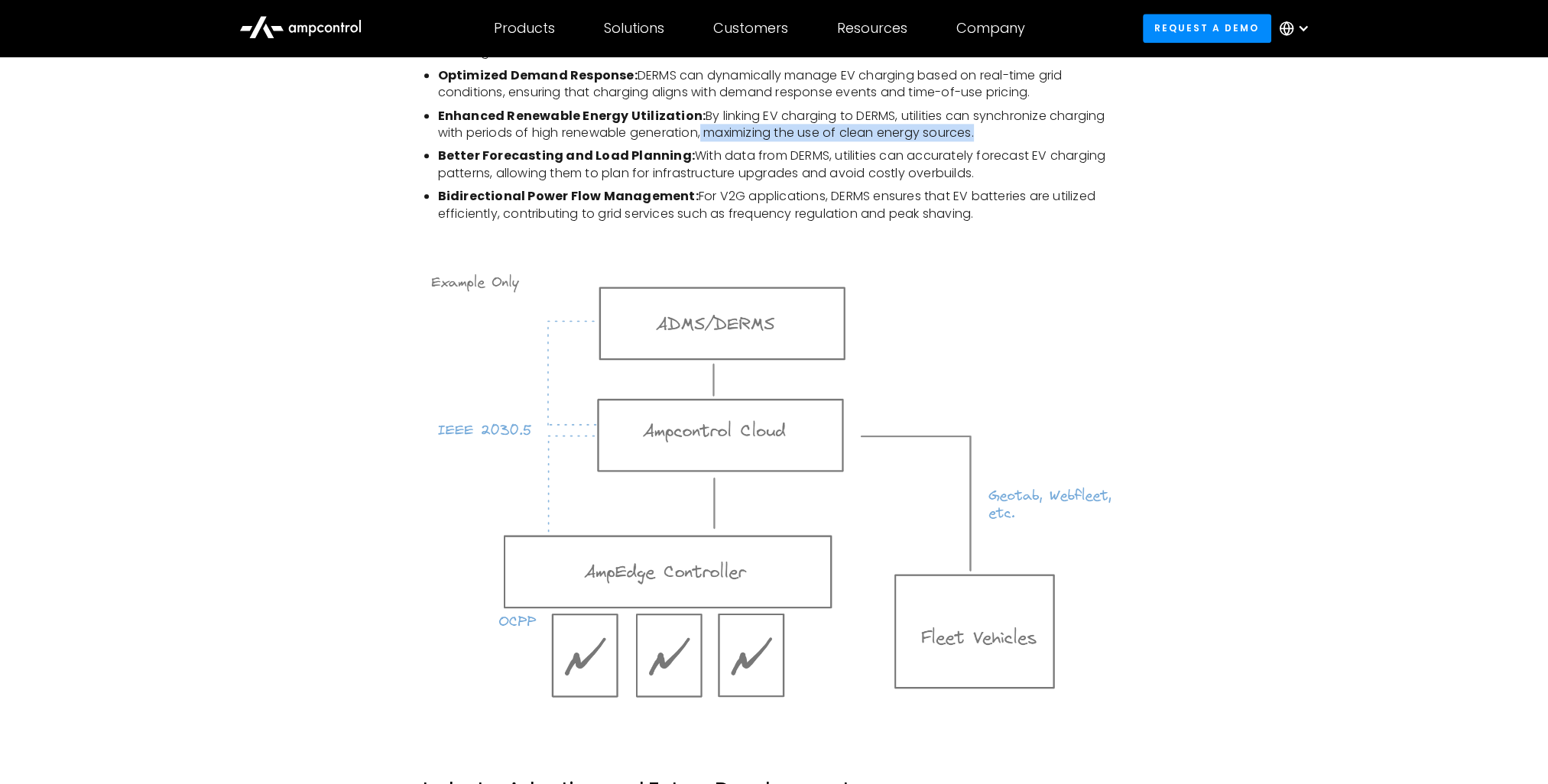
drag, startPoint x: 703, startPoint y: 136, endPoint x: 985, endPoint y: 136, distance: 282.0
click at [985, 136] on li "Enhanced Renewable Energy Utilization: By linking EV charging to DERMS, utiliti…" at bounding box center [782, 125] width 688 height 34
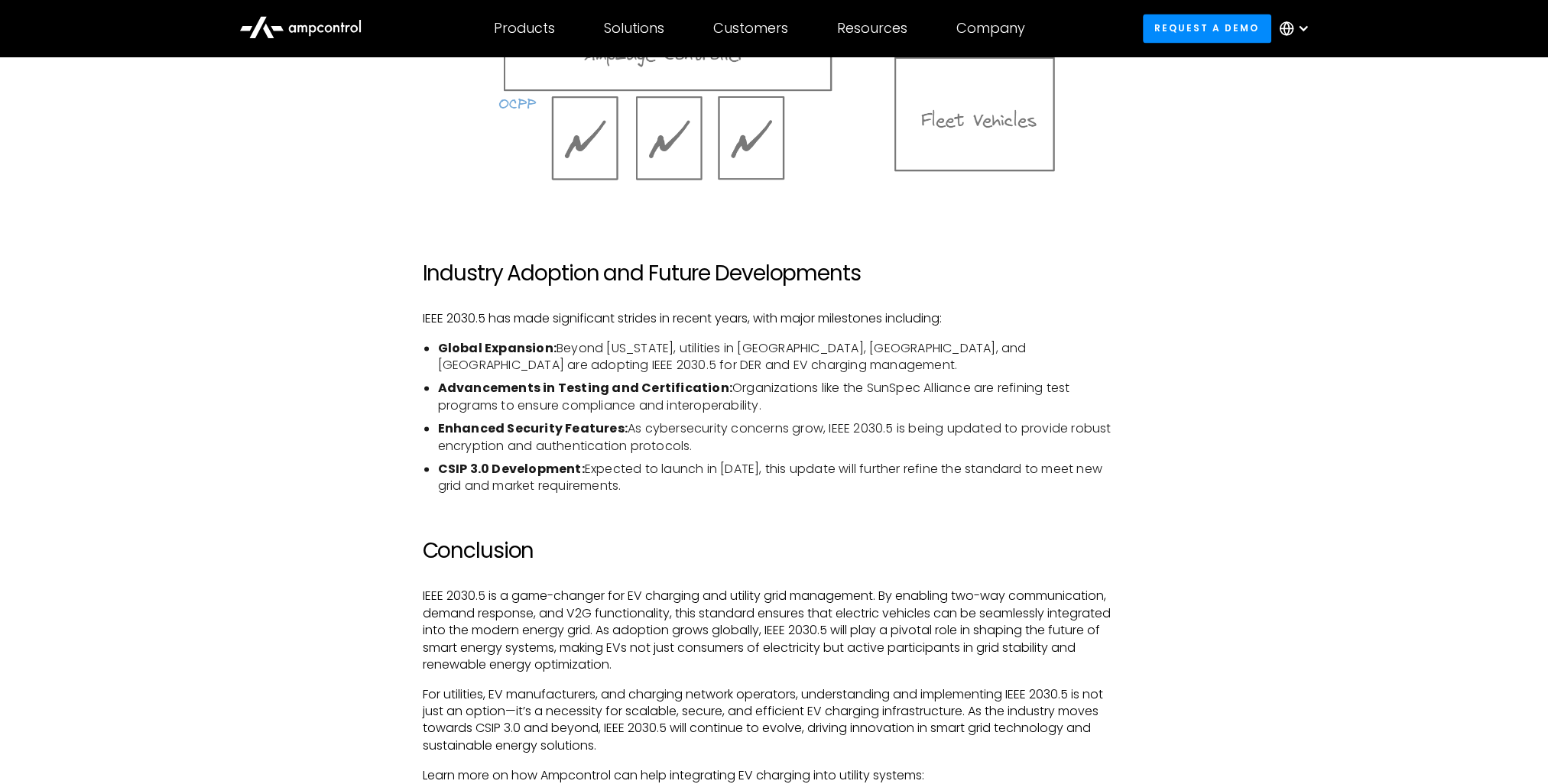
scroll to position [3210, 0]
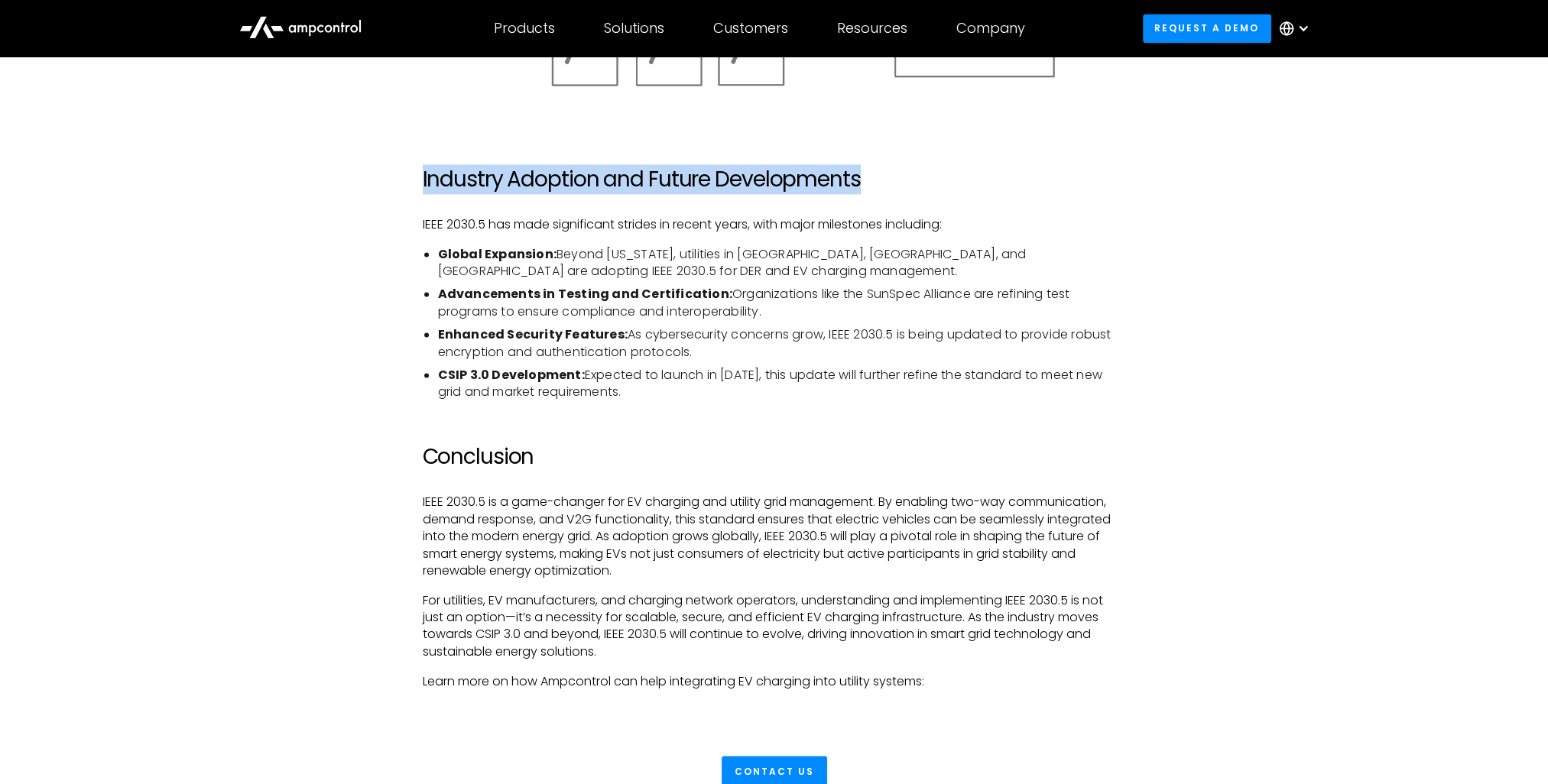
drag, startPoint x: 666, startPoint y: 177, endPoint x: 902, endPoint y: 153, distance: 237.2
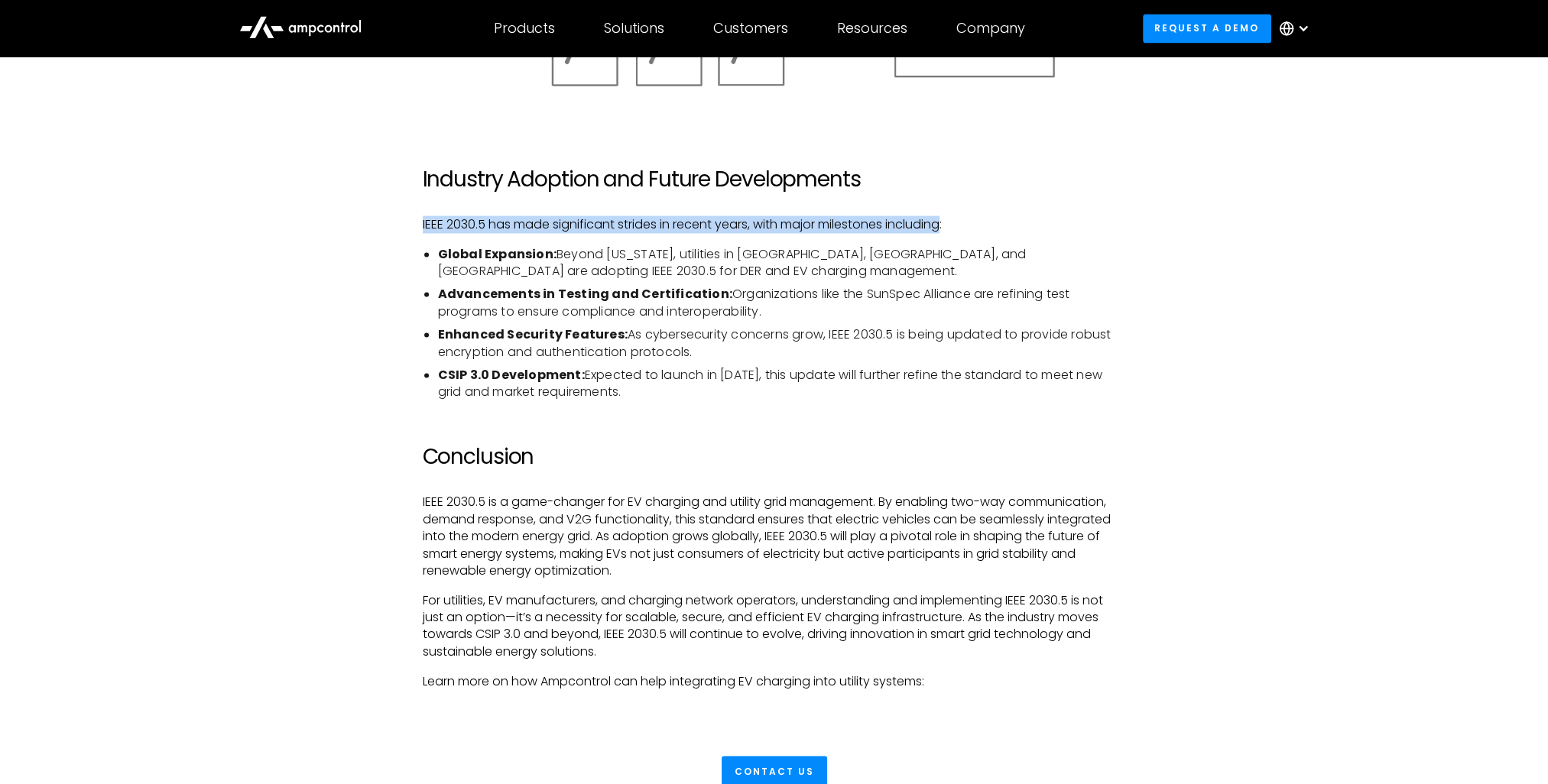
drag, startPoint x: 473, startPoint y: 227, endPoint x: 579, endPoint y: 249, distance: 108.3
click at [951, 227] on p "IEEE 2030.5 has made significant strides in recent years, with major milestones…" at bounding box center [774, 225] width 703 height 17
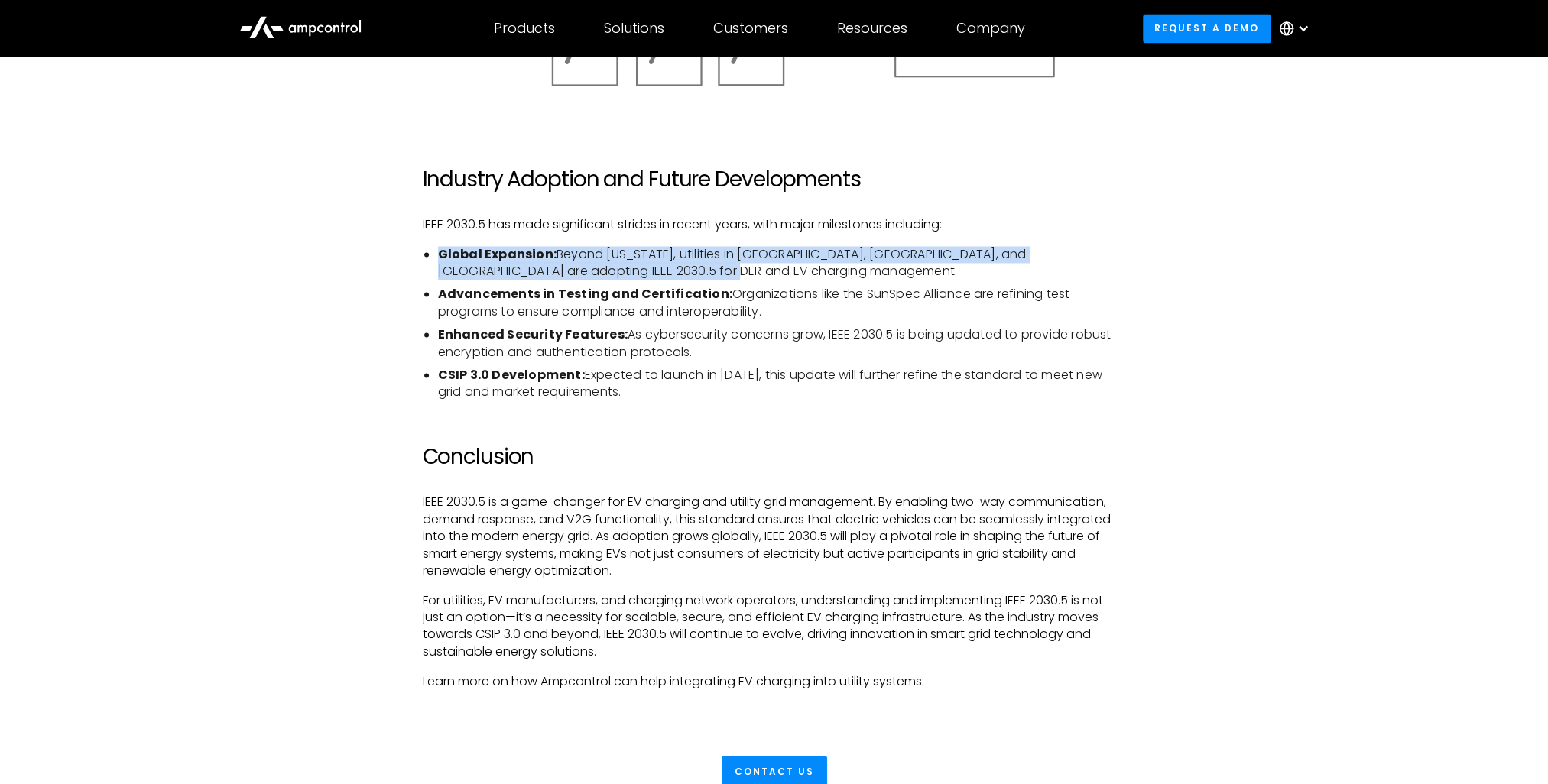
drag, startPoint x: 442, startPoint y: 256, endPoint x: 621, endPoint y: 277, distance: 180.2
click at [621, 277] on ul "Global Expansion: Beyond [US_STATE], utilities in [GEOGRAPHIC_DATA], [GEOGRAPHI…" at bounding box center [774, 323] width 703 height 155
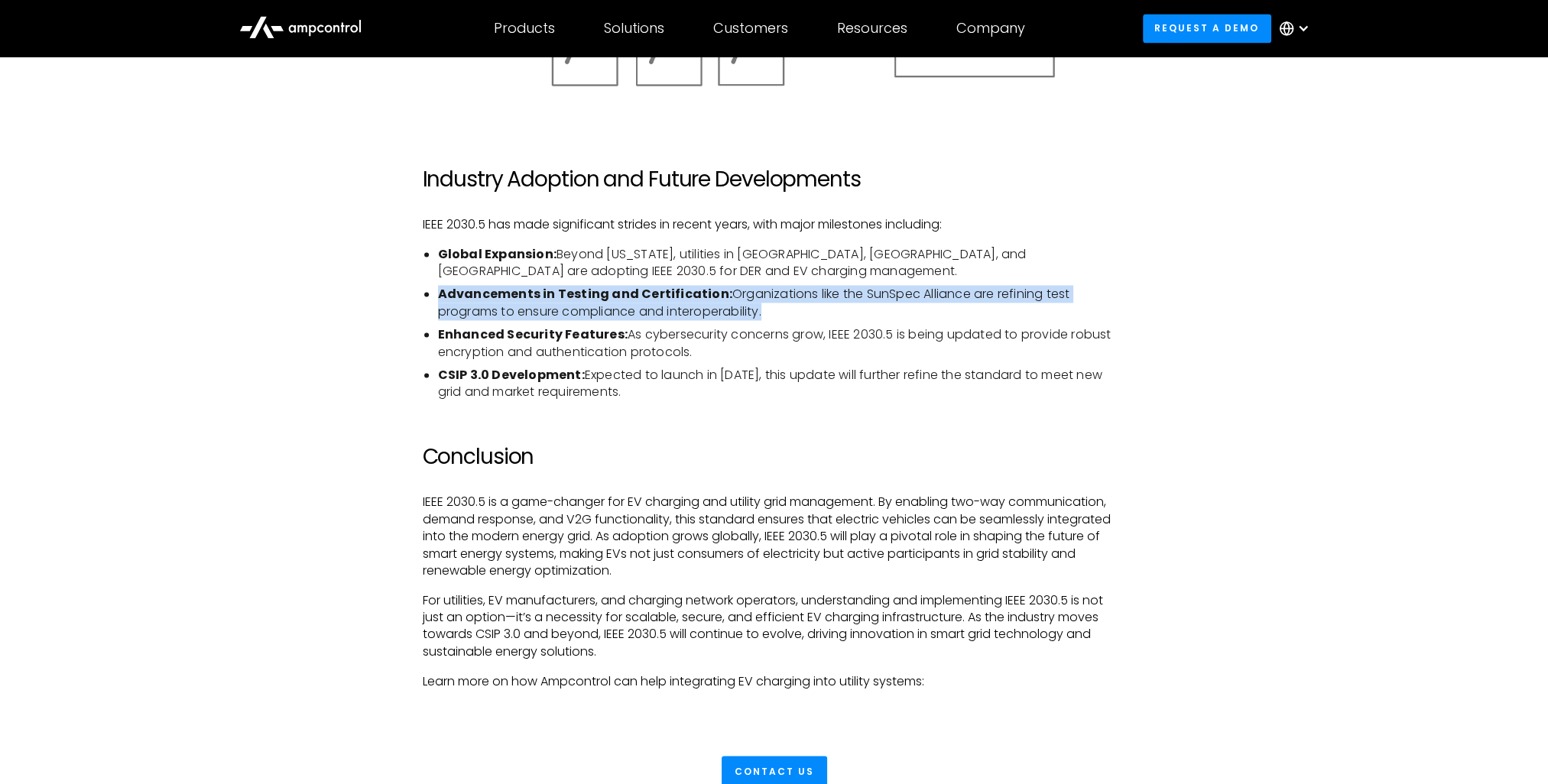
drag, startPoint x: 440, startPoint y: 298, endPoint x: 798, endPoint y: 319, distance: 358.6
click at [798, 319] on li "Advancements in Testing and Certification: Organizations like the SunSpec Allia…" at bounding box center [782, 303] width 688 height 34
drag, startPoint x: 429, startPoint y: 338, endPoint x: 738, endPoint y: 346, distance: 309.1
click at [741, 347] on li "Enhanced Security Features: As cybersecurity concerns grow, IEEE 2030.5 is bein…" at bounding box center [782, 343] width 688 height 34
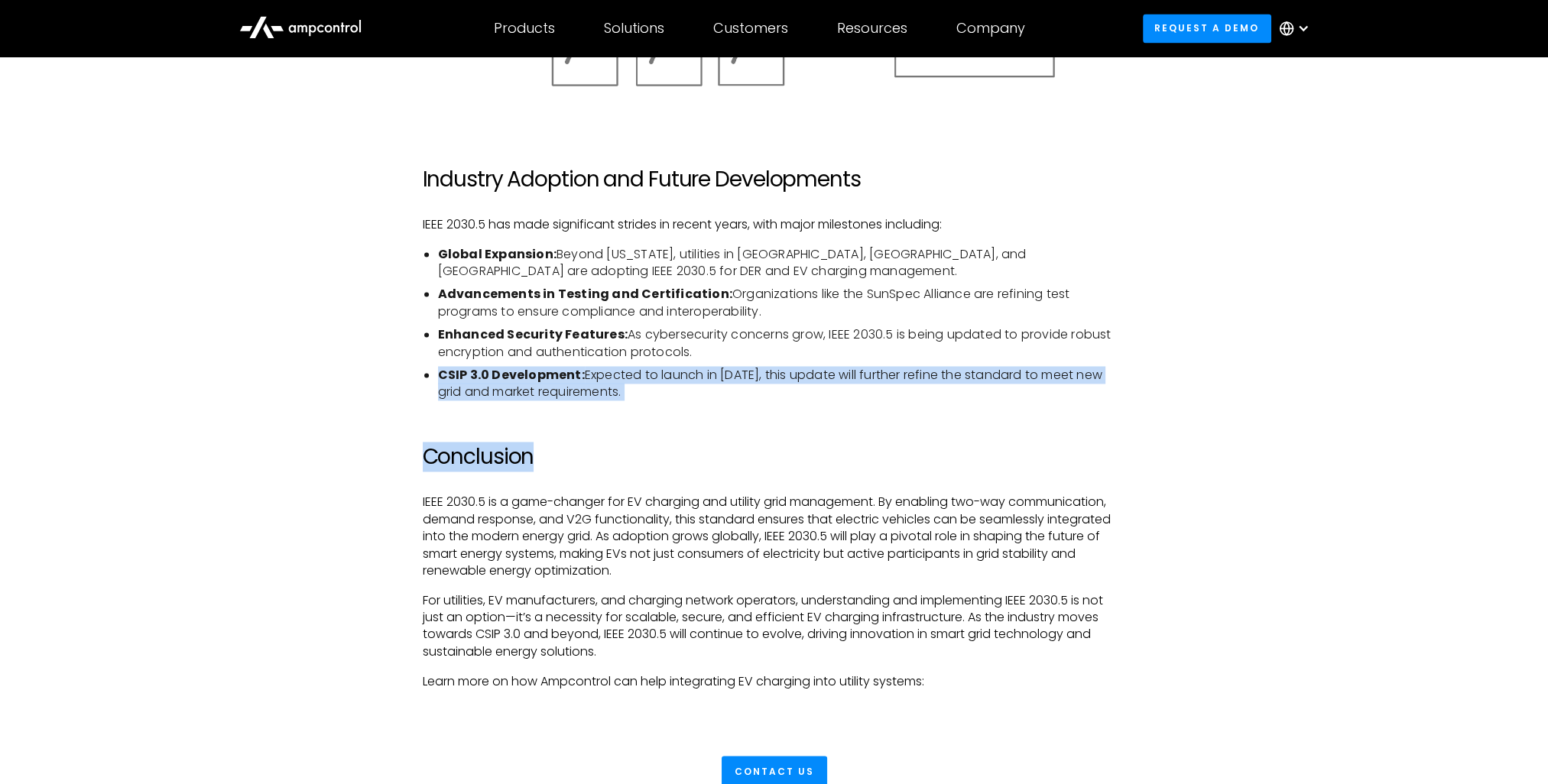
drag, startPoint x: 435, startPoint y: 374, endPoint x: 682, endPoint y: 402, distance: 248.6
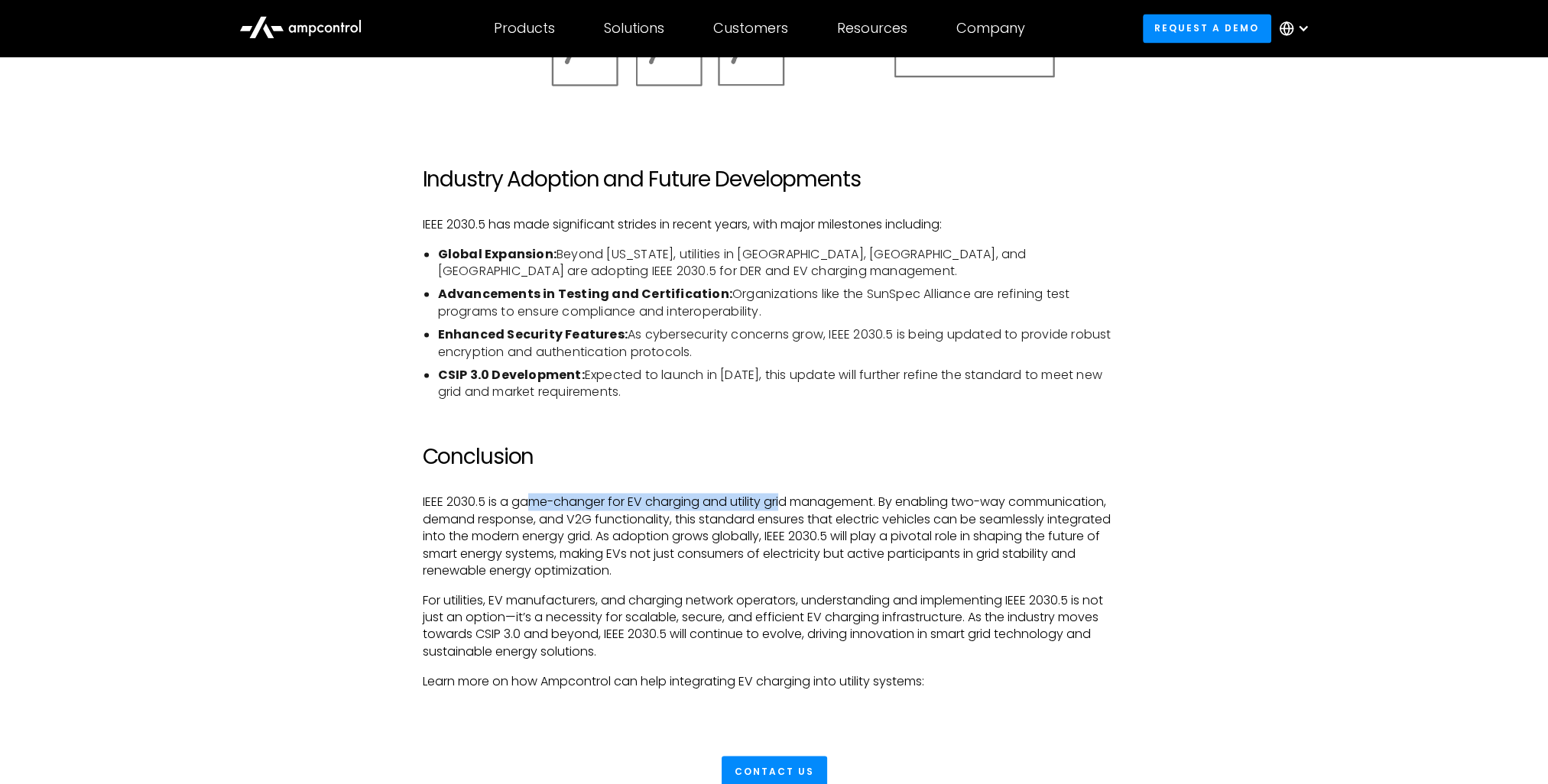
drag, startPoint x: 535, startPoint y: 501, endPoint x: 787, endPoint y: 503, distance: 252.0
click at [787, 503] on p "IEEE 2030.5 is a game-changer for EV charging and utility grid management. By e…" at bounding box center [774, 537] width 703 height 85
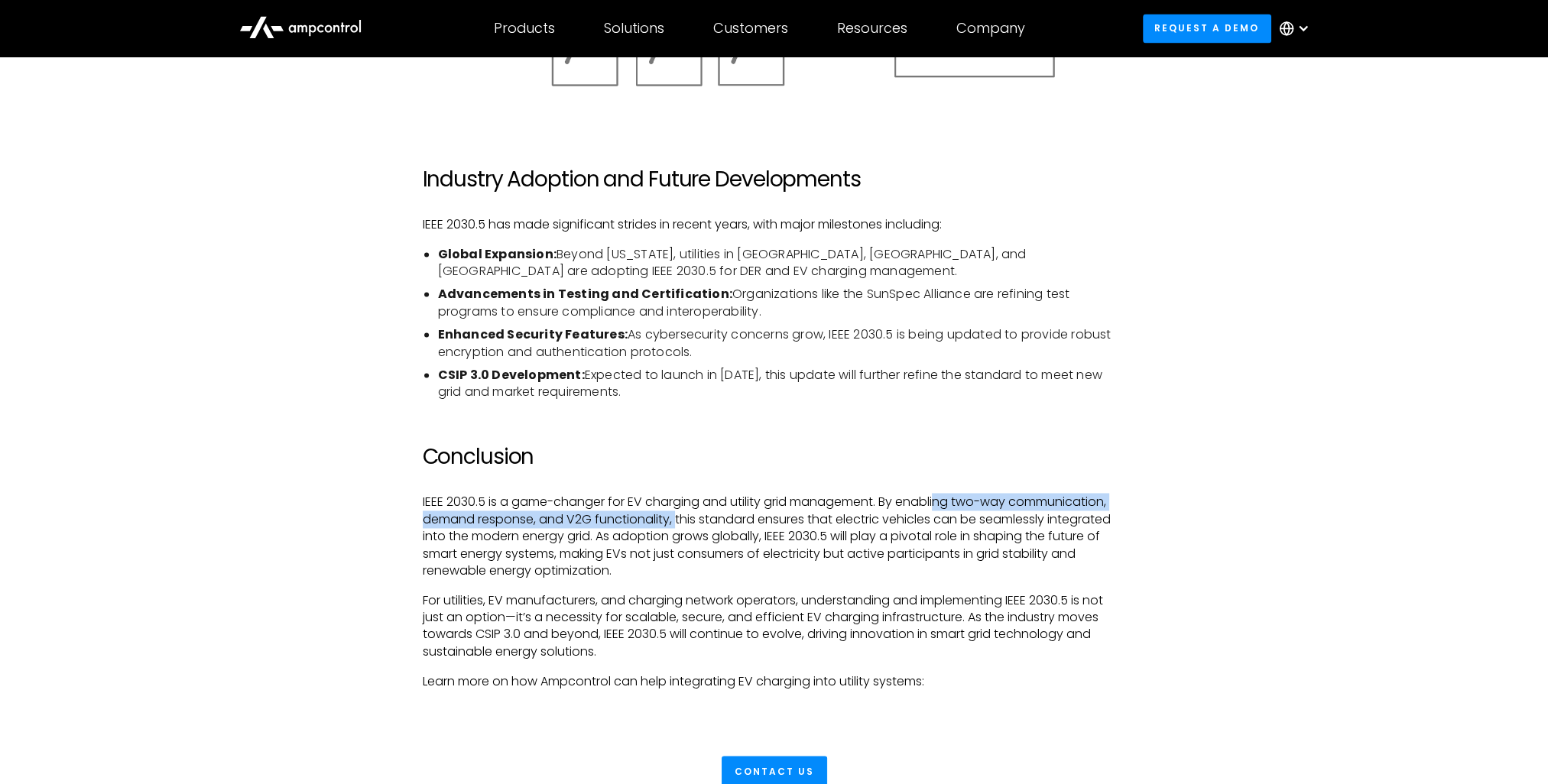
drag, startPoint x: 942, startPoint y: 509, endPoint x: 675, endPoint y: 524, distance: 267.4
click at [675, 524] on p "IEEE 2030.5 is a game-changer for EV charging and utility grid management. By e…" at bounding box center [774, 537] width 703 height 85
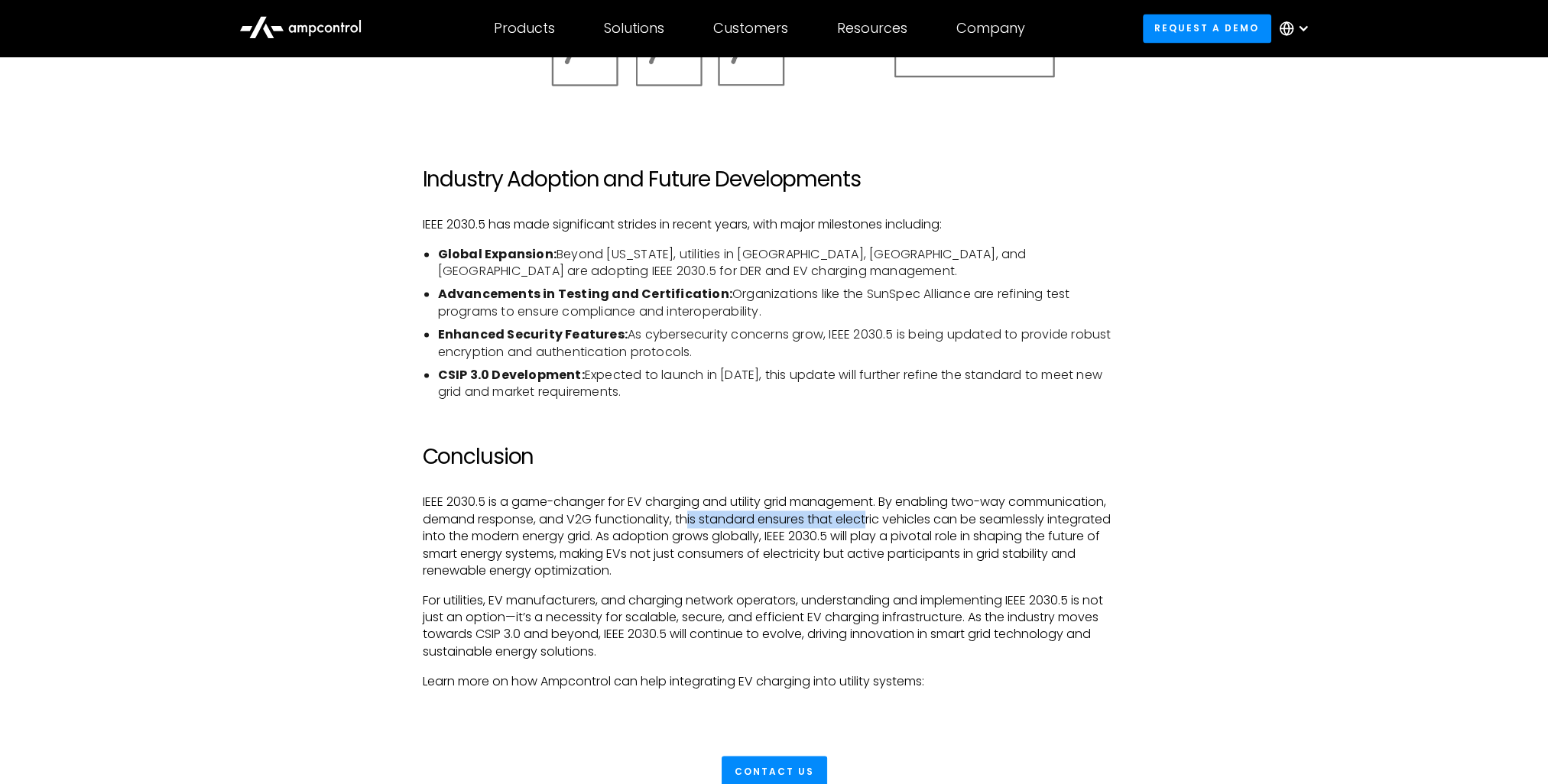
drag, startPoint x: 688, startPoint y: 524, endPoint x: 874, endPoint y: 524, distance: 186.0
click at [871, 524] on p "IEEE 2030.5 is a game-changer for EV charging and utility grid management. By e…" at bounding box center [774, 537] width 703 height 85
drag, startPoint x: 893, startPoint y: 521, endPoint x: 1075, endPoint y: 521, distance: 182.0
click at [1075, 521] on p "IEEE 2030.5 is a game-changer for EV charging and utility grid management. By e…" at bounding box center [774, 537] width 703 height 85
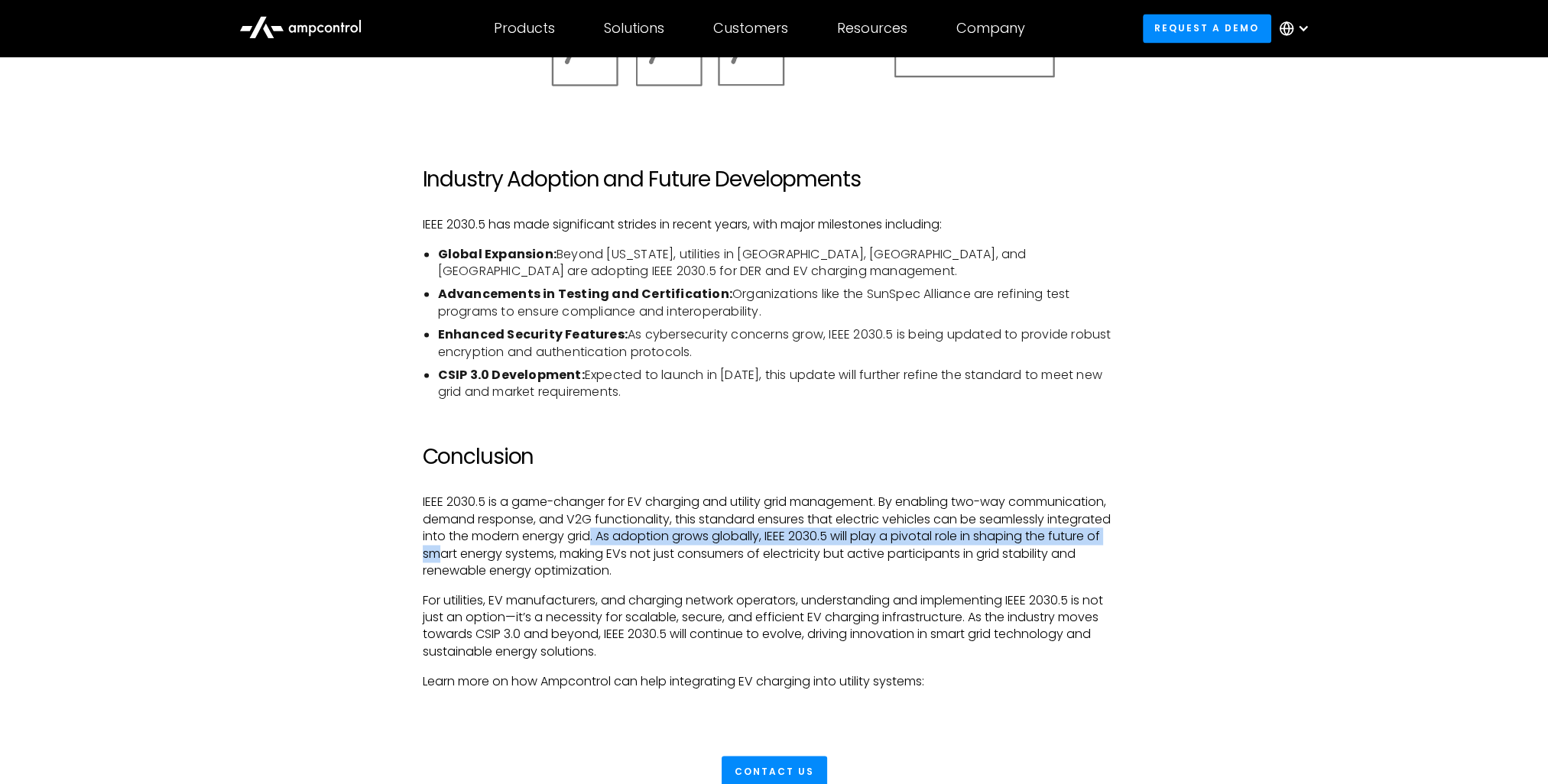
drag, startPoint x: 572, startPoint y: 539, endPoint x: 590, endPoint y: 539, distance: 18.0
click at [590, 539] on p "IEEE 2030.5 is a game-changer for EV charging and utility grid management. By e…" at bounding box center [774, 537] width 703 height 85
click at [621, 540] on p "IEEE 2030.5 is a game-changer for EV charging and utility grid management. By e…" at bounding box center [774, 537] width 703 height 85
drag, startPoint x: 604, startPoint y: 539, endPoint x: 759, endPoint y: 539, distance: 155.0
click at [759, 539] on p "IEEE 2030.5 is a game-changer for EV charging and utility grid management. By e…" at bounding box center [774, 537] width 703 height 85
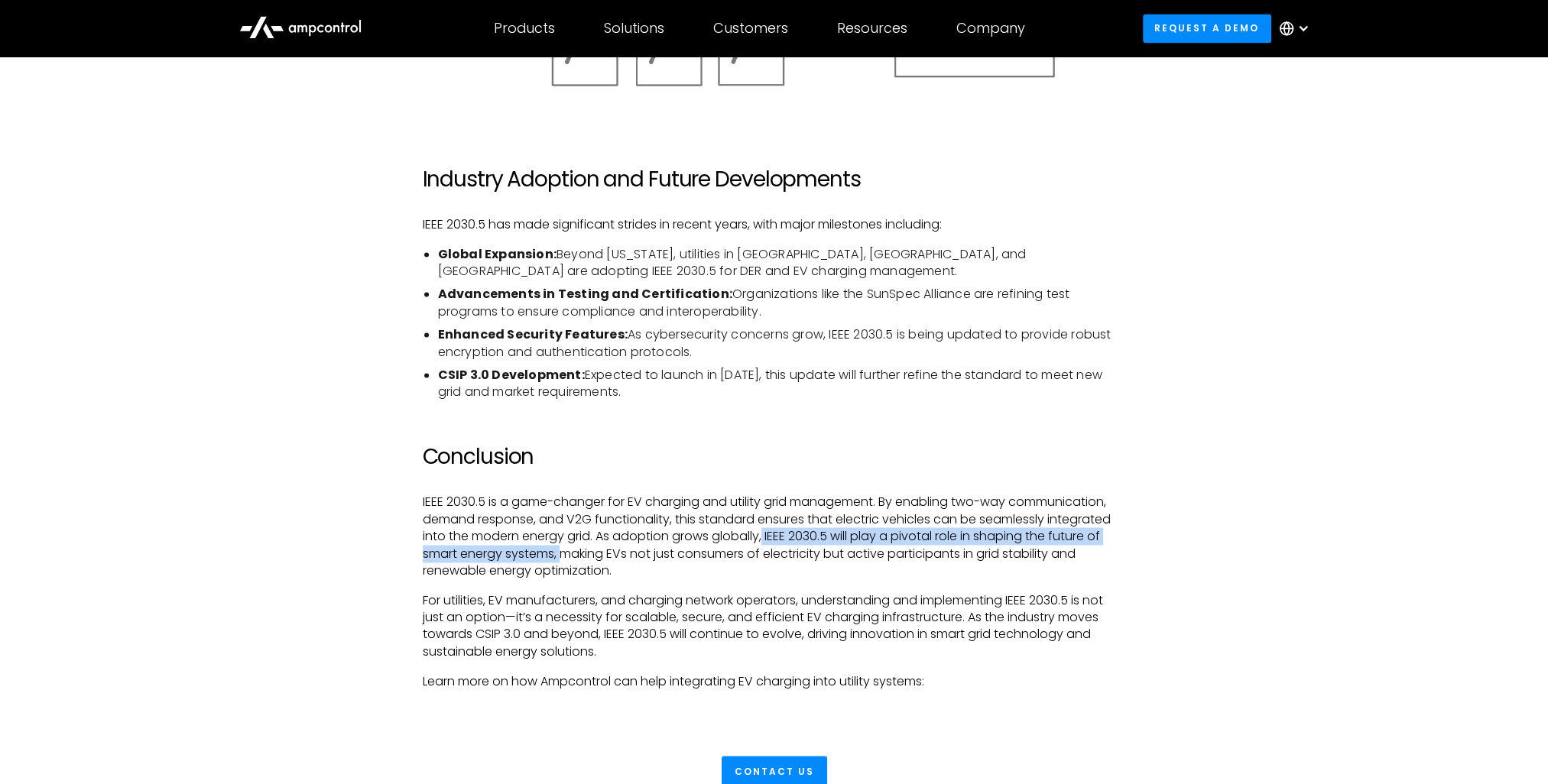
drag, startPoint x: 764, startPoint y: 538, endPoint x: 563, endPoint y: 555, distance: 201.7
click at [563, 555] on p "IEEE 2030.5 is a game-changer for EV charging and utility grid management. By e…" at bounding box center [774, 537] width 703 height 85
click at [583, 558] on p "IEEE 2030.5 is a game-changer for EV charging and utility grid management. By e…" at bounding box center [774, 537] width 703 height 85
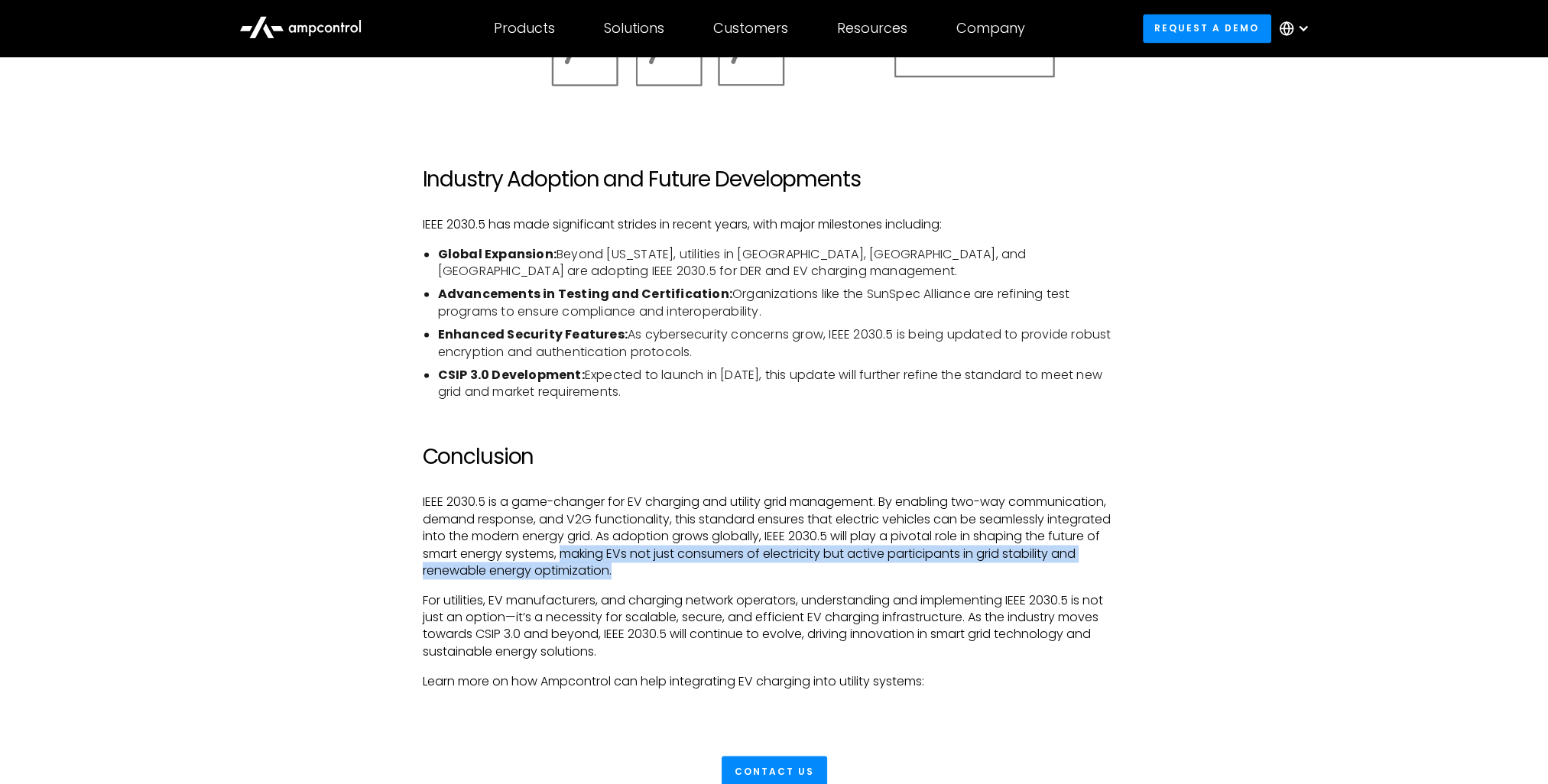
drag, startPoint x: 566, startPoint y: 555, endPoint x: 664, endPoint y: 573, distance: 99.6
click at [664, 573] on p "IEEE 2030.5 is a game-changer for EV charging and utility grid management. By e…" at bounding box center [774, 537] width 703 height 85
click at [670, 568] on p "IEEE 2030.5 is a game-changer for EV charging and utility grid management. By e…" at bounding box center [774, 537] width 703 height 85
drag, startPoint x: 682, startPoint y: 548, endPoint x: 897, endPoint y: 563, distance: 215.5
click at [907, 566] on p "IEEE 2030.5 is a game-changer for EV charging and utility grid management. By e…" at bounding box center [774, 537] width 703 height 85
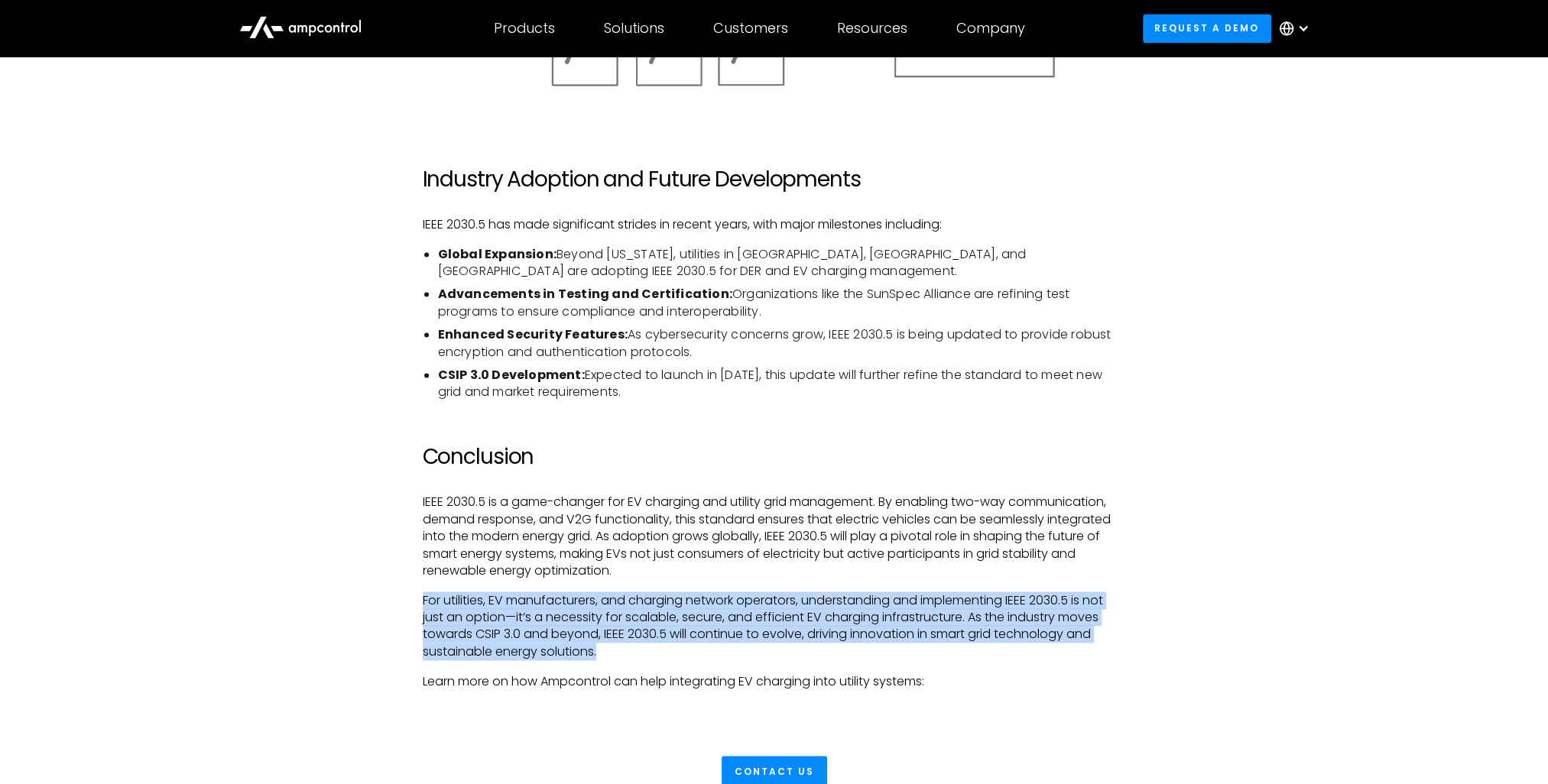
drag, startPoint x: 422, startPoint y: 602, endPoint x: 626, endPoint y: 659, distance: 211.8
click at [626, 659] on p "For utilities, EV manufacturers, and charging network operators, understanding …" at bounding box center [774, 627] width 703 height 69
click at [543, 607] on p "For utilities, EV manufacturers, and charging network operators, understanding …" at bounding box center [774, 627] width 703 height 69
click at [485, 602] on p "For utilities, EV manufacturers, and charging network operators, understanding …" at bounding box center [774, 627] width 703 height 69
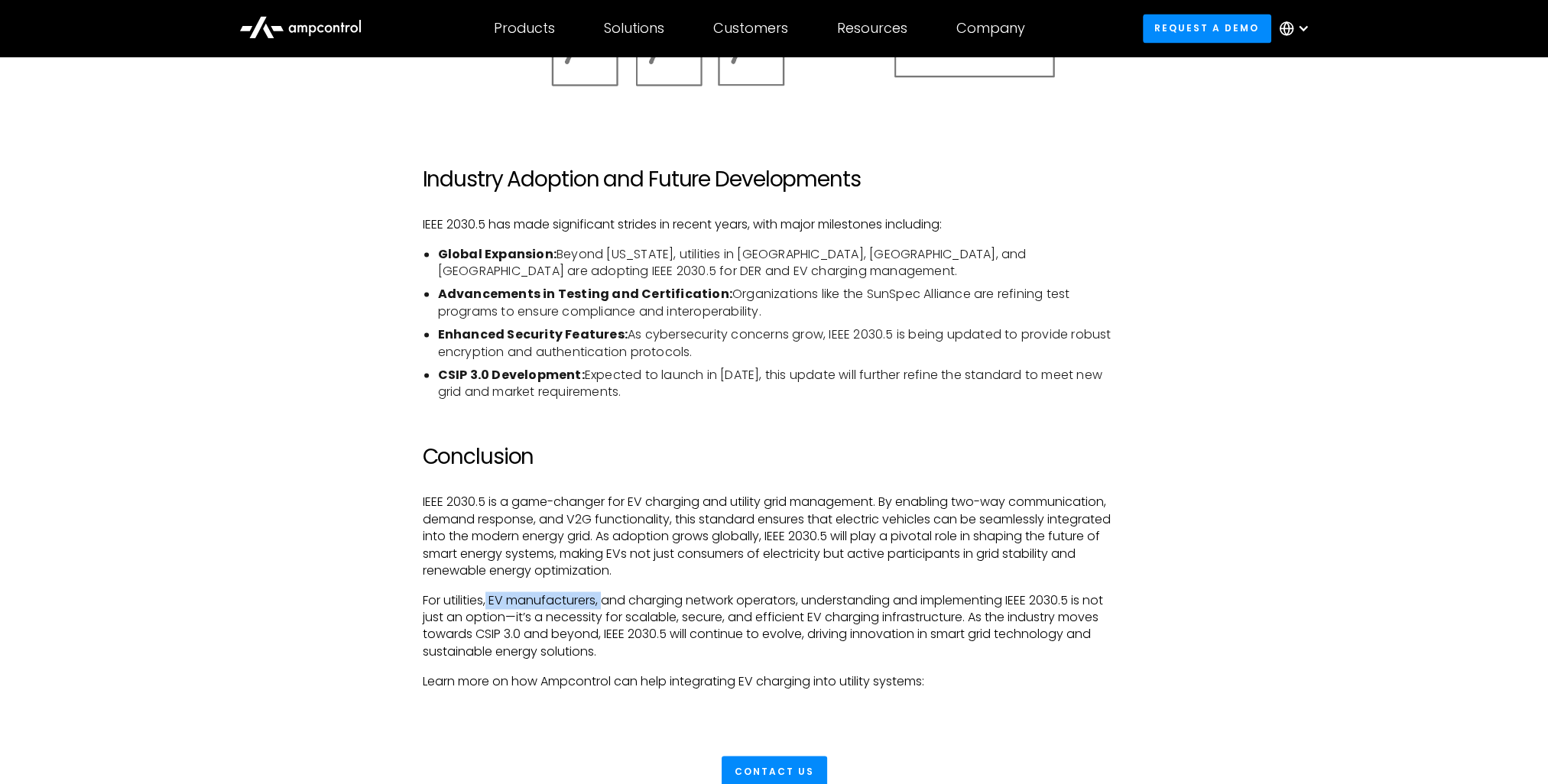
drag, startPoint x: 488, startPoint y: 595, endPoint x: 607, endPoint y: 599, distance: 119.1
click at [607, 599] on p "For utilities, EV manufacturers, and charging network operators, understanding …" at bounding box center [774, 627] width 703 height 69
drag, startPoint x: 672, startPoint y: 602, endPoint x: 803, endPoint y: 602, distance: 131.0
click at [801, 602] on p "For utilities, EV manufacturers, and charging network operators, understanding …" at bounding box center [774, 627] width 703 height 69
drag, startPoint x: 810, startPoint y: 598, endPoint x: 1043, endPoint y: 594, distance: 233.0
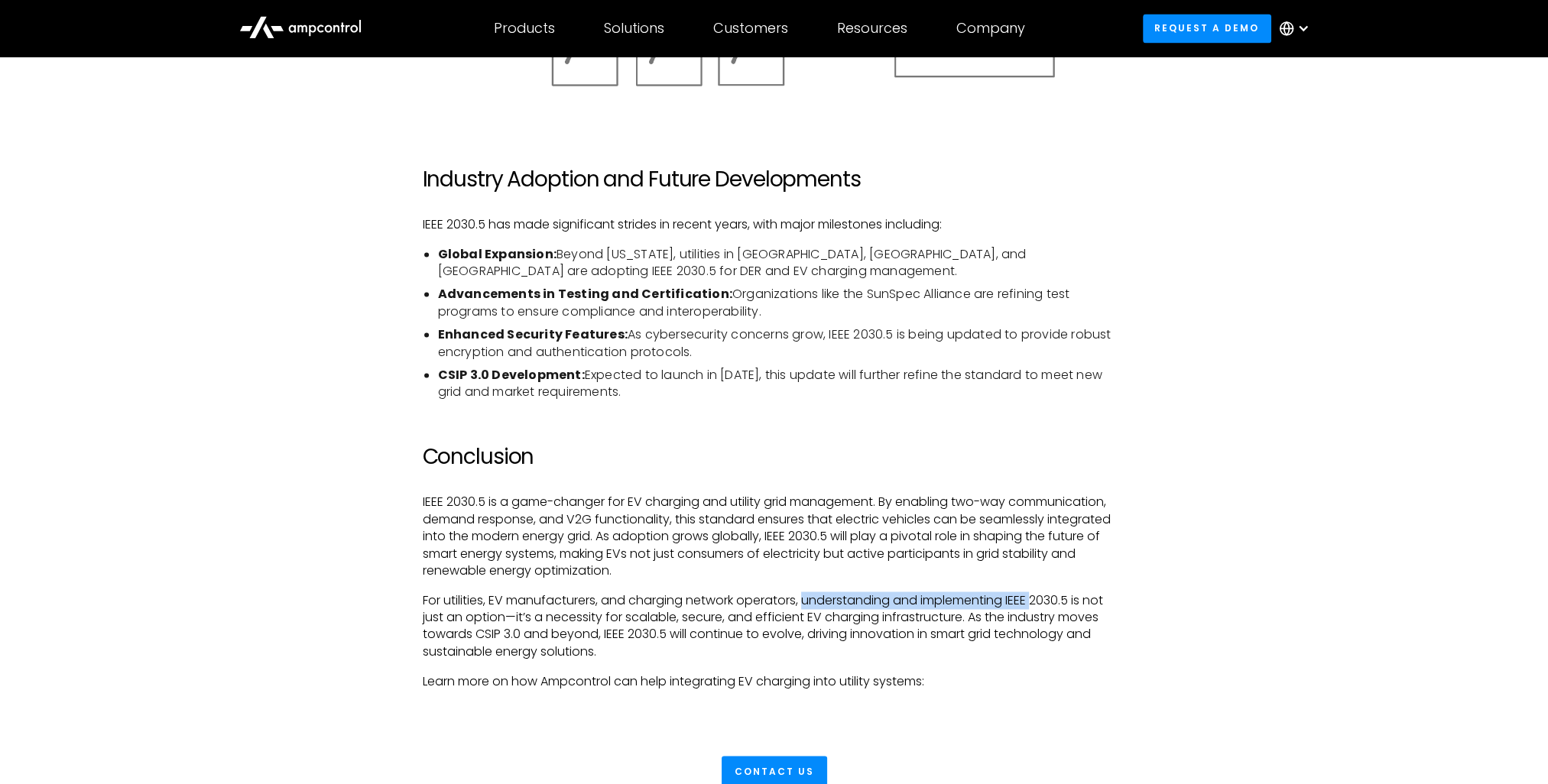
click at [1043, 594] on p "For utilities, EV manufacturers, and charging network operators, understanding …" at bounding box center [774, 627] width 703 height 69
drag, startPoint x: 1050, startPoint y: 594, endPoint x: 1122, endPoint y: 597, distance: 72.1
click at [1122, 597] on p "For utilities, EV manufacturers, and charging network operators, understanding …" at bounding box center [774, 627] width 703 height 69
drag, startPoint x: 434, startPoint y: 619, endPoint x: 505, endPoint y: 619, distance: 71.0
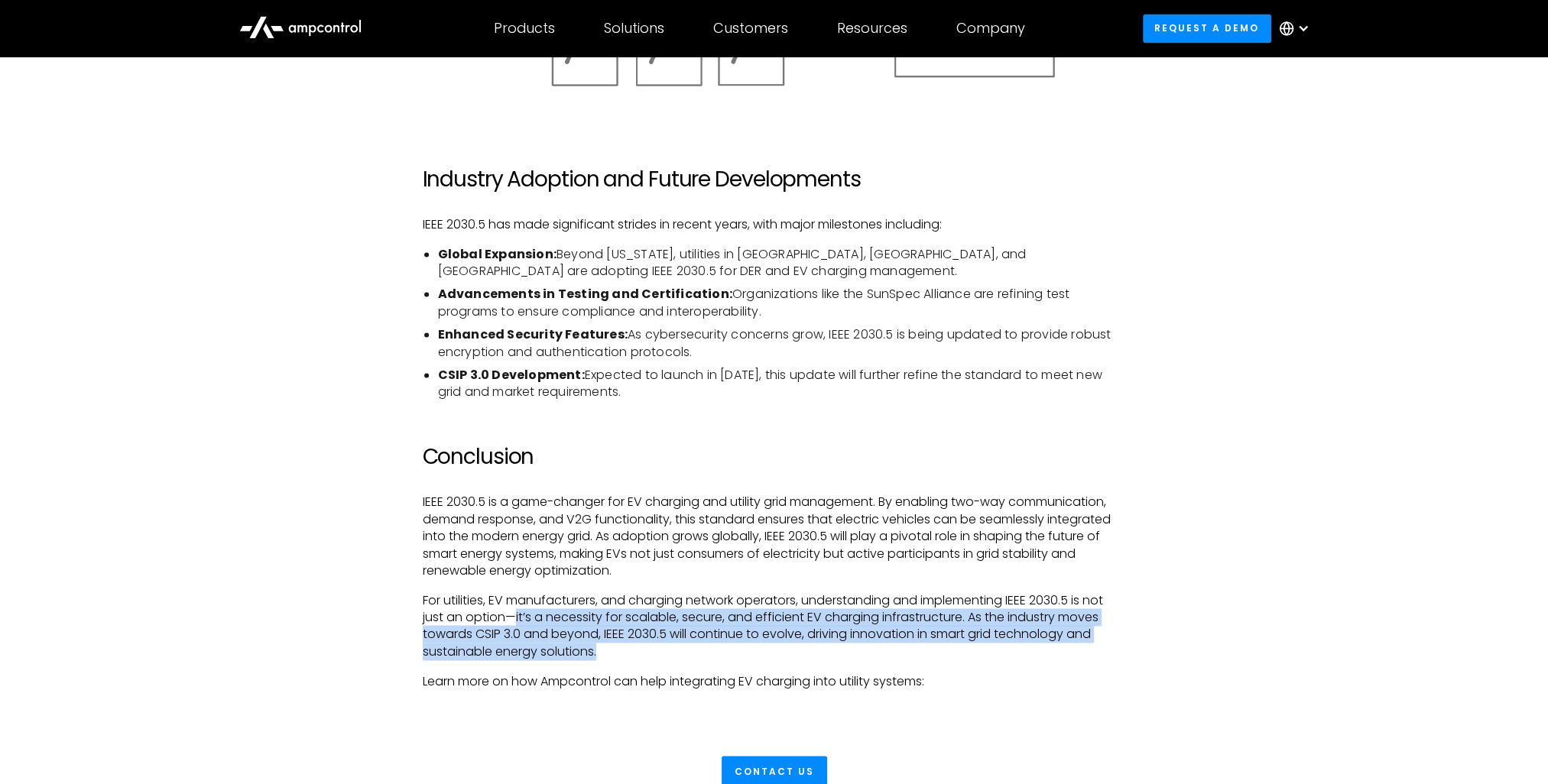
drag, startPoint x: 514, startPoint y: 619, endPoint x: 631, endPoint y: 653, distance: 121.8
click at [627, 652] on p "For utilities, EV manufacturers, and charging network operators, understanding …" at bounding box center [774, 627] width 703 height 69
click at [636, 628] on p "For utilities, EV manufacturers, and charging network operators, understanding …" at bounding box center [774, 627] width 703 height 69
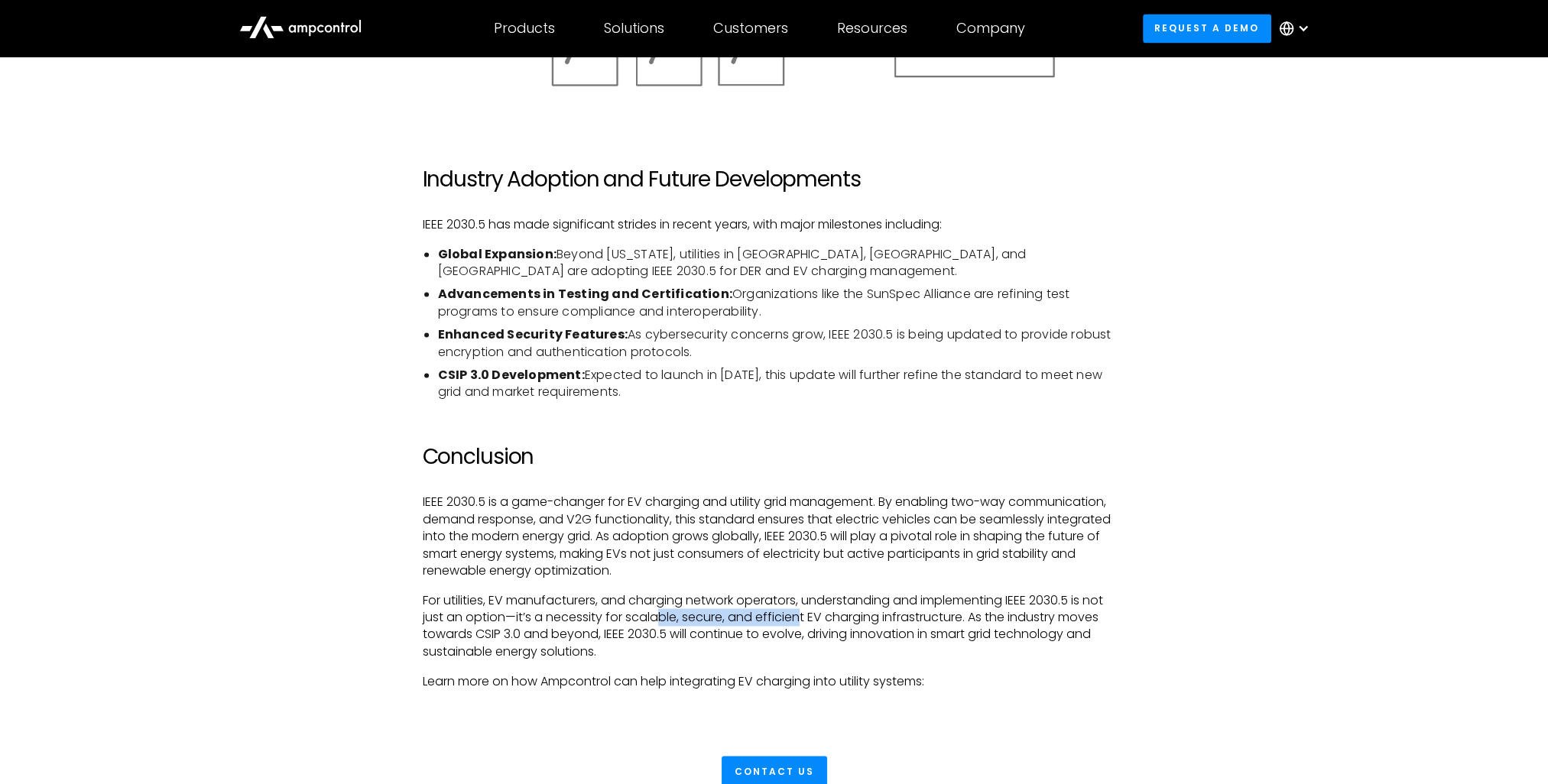
drag, startPoint x: 661, startPoint y: 616, endPoint x: 800, endPoint y: 617, distance: 139.0
click at [800, 617] on p "For utilities, EV manufacturers, and charging network operators, understanding …" at bounding box center [774, 627] width 703 height 69
drag, startPoint x: 868, startPoint y: 617, endPoint x: 887, endPoint y: 619, distance: 19.1
click at [886, 617] on p "For utilities, EV manufacturers, and charging network operators, understanding …" at bounding box center [774, 627] width 703 height 69
drag, startPoint x: 912, startPoint y: 618, endPoint x: 973, endPoint y: 618, distance: 61.0
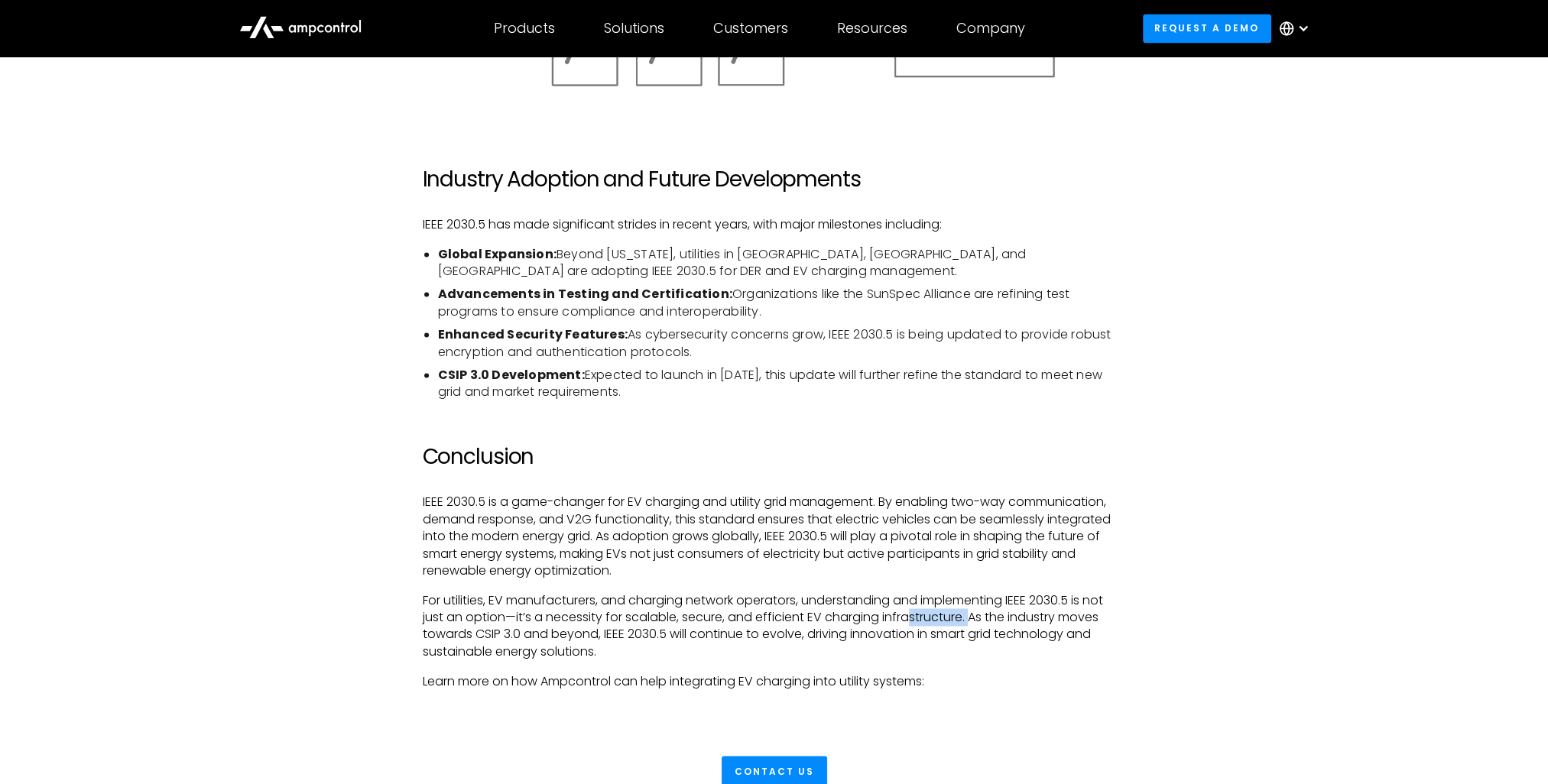
click at [973, 618] on p "For utilities, EV manufacturers, and charging network operators, understanding …" at bounding box center [774, 627] width 703 height 69
click at [558, 630] on p "For utilities, EV manufacturers, and charging network operators, understanding …" at bounding box center [774, 627] width 703 height 69
click at [483, 623] on p "For utilities, EV manufacturers, and charging network operators, understanding …" at bounding box center [774, 627] width 703 height 69
drag, startPoint x: 471, startPoint y: 634, endPoint x: 599, endPoint y: 638, distance: 128.1
click at [599, 638] on p "For utilities, EV manufacturers, and charging network operators, understanding …" at bounding box center [774, 627] width 703 height 69
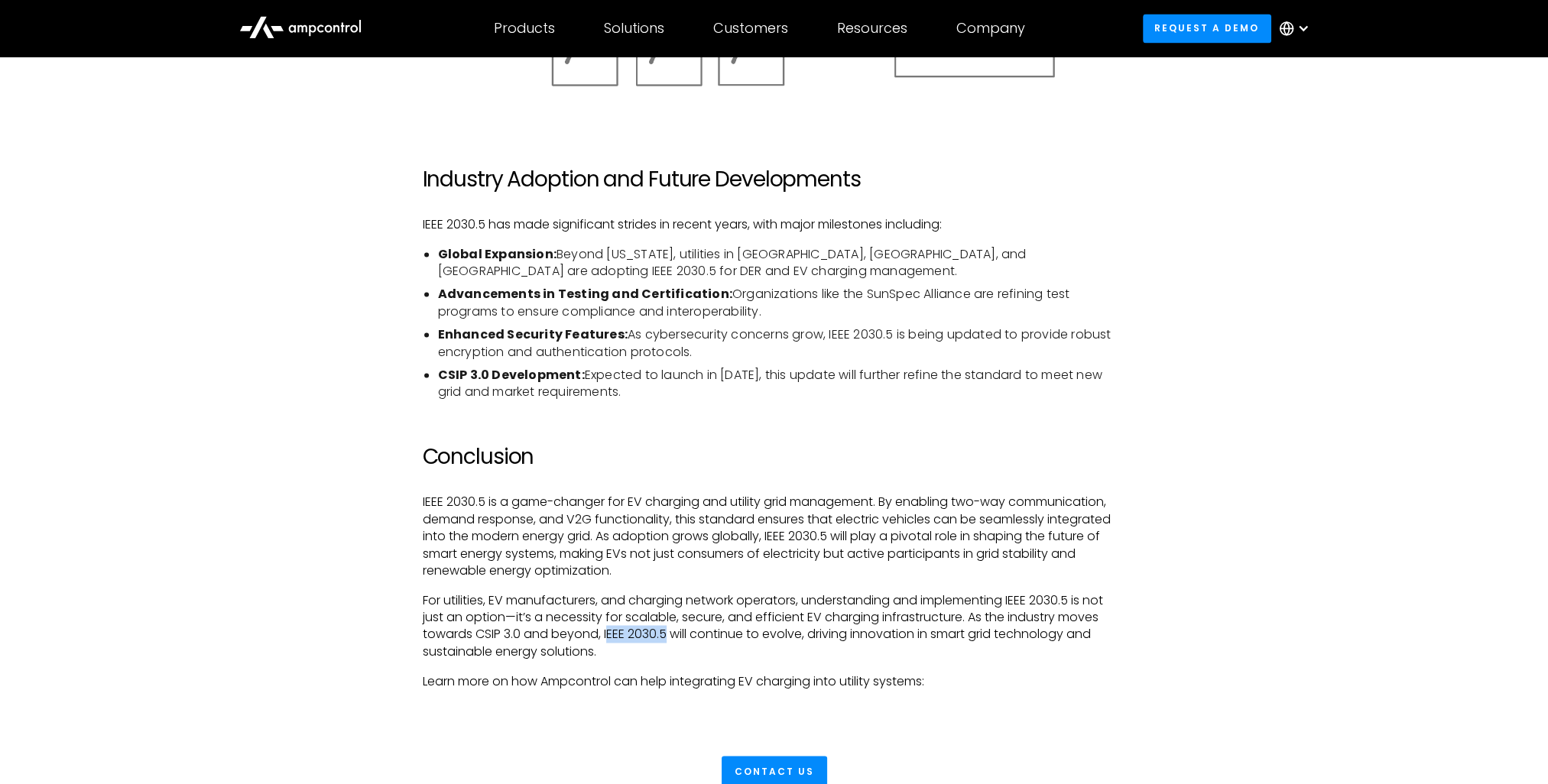
click at [665, 638] on p "For utilities, EV manufacturers, and charging network operators, understanding …" at bounding box center [774, 627] width 703 height 69
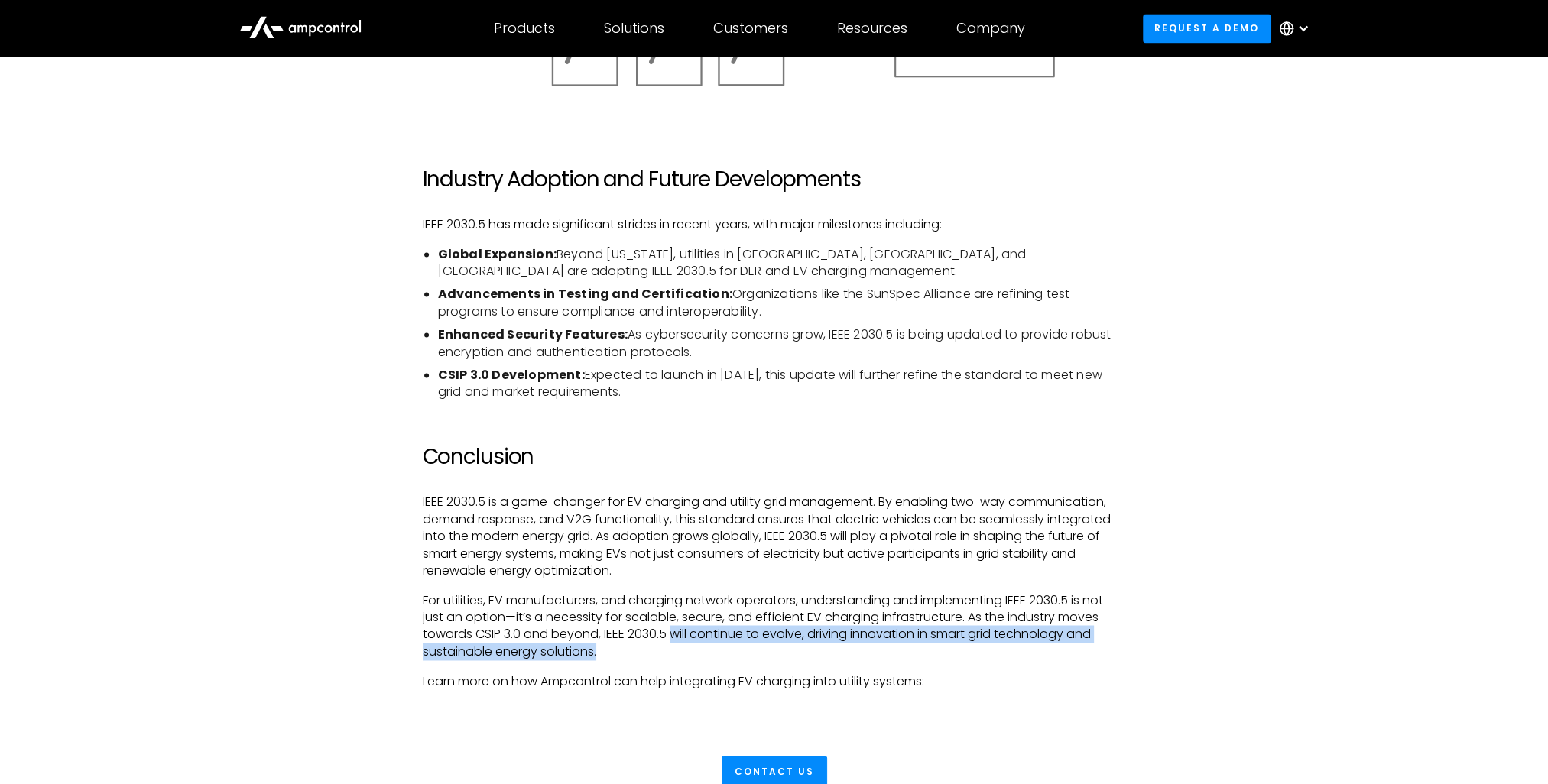
click at [673, 647] on p "For utilities, EV manufacturers, and charging network operators, understanding …" at bounding box center [774, 627] width 703 height 69
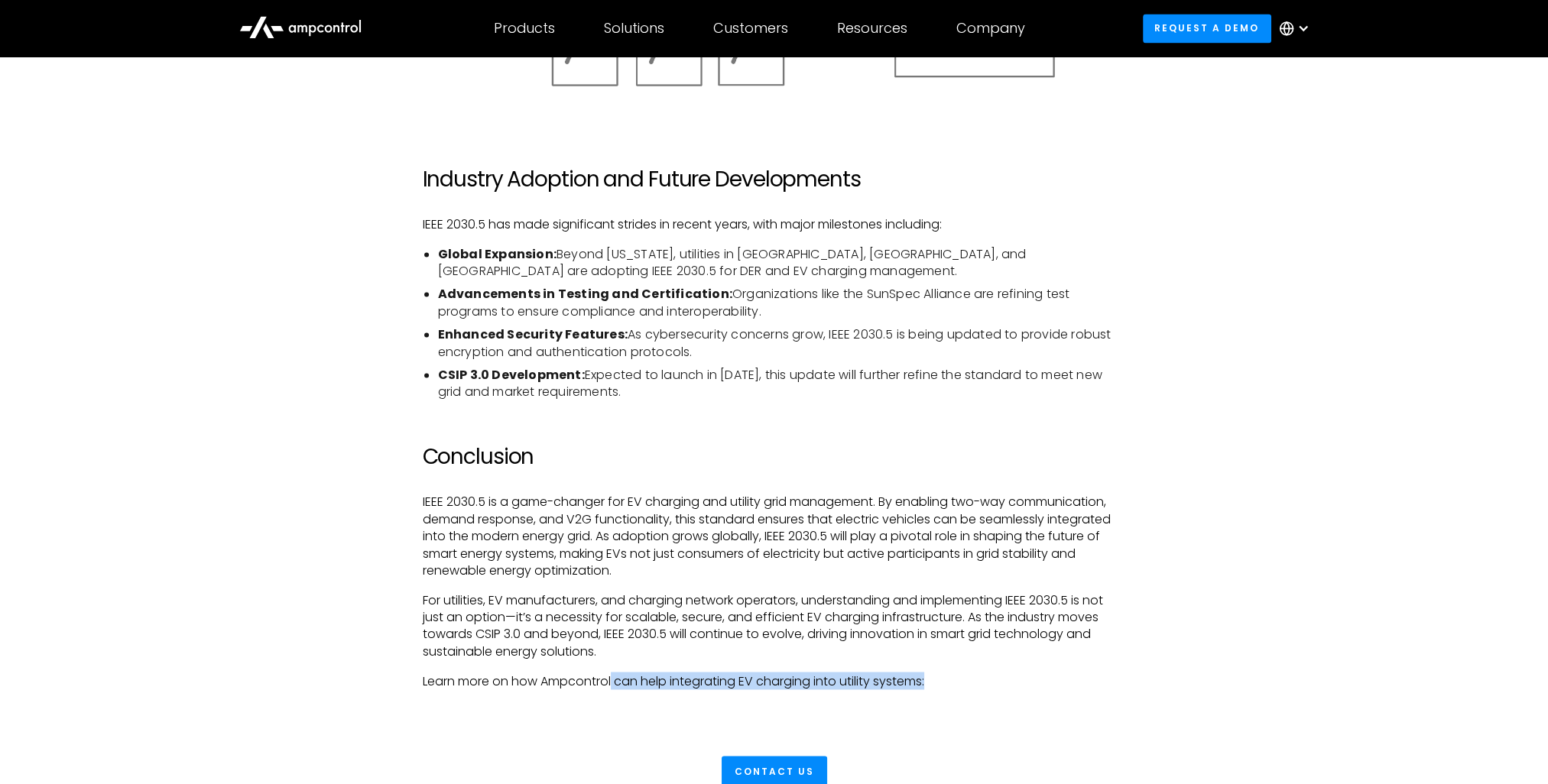
click at [996, 681] on p "Learn more on how Ampcontrol can help integrating EV charging into utility syst…" at bounding box center [774, 681] width 703 height 17
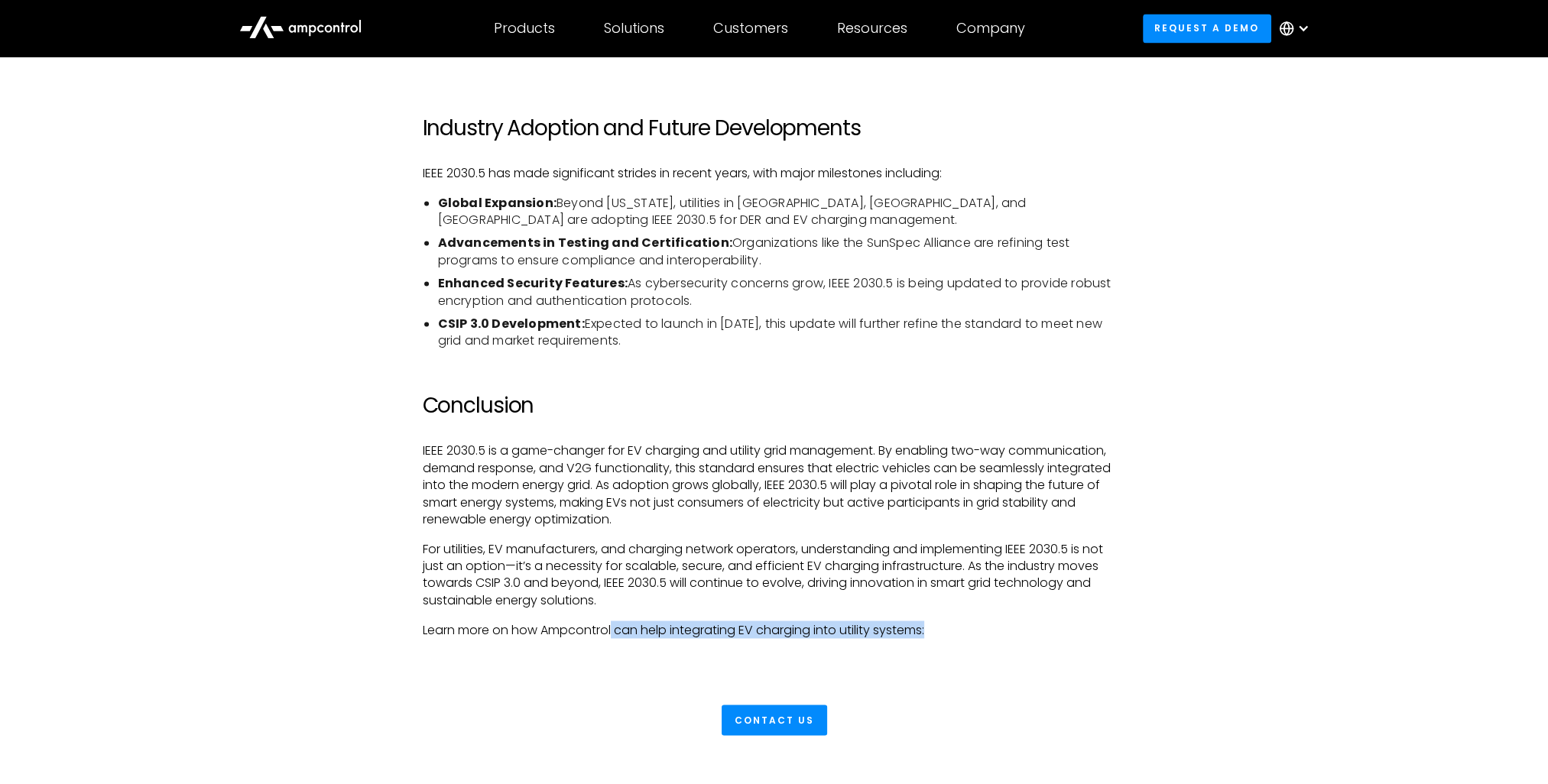
scroll to position [3286, 0]
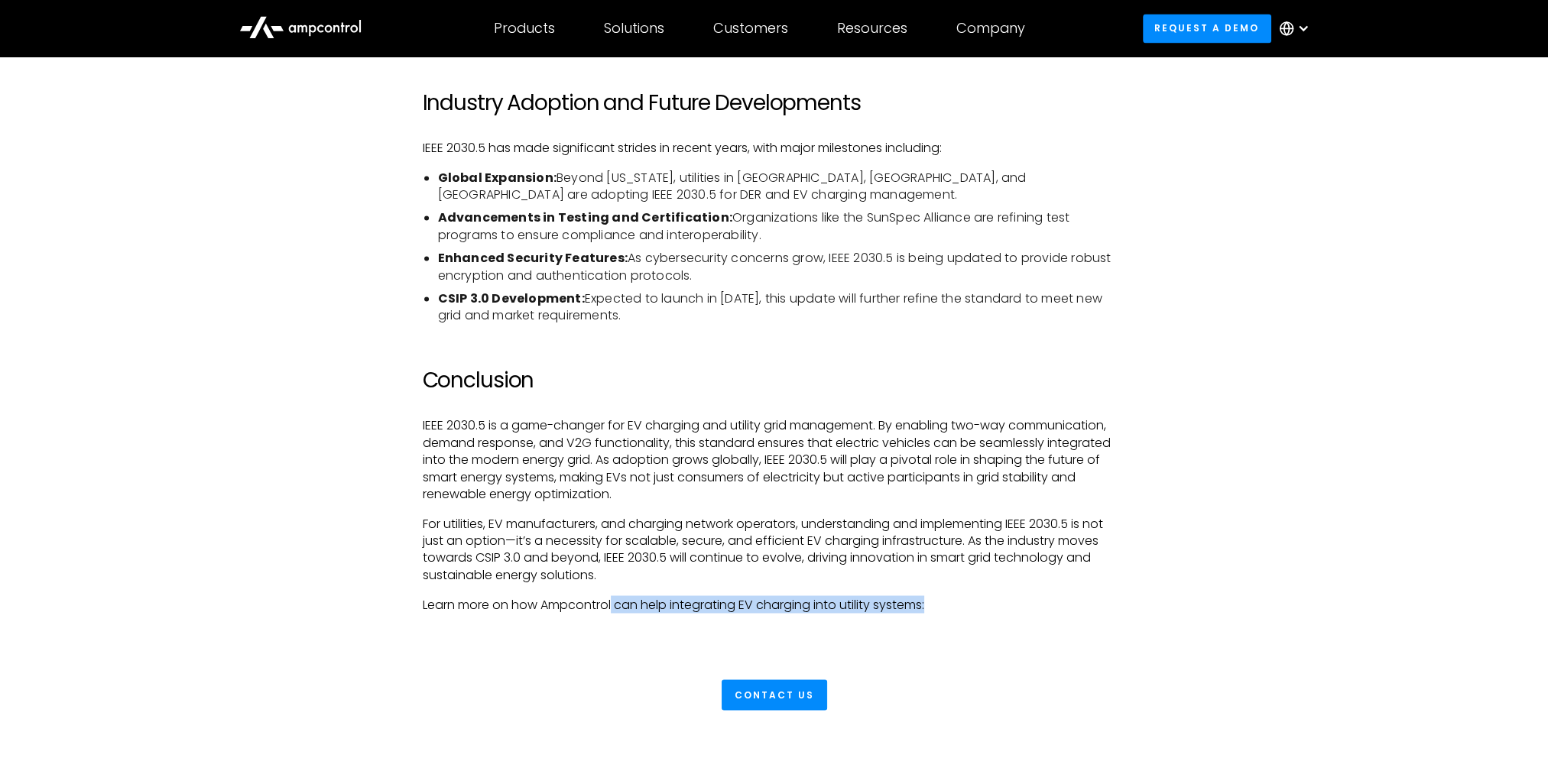
click at [810, 596] on p "Learn more on how Ampcontrol can help integrating EV charging into utility syst…" at bounding box center [774, 604] width 703 height 17
click at [945, 610] on p "Learn more on how Ampcontrol can help integrating EV charging into utility syst…" at bounding box center [774, 604] width 703 height 17
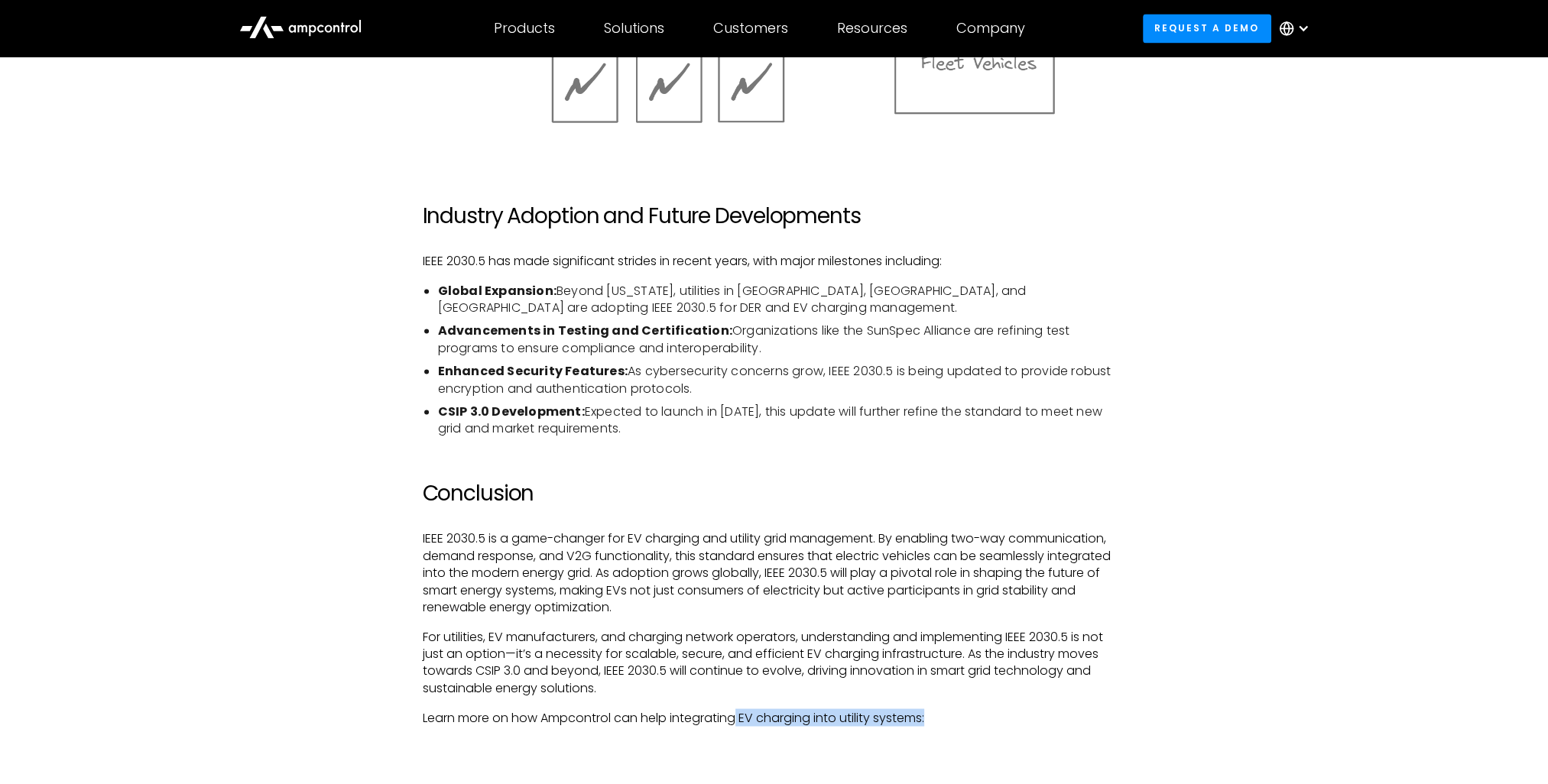
scroll to position [3057, 0]
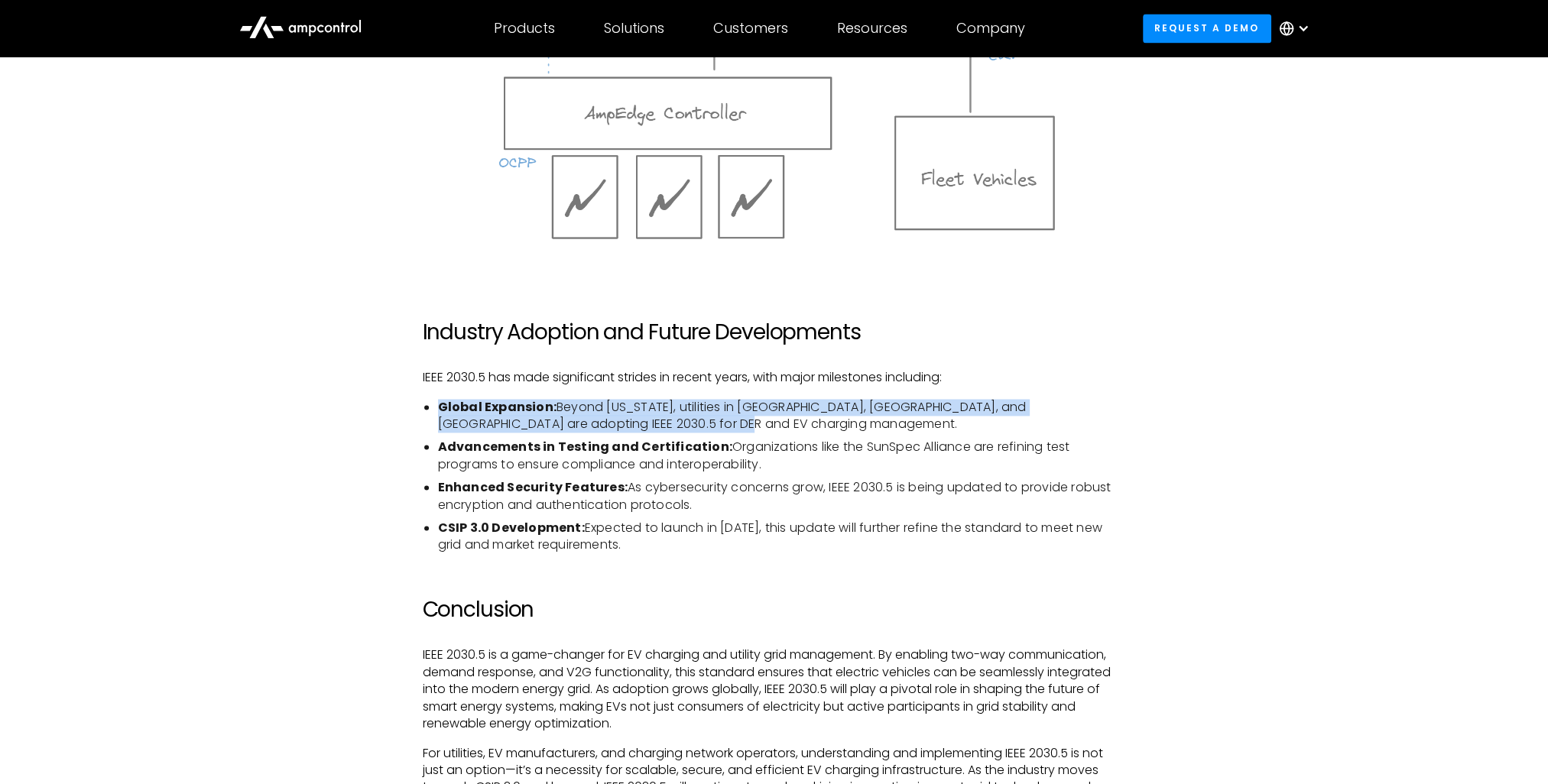
drag, startPoint x: 523, startPoint y: 441, endPoint x: 721, endPoint y: 436, distance: 198.1
click at [721, 436] on ul "Global Expansion: Beyond [US_STATE], utilities in [GEOGRAPHIC_DATA], [GEOGRAPHI…" at bounding box center [774, 476] width 703 height 155
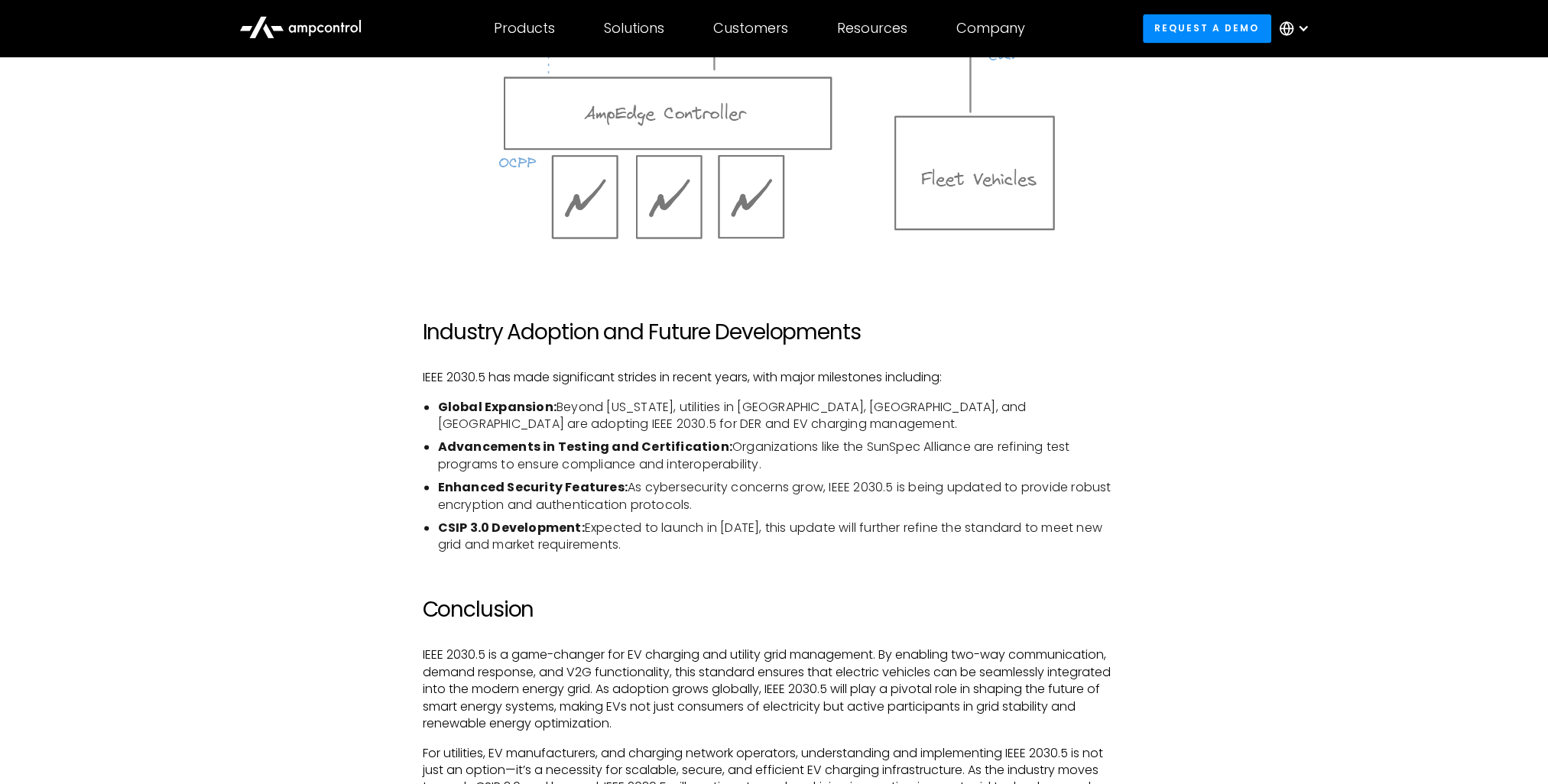
click at [727, 443] on li "Advancements in Testing and Certification: Organizations like the SunSpec Allia…" at bounding box center [782, 456] width 688 height 34
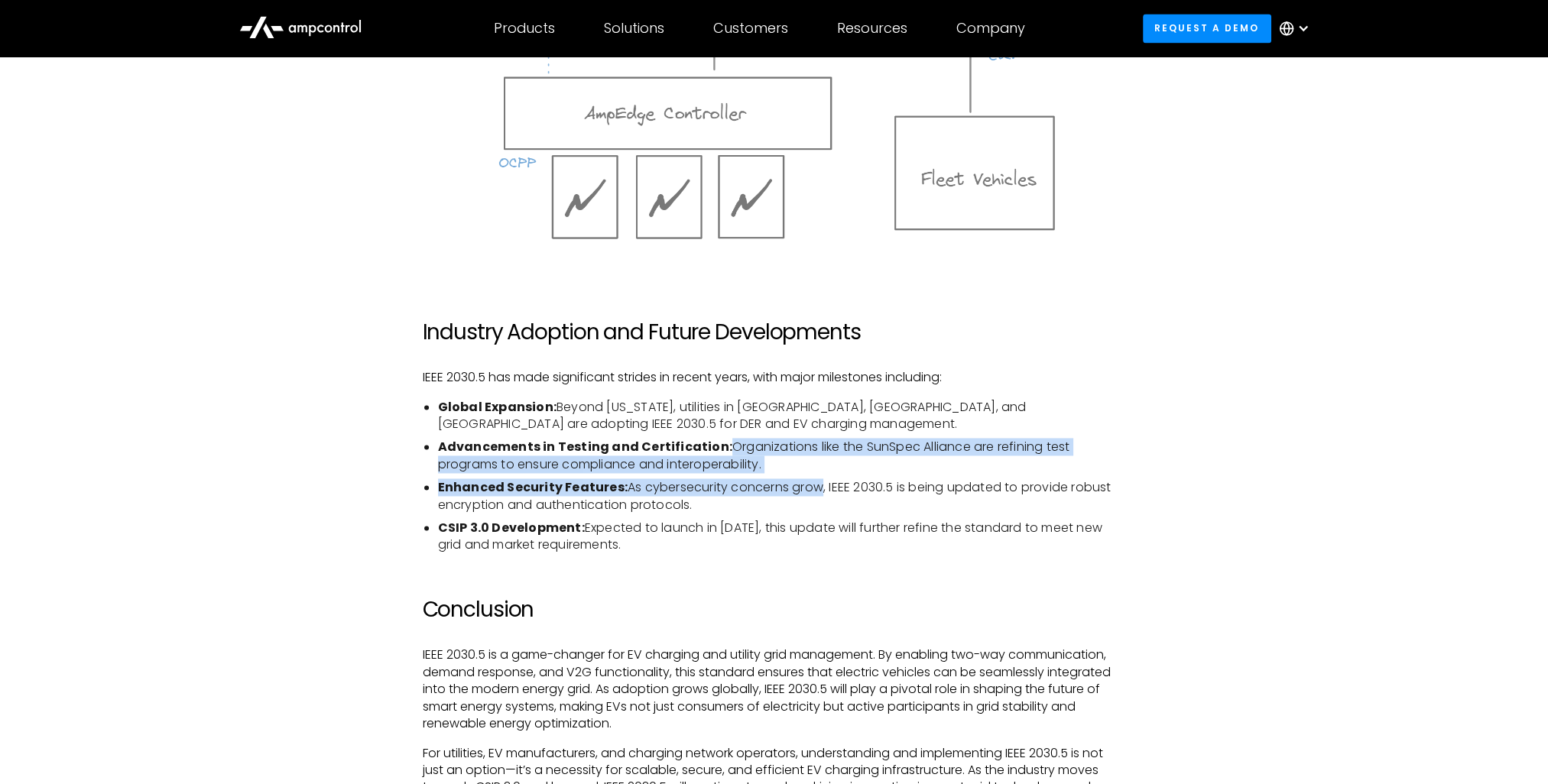
drag, startPoint x: 723, startPoint y: 445, endPoint x: 812, endPoint y: 474, distance: 93.6
click at [812, 474] on ul "Global Expansion: Beyond [US_STATE], utilities in [GEOGRAPHIC_DATA], [GEOGRAPHI…" at bounding box center [774, 476] width 703 height 155
click at [892, 458] on li "Advancements in Testing and Certification: Organizations like the SunSpec Allia…" at bounding box center [782, 456] width 688 height 34
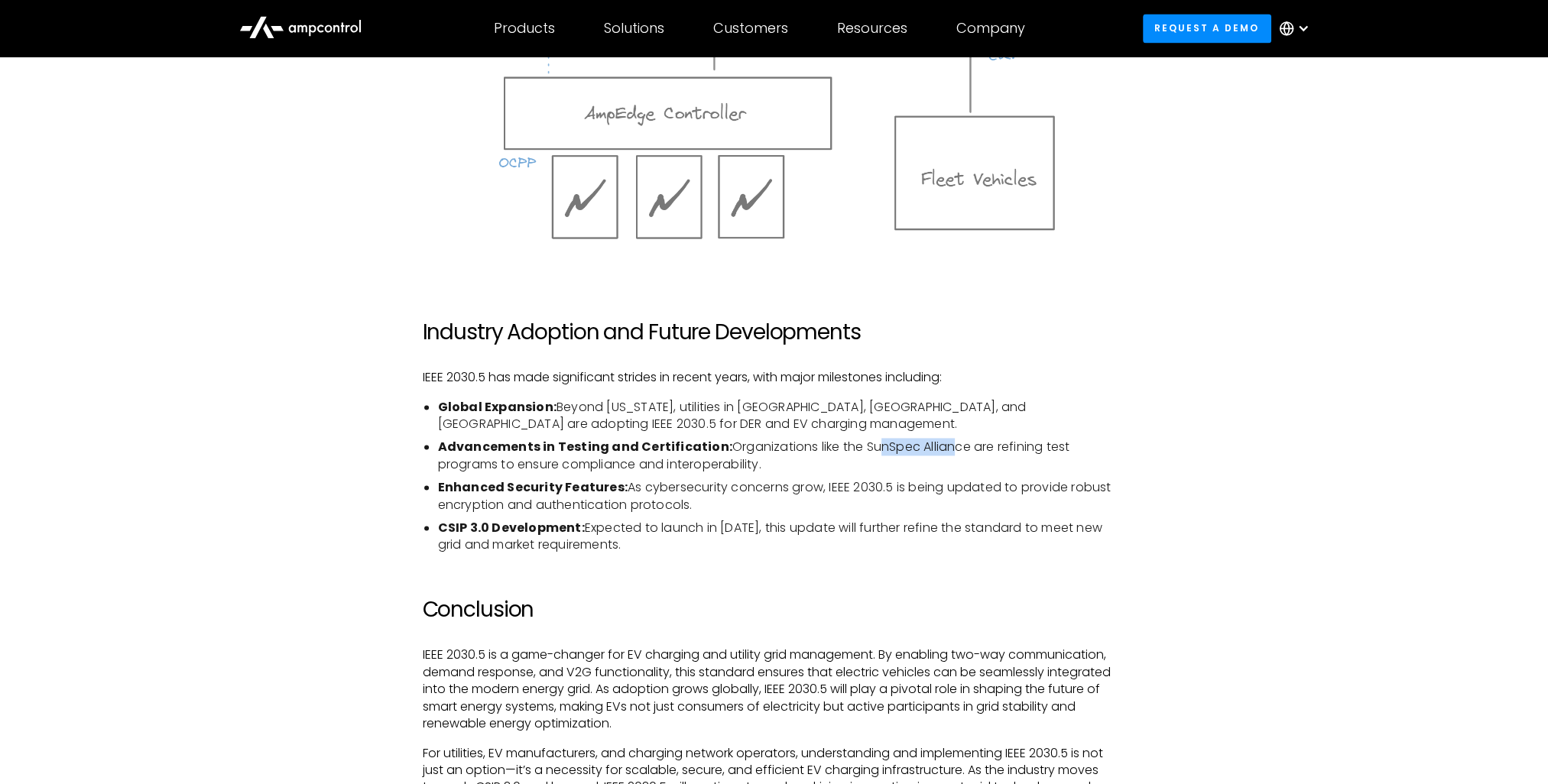
click at [948, 441] on li "Advancements in Testing and Certification: Organizations like the SunSpec Allia…" at bounding box center [782, 456] width 688 height 34
drag, startPoint x: 1000, startPoint y: 444, endPoint x: 1070, endPoint y: 447, distance: 70.1
click at [1070, 447] on li "Advancements in Testing and Certification: Organizations like the SunSpec Allia…" at bounding box center [782, 456] width 688 height 34
drag, startPoint x: 465, startPoint y: 465, endPoint x: 523, endPoint y: 469, distance: 58.1
click at [502, 468] on li "Advancements in Testing and Certification: Organizations like the SunSpec Allia…" at bounding box center [782, 456] width 688 height 34
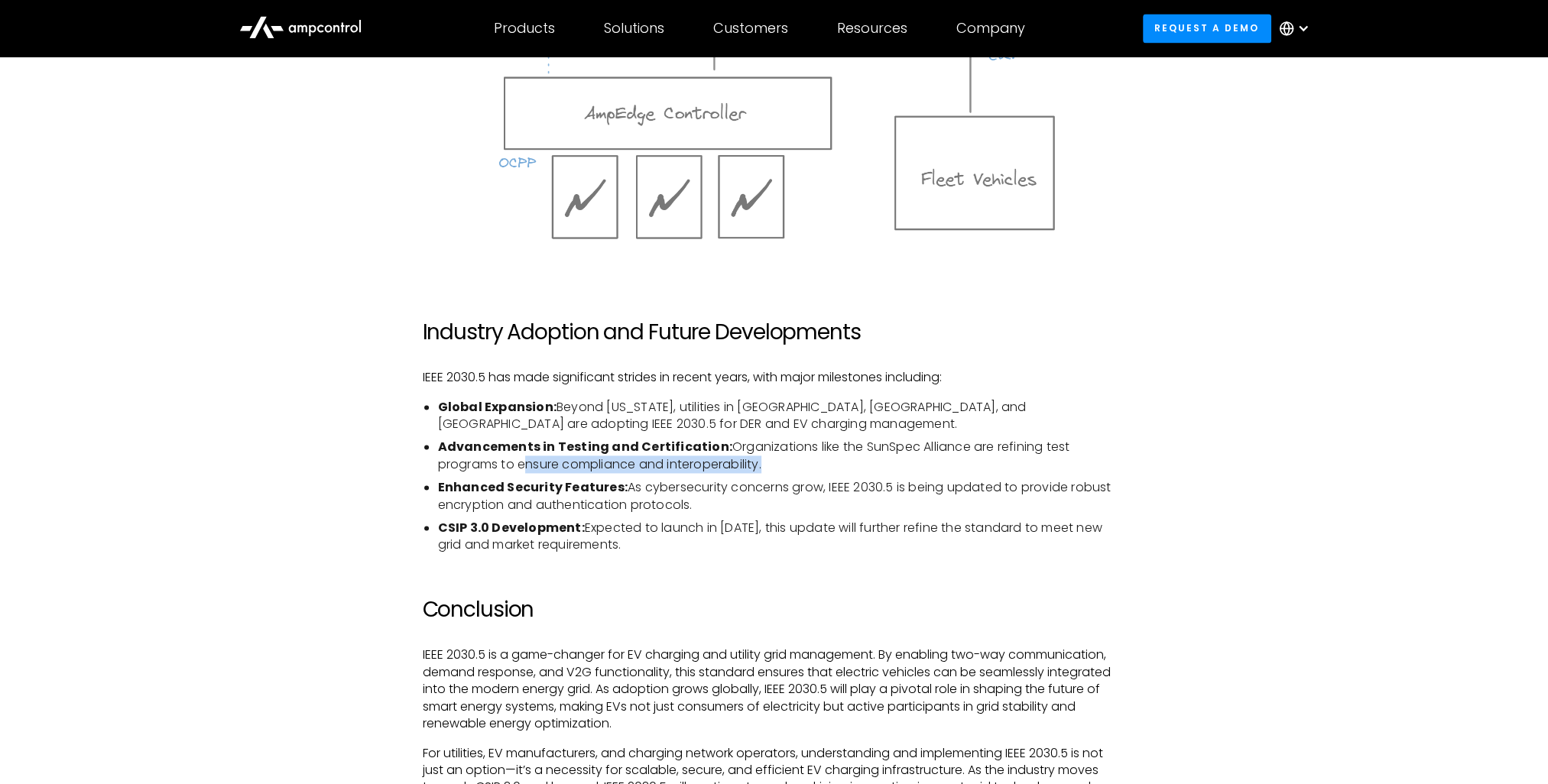
drag, startPoint x: 523, startPoint y: 469, endPoint x: 793, endPoint y: 463, distance: 270.1
click at [793, 463] on li "Advancements in Testing and Certification: Organizations like the SunSpec Allia…" at bounding box center [782, 456] width 688 height 34
drag, startPoint x: 441, startPoint y: 492, endPoint x: 608, endPoint y: 489, distance: 167.0
click at [608, 489] on ul "Global Expansion: Beyond [US_STATE], utilities in [GEOGRAPHIC_DATA], [GEOGRAPHI…" at bounding box center [774, 476] width 703 height 155
drag, startPoint x: 437, startPoint y: 448, endPoint x: 709, endPoint y: 451, distance: 272.0
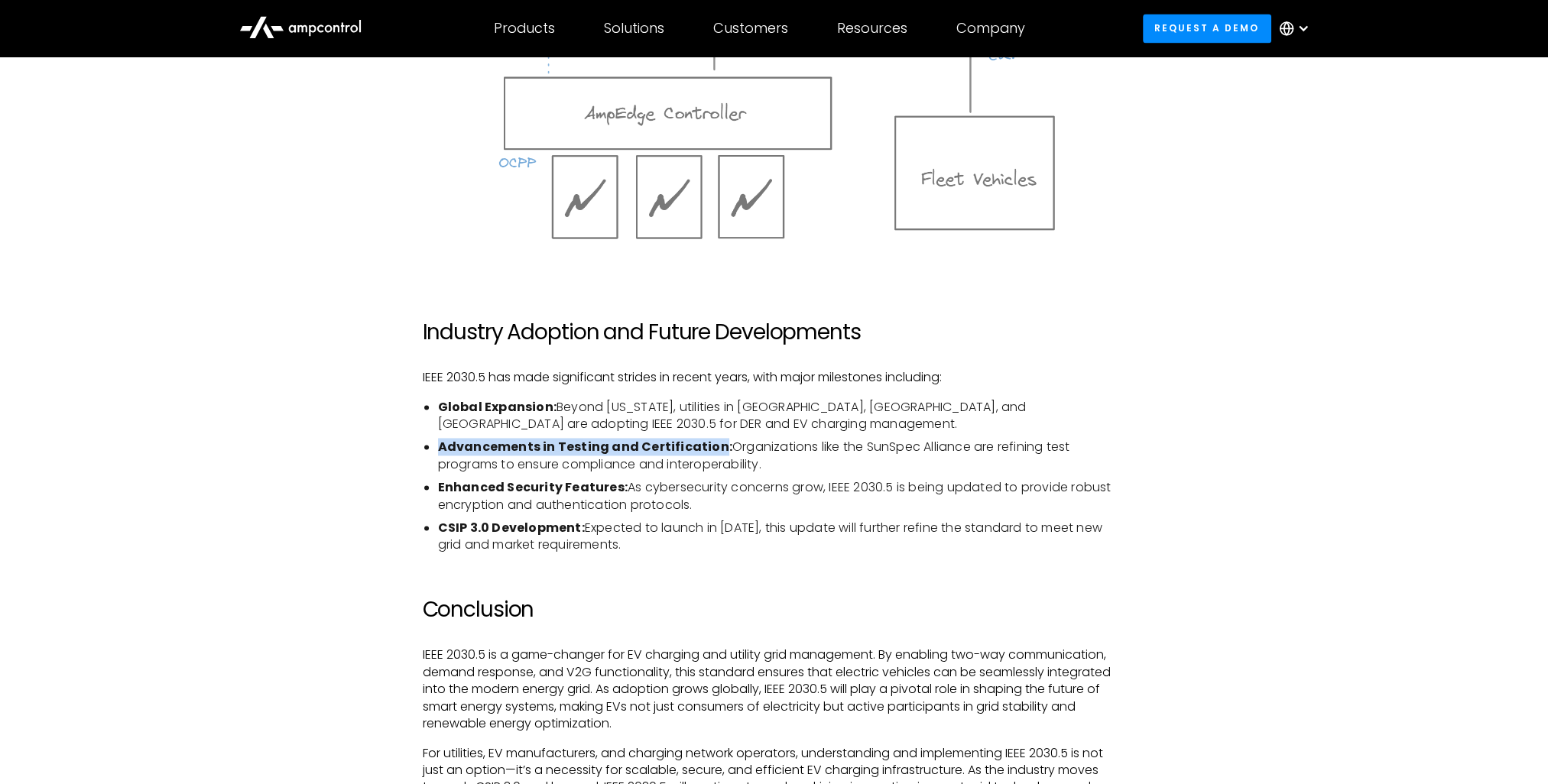
click at [709, 451] on strong "Advancements in Testing and Certification:" at bounding box center [585, 446] width 294 height 18
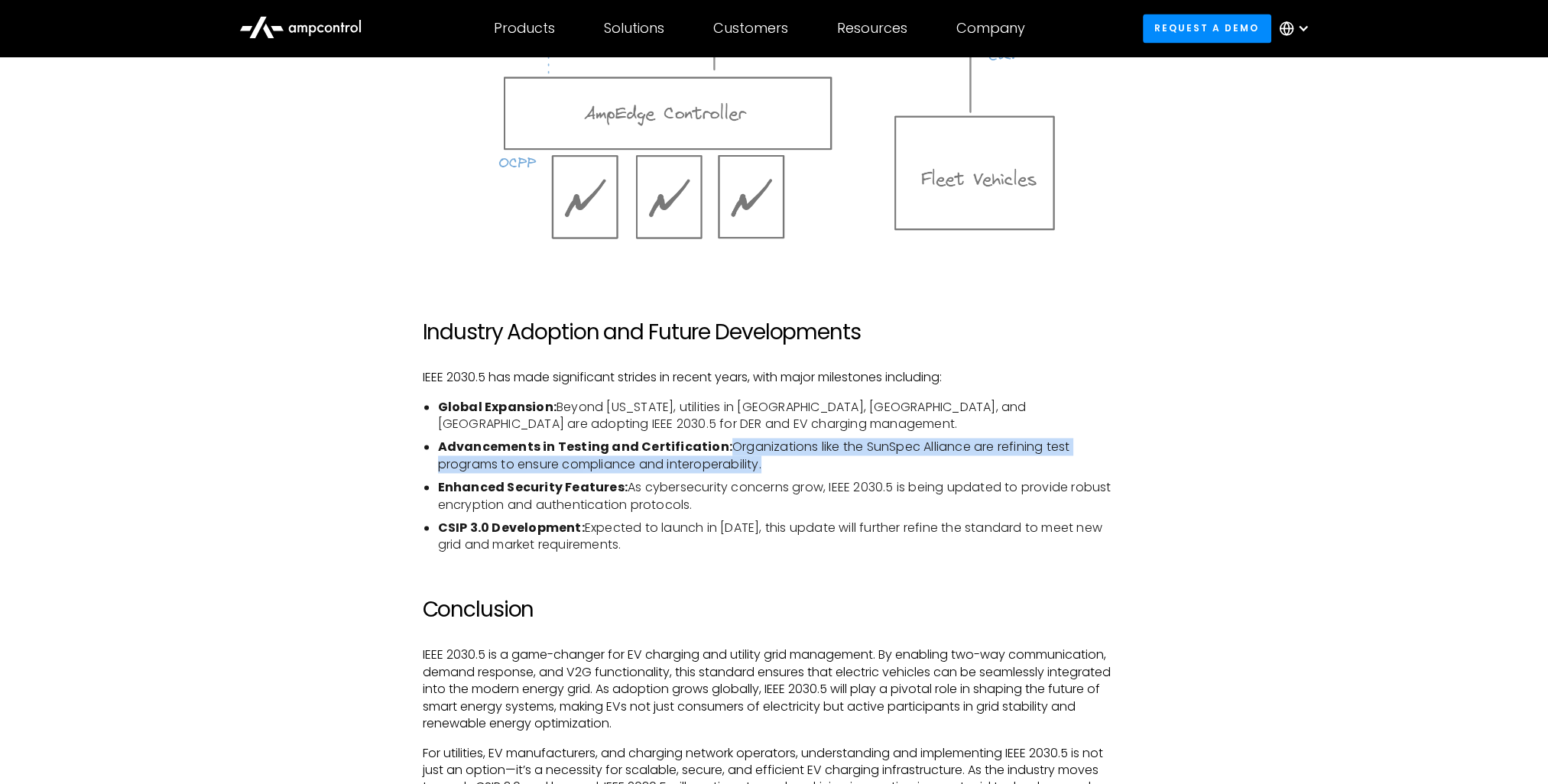
drag, startPoint x: 722, startPoint y: 448, endPoint x: 780, endPoint y: 469, distance: 61.7
click at [780, 469] on li "Advancements in Testing and Certification: Organizations like the SunSpec Allia…" at bounding box center [782, 456] width 688 height 34
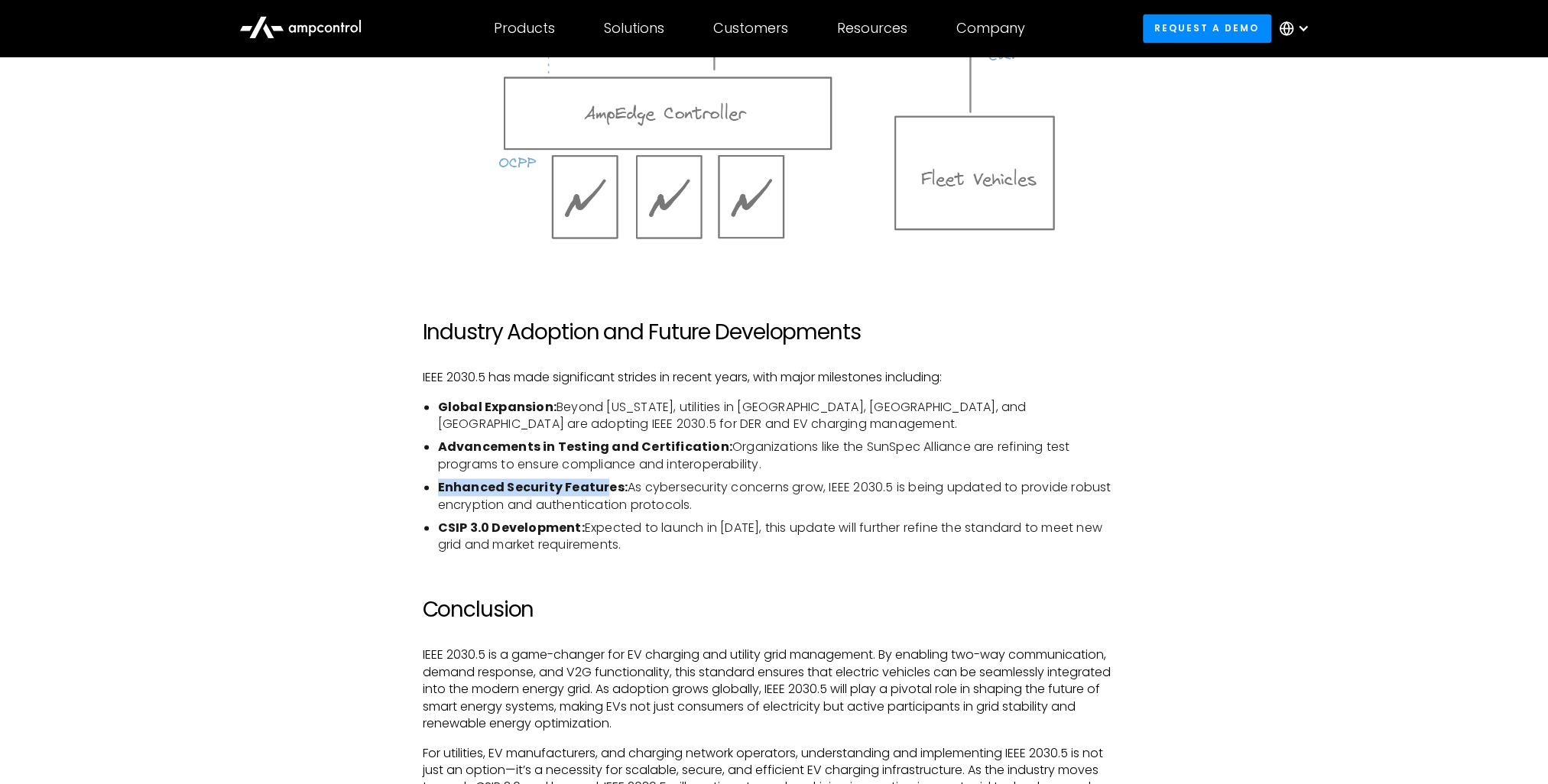
drag, startPoint x: 456, startPoint y: 485, endPoint x: 602, endPoint y: 483, distance: 146.0
click at [602, 483] on ul "Global Expansion: Beyond [US_STATE], utilities in [GEOGRAPHIC_DATA], [GEOGRAPHI…" at bounding box center [774, 476] width 703 height 155
drag, startPoint x: 625, startPoint y: 485, endPoint x: 736, endPoint y: 509, distance: 113.6
click at [736, 509] on li "Enhanced Security Features: As cybersecurity concerns grow, IEEE 2030.5 is bein…" at bounding box center [782, 496] width 688 height 34
click at [454, 506] on li "Enhanced Security Features: As cybersecurity concerns grow, IEEE 2030.5 is bein…" at bounding box center [782, 496] width 688 height 34
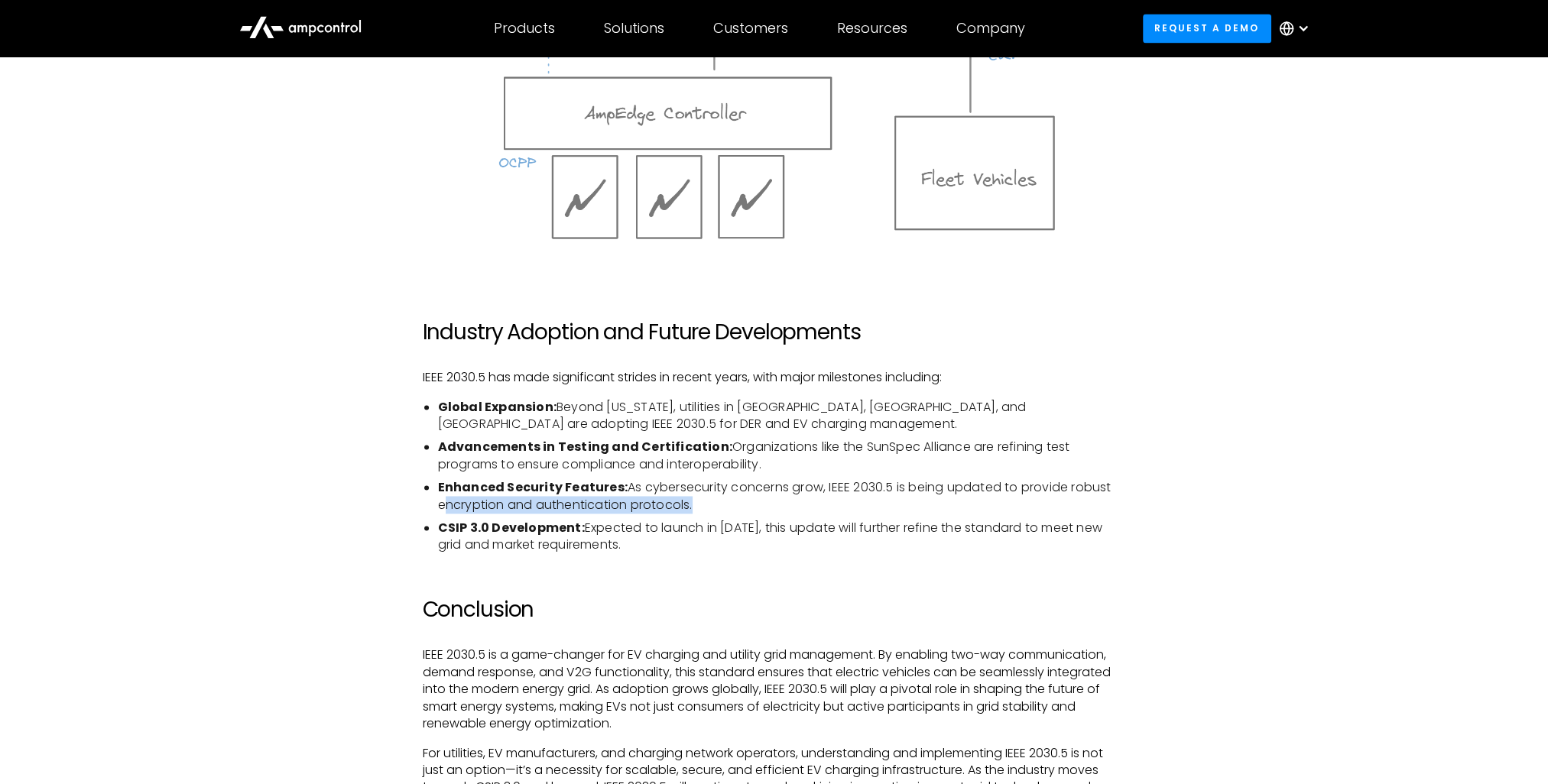
drag, startPoint x: 454, startPoint y: 506, endPoint x: 694, endPoint y: 509, distance: 240.0
click at [694, 509] on li "Enhanced Security Features: As cybersecurity concerns grow, IEEE 2030.5 is bein…" at bounding box center [782, 496] width 688 height 34
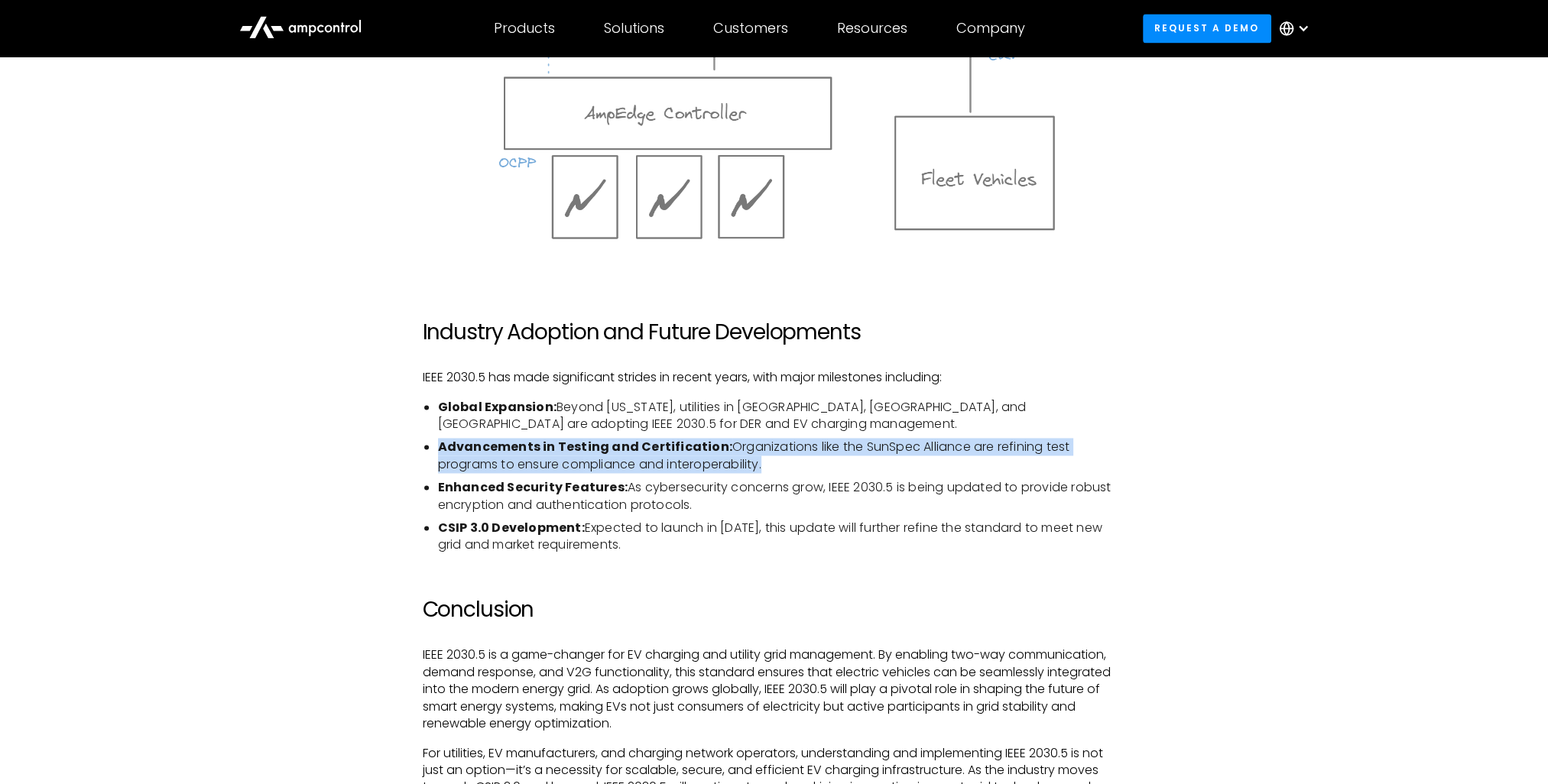
drag, startPoint x: 437, startPoint y: 448, endPoint x: 783, endPoint y: 466, distance: 346.5
click at [792, 468] on li "Advancements in Testing and Certification: Organizations like the SunSpec Allia…" at bounding box center [782, 456] width 688 height 34
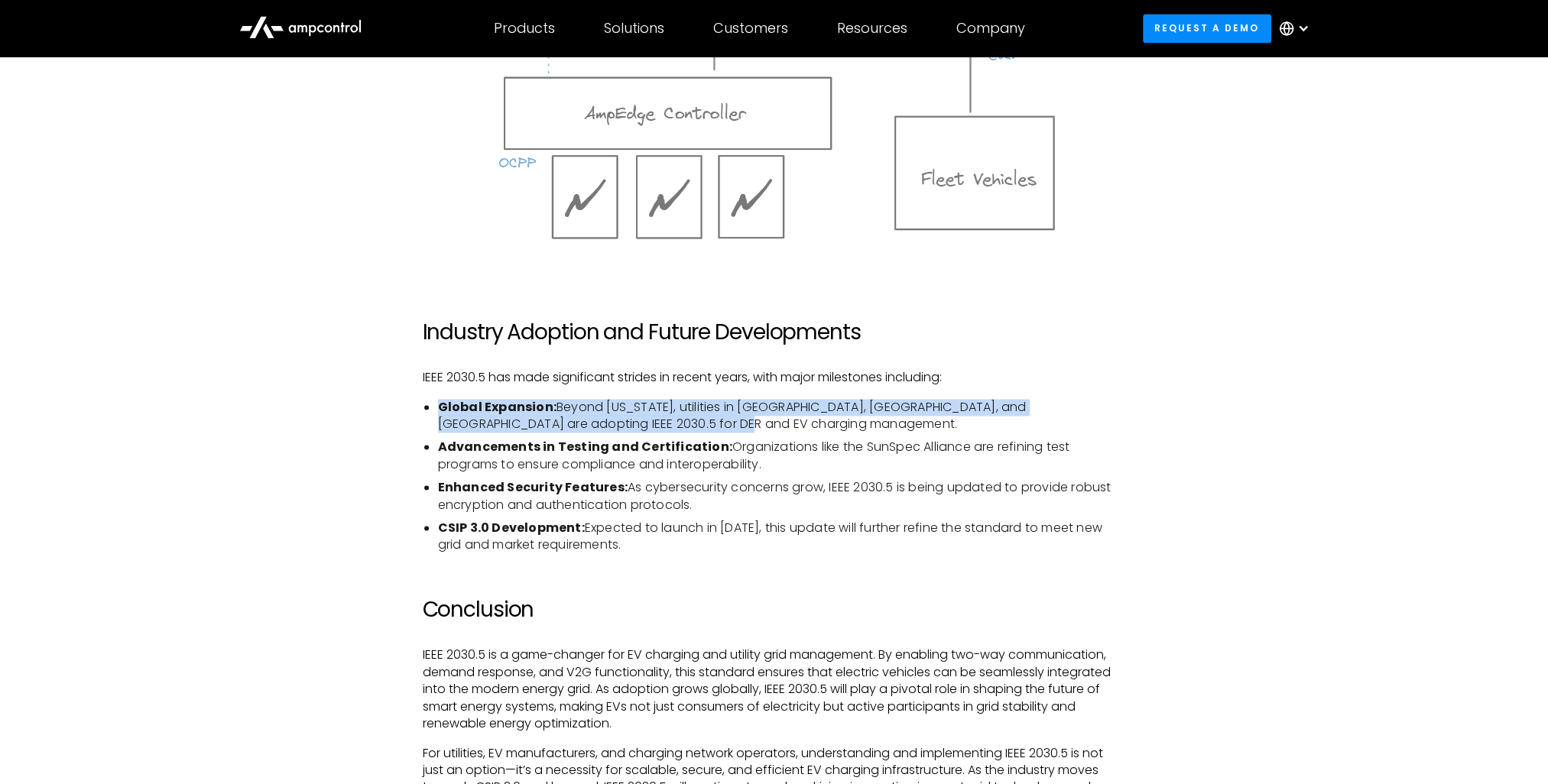
drag, startPoint x: 554, startPoint y: 408, endPoint x: 656, endPoint y: 428, distance: 103.9
click at [655, 427] on li "Global Expansion: Beyond [US_STATE], utilities in [GEOGRAPHIC_DATA], [GEOGRAPHI…" at bounding box center [782, 415] width 688 height 34
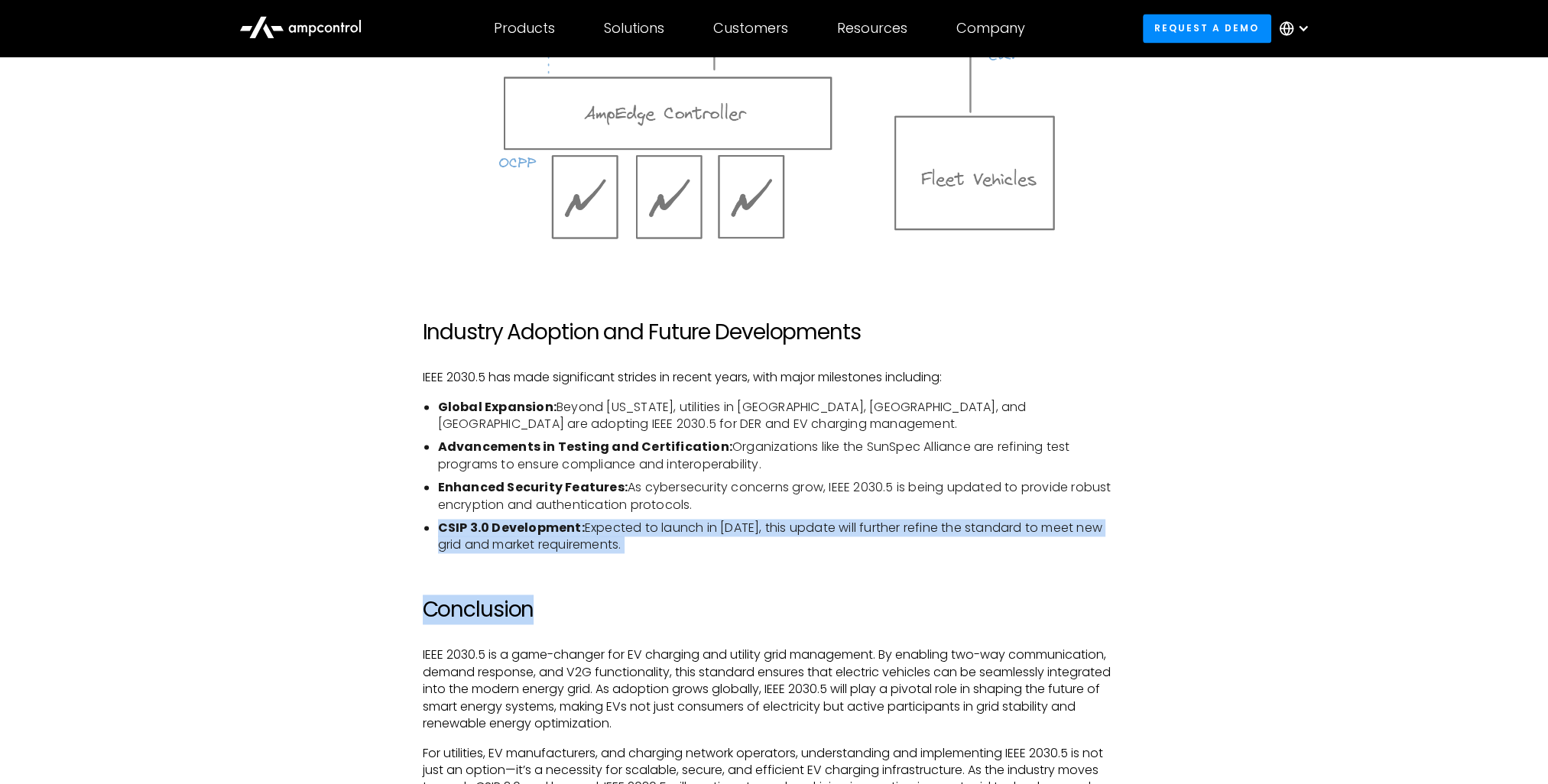
drag, startPoint x: 600, startPoint y: 557, endPoint x: 630, endPoint y: 563, distance: 30.6
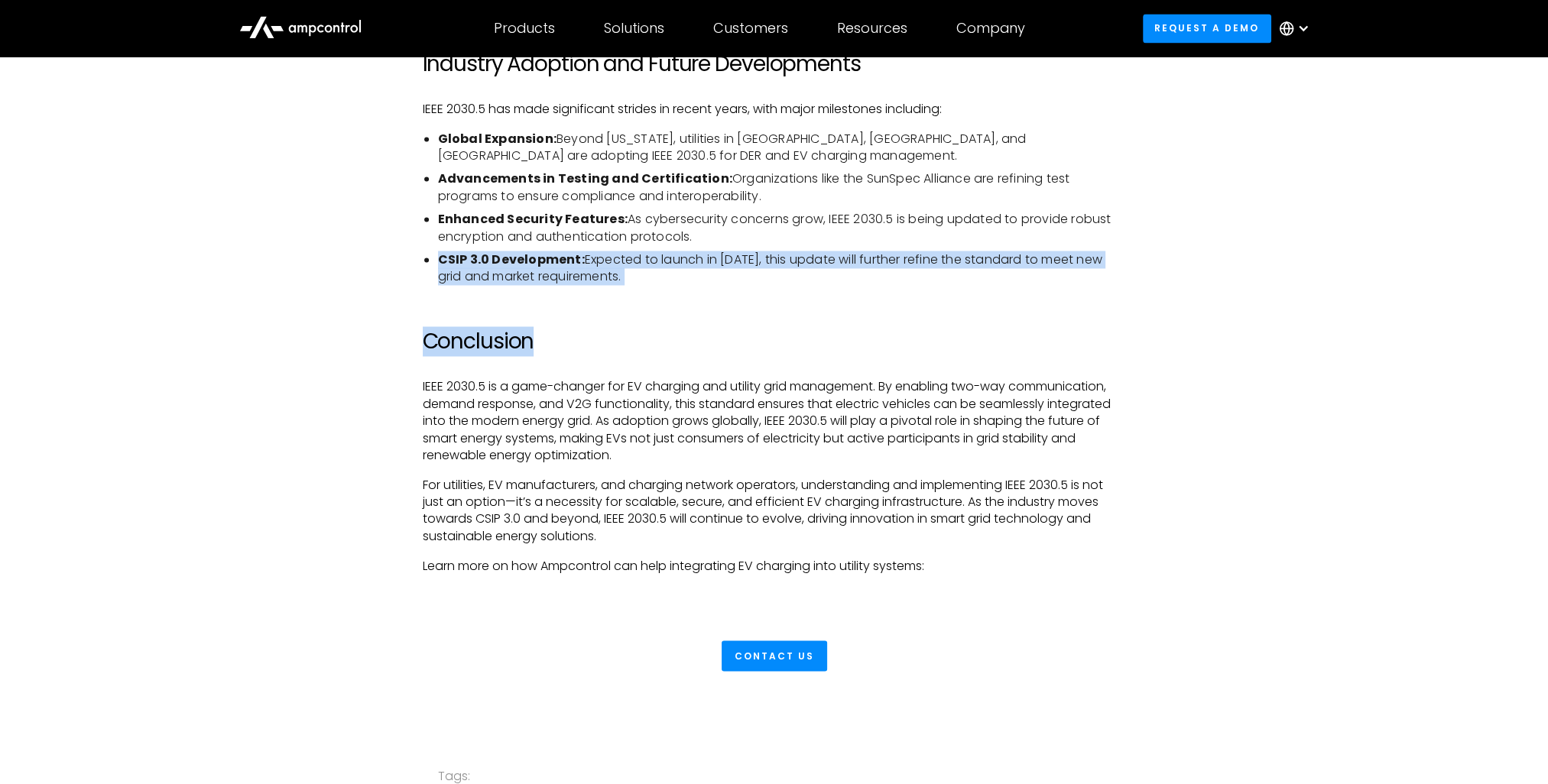
scroll to position [3363, 0]
